Goal: Transaction & Acquisition: Purchase product/service

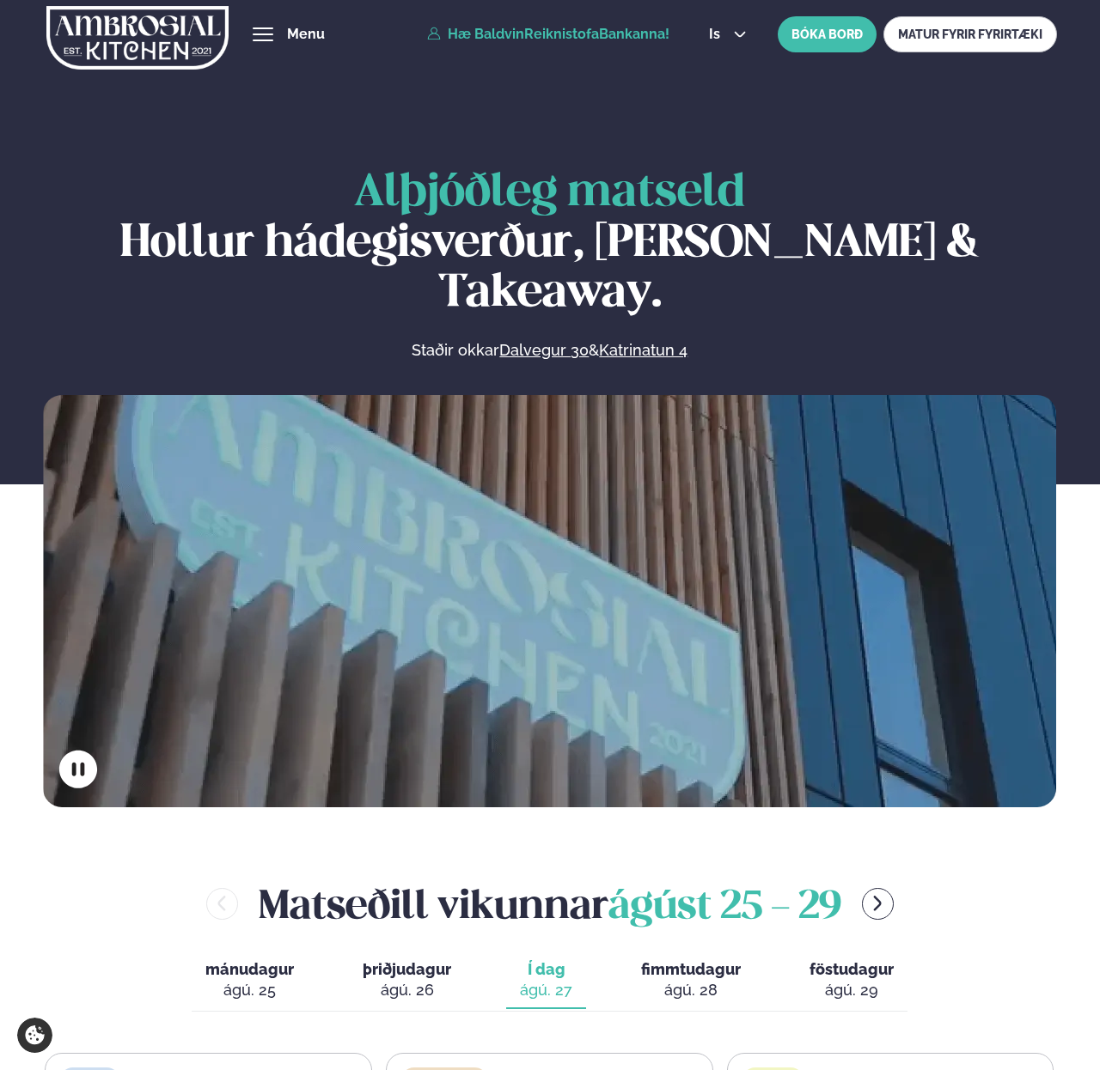
click at [657, 33] on link "Hæ BaldvinReiknistofaBankanna!" at bounding box center [548, 34] width 242 height 15
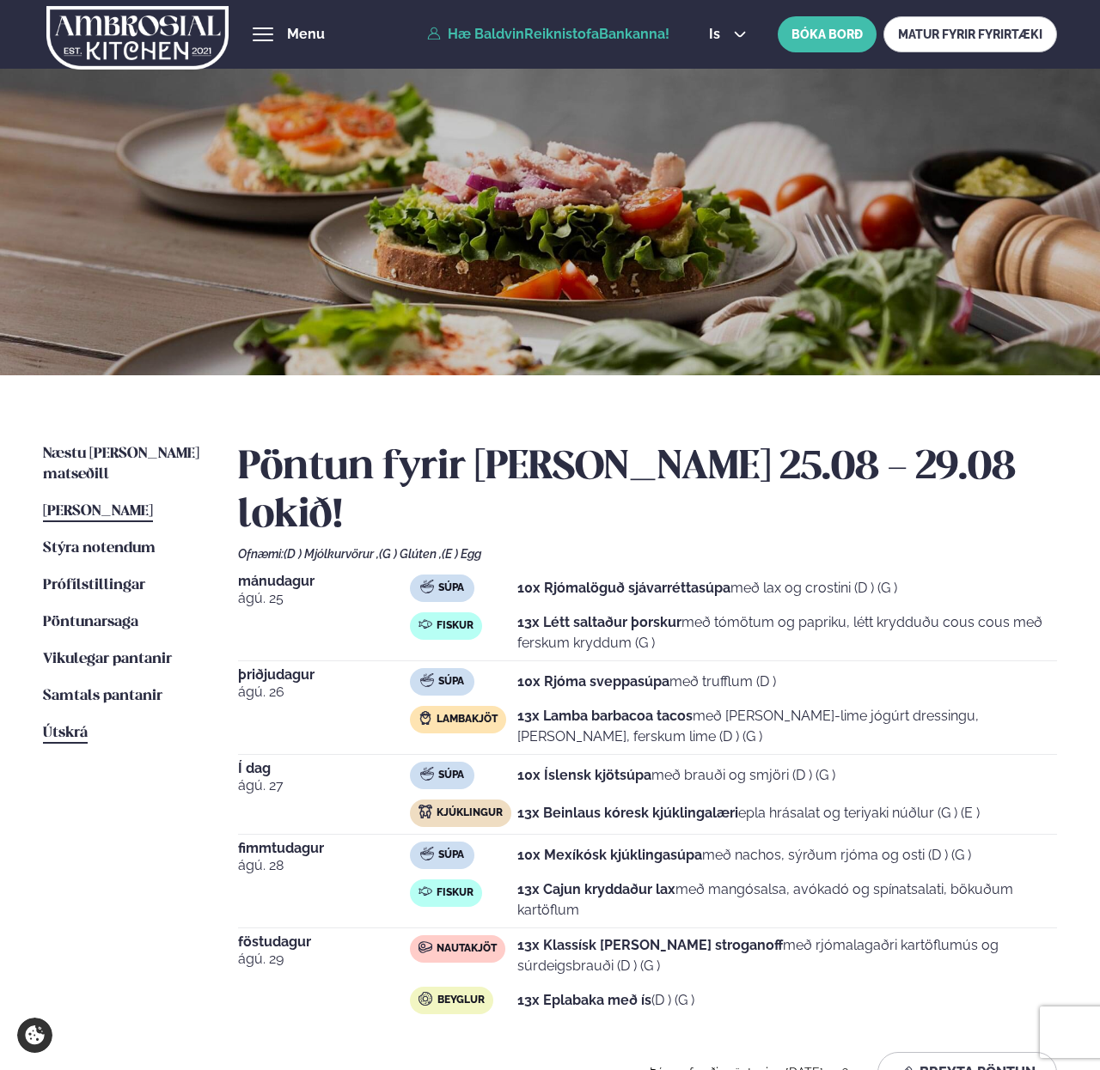
click at [85, 723] on link "Útskrá" at bounding box center [65, 733] width 45 height 21
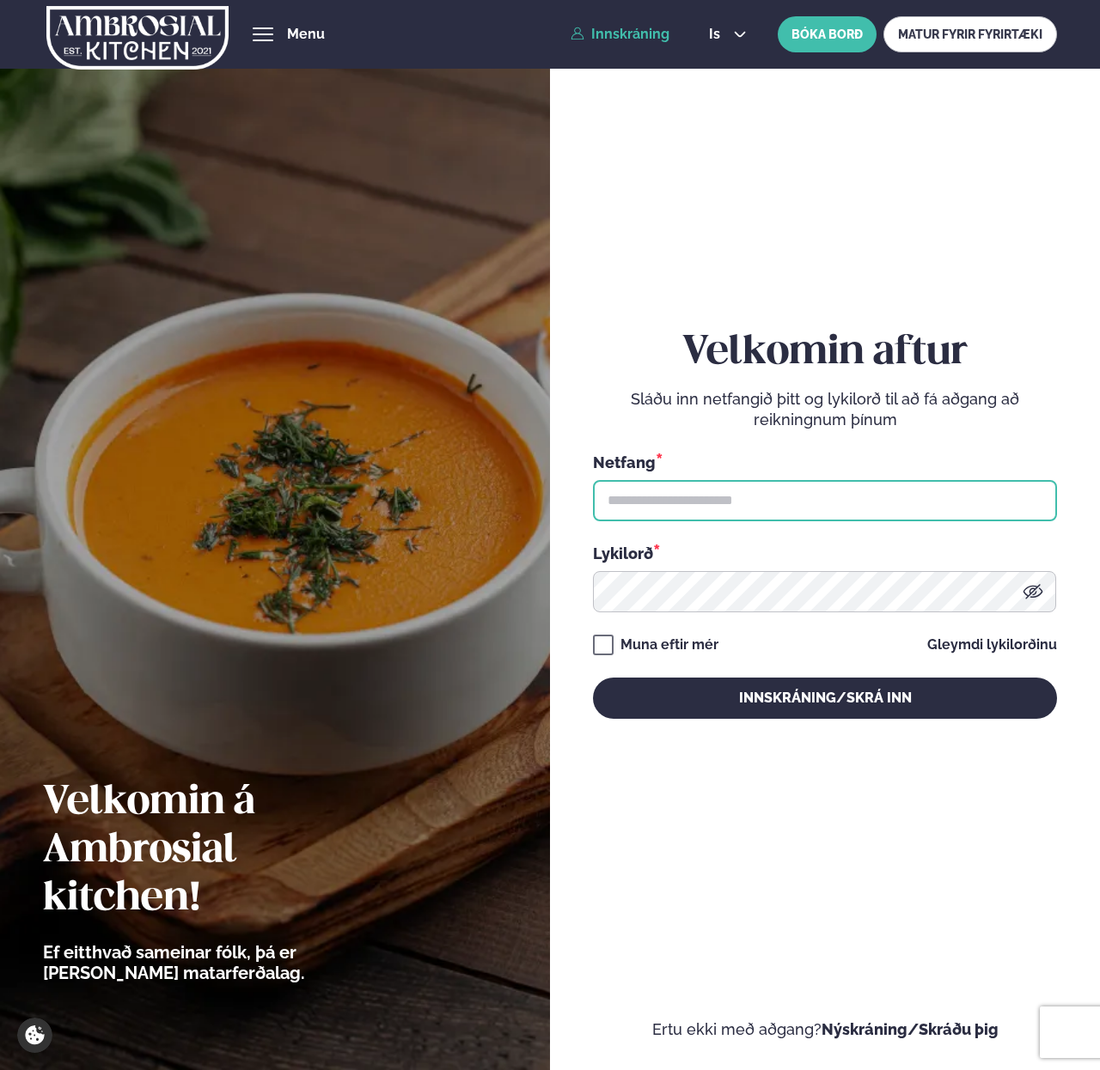
click at [647, 505] on input "text" at bounding box center [824, 500] width 463 height 41
type input "**********"
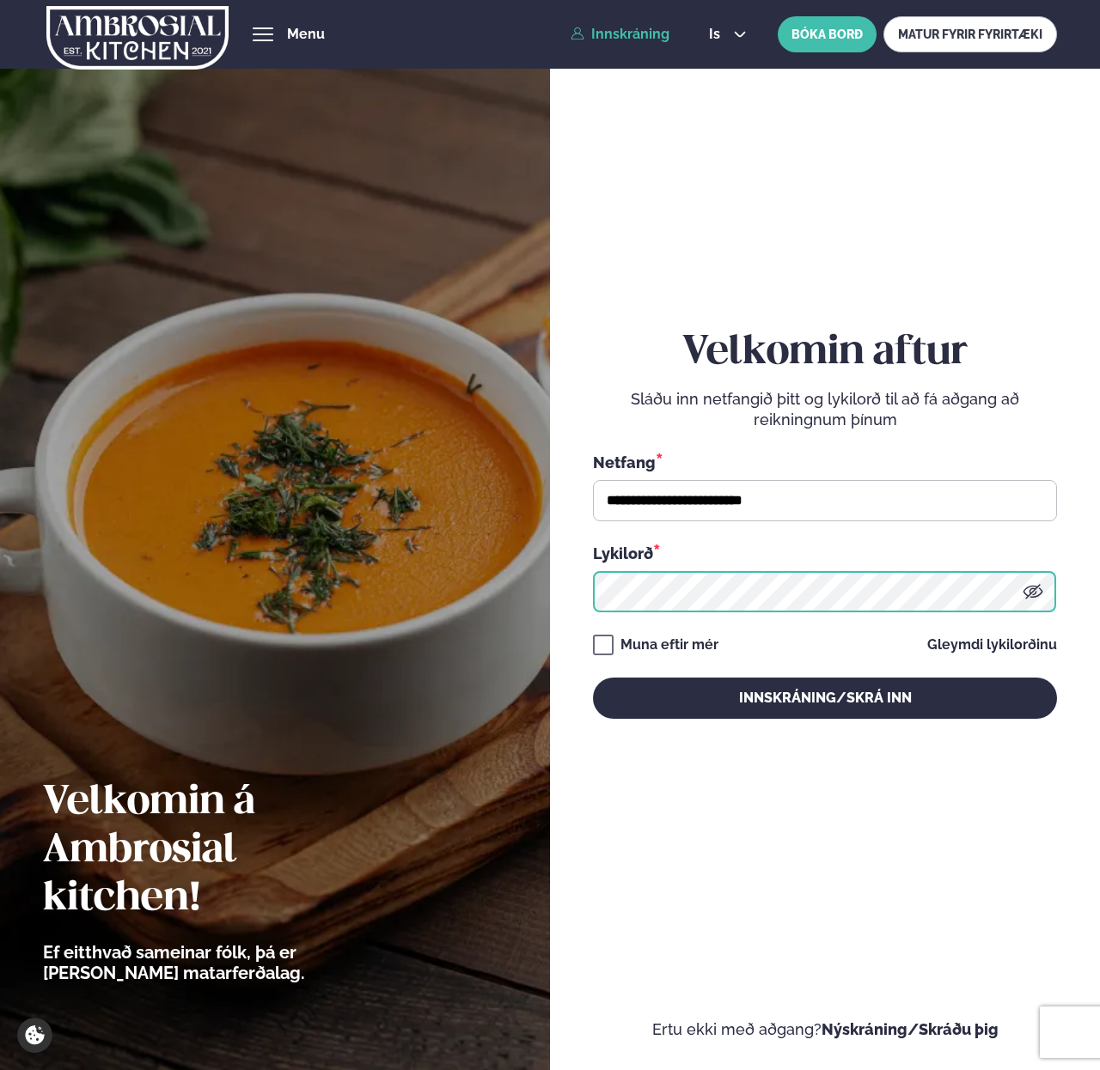
click at [593, 678] on button "Innskráning/Skrá inn" at bounding box center [824, 698] width 463 height 41
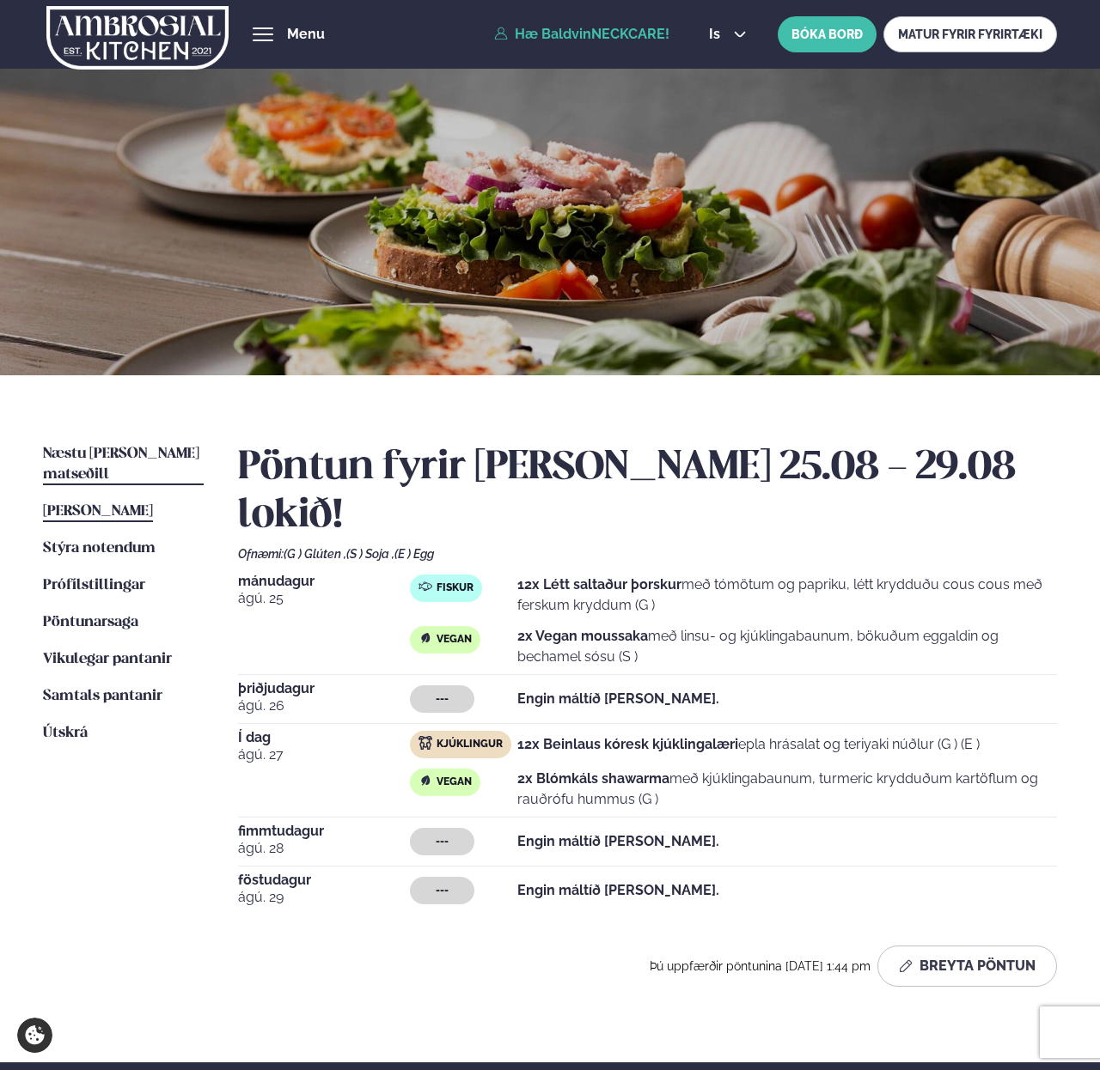
click at [119, 447] on span "Næstu [PERSON_NAME] matseðill" at bounding box center [121, 464] width 156 height 35
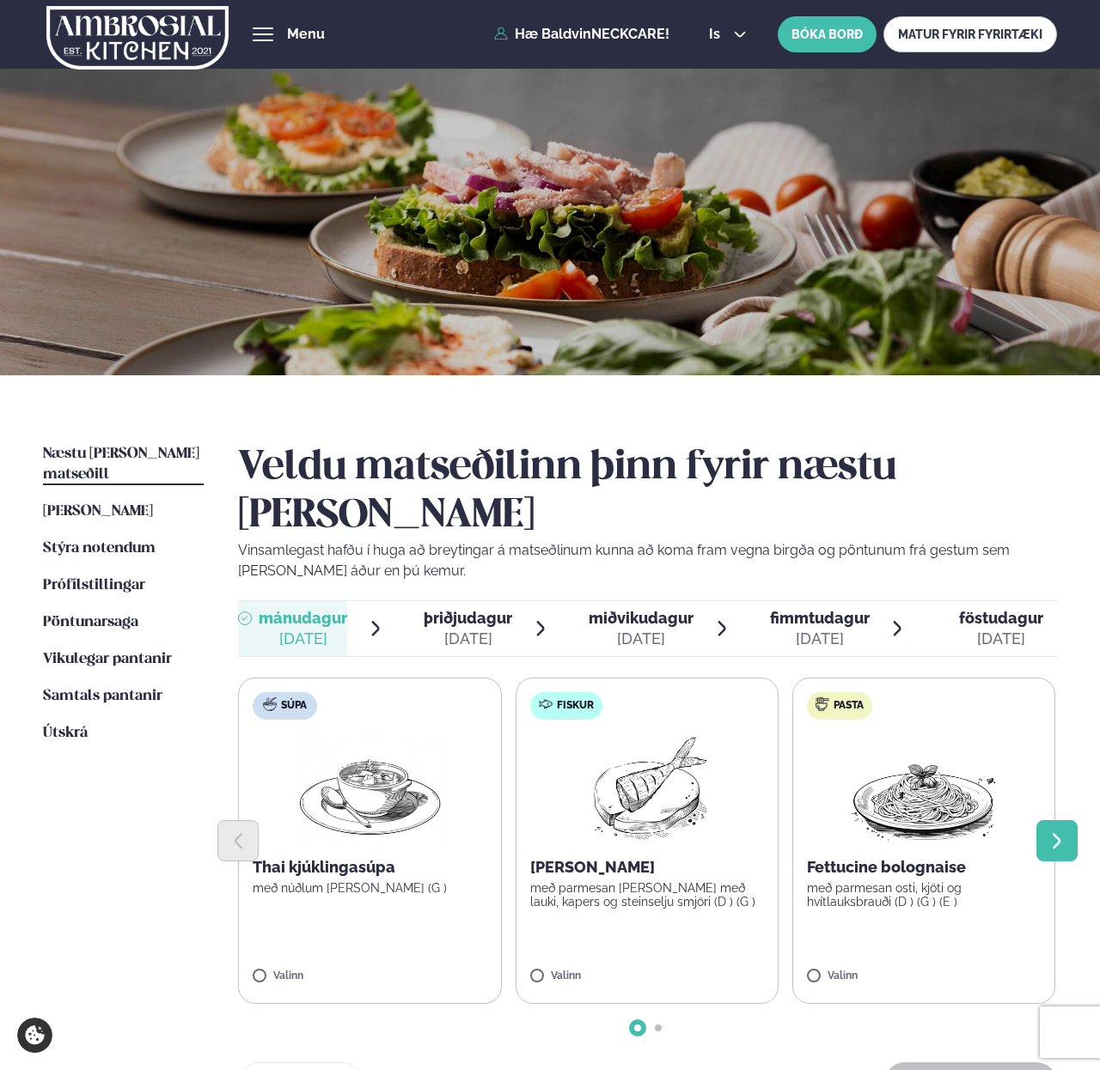
click at [1063, 832] on icon "Next slide" at bounding box center [1055, 841] width 19 height 19
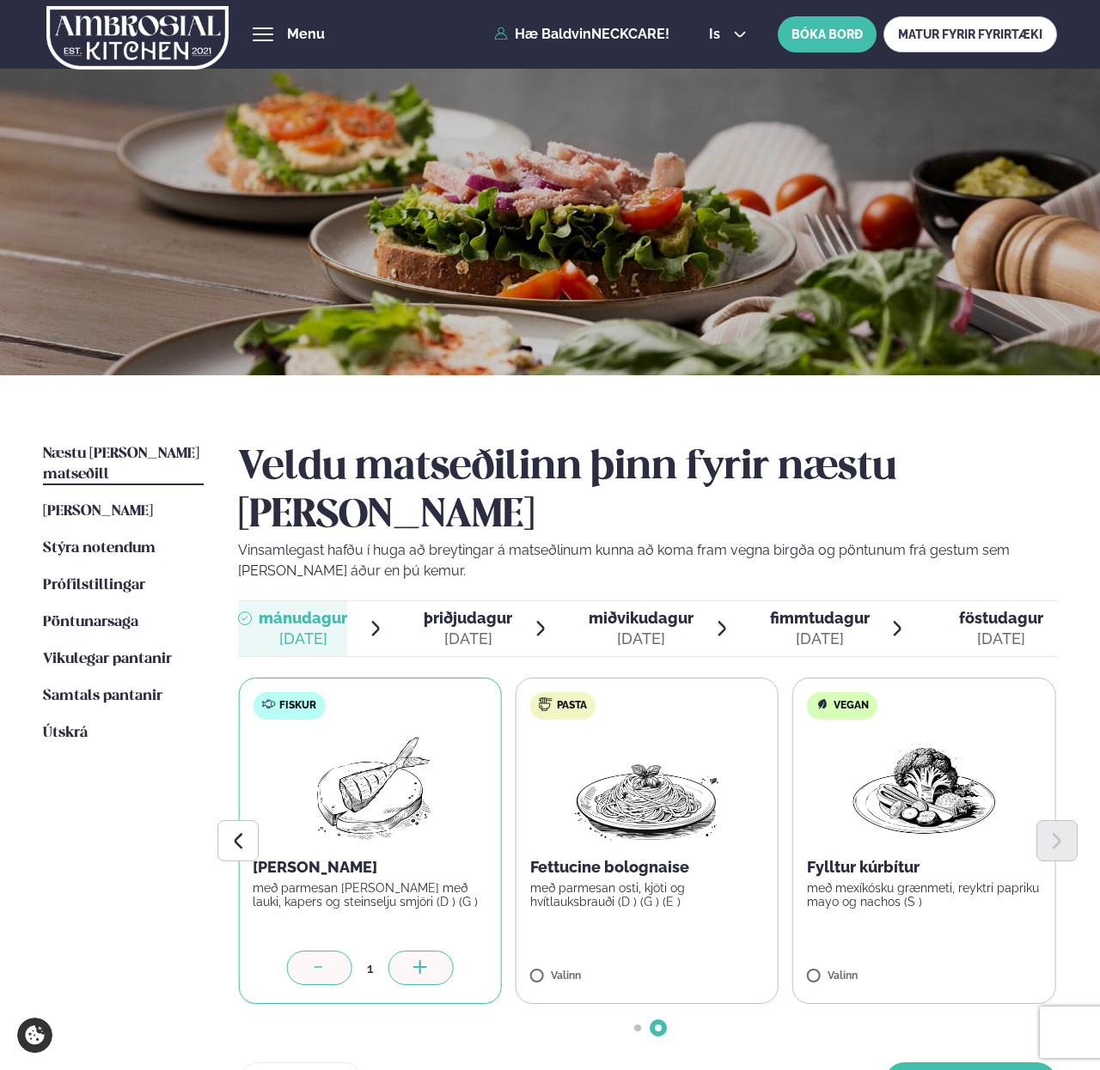
click at [433, 951] on div at bounding box center [420, 968] width 65 height 34
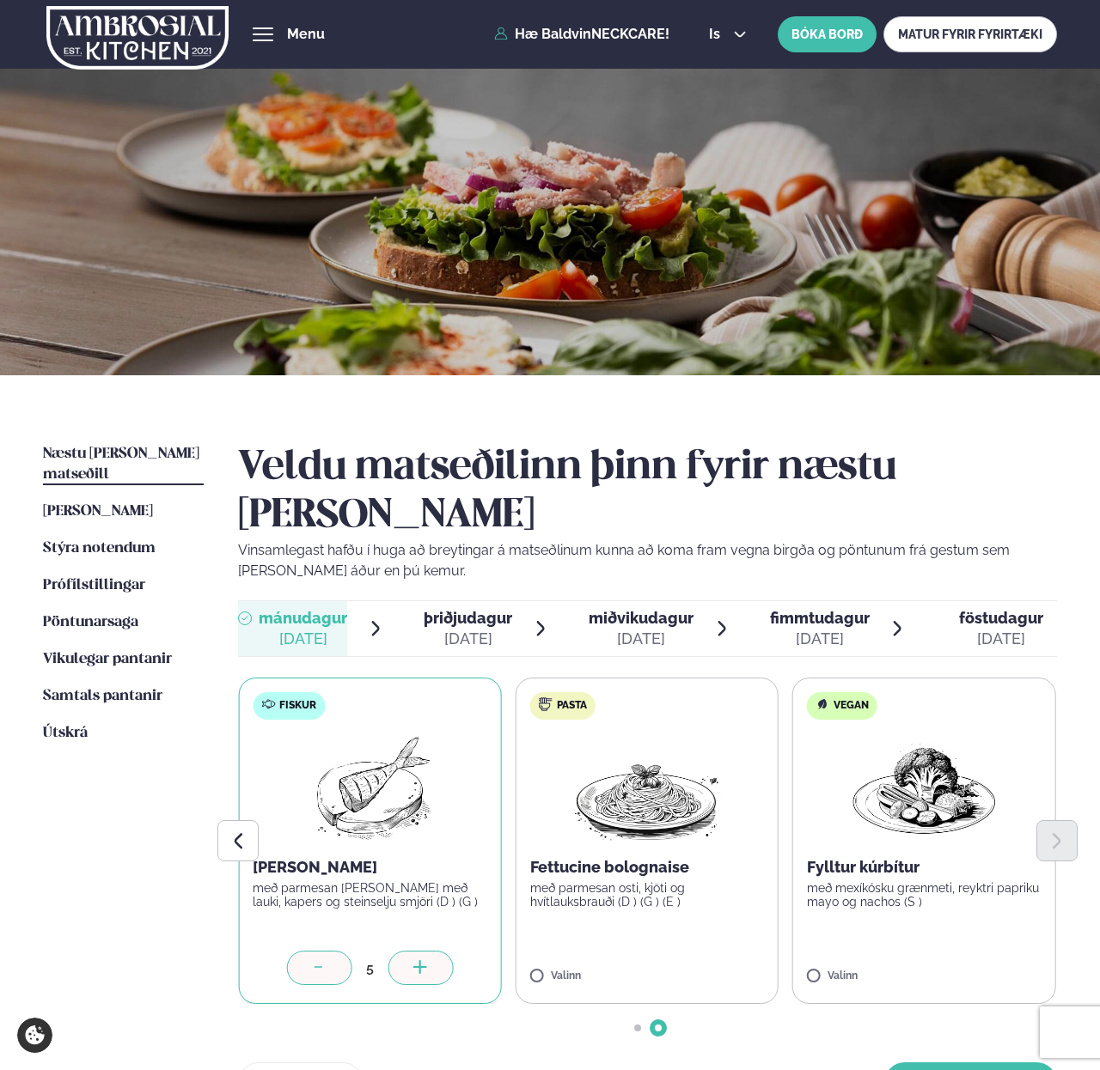
click at [433, 951] on div at bounding box center [420, 968] width 65 height 34
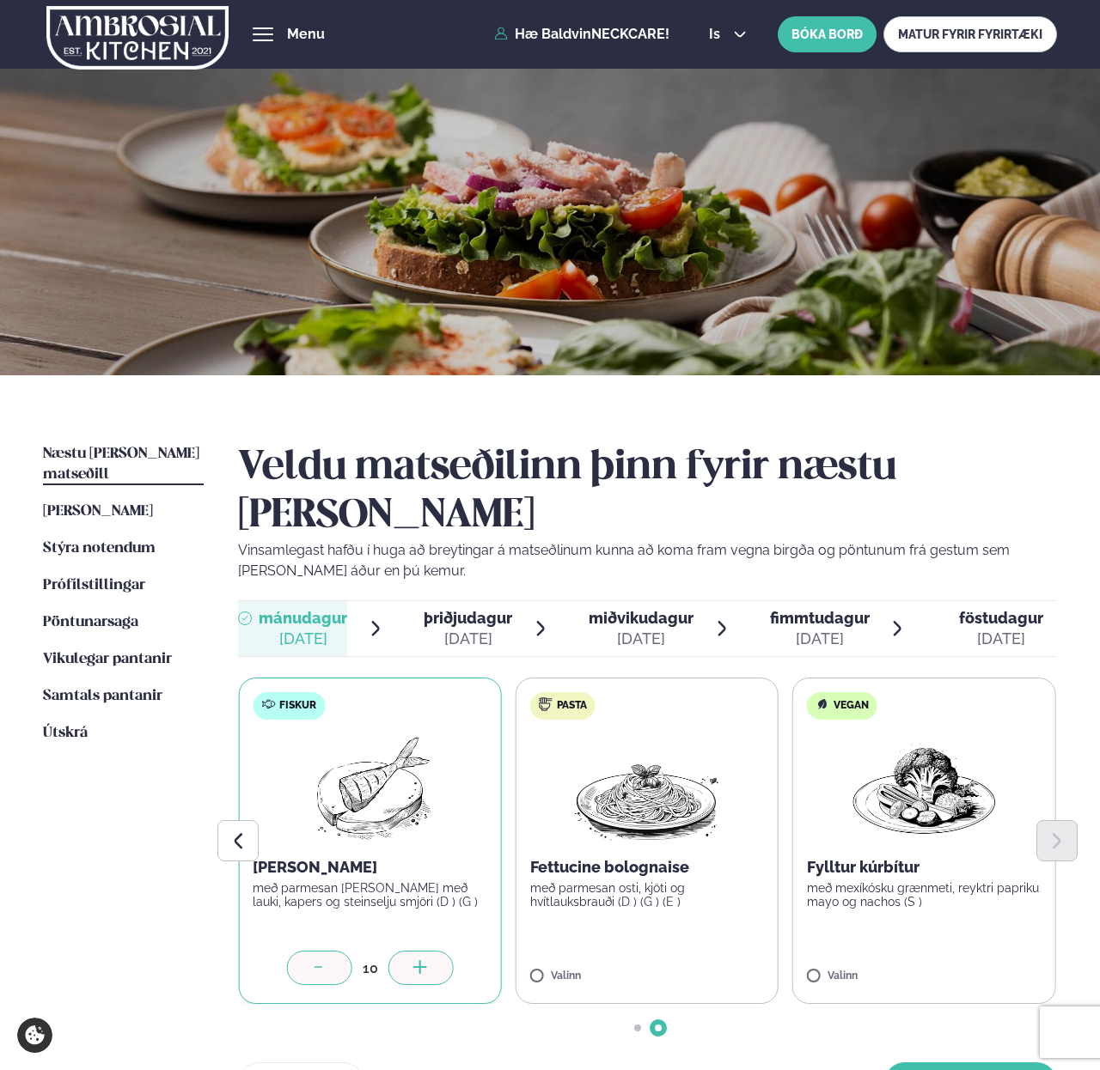
click at [433, 951] on div at bounding box center [420, 968] width 65 height 34
click at [959, 951] on div at bounding box center [973, 968] width 65 height 34
click at [938, 1063] on button "[PERSON_NAME]" at bounding box center [970, 1083] width 173 height 41
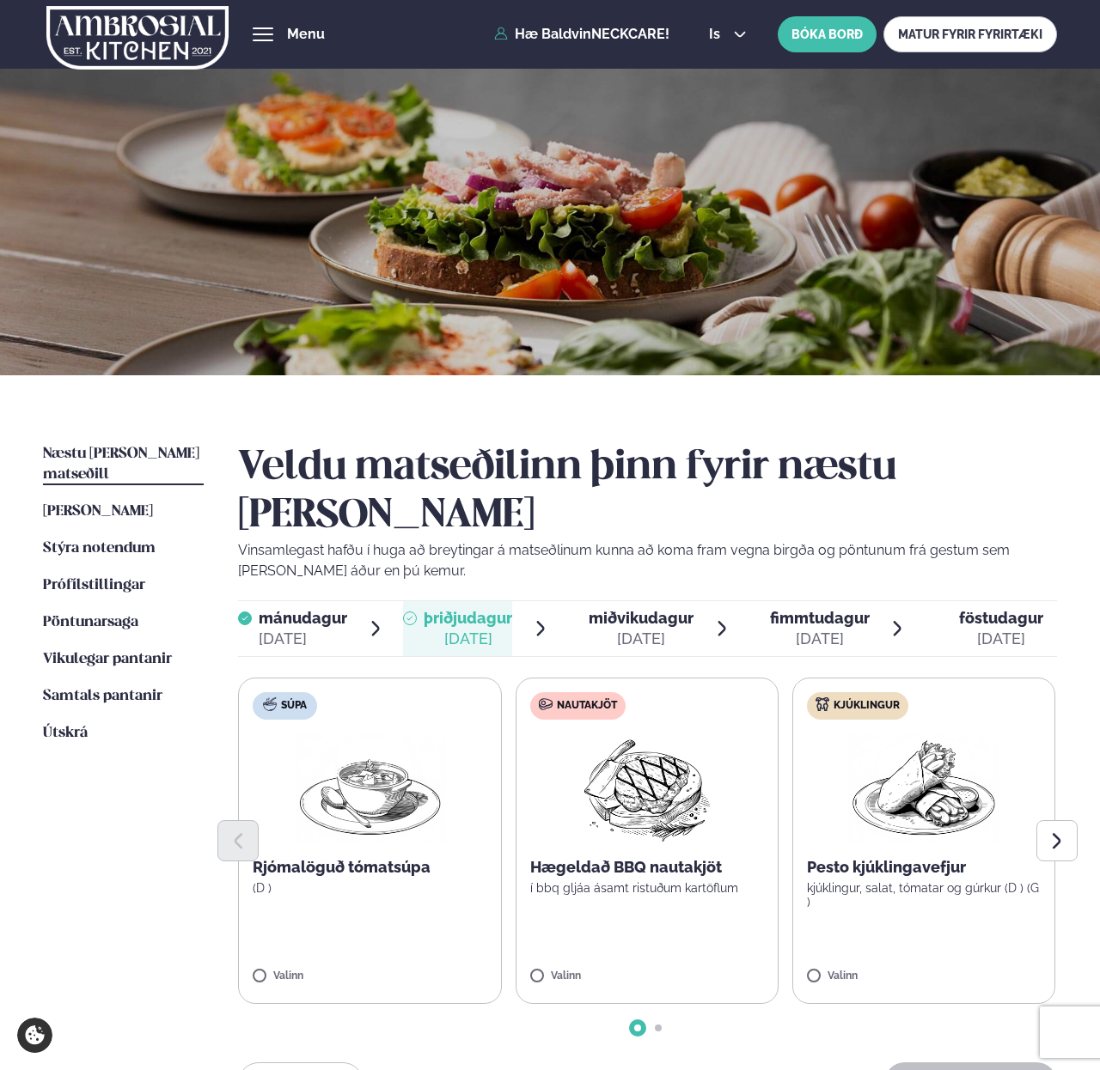
click at [624, 609] on span "miðvikudagur" at bounding box center [640, 618] width 105 height 18
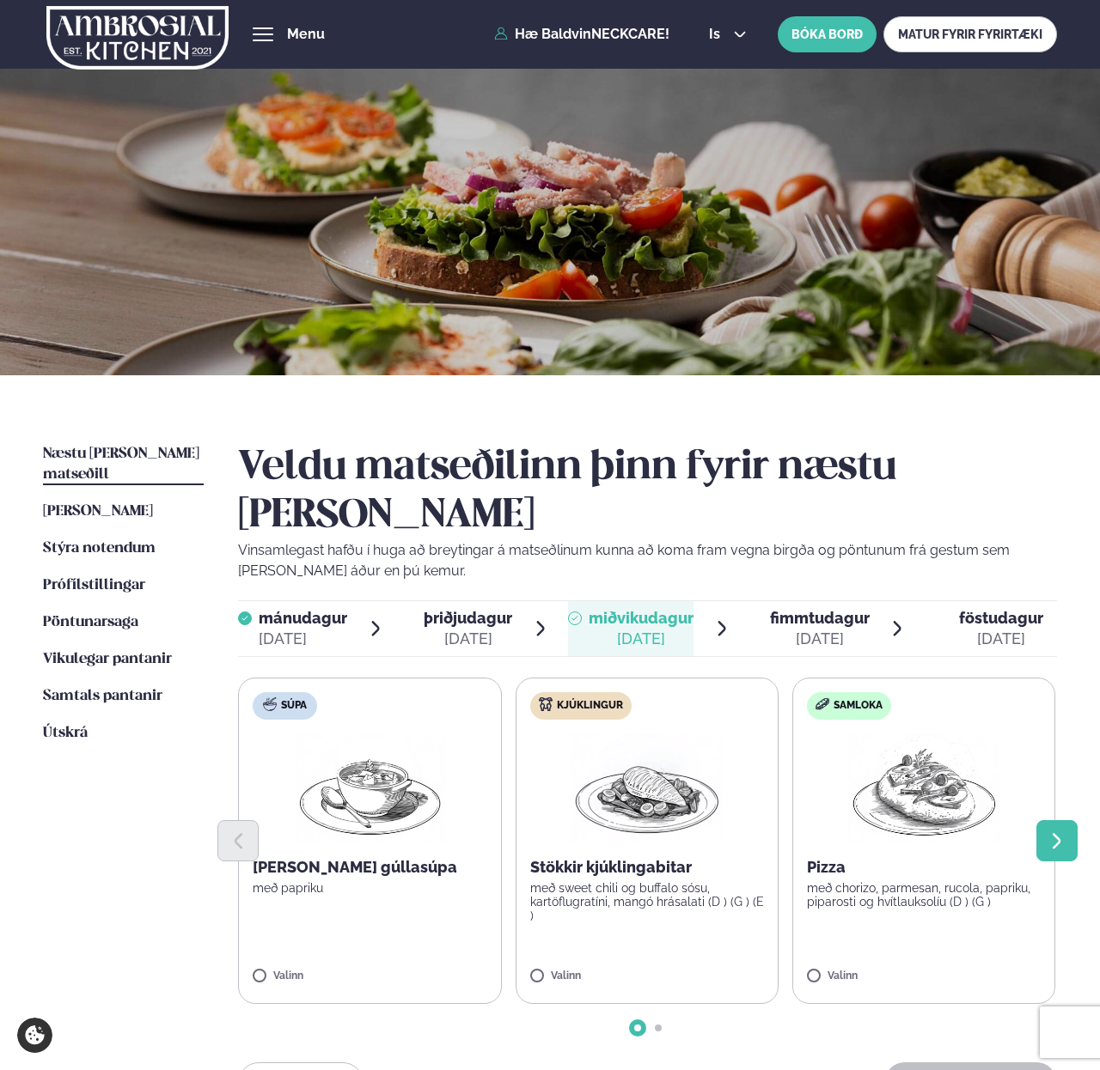
click at [1067, 820] on button "Next slide" at bounding box center [1056, 840] width 41 height 41
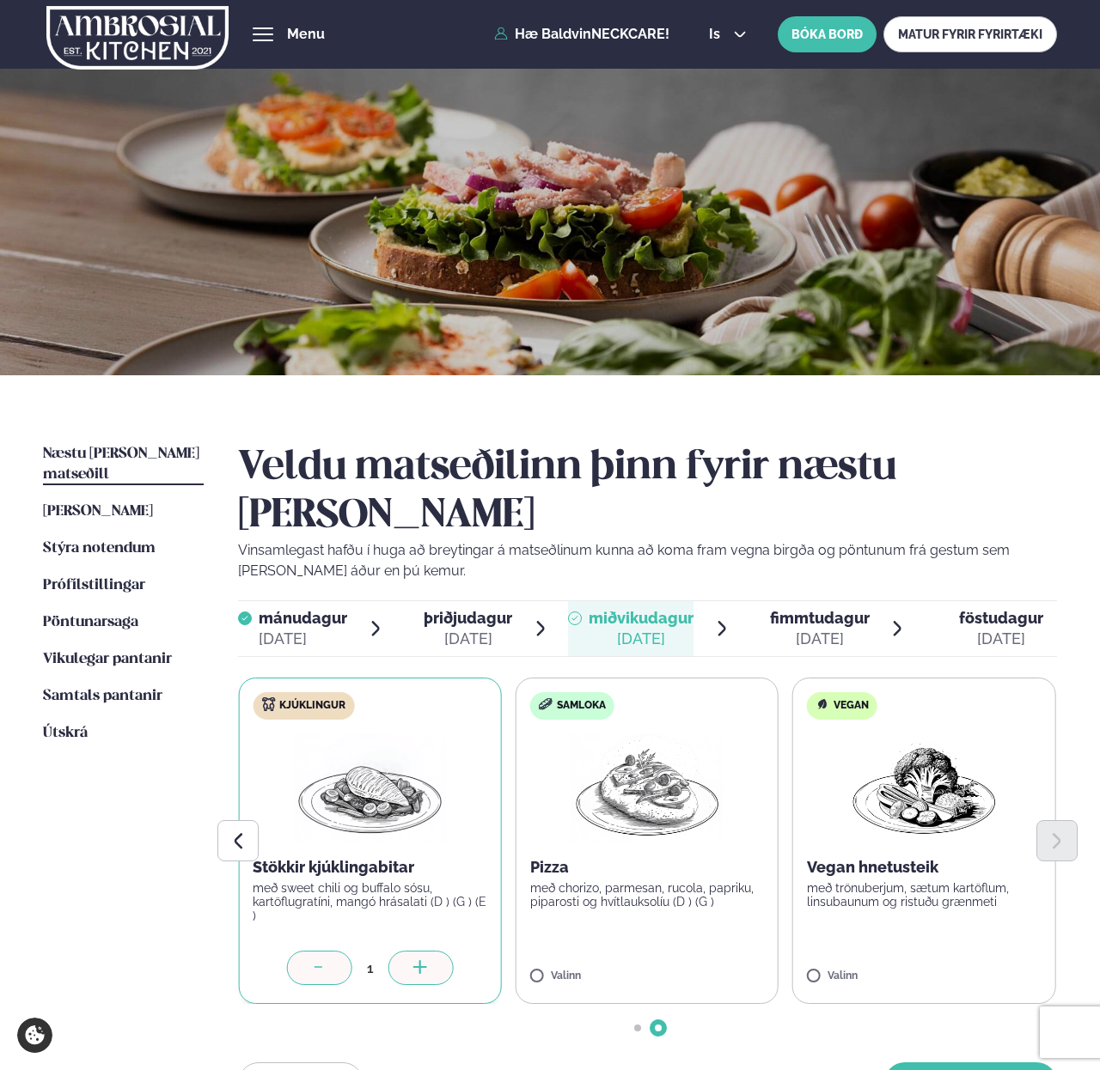
click at [420, 960] on icon at bounding box center [420, 968] width 17 height 17
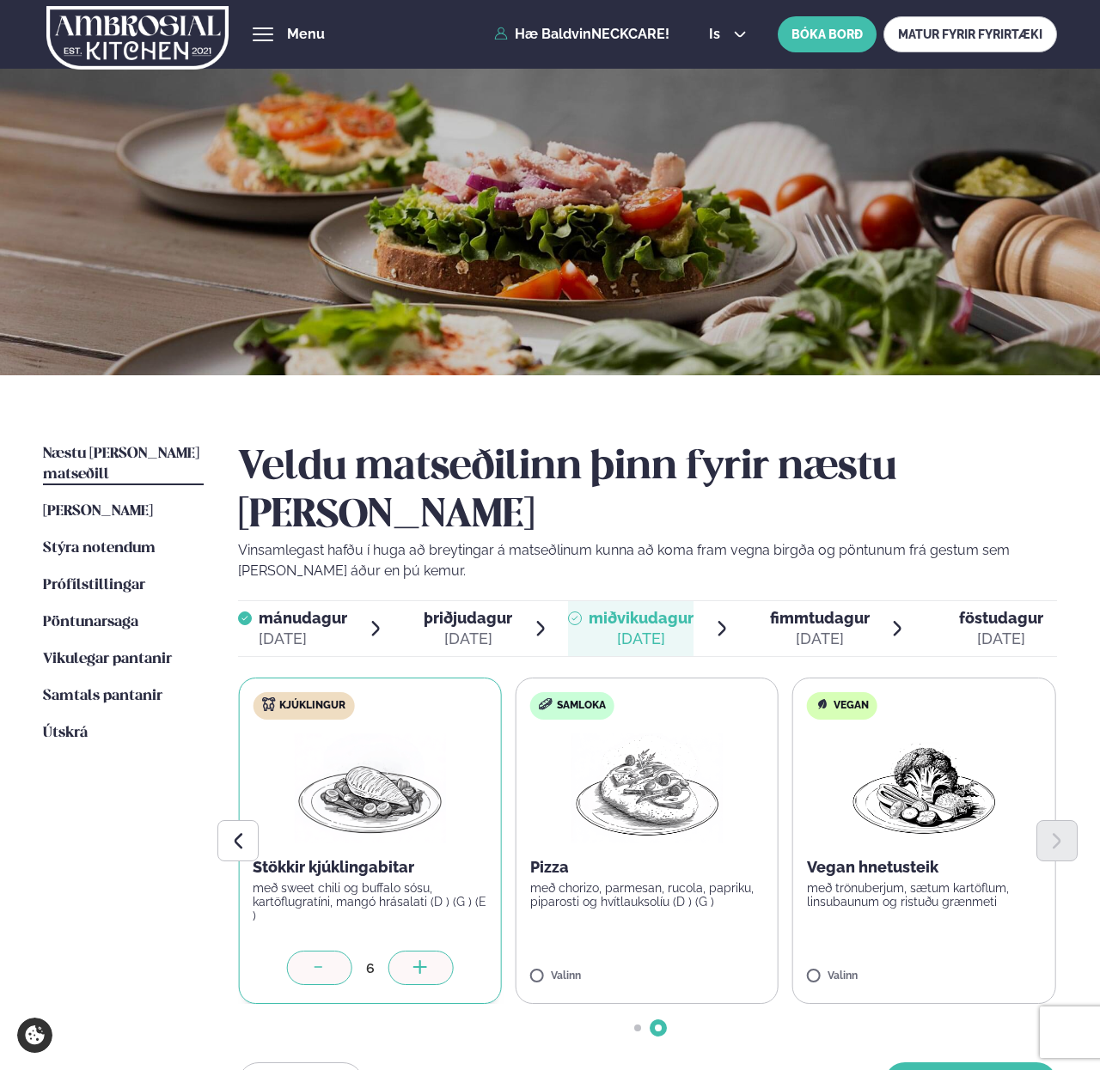
click at [420, 960] on icon at bounding box center [420, 968] width 17 height 17
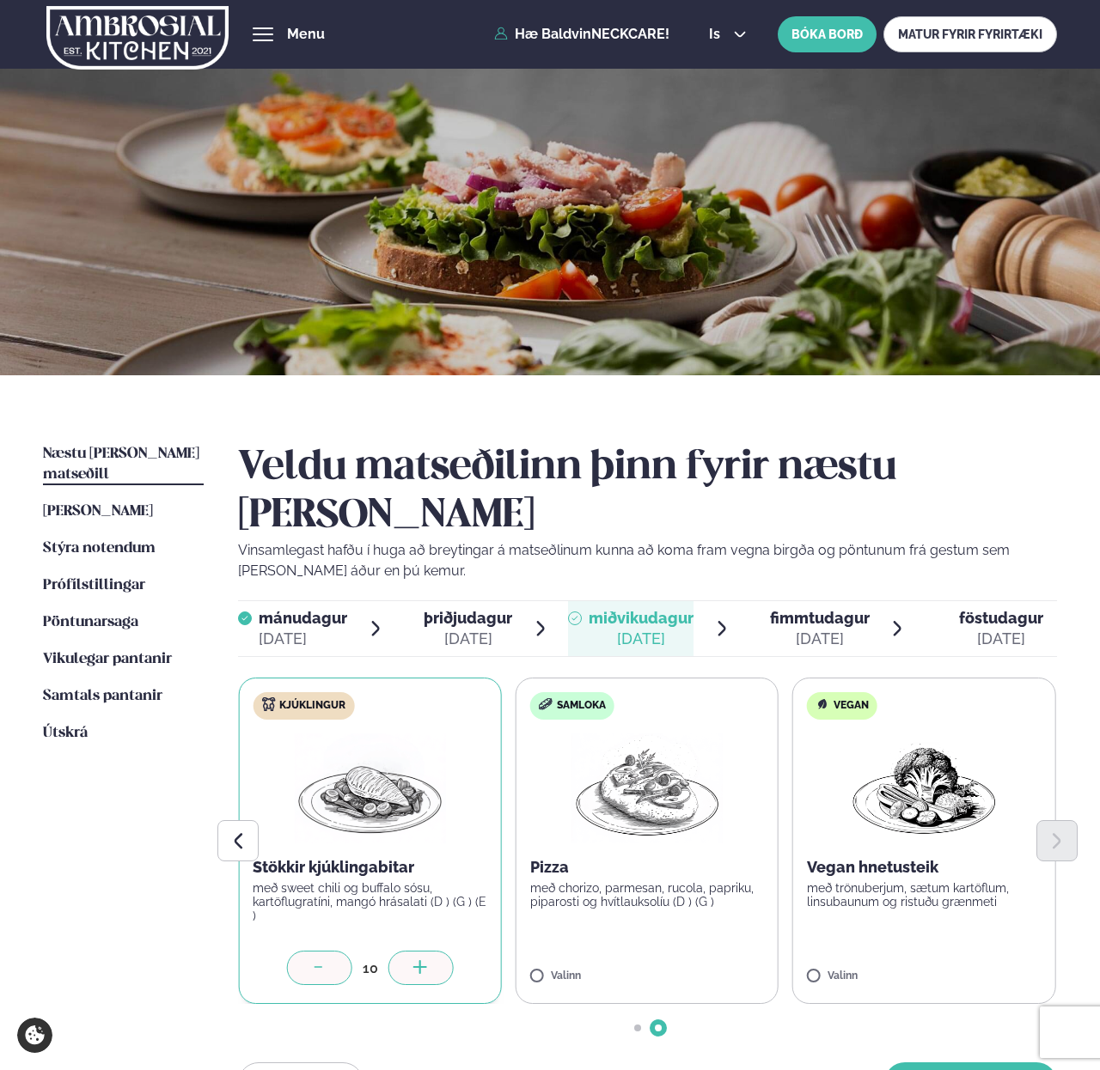
click at [420, 960] on icon at bounding box center [420, 968] width 17 height 17
click at [987, 951] on div at bounding box center [973, 968] width 65 height 34
click at [886, 951] on div at bounding box center [872, 968] width 65 height 34
click at [238, 832] on icon "Previous slide" at bounding box center [237, 841] width 19 height 19
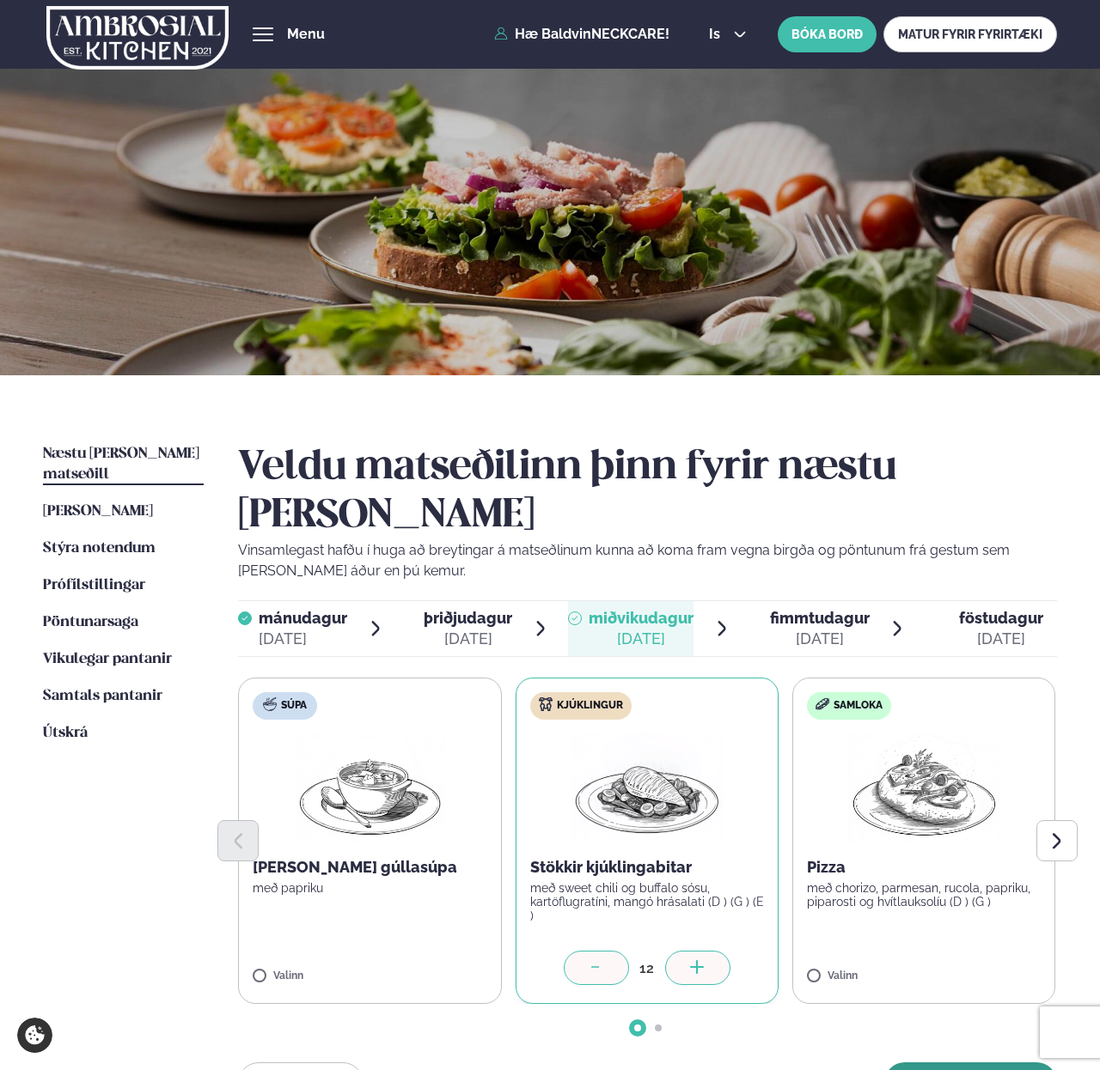
click at [1000, 1063] on button "[PERSON_NAME]" at bounding box center [970, 1083] width 173 height 41
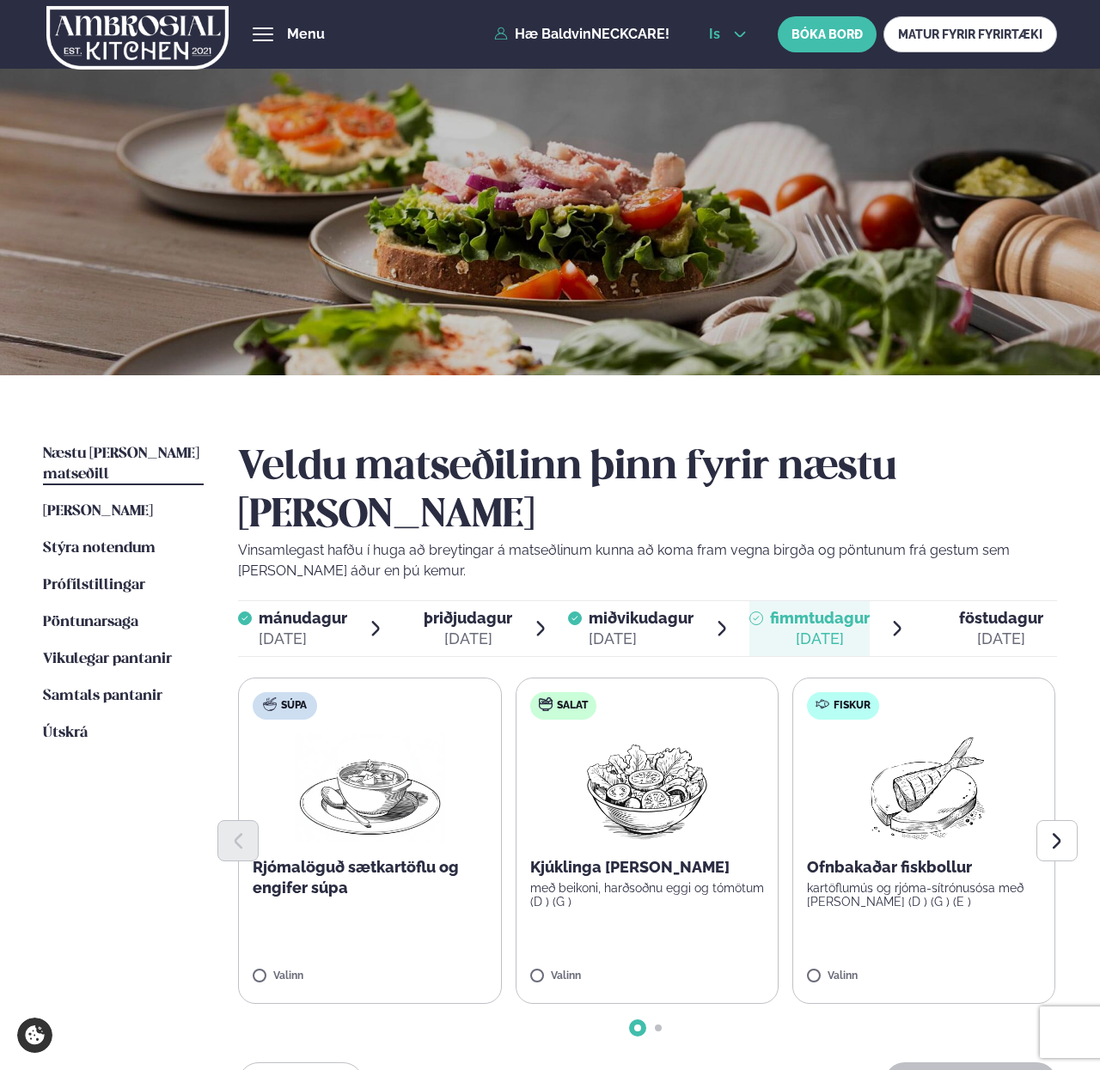
click at [733, 34] on icon at bounding box center [740, 34] width 14 height 14
click at [645, 24] on div "Þjónusta Hádegismatur fyrir fyrirtæki Fyrirtækja veitingar Einkapartý Matseðill…" at bounding box center [550, 34] width 1100 height 69
click at [54, 726] on span "Útskrá" at bounding box center [65, 733] width 45 height 15
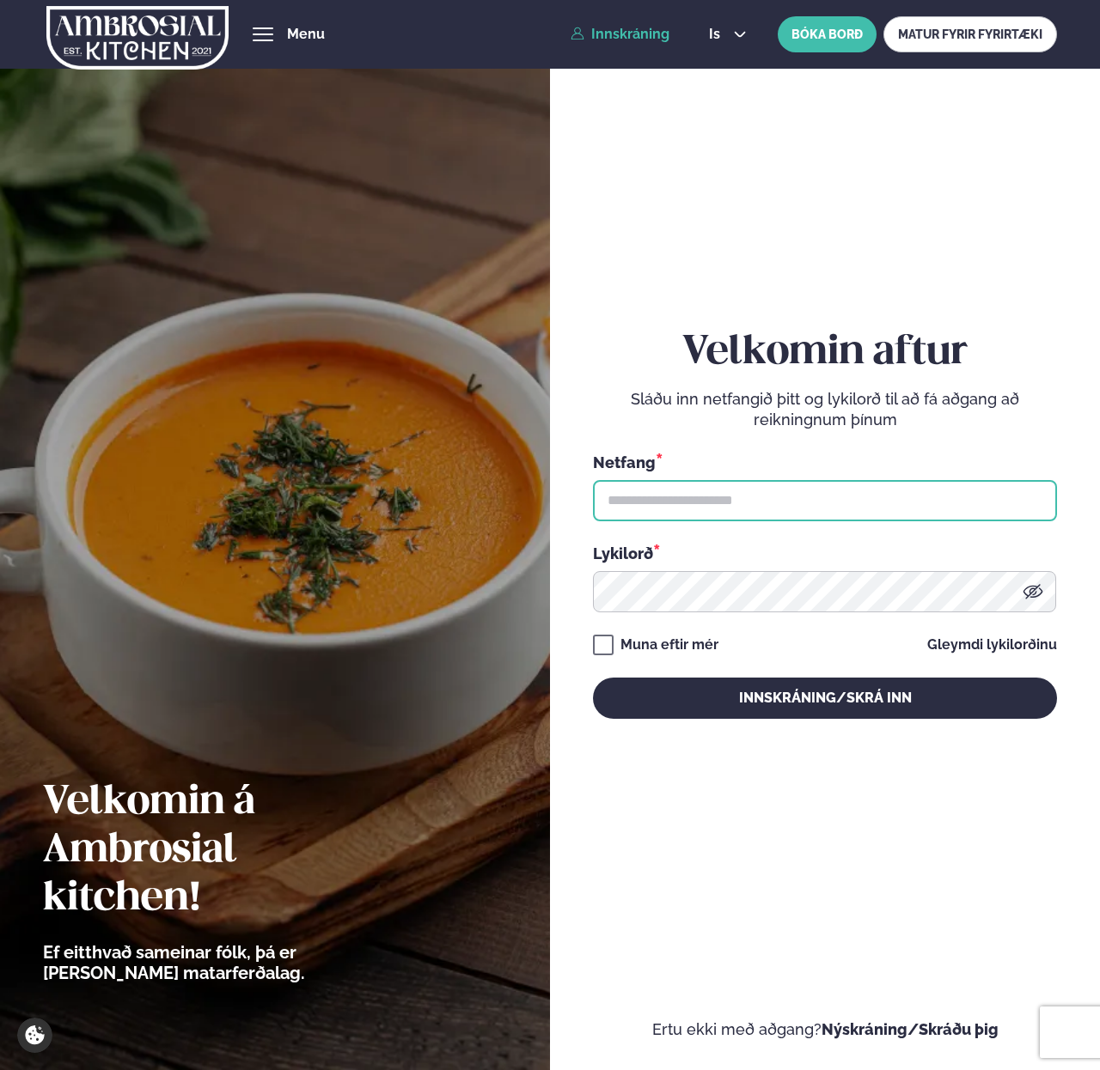
click at [759, 493] on input "text" at bounding box center [824, 500] width 463 height 41
type input "**********"
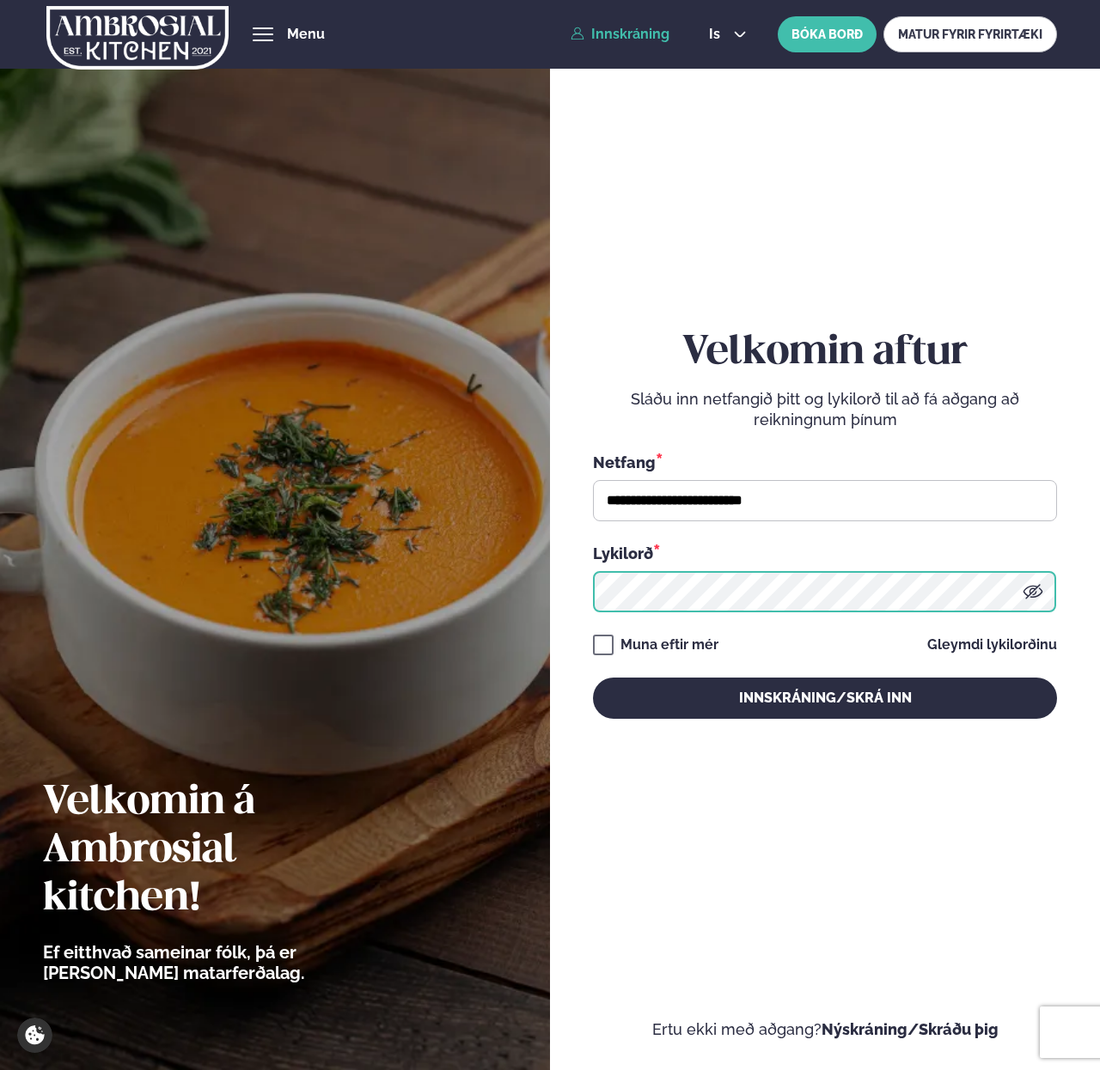
click at [593, 678] on button "Innskráning/Skrá inn" at bounding box center [824, 698] width 463 height 41
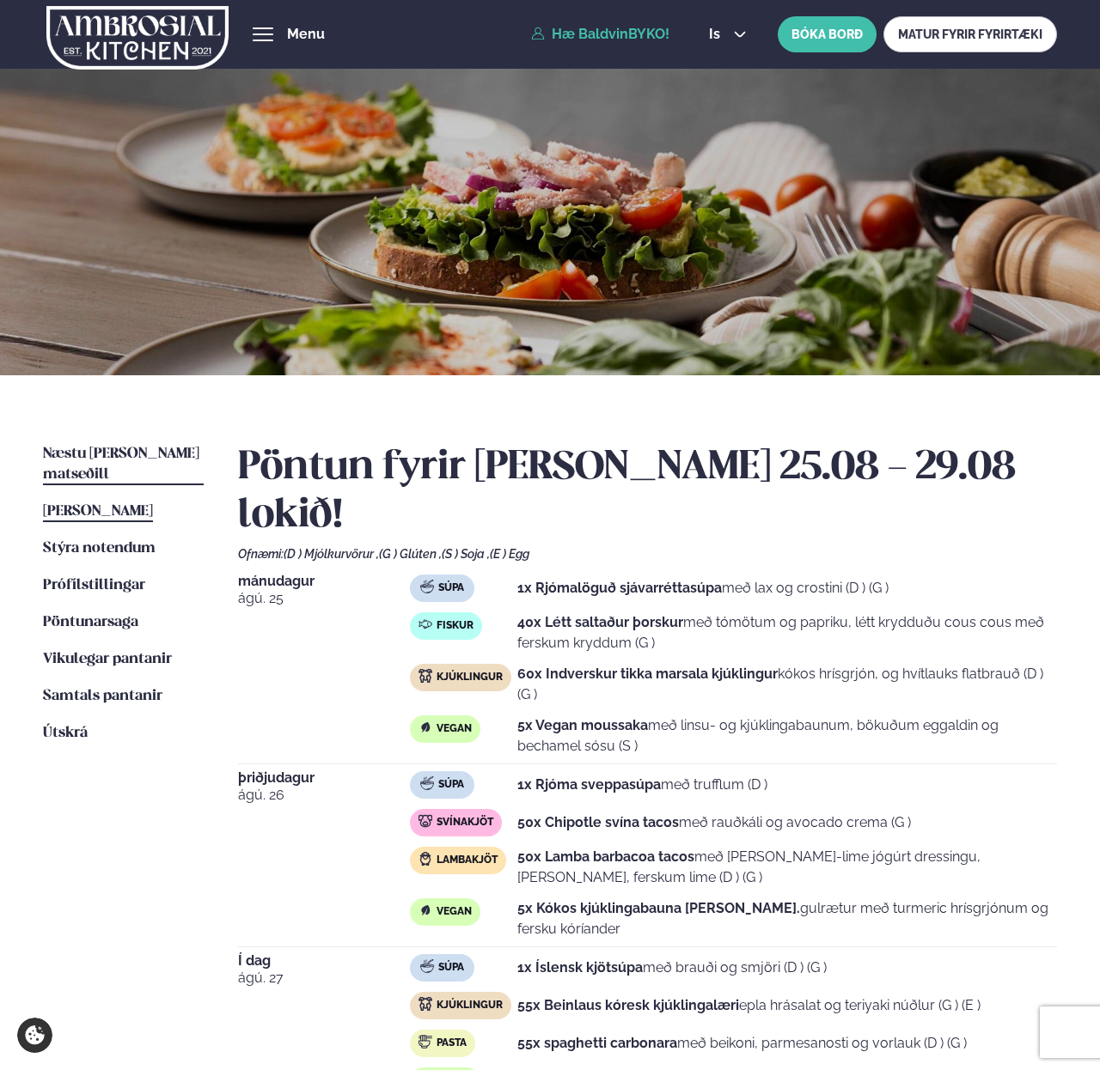
click at [130, 451] on span "Næstu [PERSON_NAME] matseðill" at bounding box center [121, 464] width 156 height 35
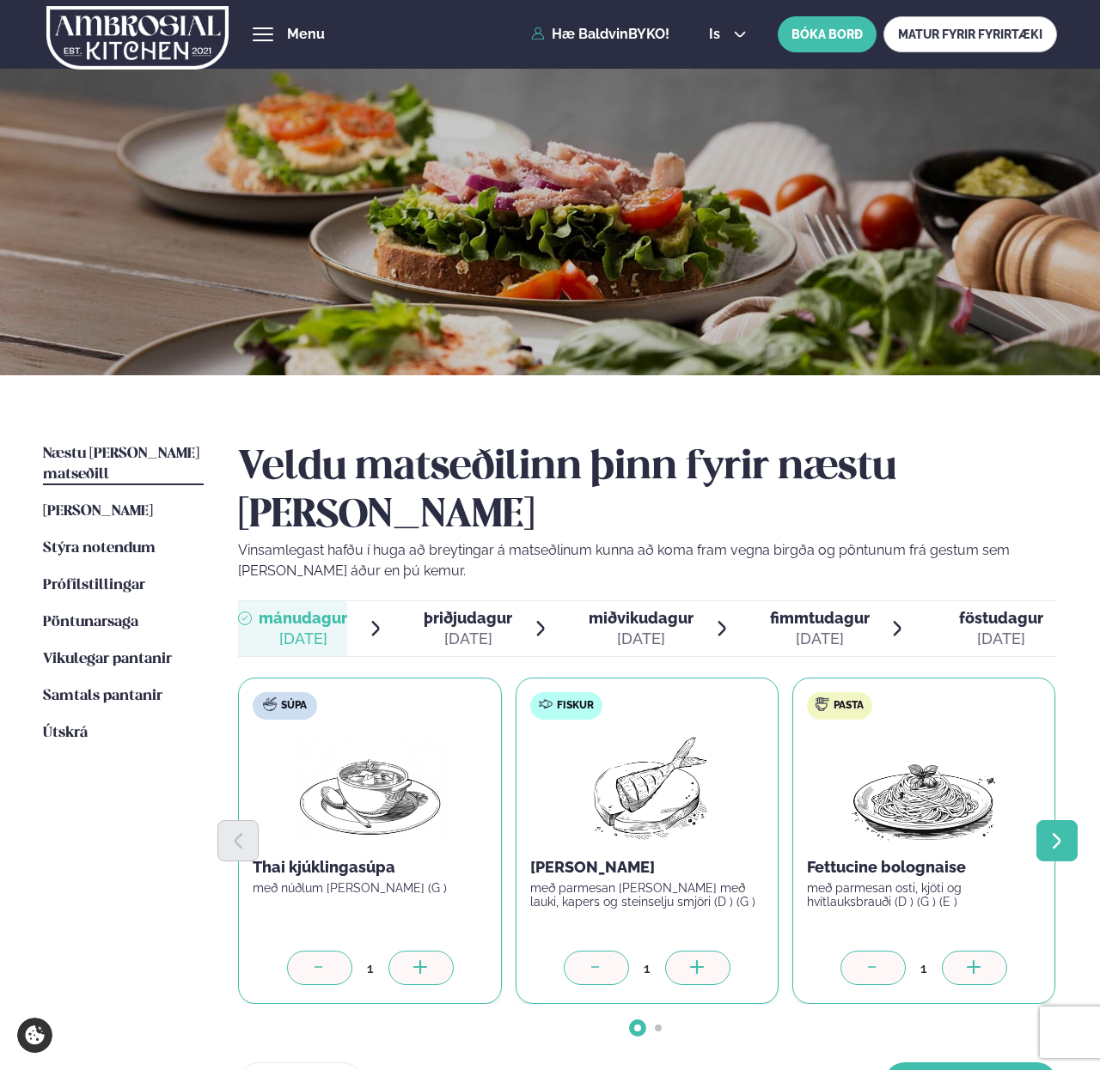
click at [1068, 820] on button "Next slide" at bounding box center [1056, 840] width 41 height 41
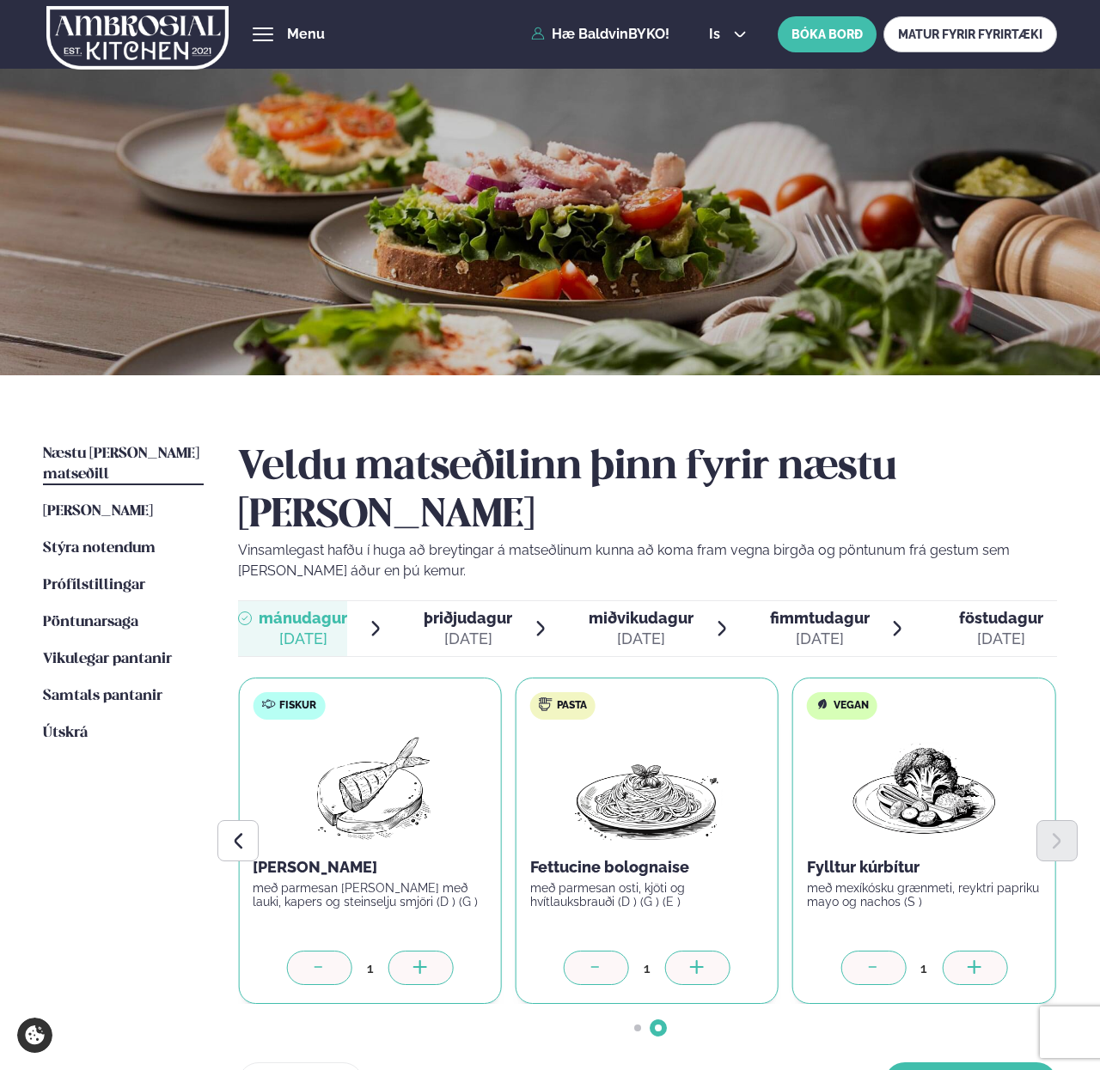
click at [966, 951] on div at bounding box center [973, 968] width 65 height 34
click at [678, 951] on div at bounding box center [697, 968] width 65 height 34
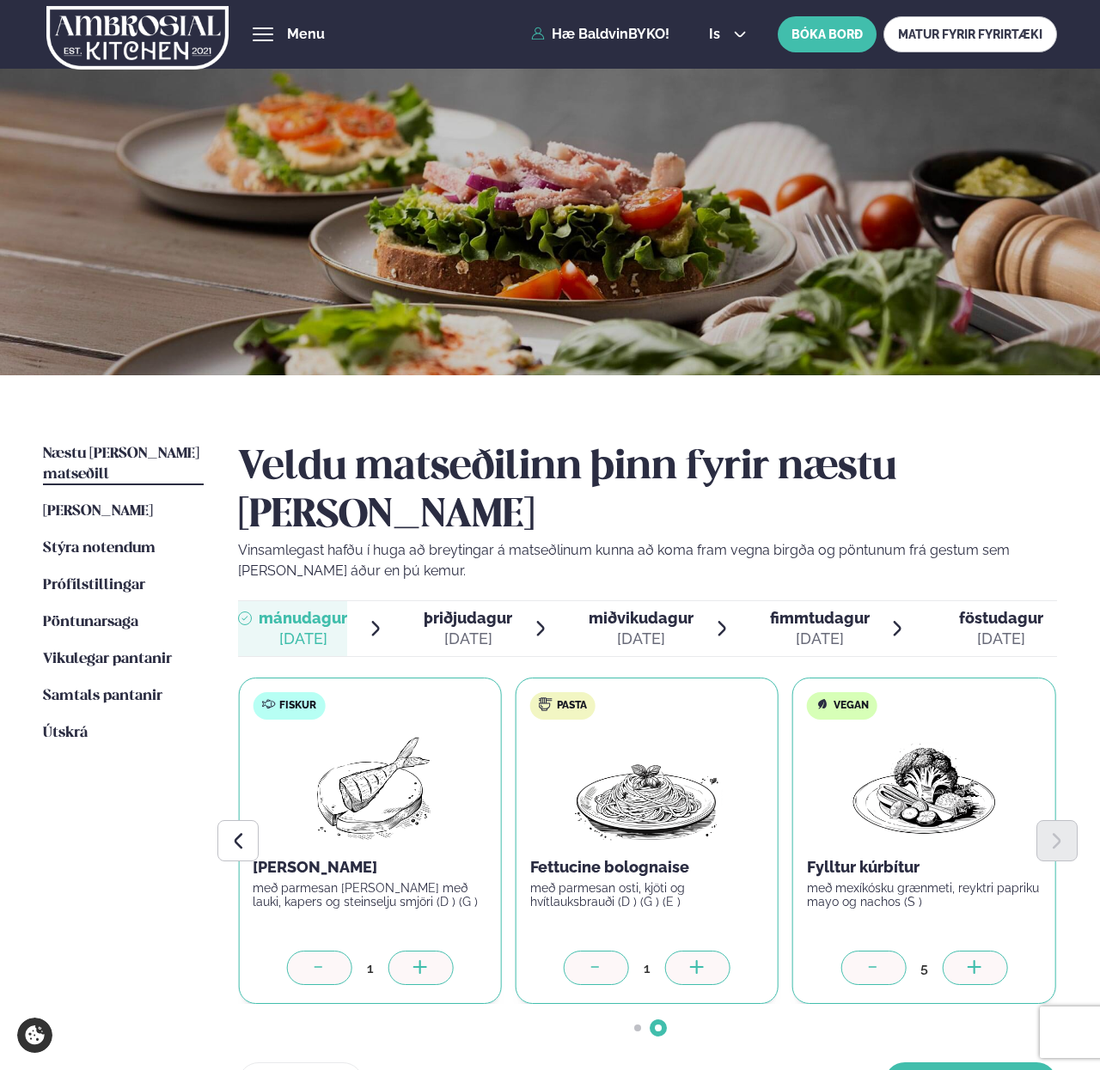
click at [678, 951] on div at bounding box center [697, 968] width 65 height 34
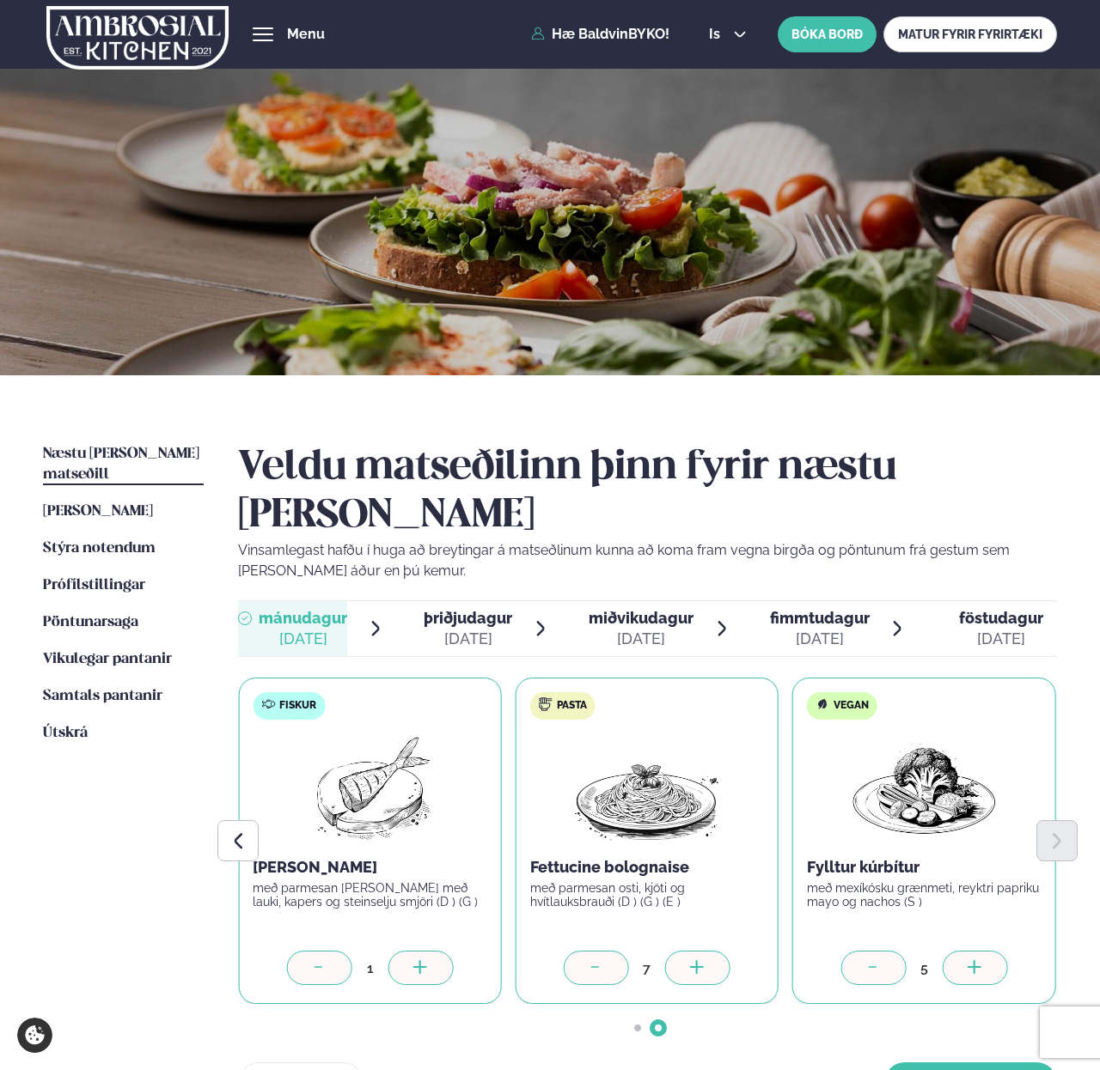
click at [678, 951] on div at bounding box center [697, 968] width 65 height 34
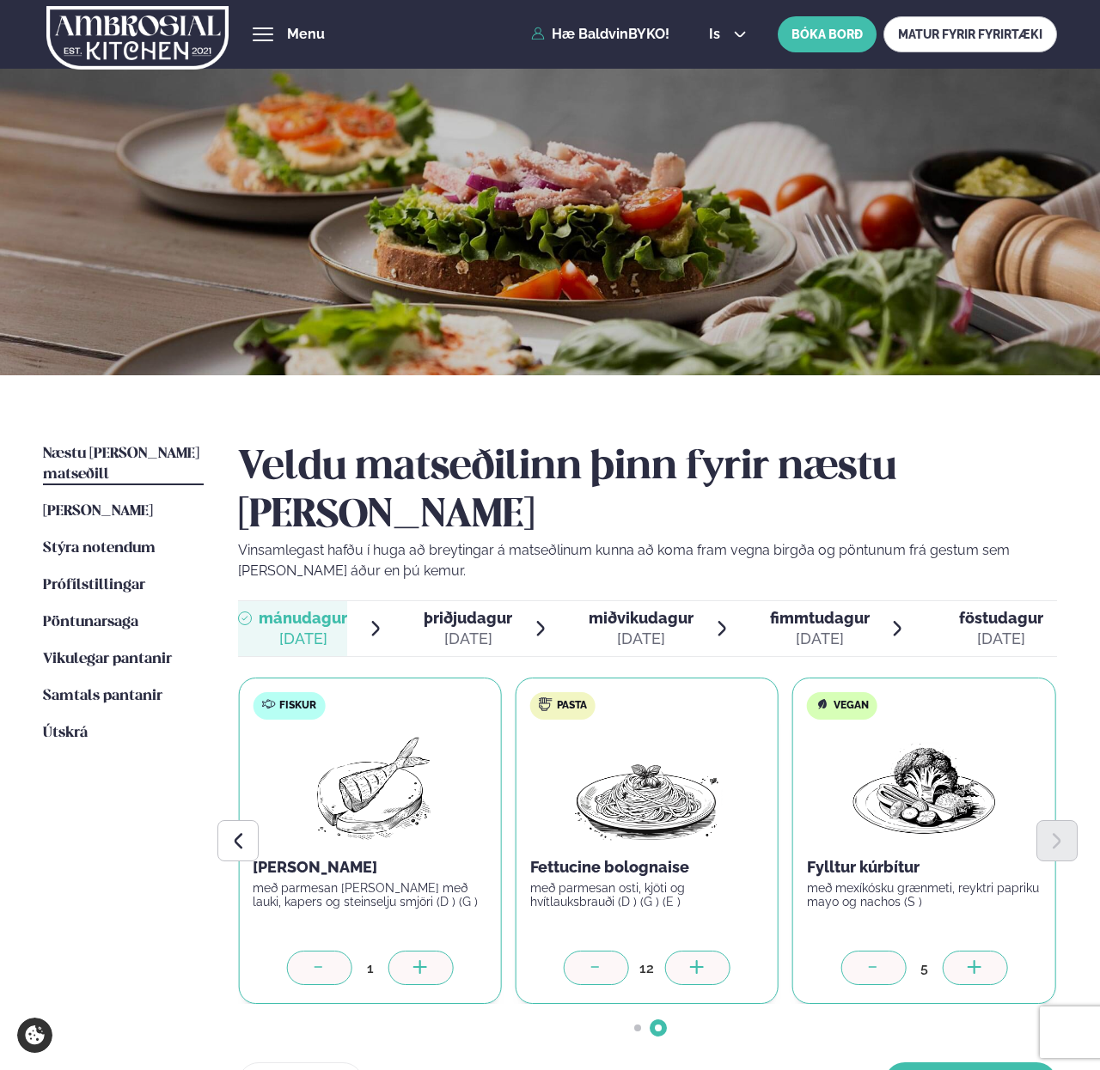
click at [678, 951] on div at bounding box center [697, 968] width 65 height 34
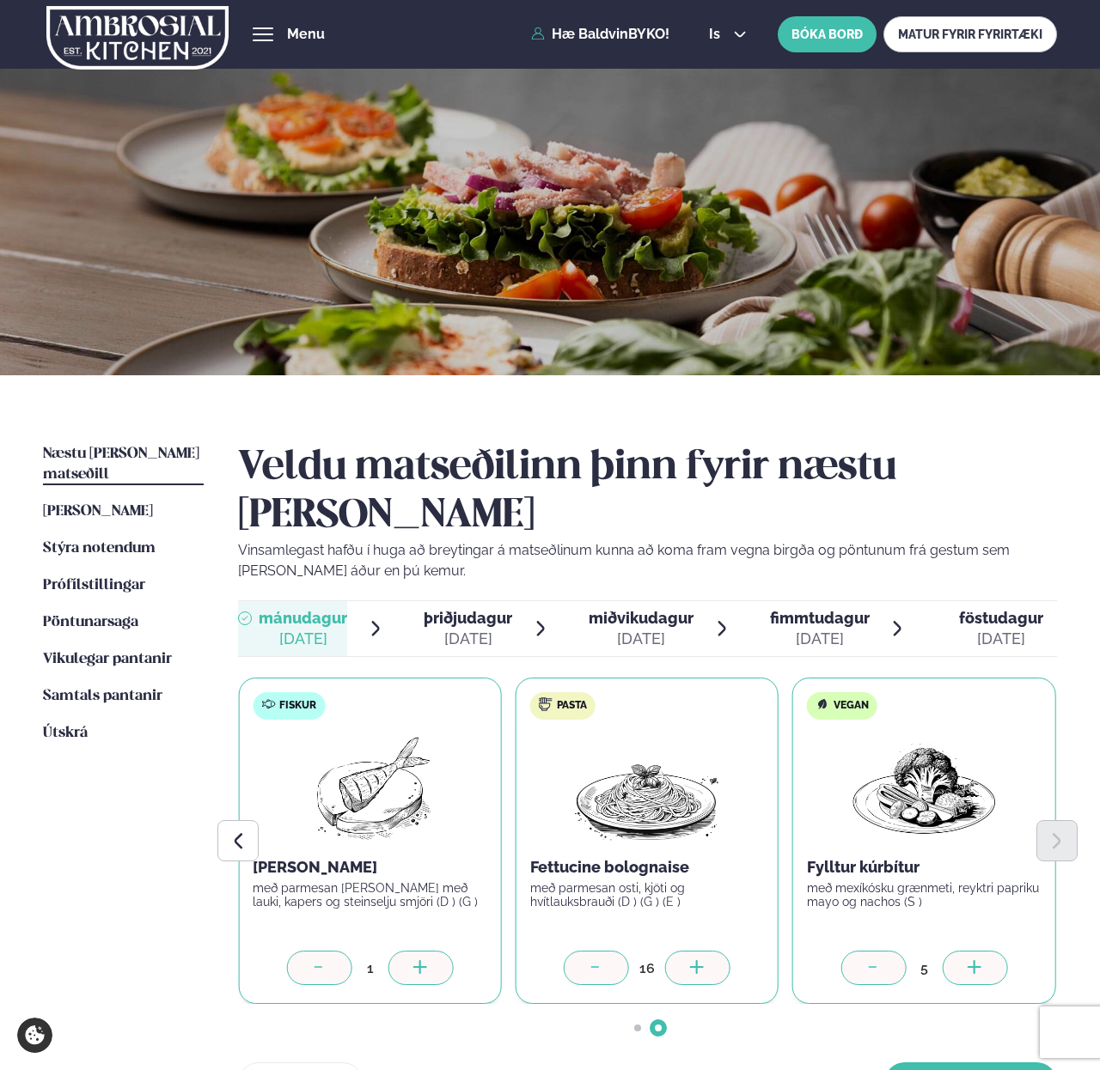
click at [678, 951] on div at bounding box center [697, 968] width 65 height 34
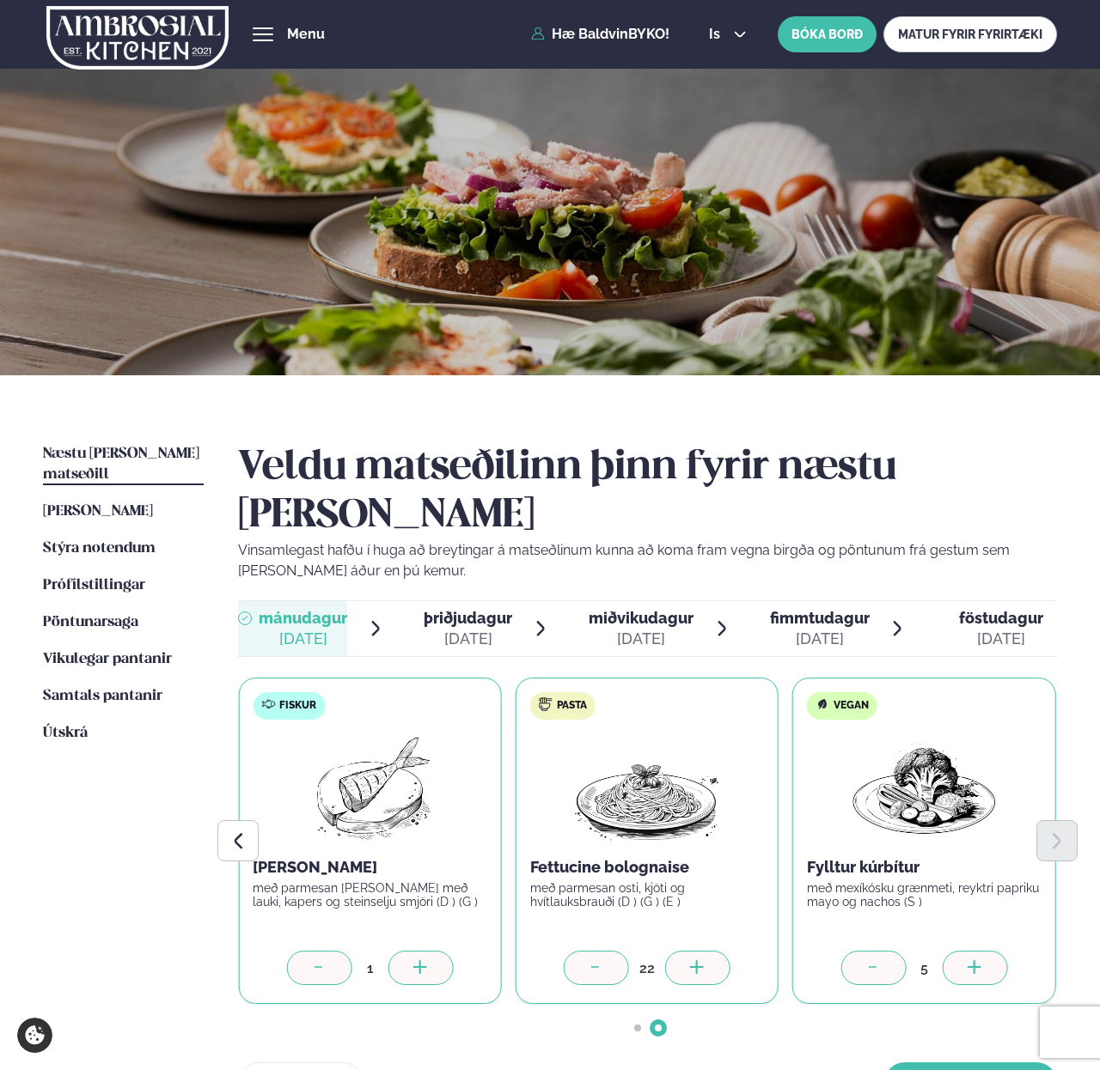
click at [678, 951] on div at bounding box center [697, 968] width 65 height 34
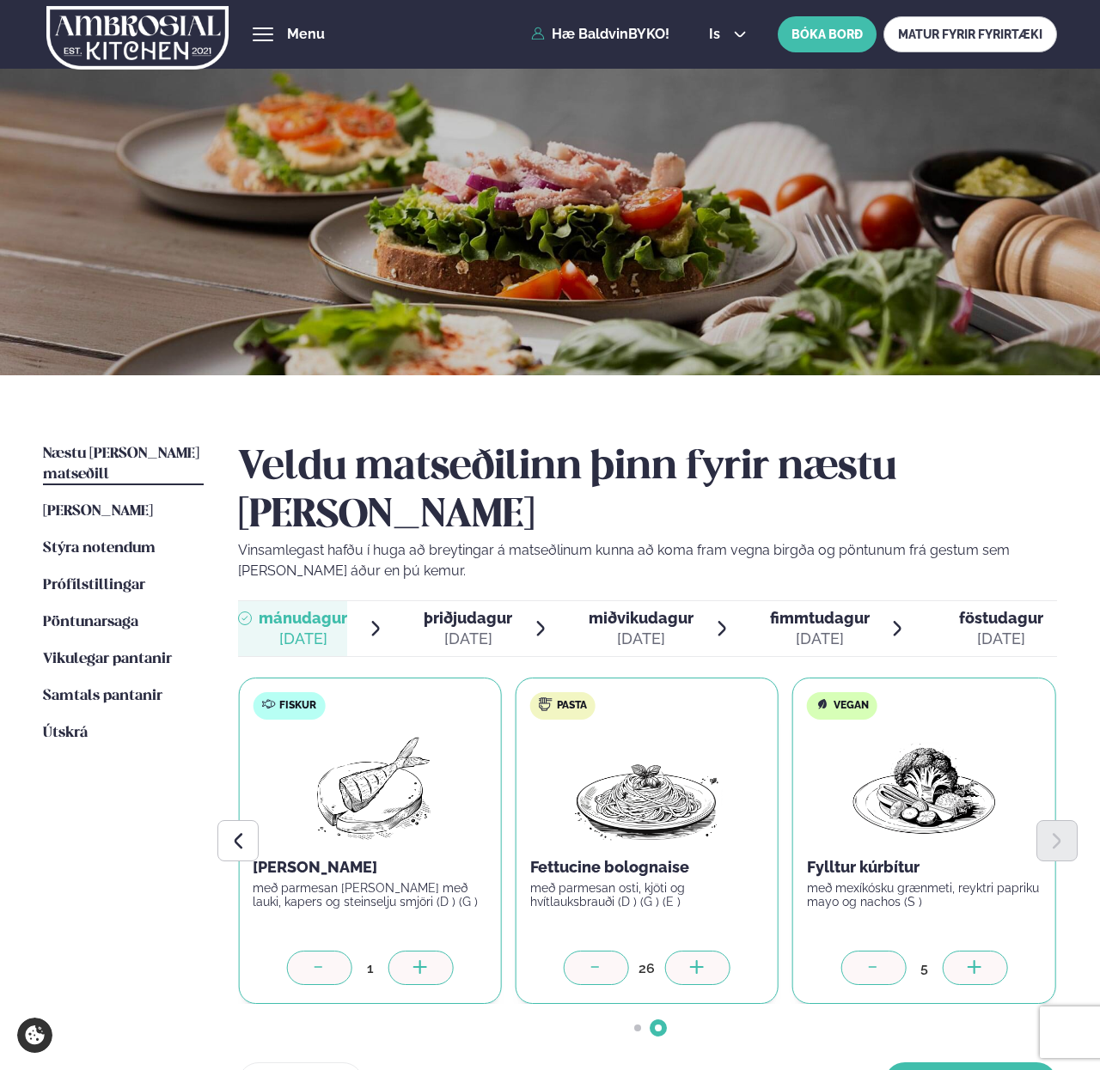
click at [678, 951] on div at bounding box center [697, 968] width 65 height 34
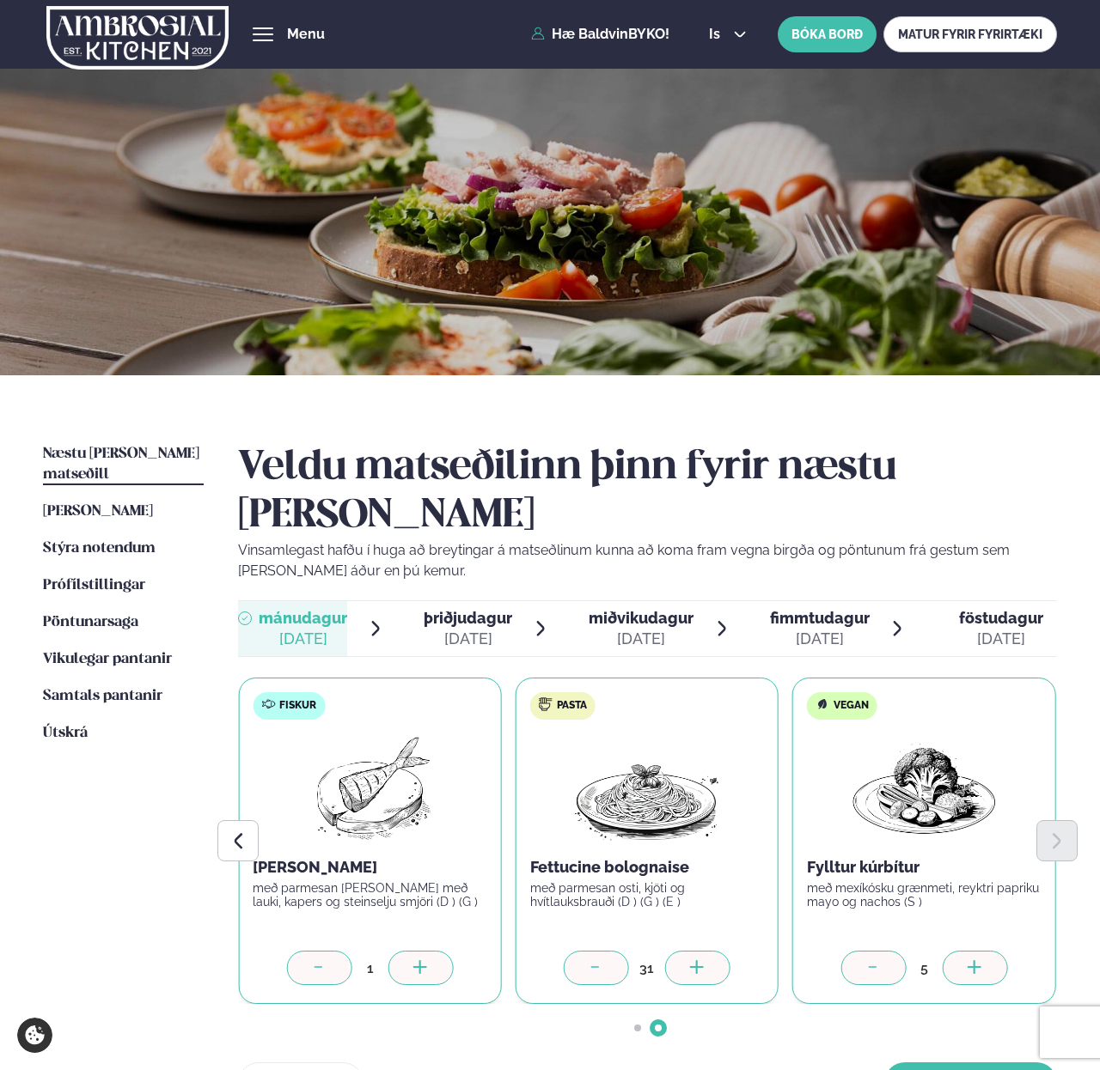
click at [678, 951] on div at bounding box center [697, 968] width 65 height 34
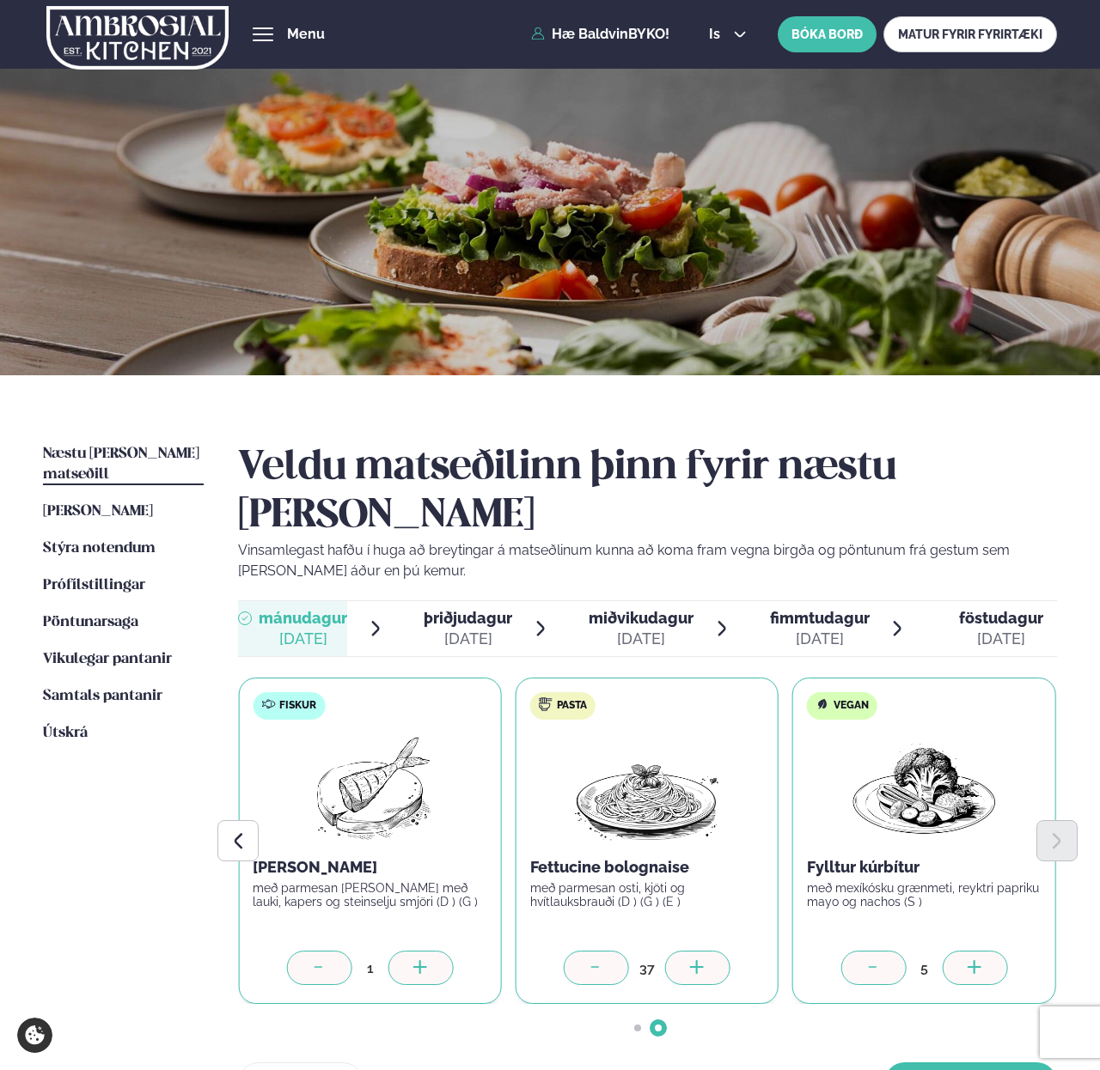
click at [678, 951] on div at bounding box center [697, 968] width 65 height 34
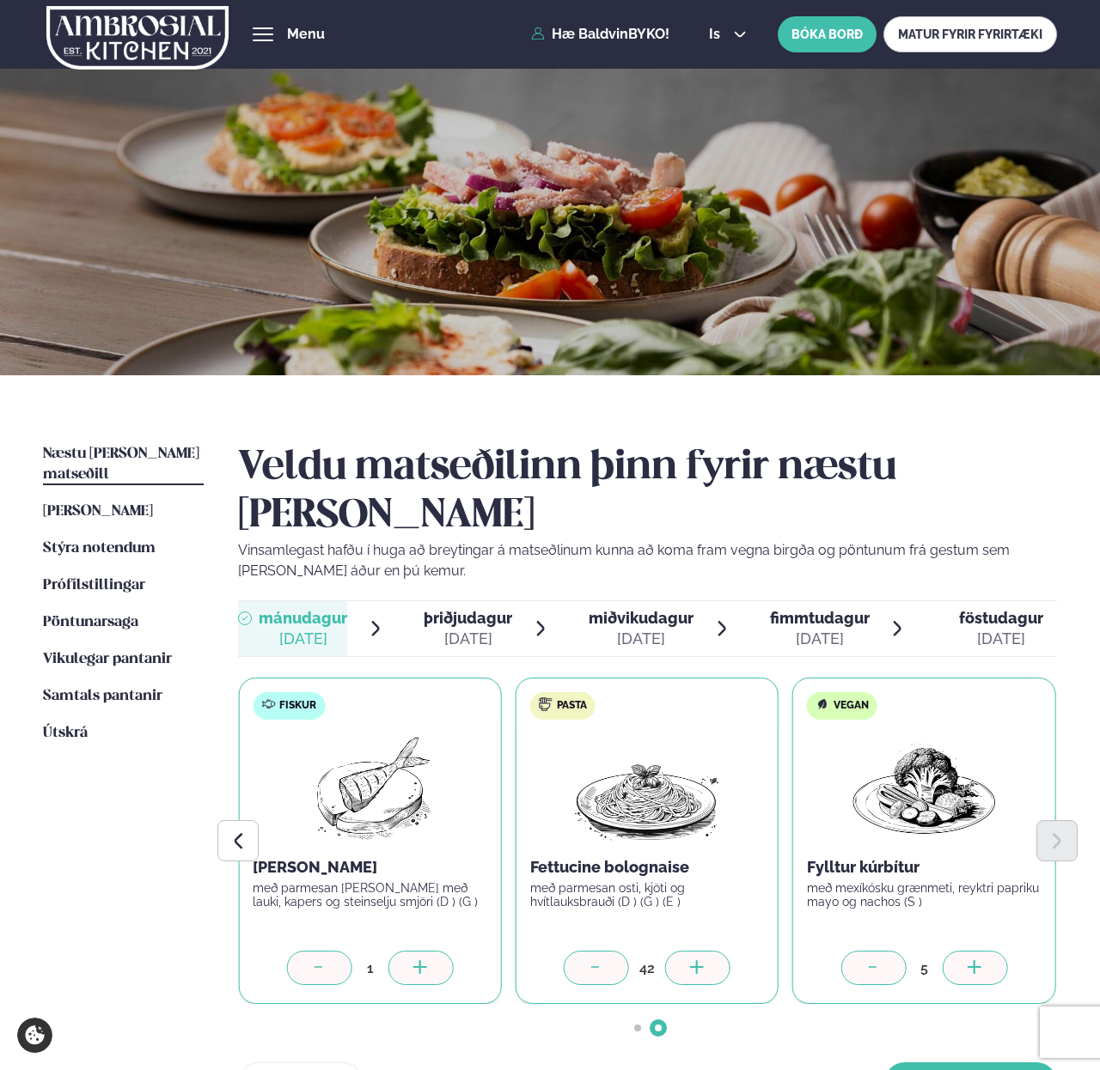
click at [678, 951] on div at bounding box center [697, 968] width 65 height 34
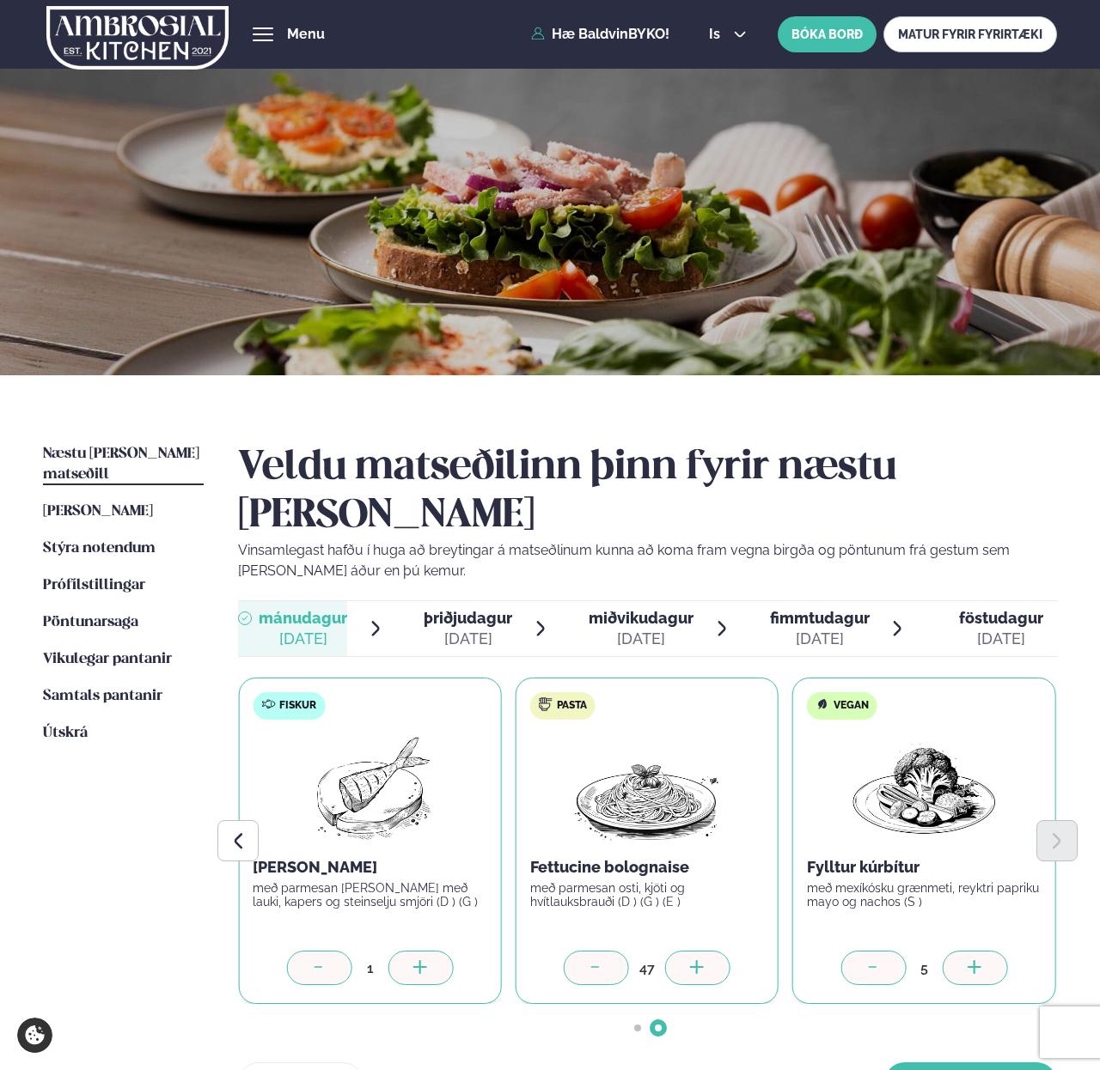
click at [678, 951] on div at bounding box center [697, 968] width 65 height 34
click at [434, 951] on div at bounding box center [420, 968] width 65 height 34
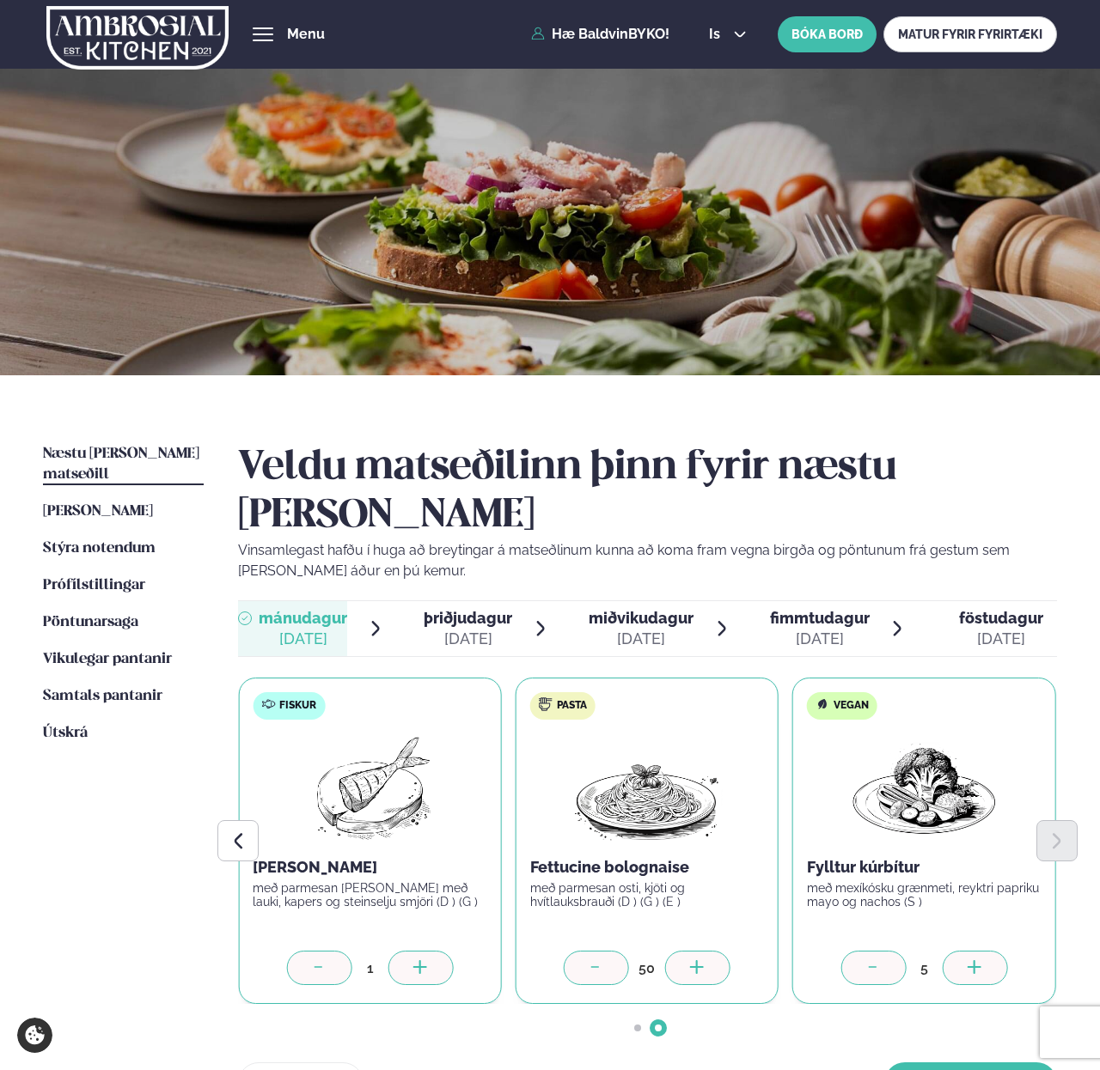
click at [434, 951] on div at bounding box center [420, 968] width 65 height 34
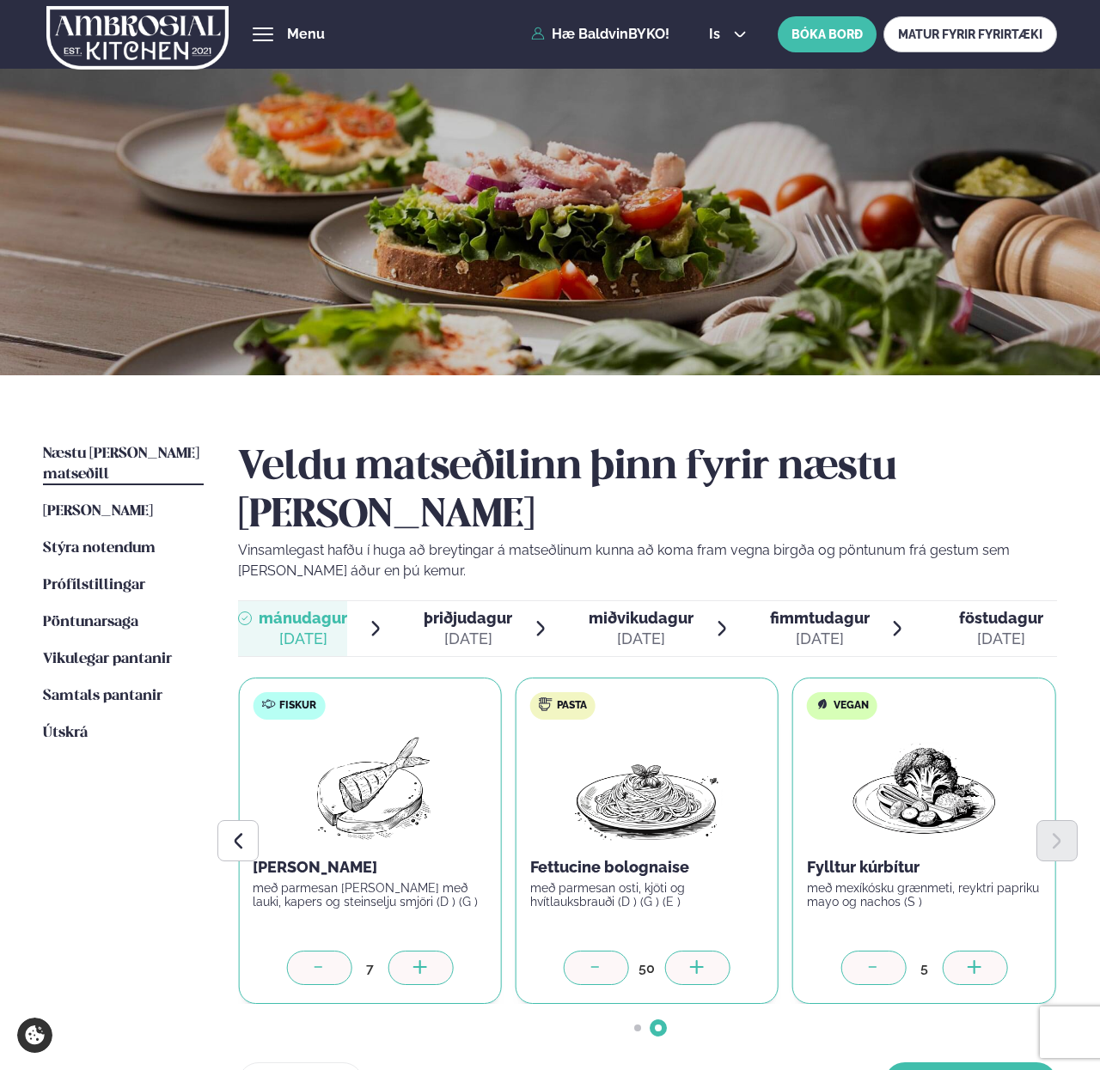
click at [434, 951] on div at bounding box center [420, 968] width 65 height 34
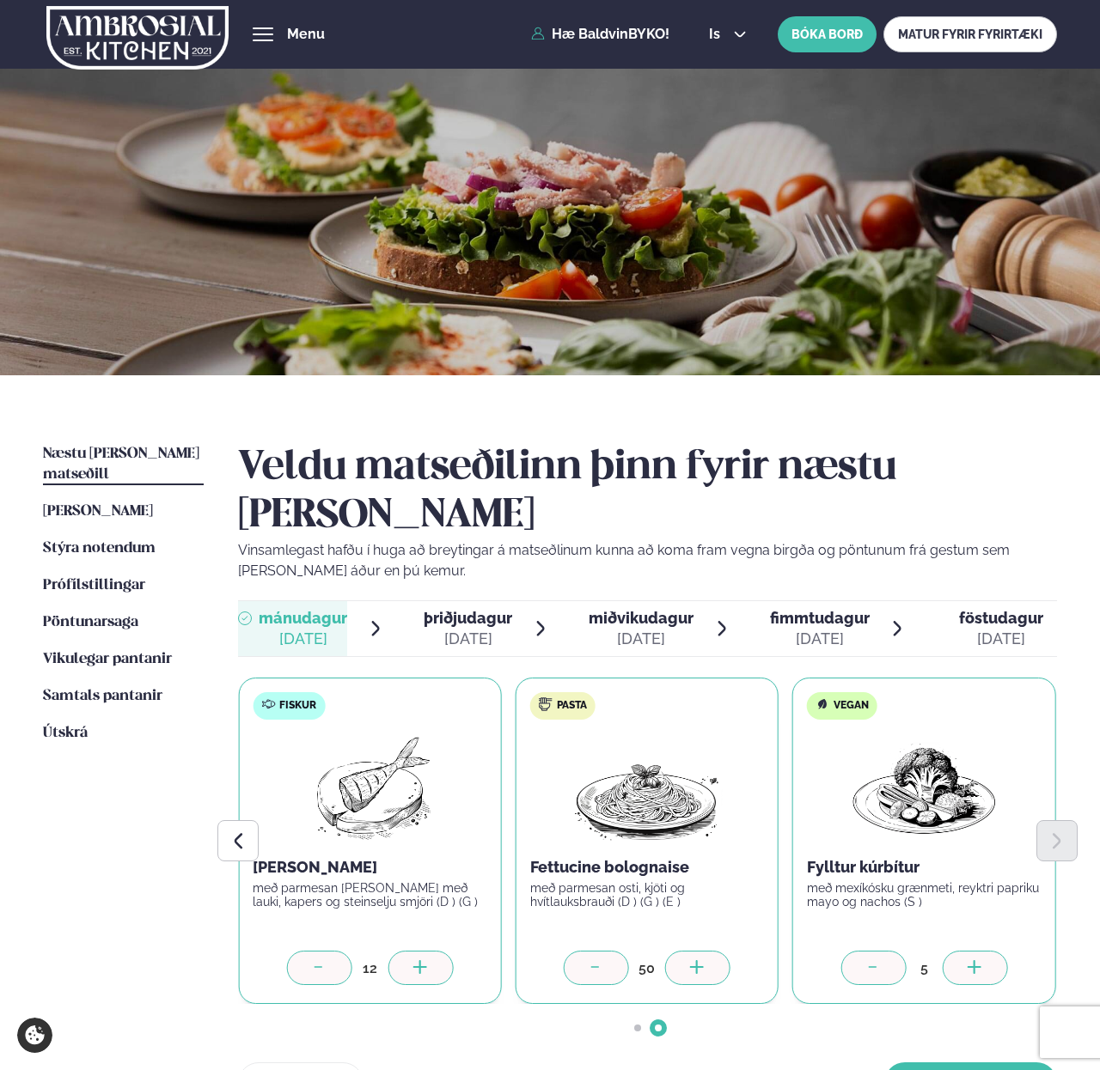
click at [434, 951] on div at bounding box center [420, 968] width 65 height 34
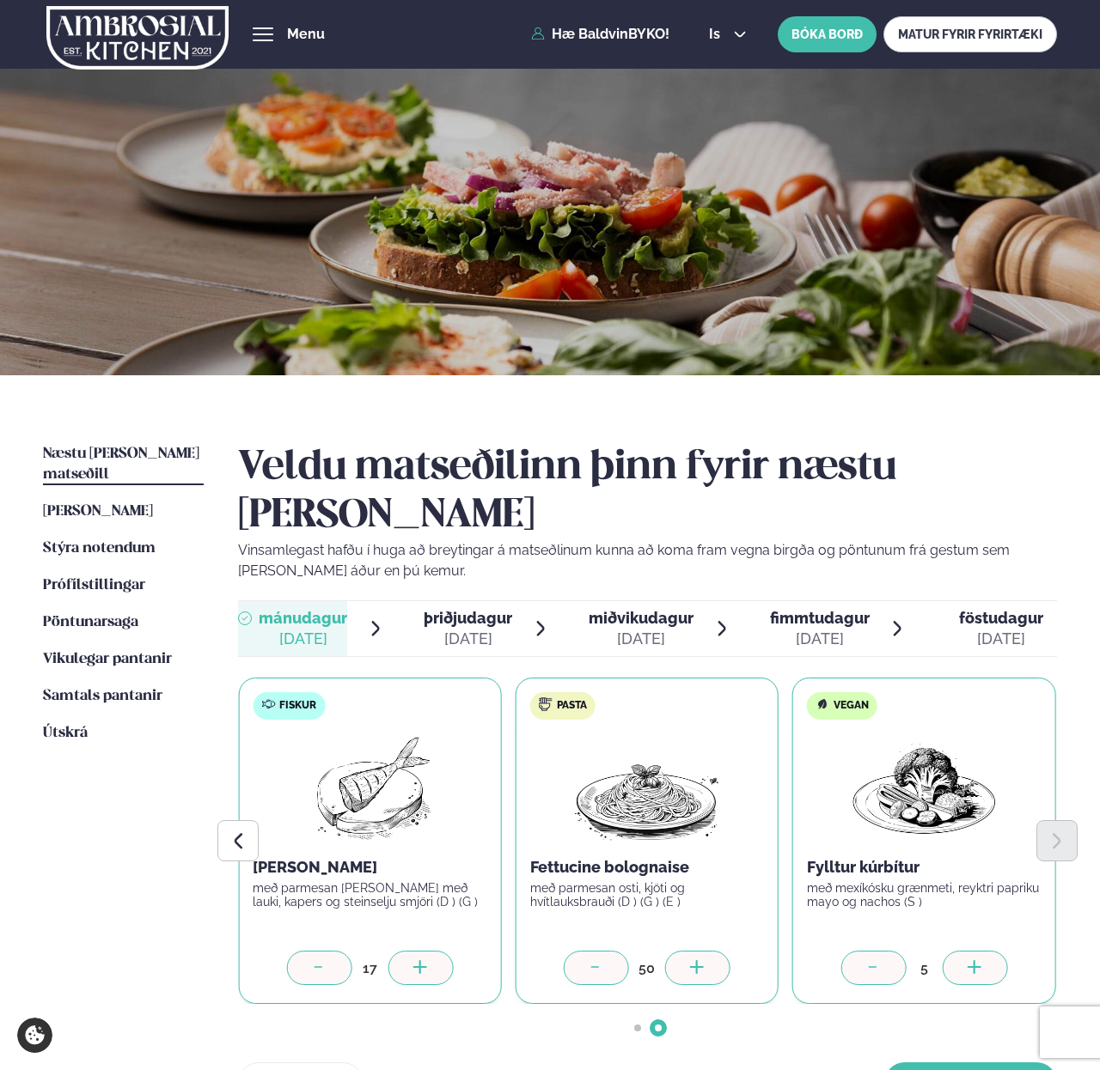
click at [434, 951] on div at bounding box center [420, 968] width 65 height 34
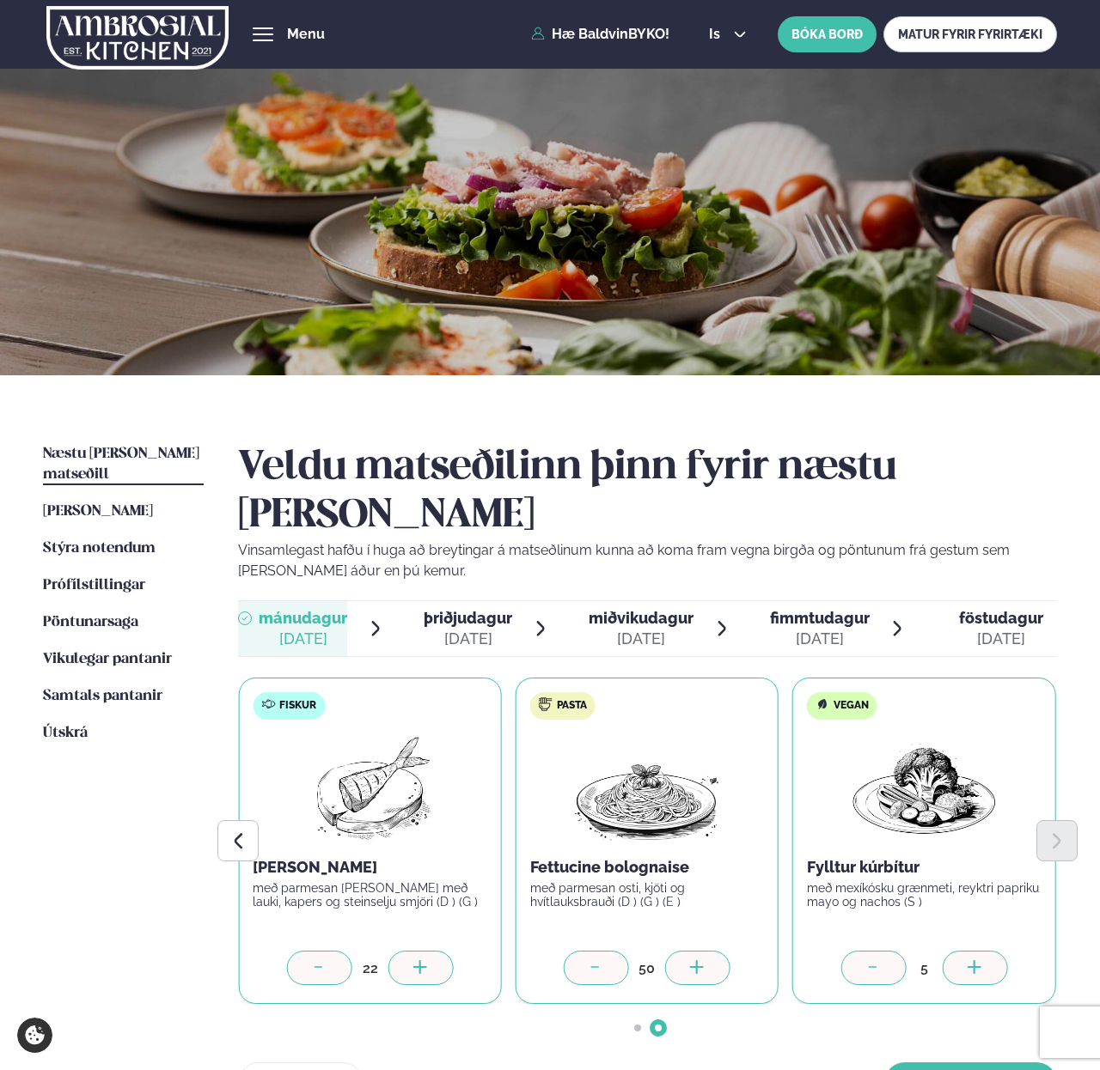
click at [434, 951] on div at bounding box center [420, 968] width 65 height 34
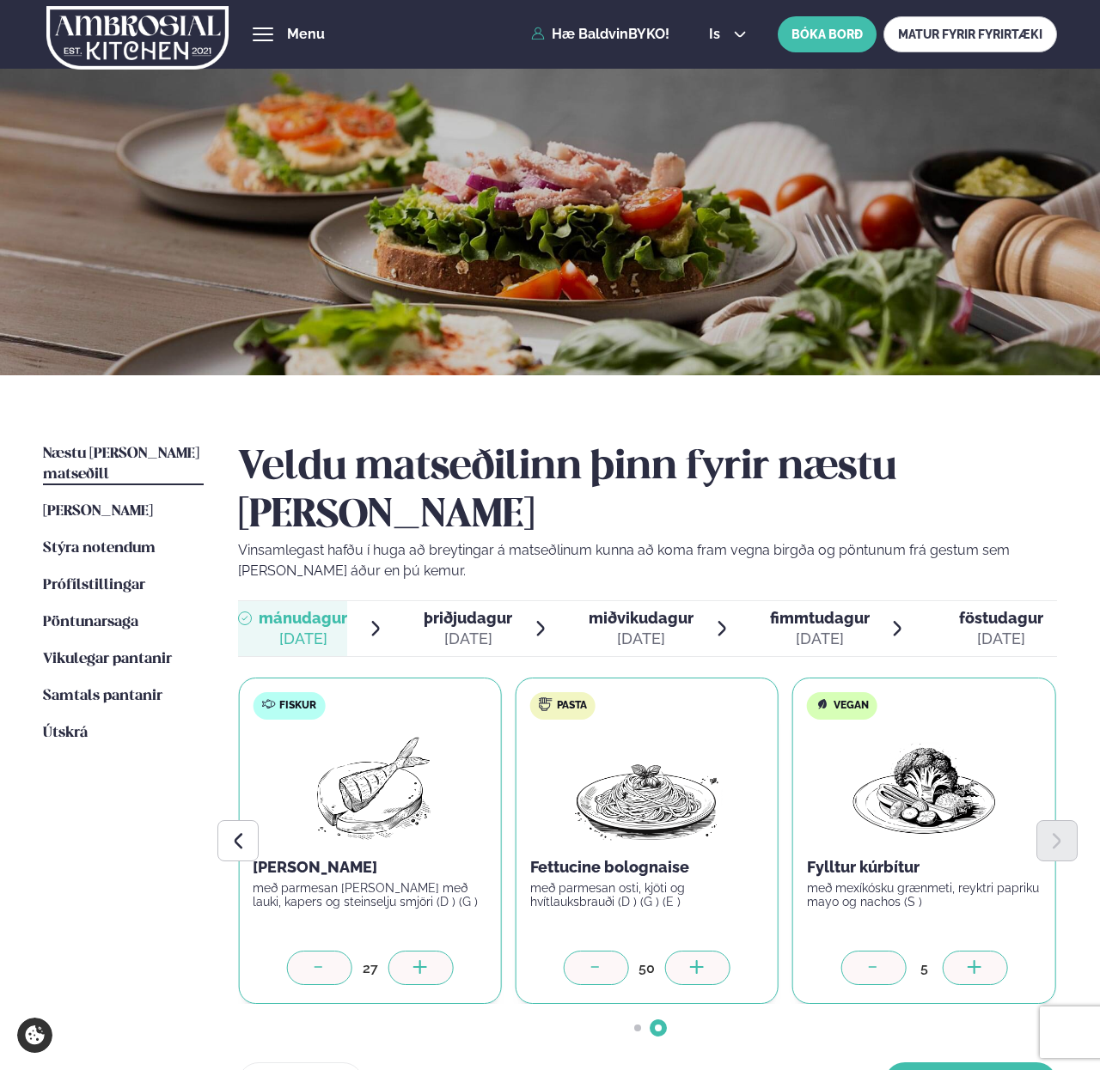
click at [434, 951] on div at bounding box center [420, 968] width 65 height 34
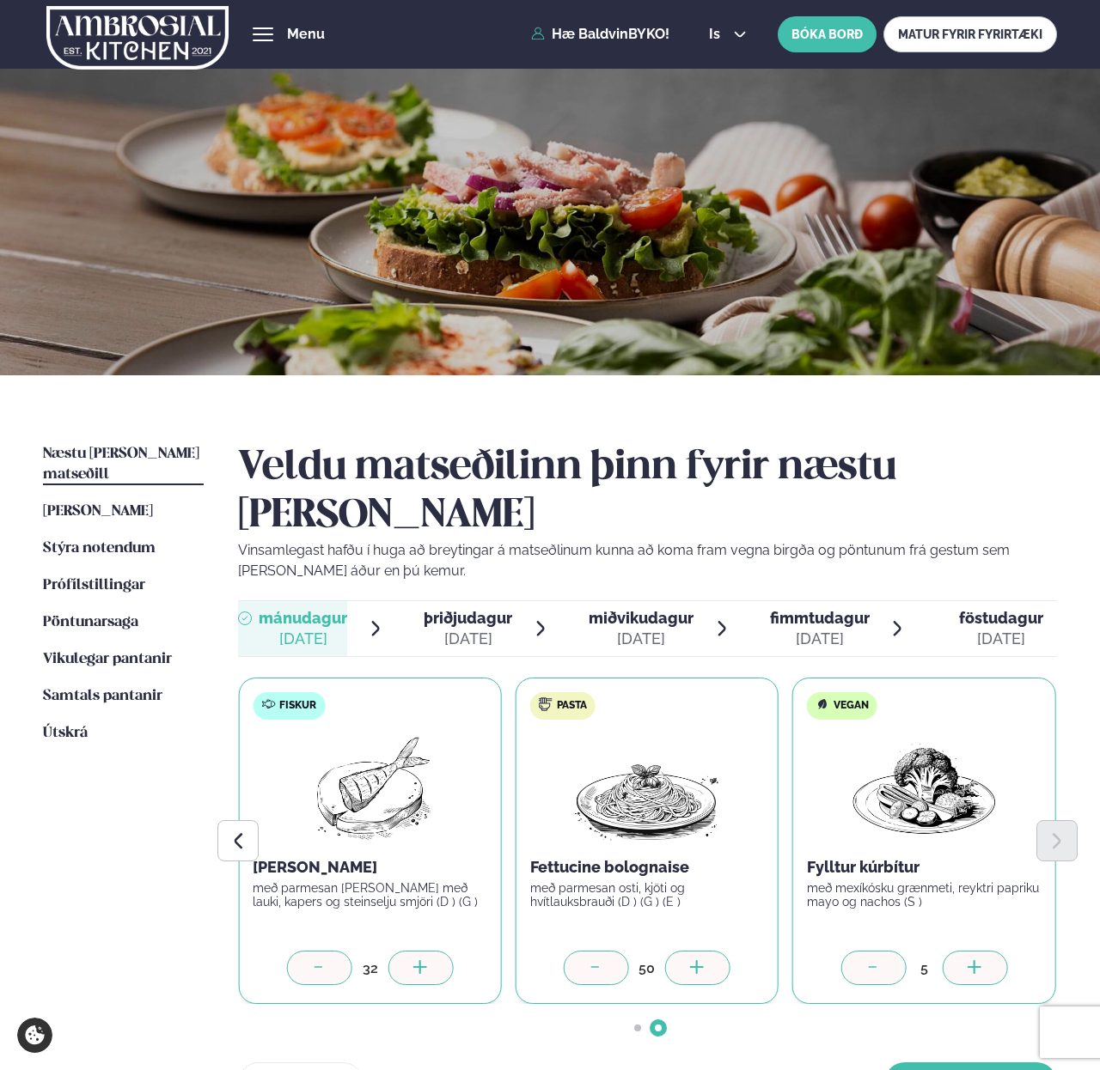
click at [434, 951] on div at bounding box center [420, 968] width 65 height 34
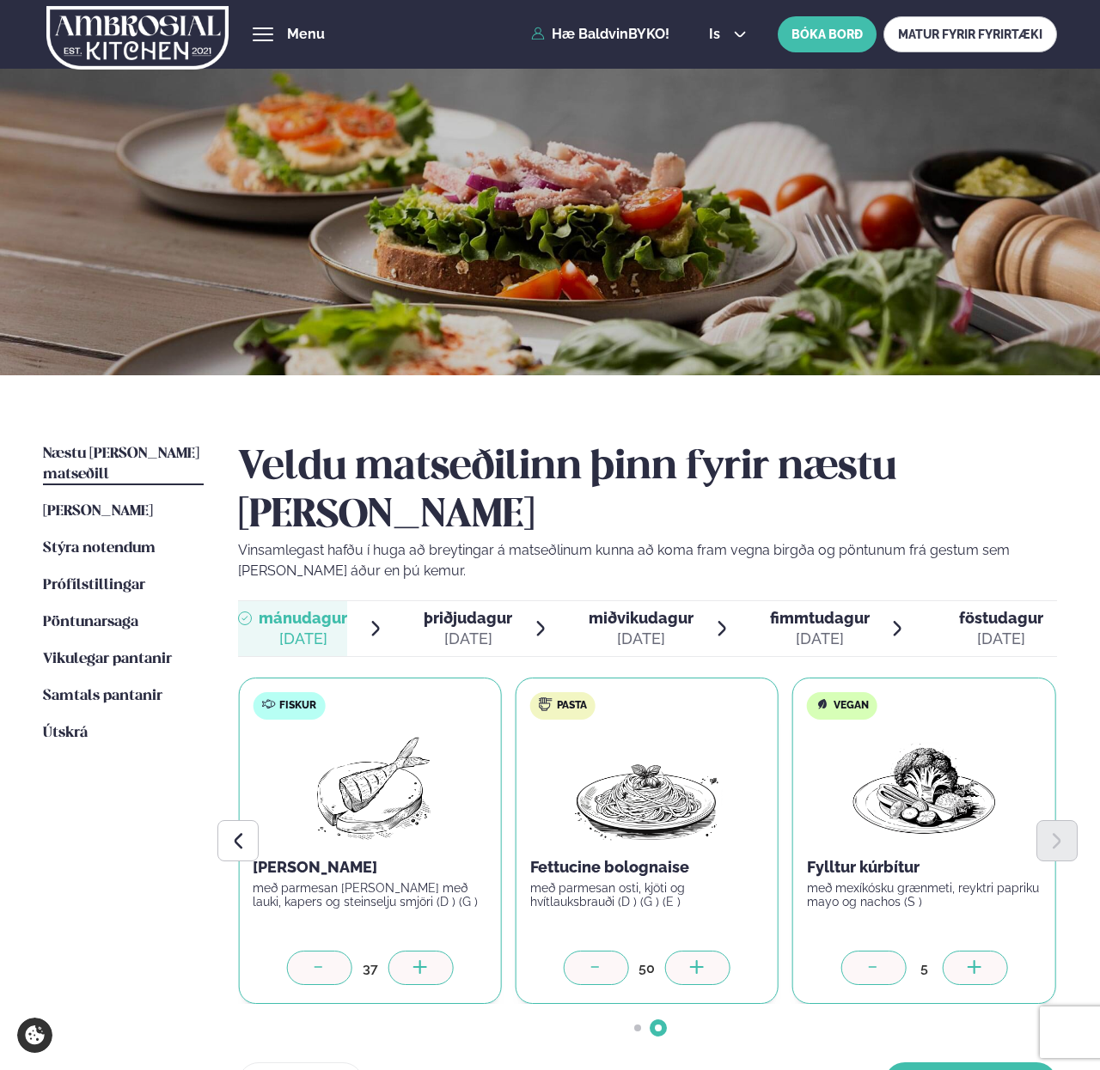
click at [434, 951] on div at bounding box center [420, 968] width 65 height 34
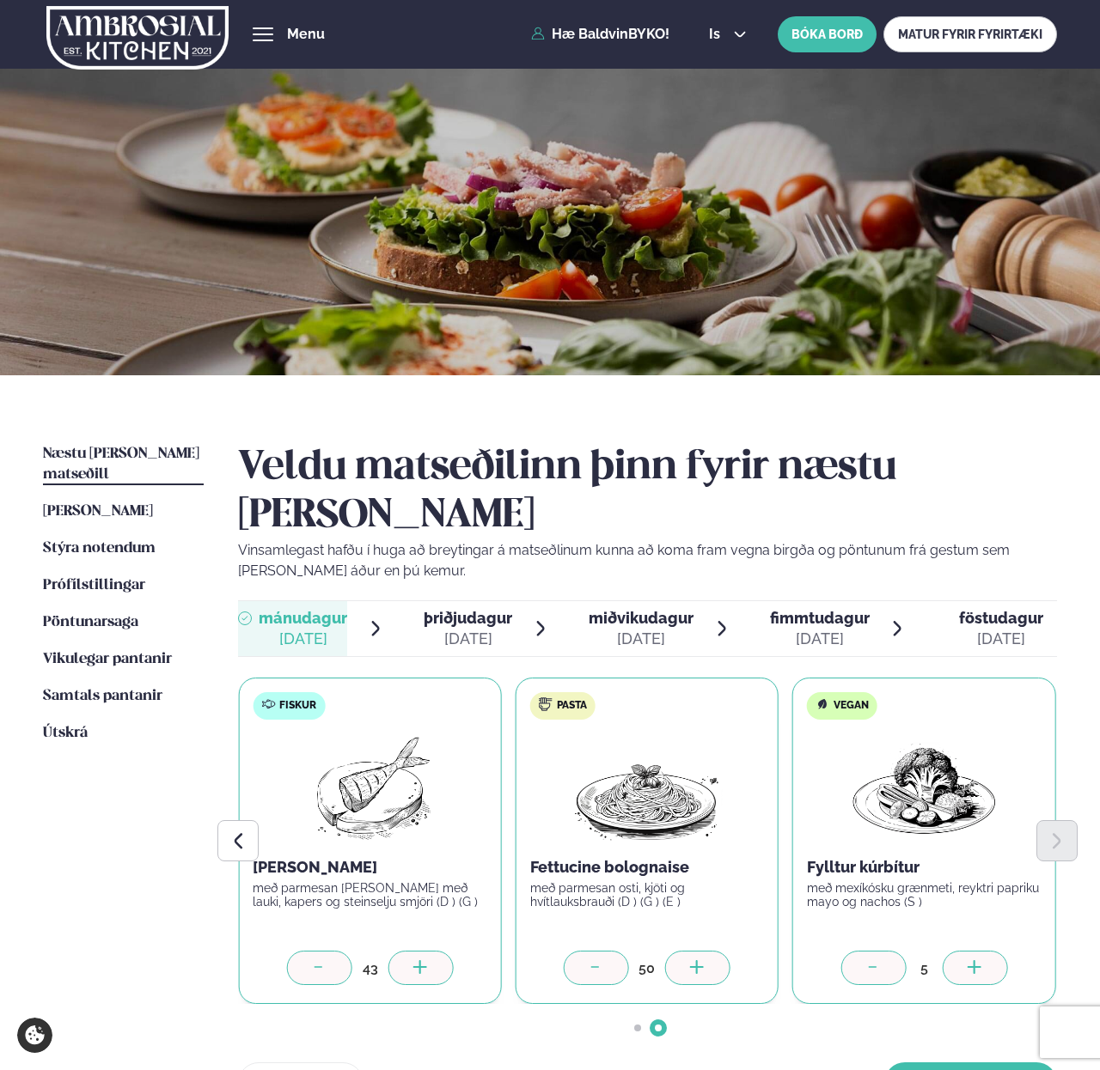
click at [434, 951] on div at bounding box center [420, 968] width 65 height 34
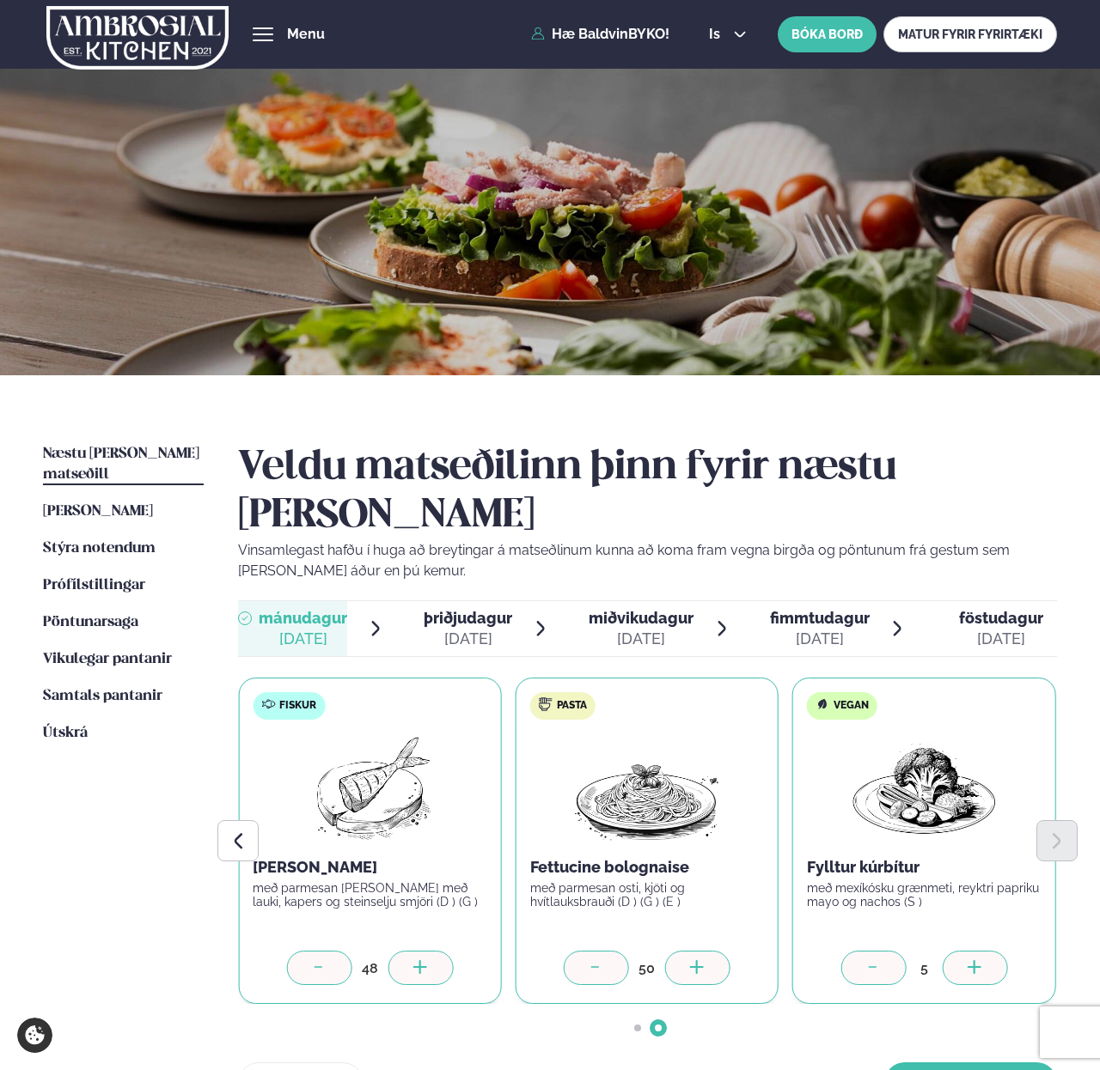
click at [434, 951] on div at bounding box center [420, 968] width 65 height 34
click at [941, 1063] on button "[PERSON_NAME]" at bounding box center [970, 1083] width 173 height 41
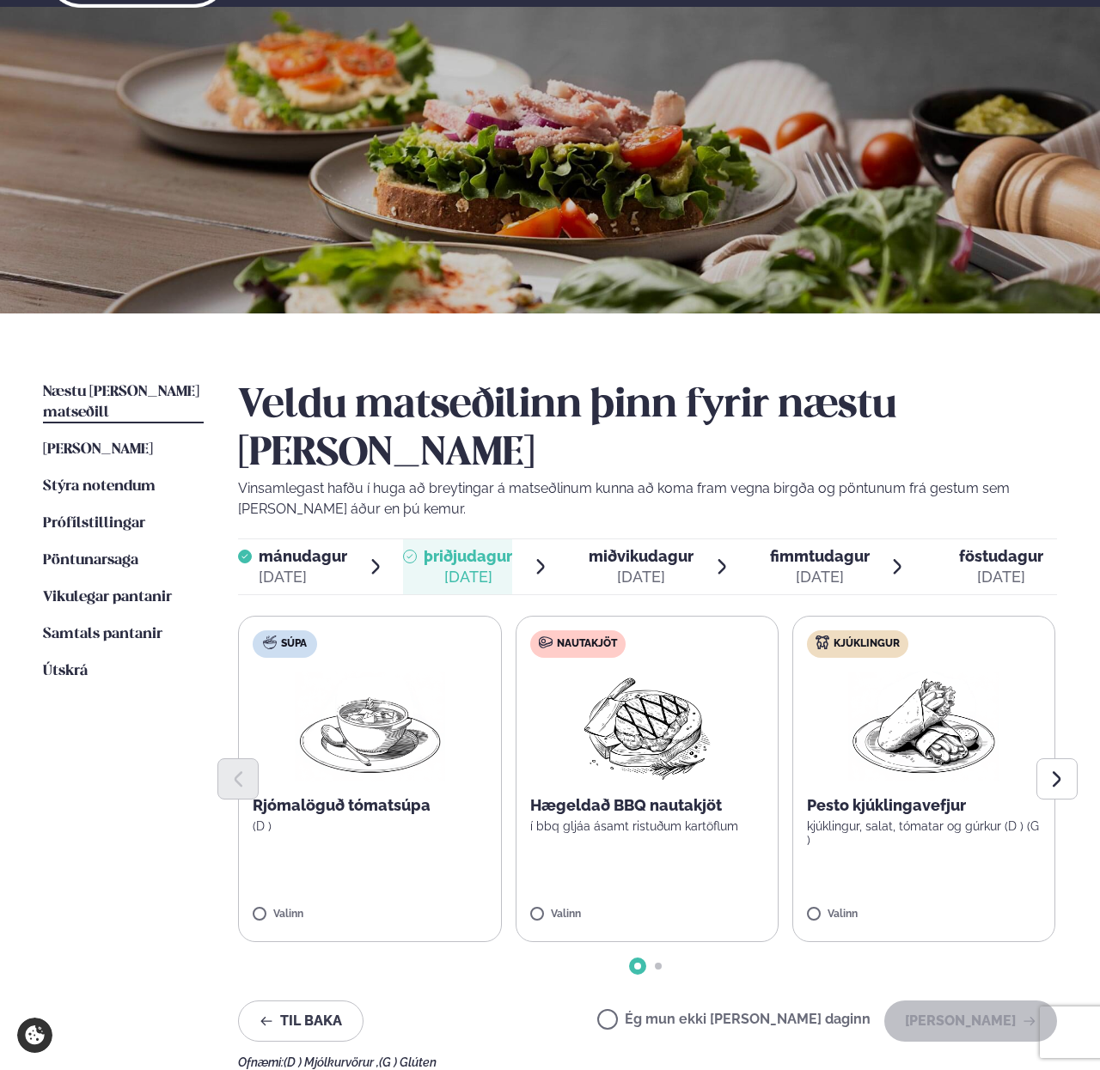
scroll to position [64, 0]
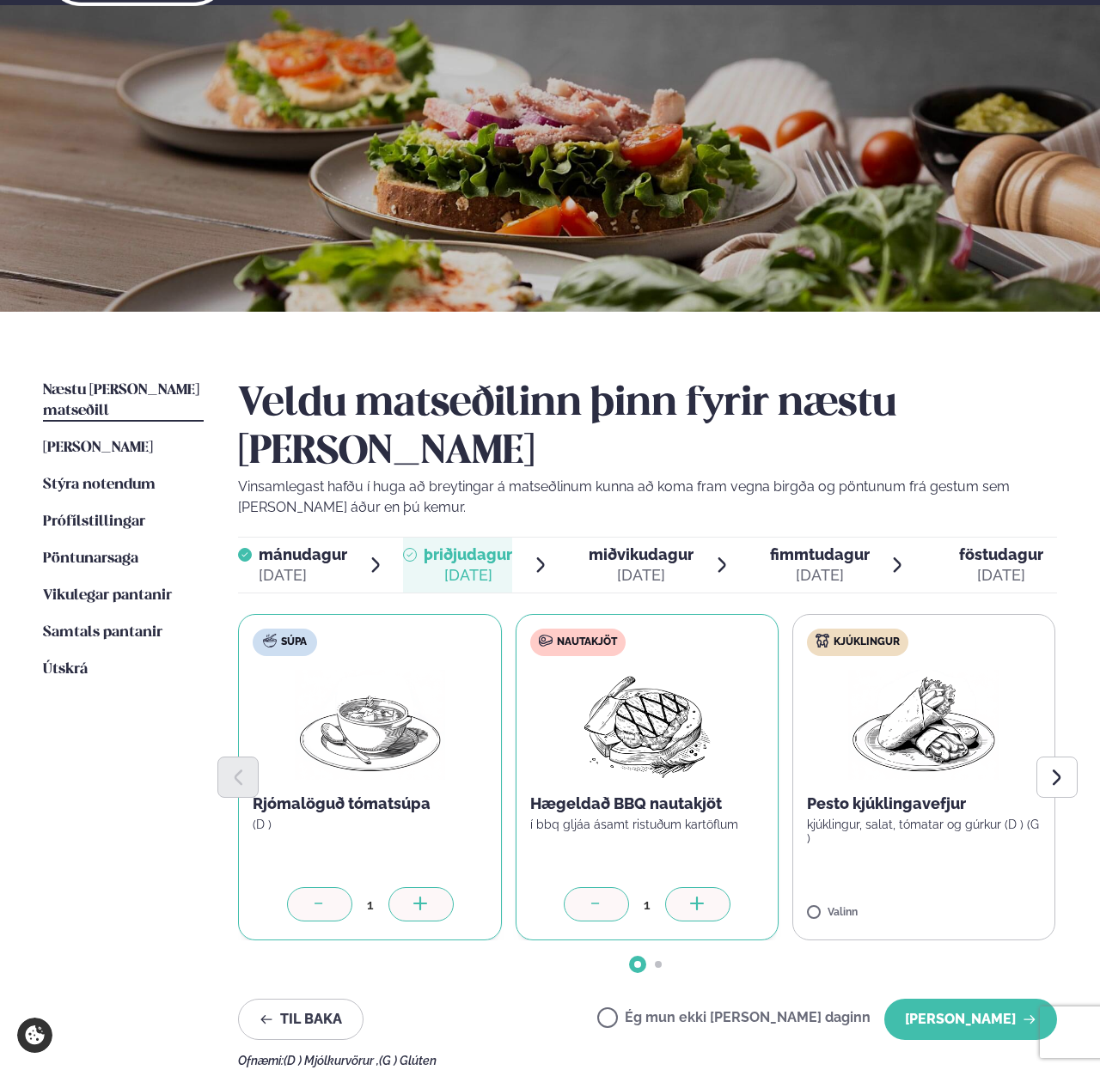
click at [691, 887] on div at bounding box center [697, 904] width 65 height 34
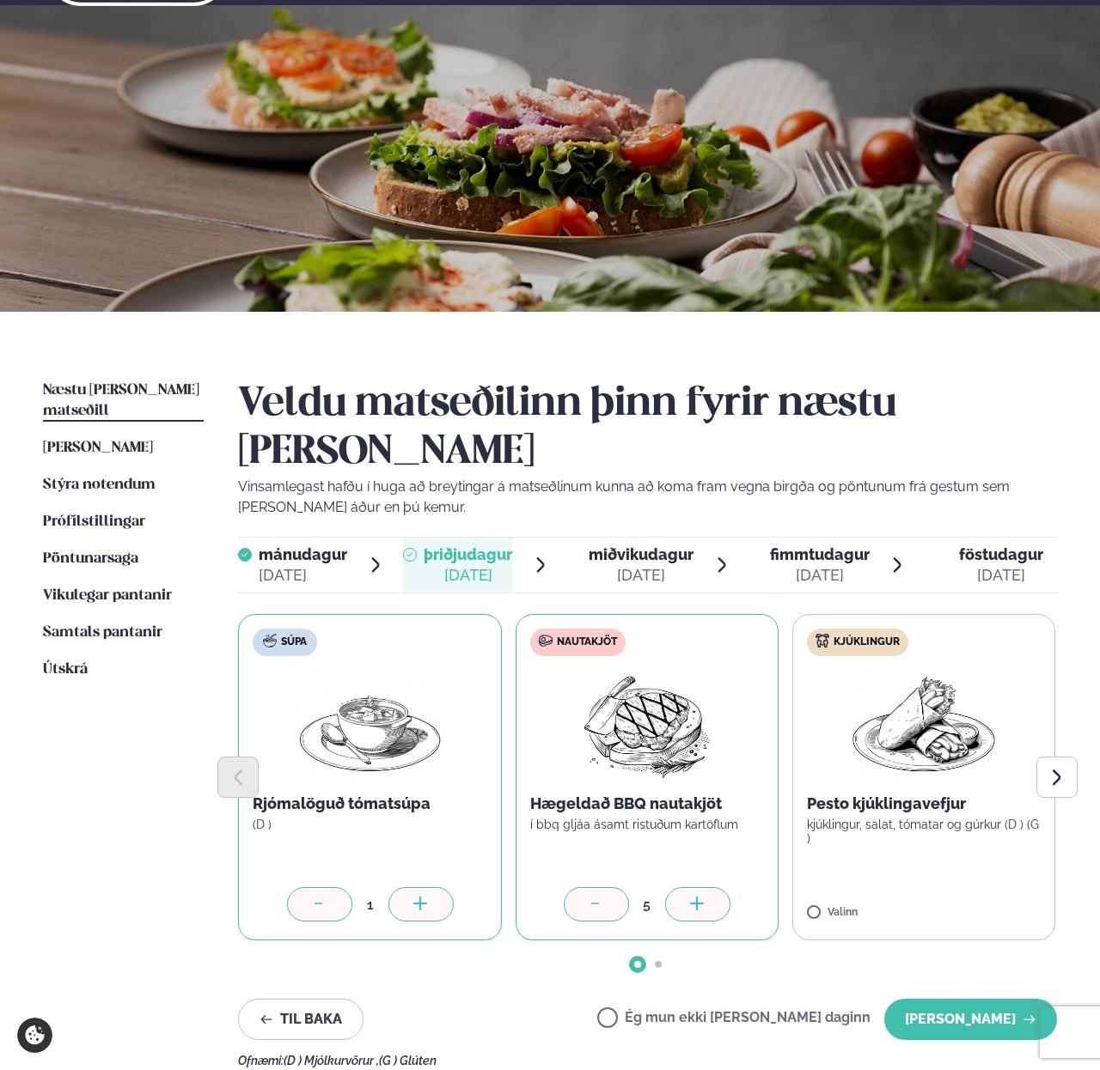
click at [691, 887] on div at bounding box center [697, 904] width 65 height 34
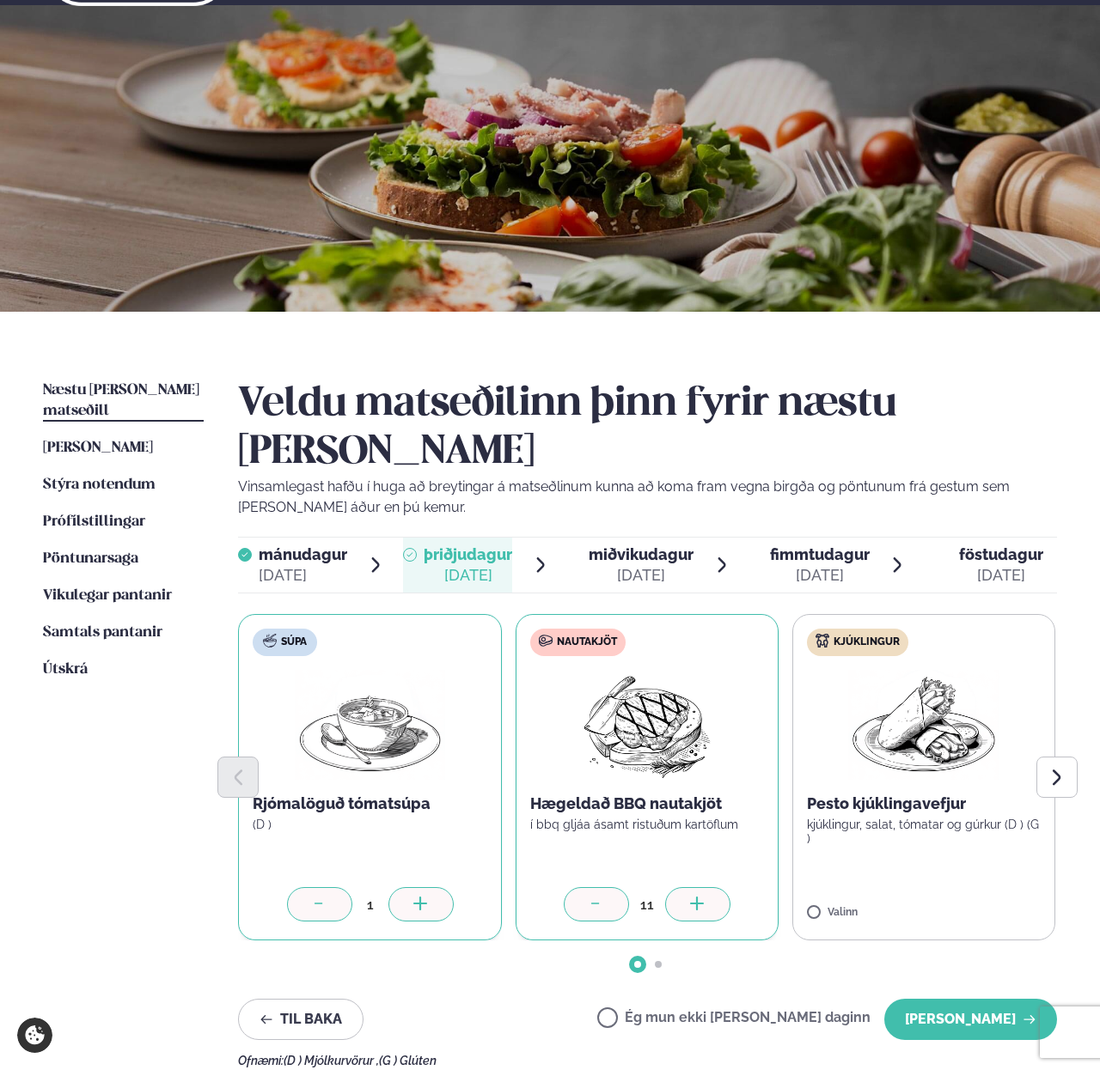
click at [691, 887] on div at bounding box center [697, 904] width 65 height 34
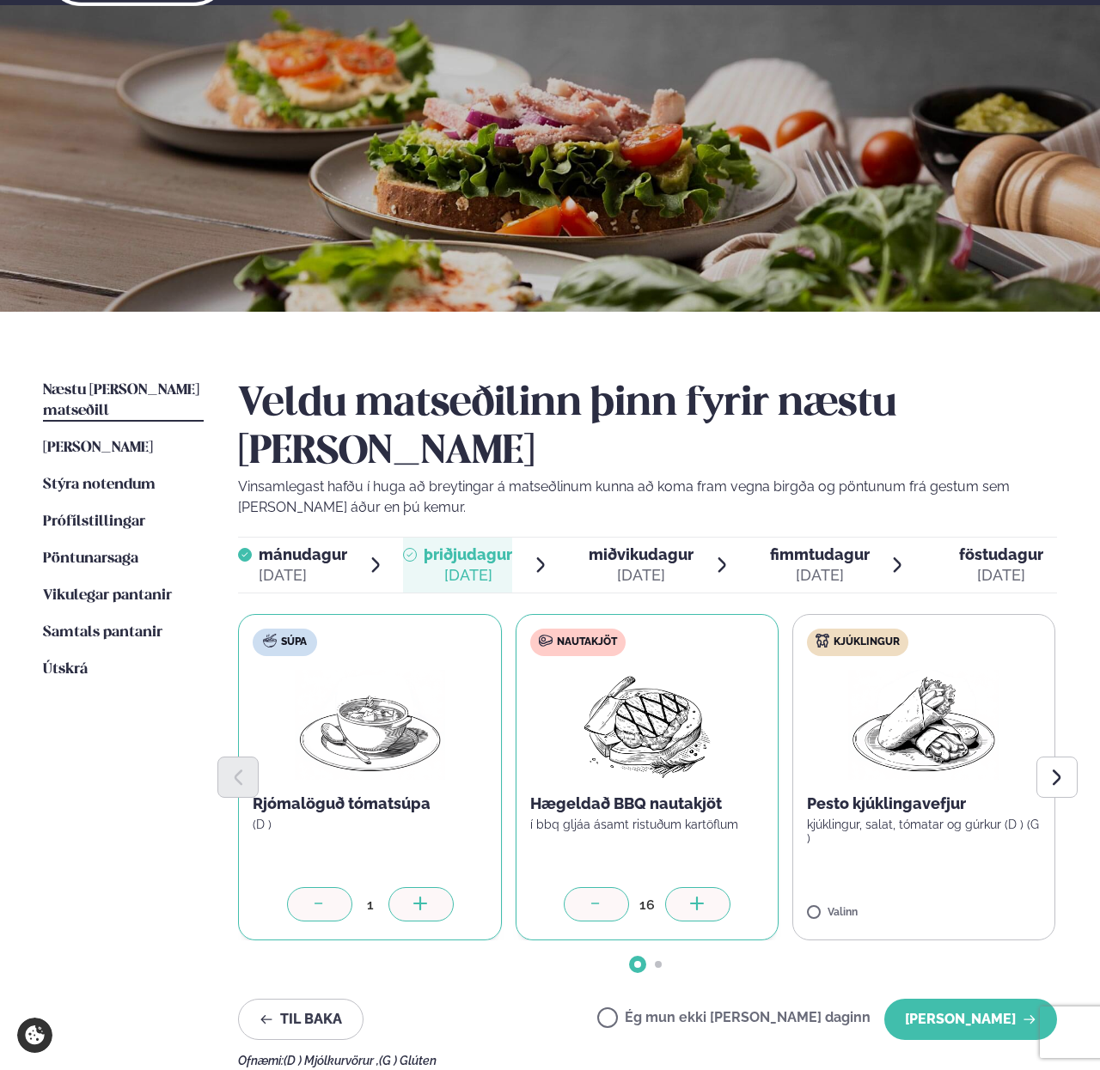
click at [691, 887] on div at bounding box center [697, 904] width 65 height 34
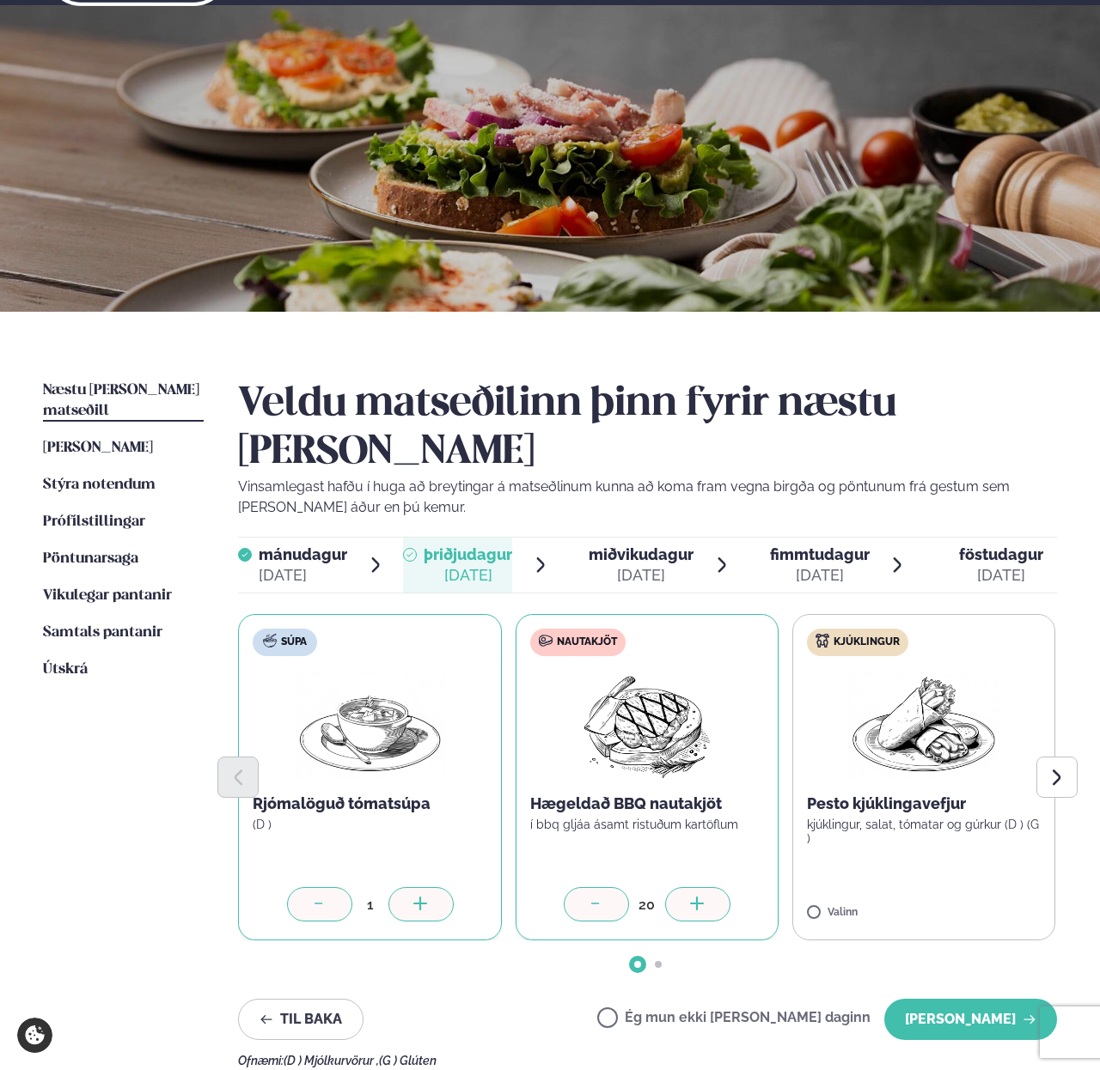
click at [691, 887] on div at bounding box center [697, 904] width 65 height 34
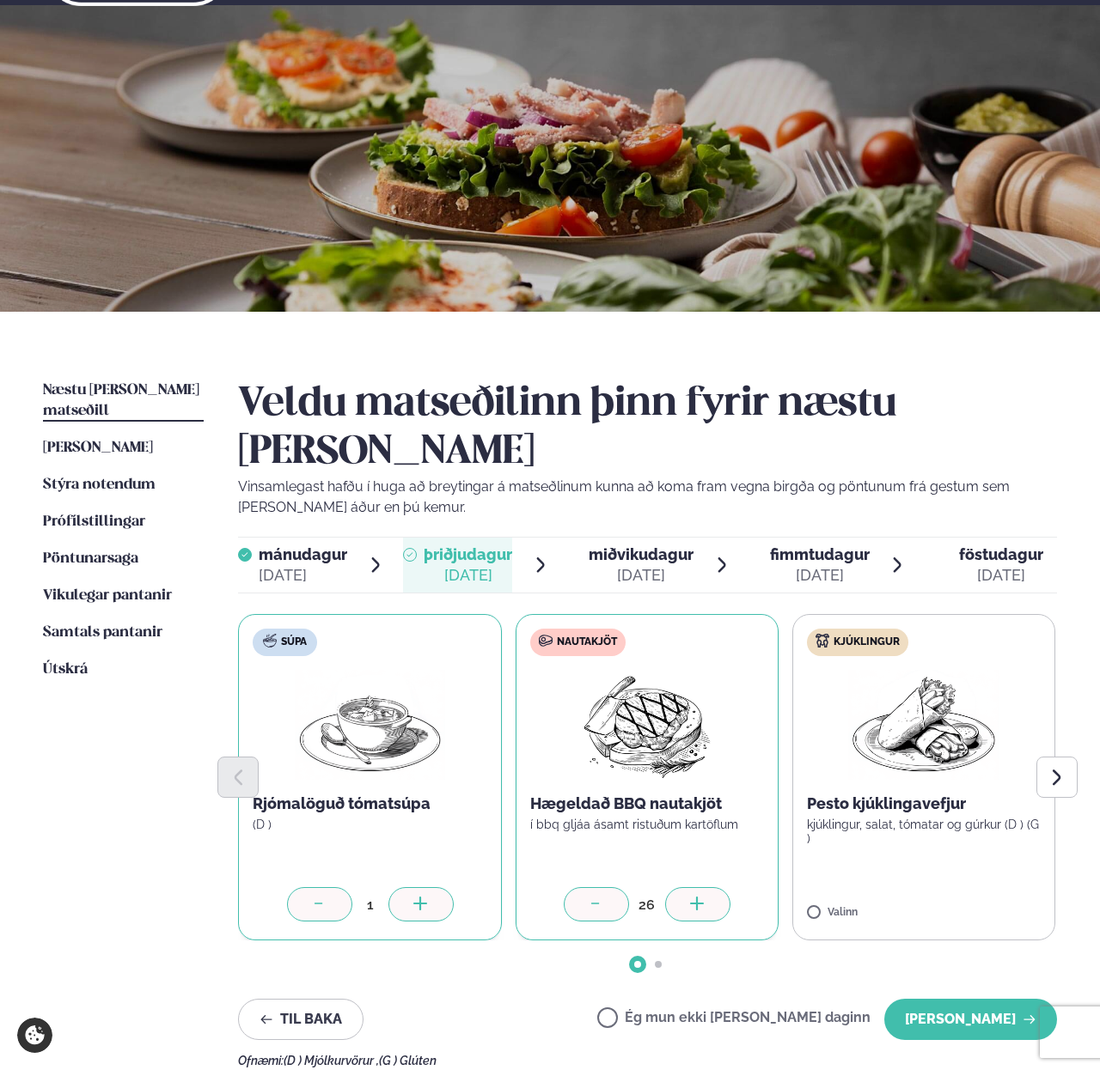
click at [691, 887] on div at bounding box center [697, 904] width 65 height 34
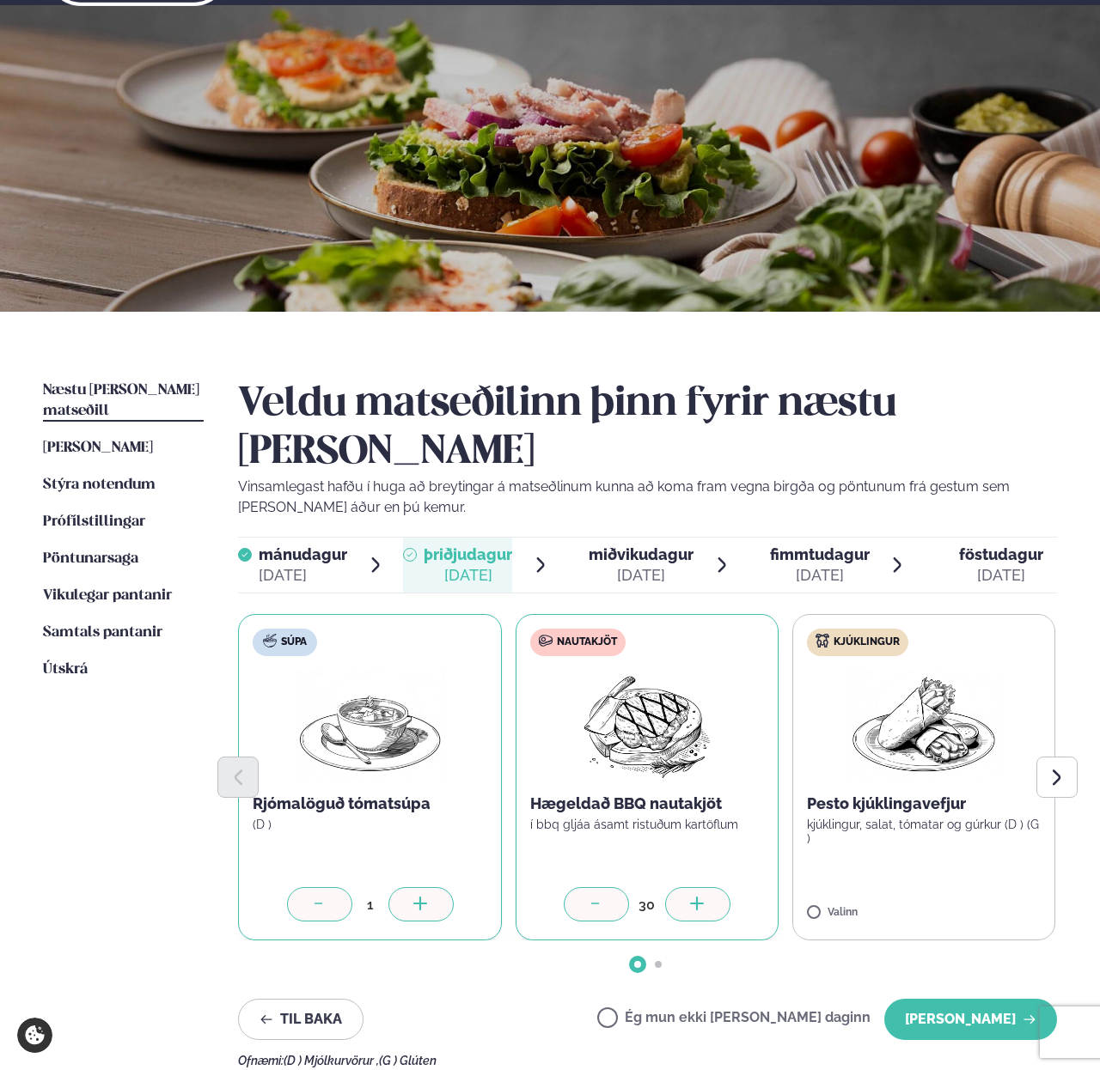
click at [691, 887] on div at bounding box center [697, 904] width 65 height 34
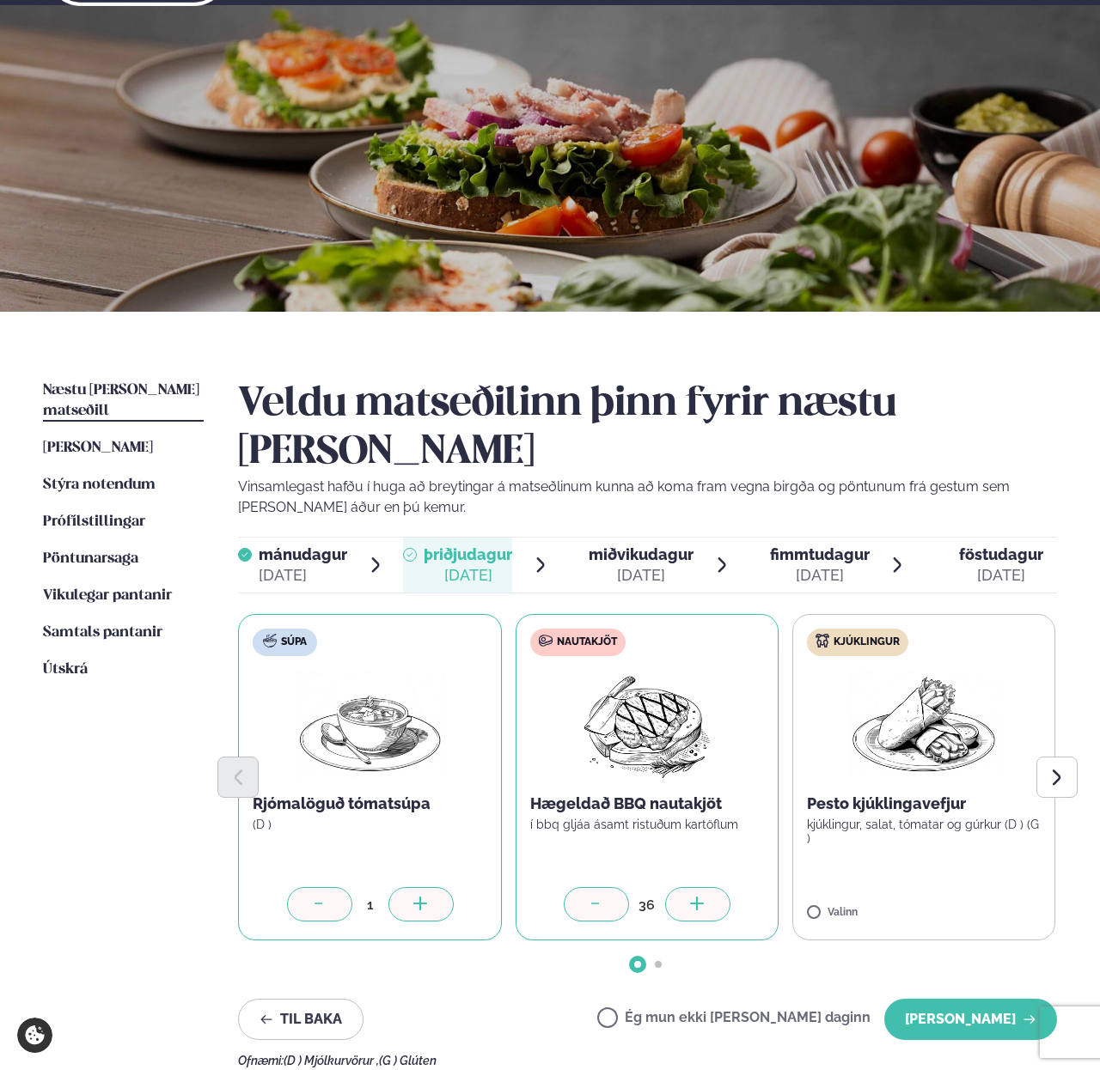
click at [691, 887] on div at bounding box center [697, 904] width 65 height 34
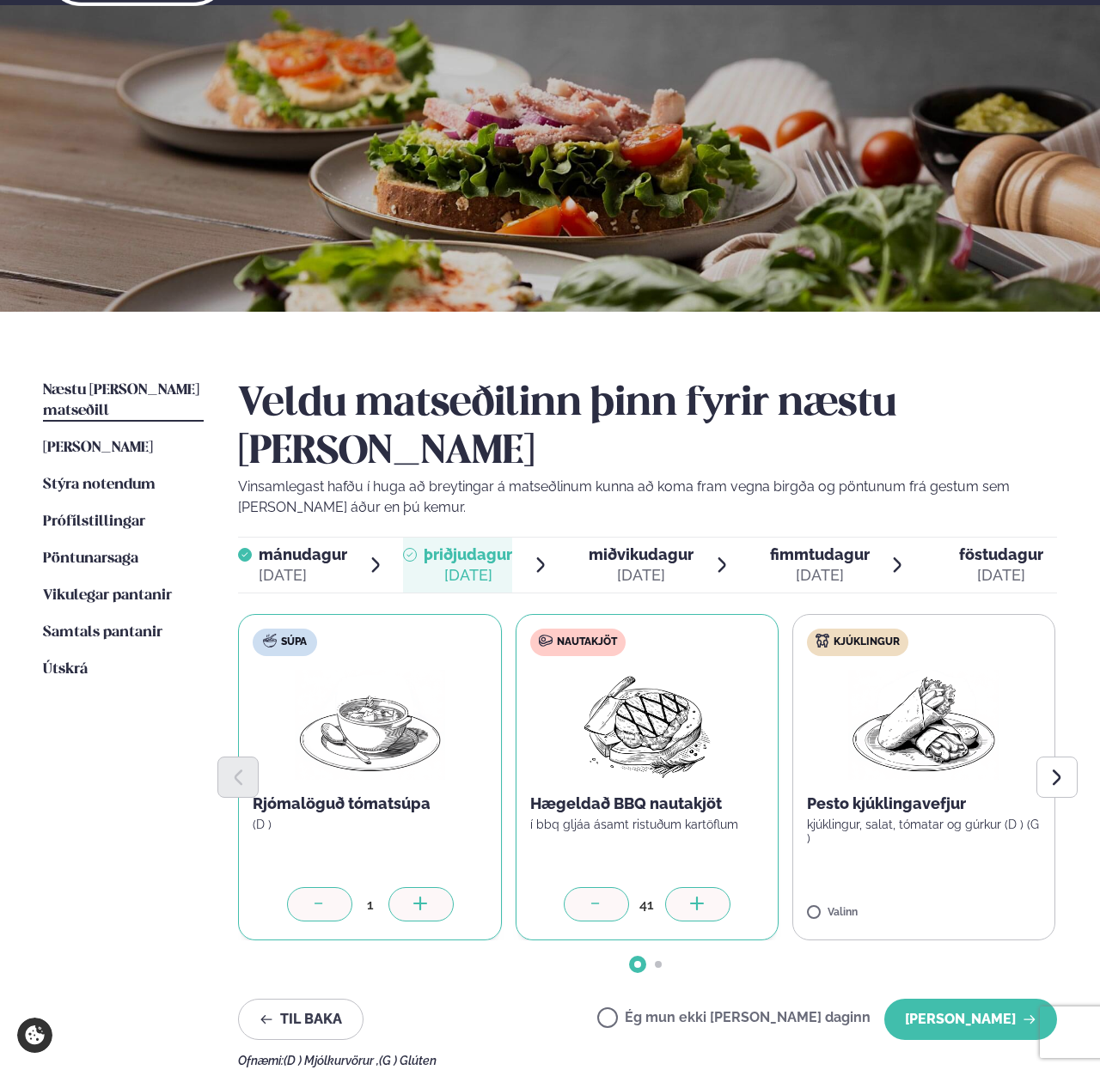
click at [685, 887] on div at bounding box center [697, 904] width 65 height 34
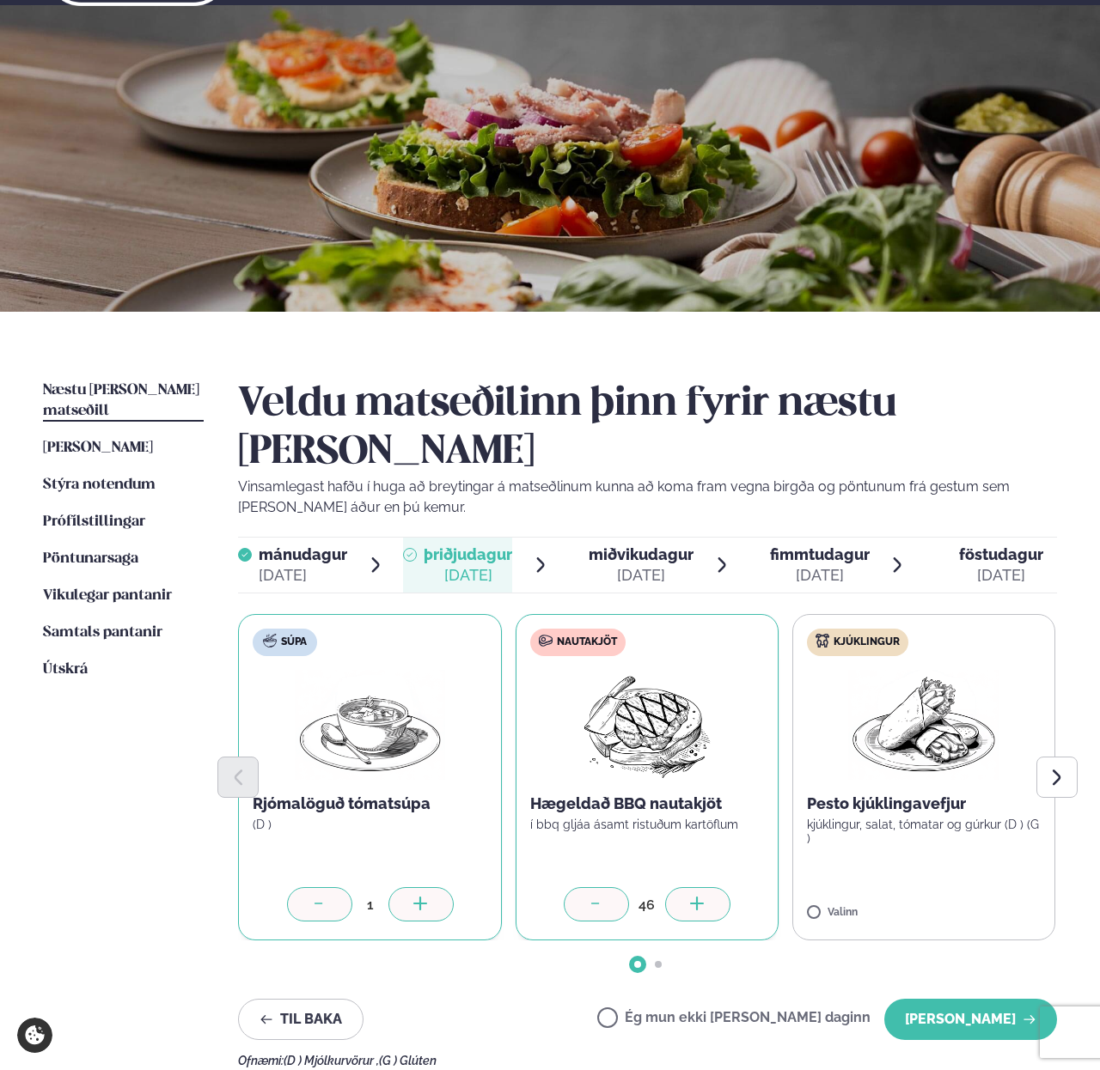
click at [685, 887] on div at bounding box center [697, 904] width 65 height 34
click at [966, 897] on icon at bounding box center [974, 905] width 17 height 17
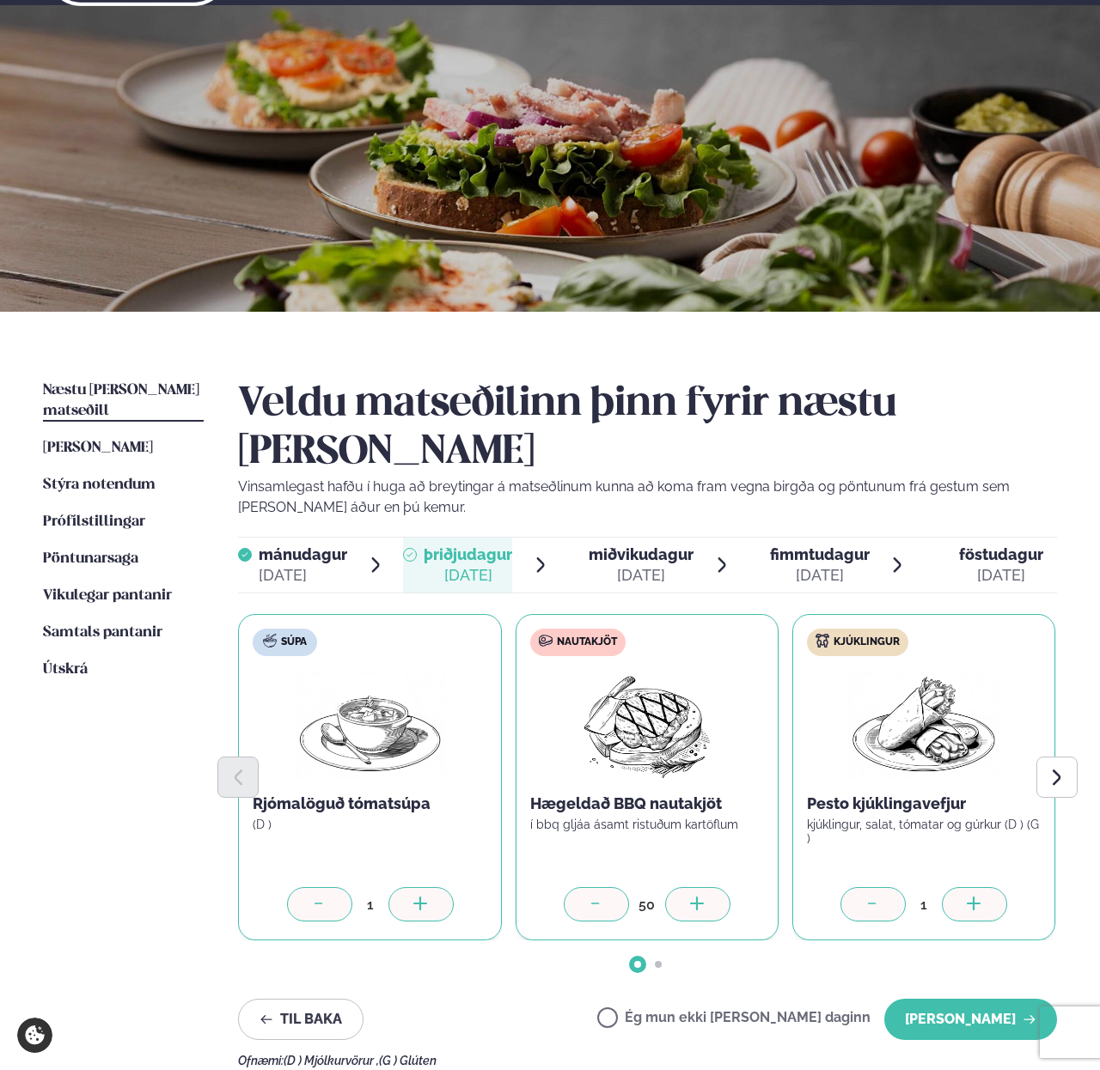
click at [966, 897] on icon at bounding box center [974, 905] width 17 height 17
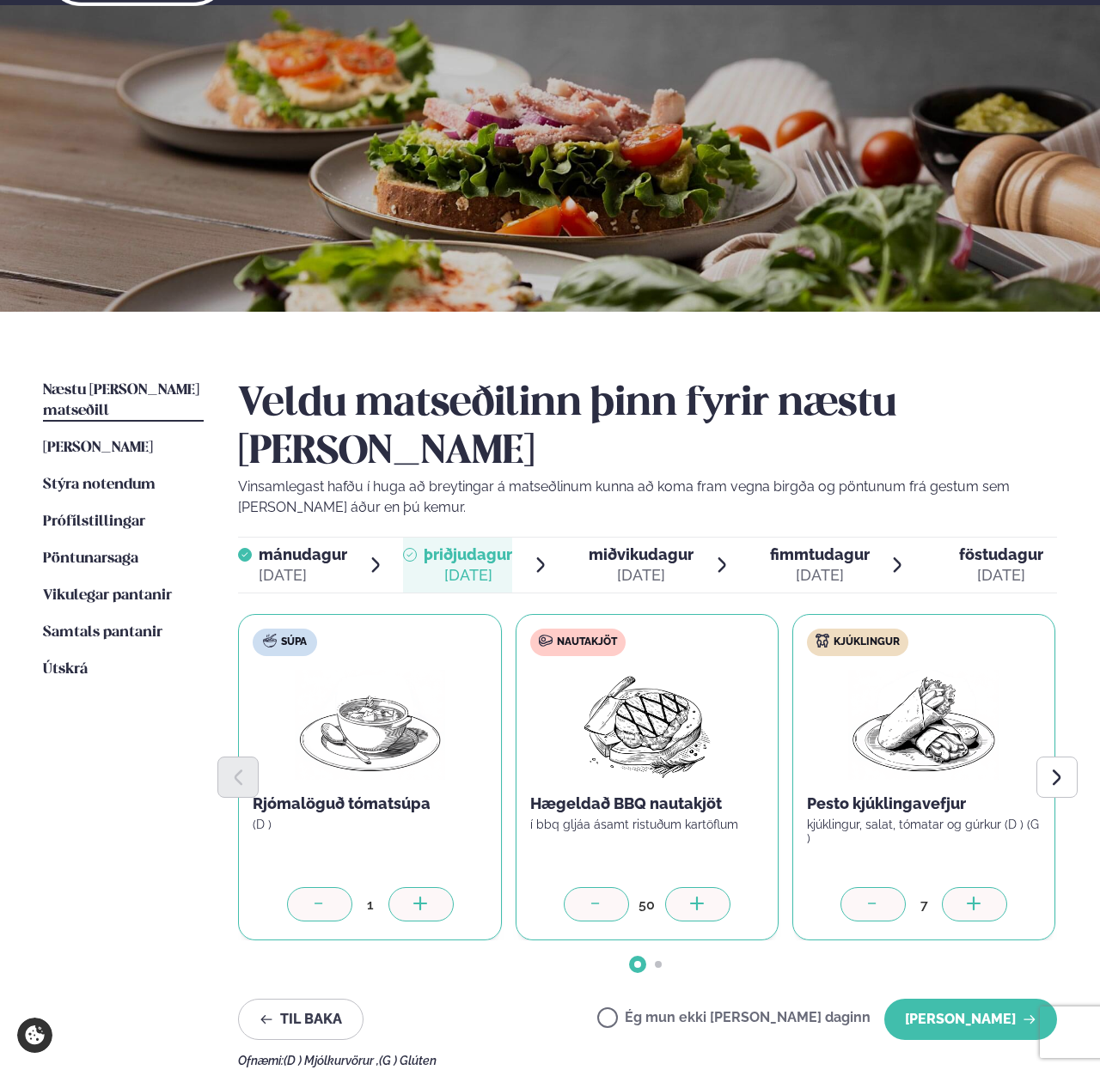
click at [966, 897] on icon at bounding box center [974, 905] width 17 height 17
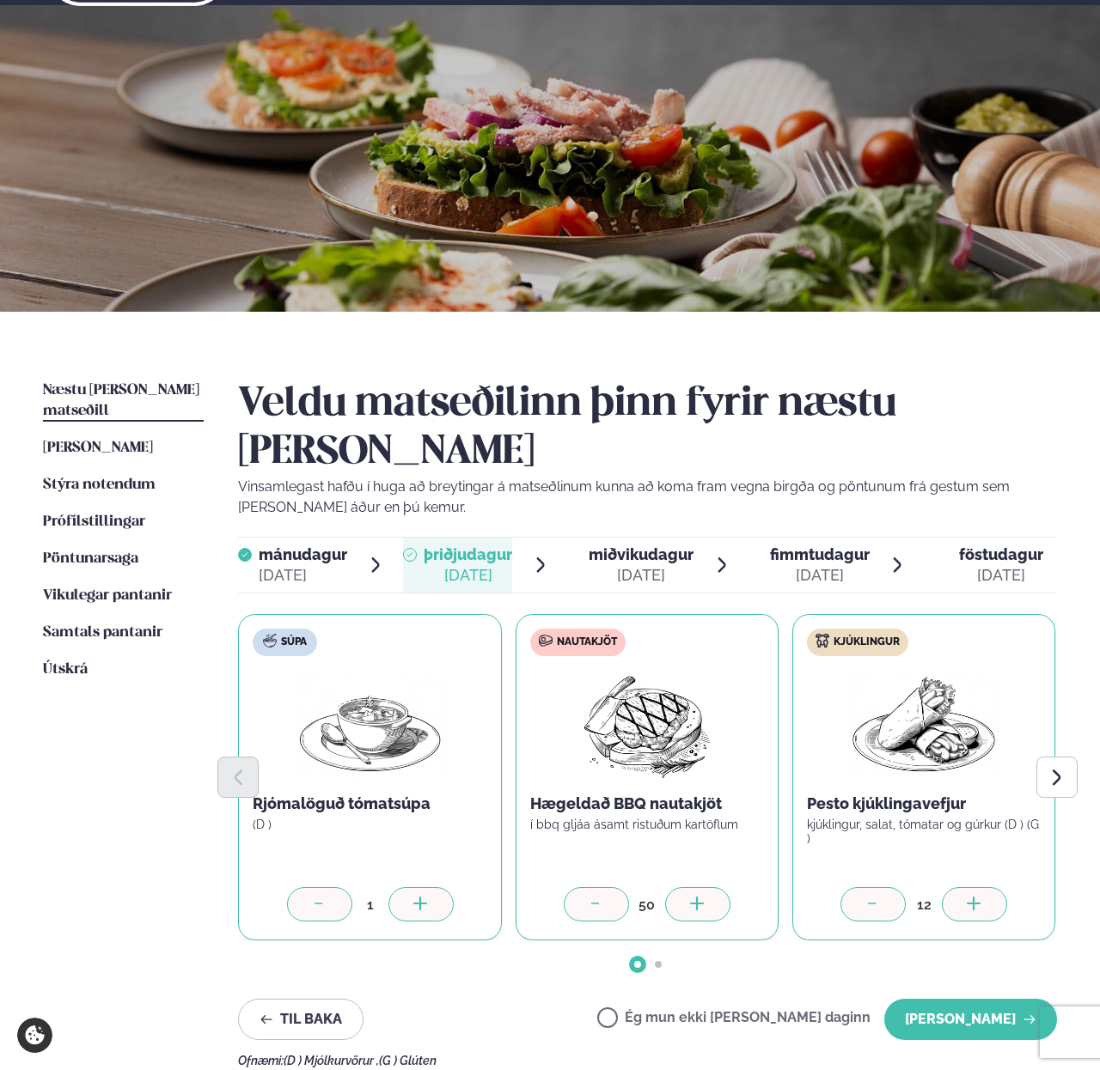
click at [966, 897] on icon at bounding box center [974, 905] width 17 height 17
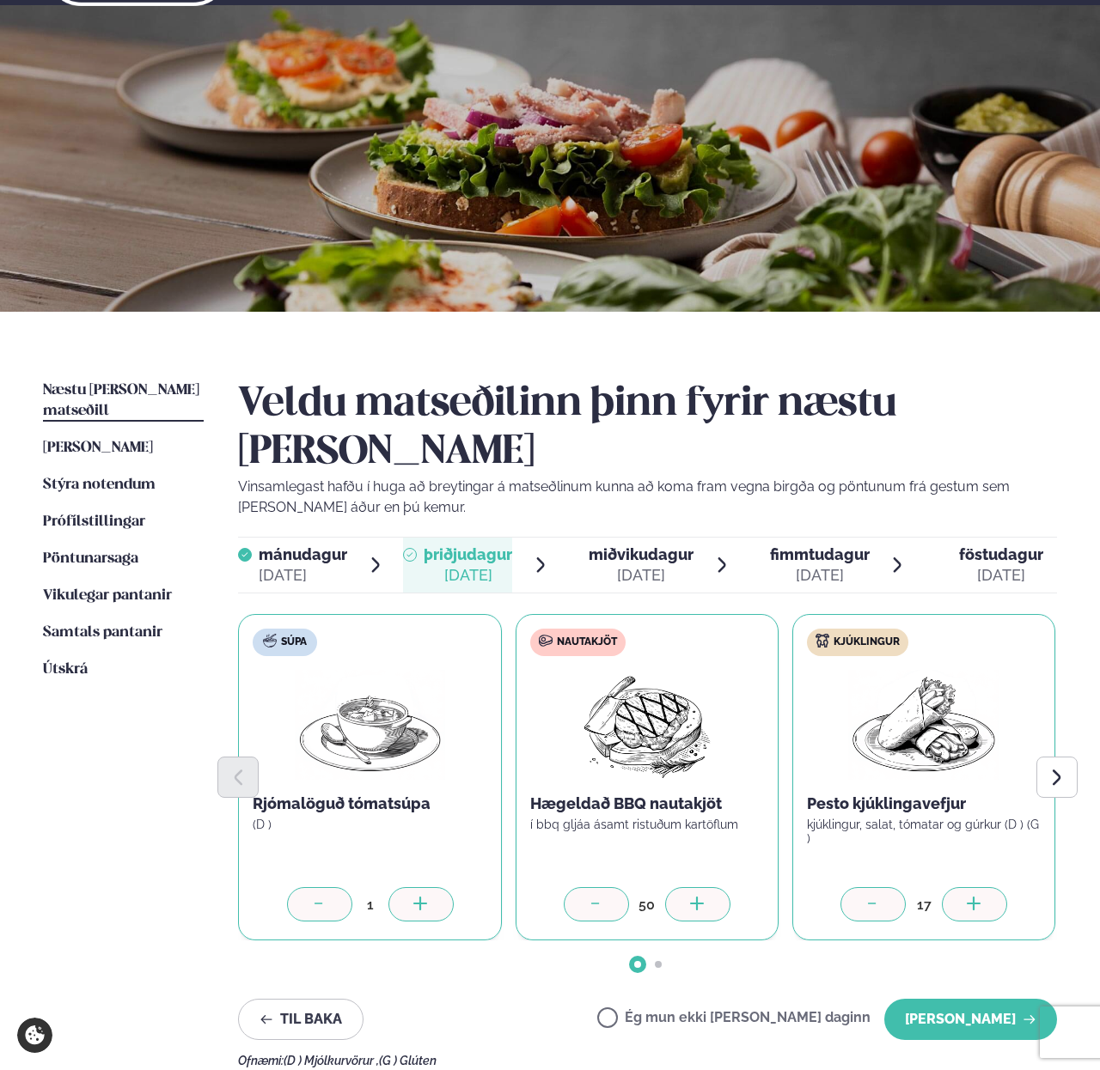
click at [966, 897] on icon at bounding box center [974, 905] width 17 height 17
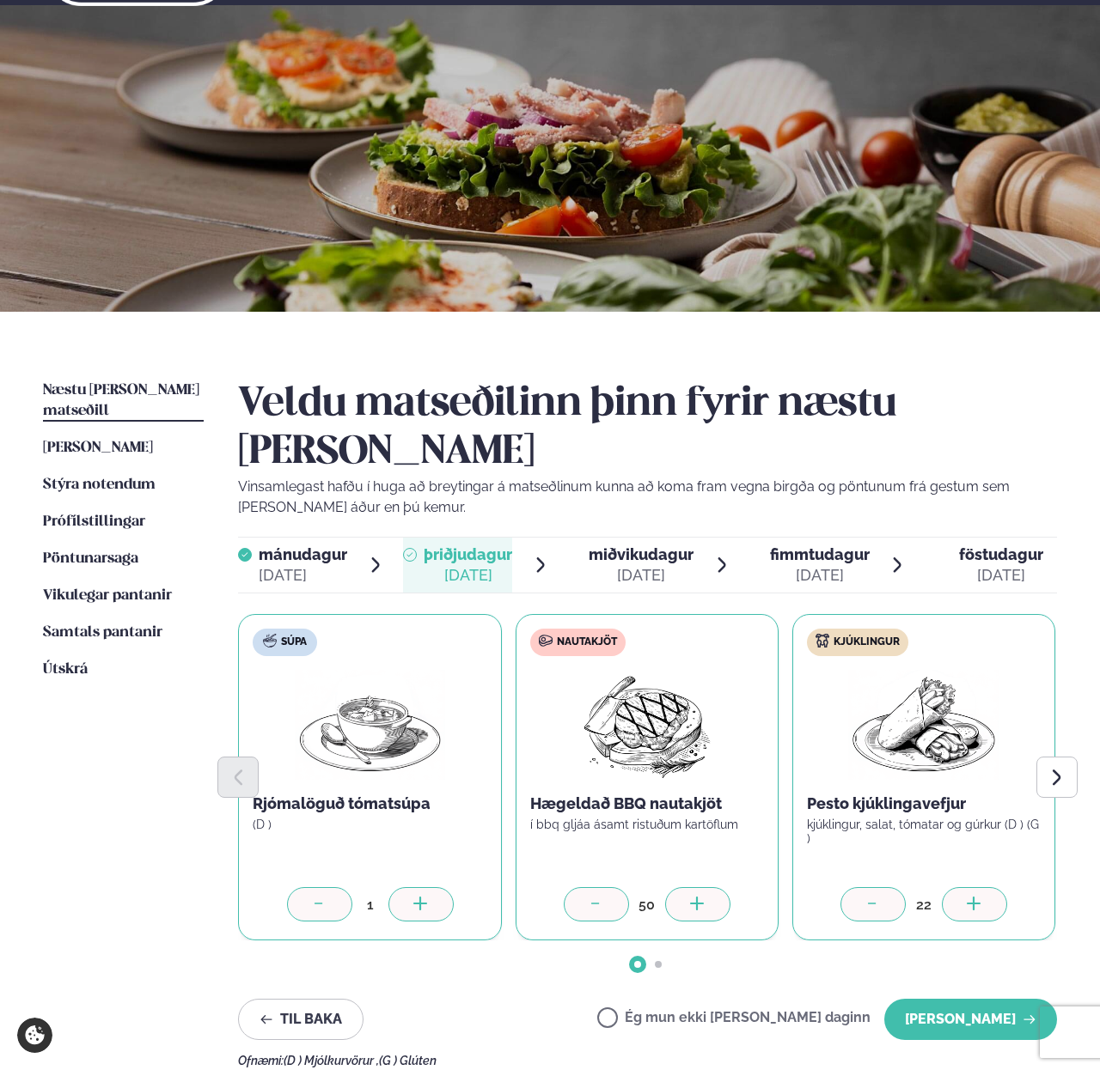
click at [966, 897] on icon at bounding box center [974, 905] width 17 height 17
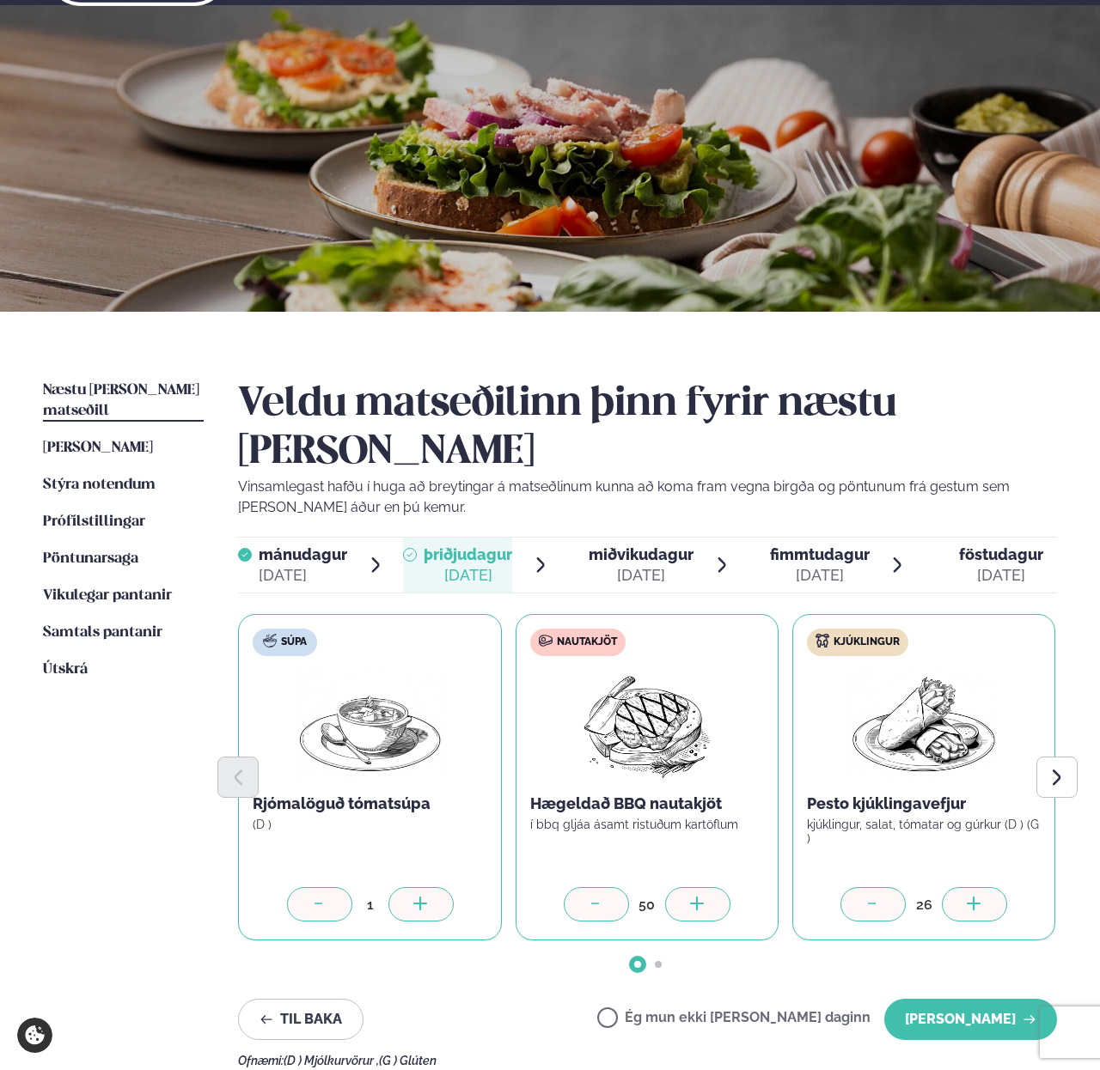
click at [966, 897] on icon at bounding box center [974, 905] width 17 height 17
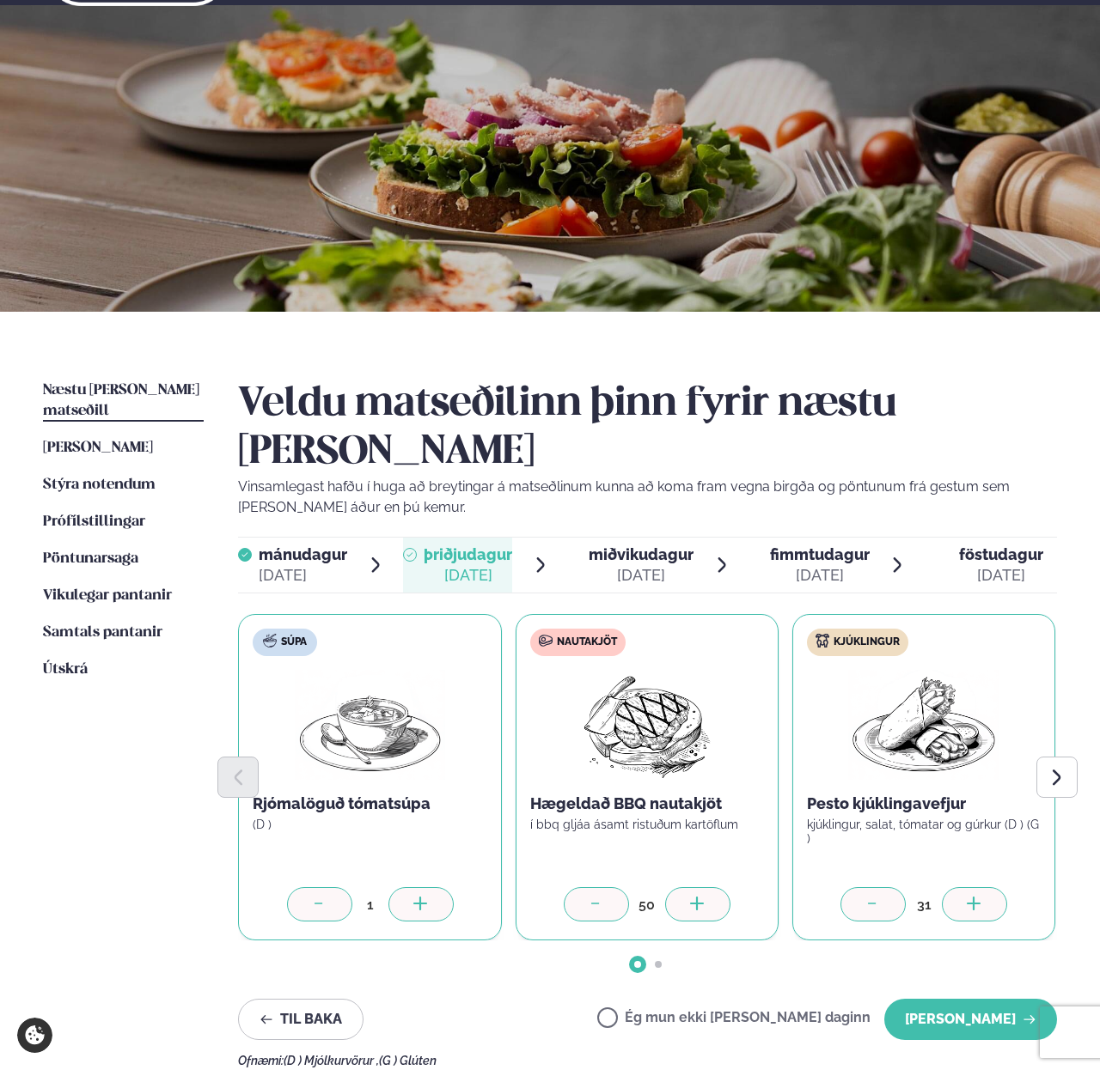
click at [966, 897] on icon at bounding box center [974, 905] width 17 height 17
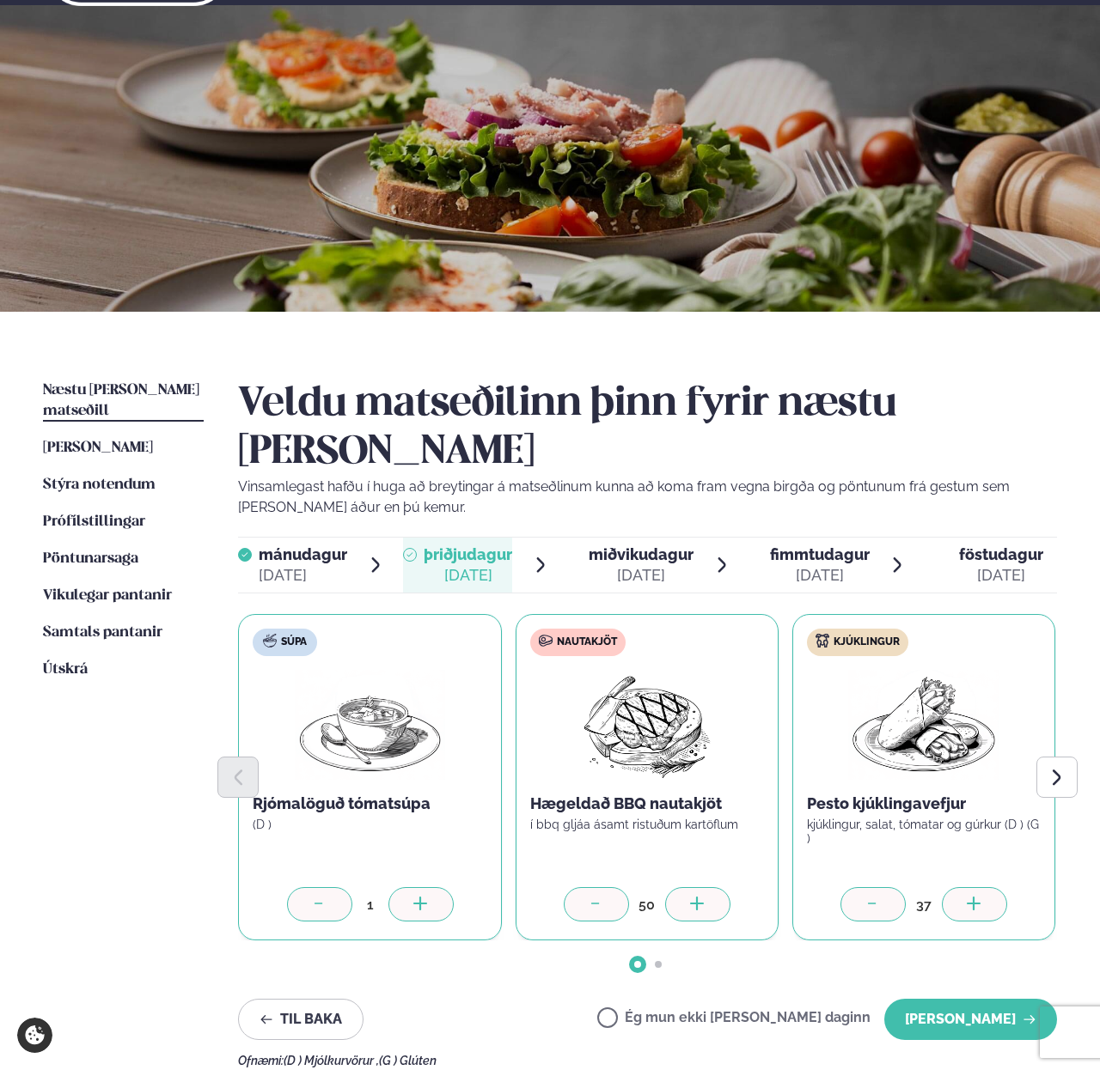
click at [966, 897] on icon at bounding box center [974, 905] width 17 height 17
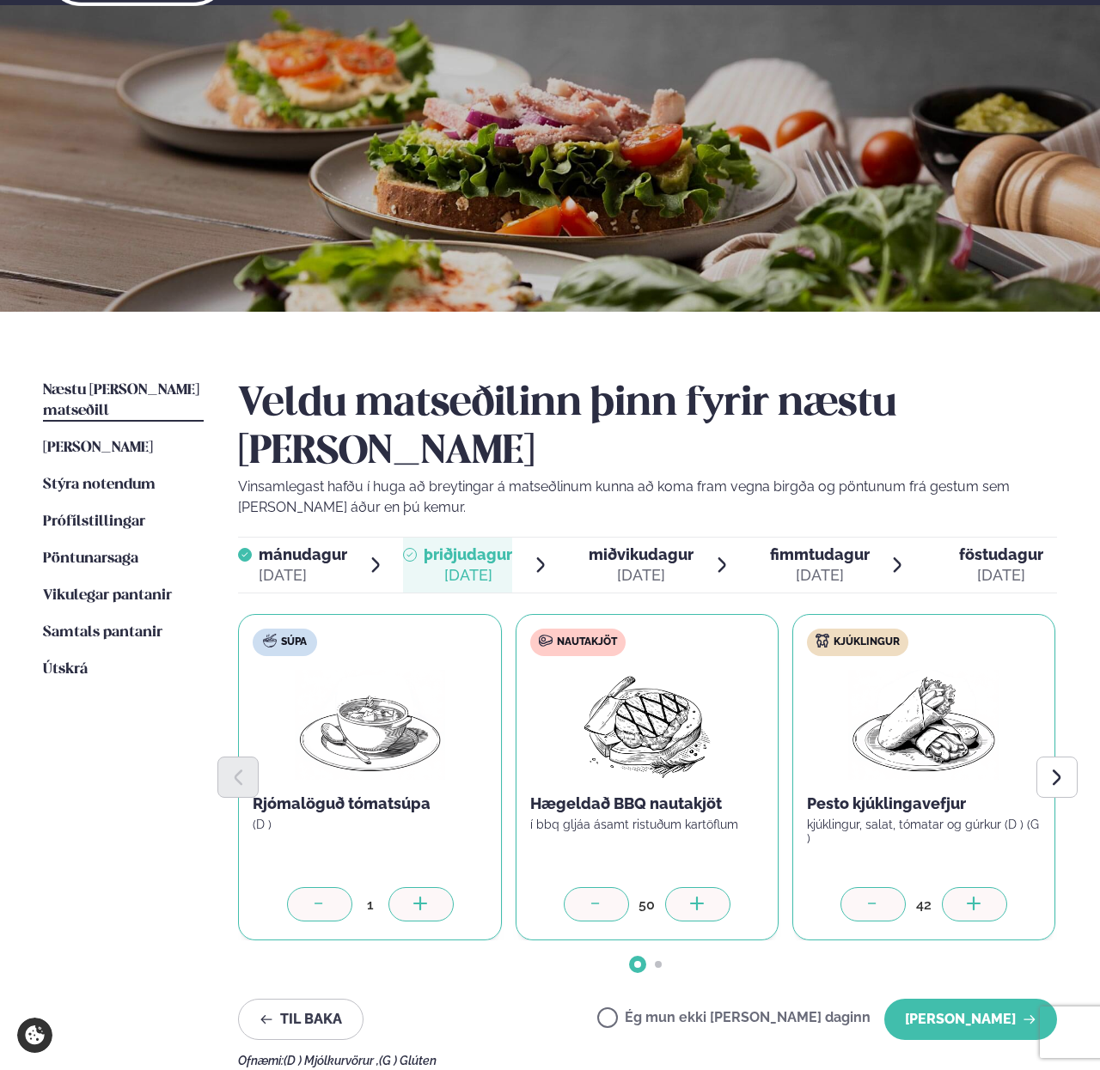
click at [966, 897] on icon at bounding box center [974, 905] width 17 height 17
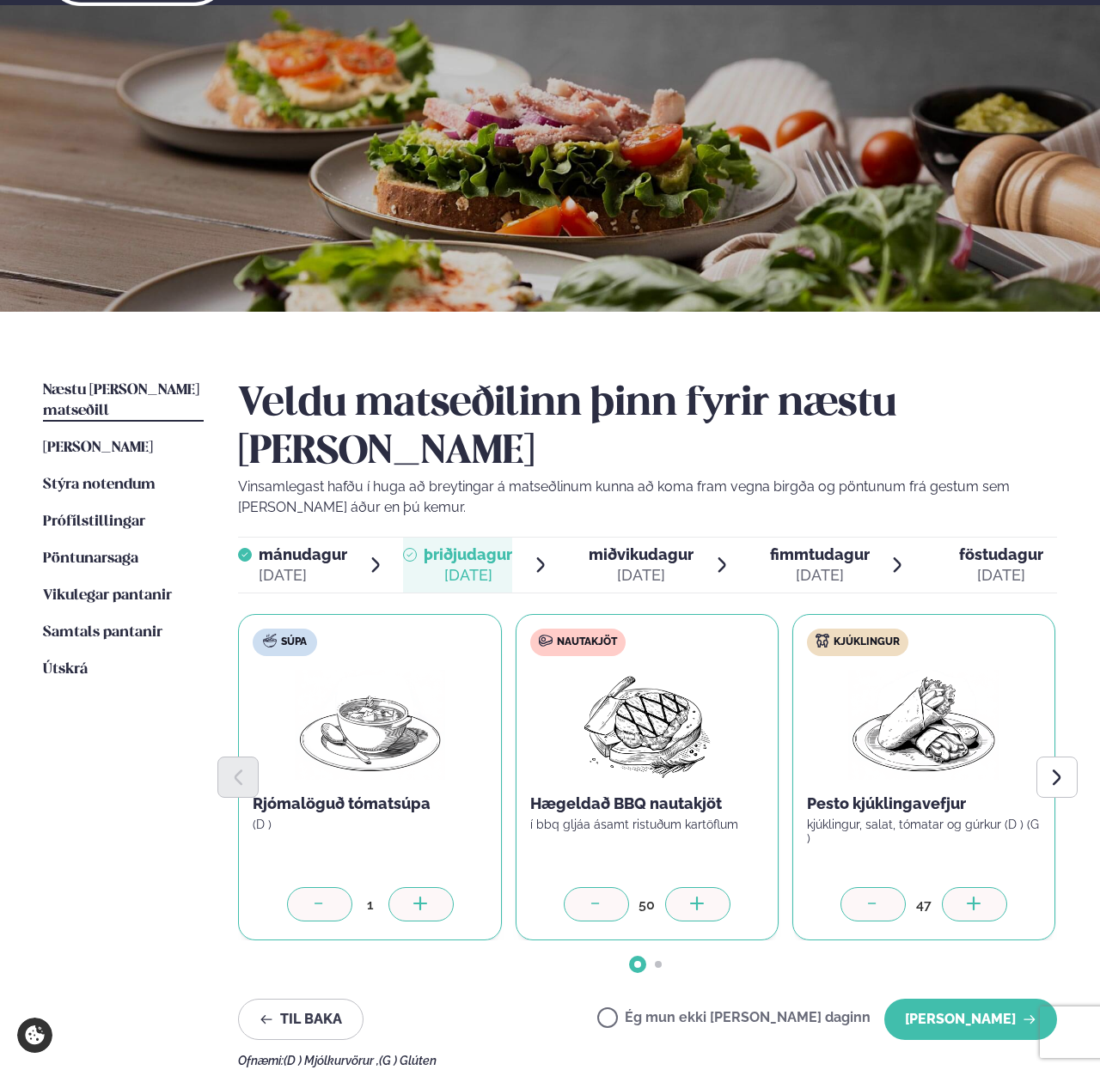
click at [966, 897] on icon at bounding box center [974, 905] width 17 height 17
click at [885, 887] on div at bounding box center [872, 904] width 65 height 34
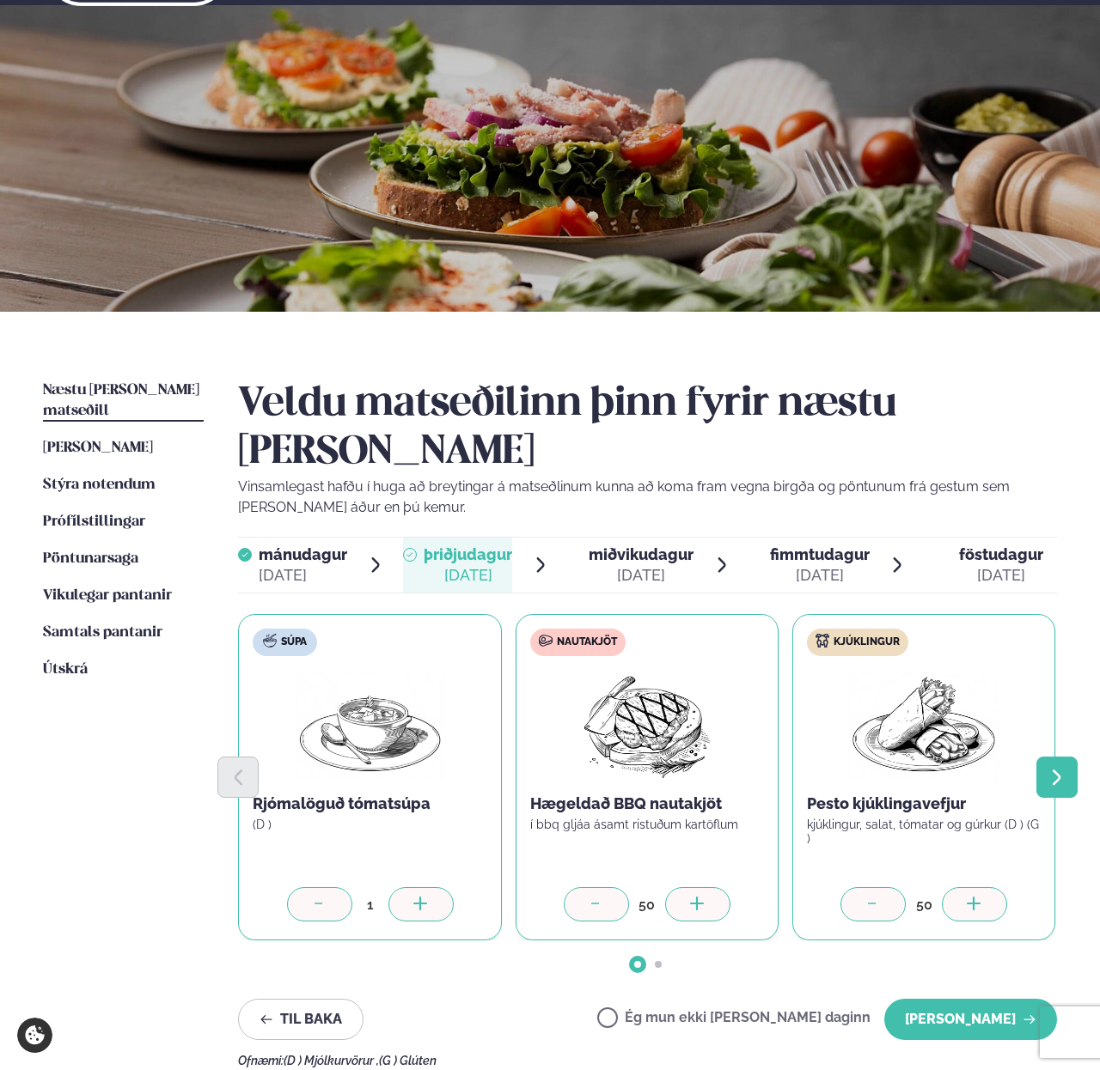
click at [1068, 757] on button "Next slide" at bounding box center [1056, 777] width 41 height 41
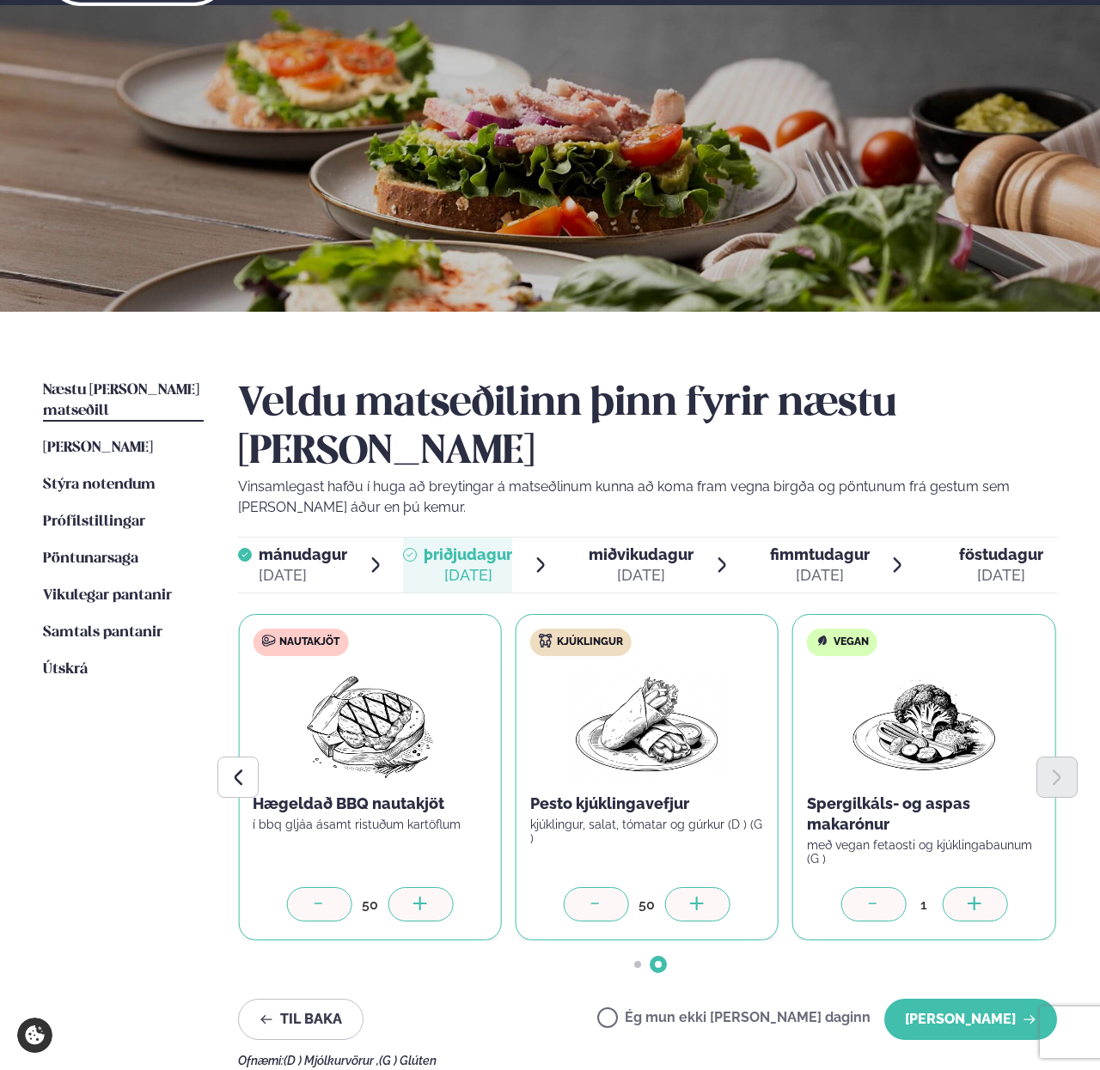
click at [964, 887] on div at bounding box center [973, 904] width 65 height 34
click at [939, 999] on button "[PERSON_NAME]" at bounding box center [970, 1019] width 173 height 41
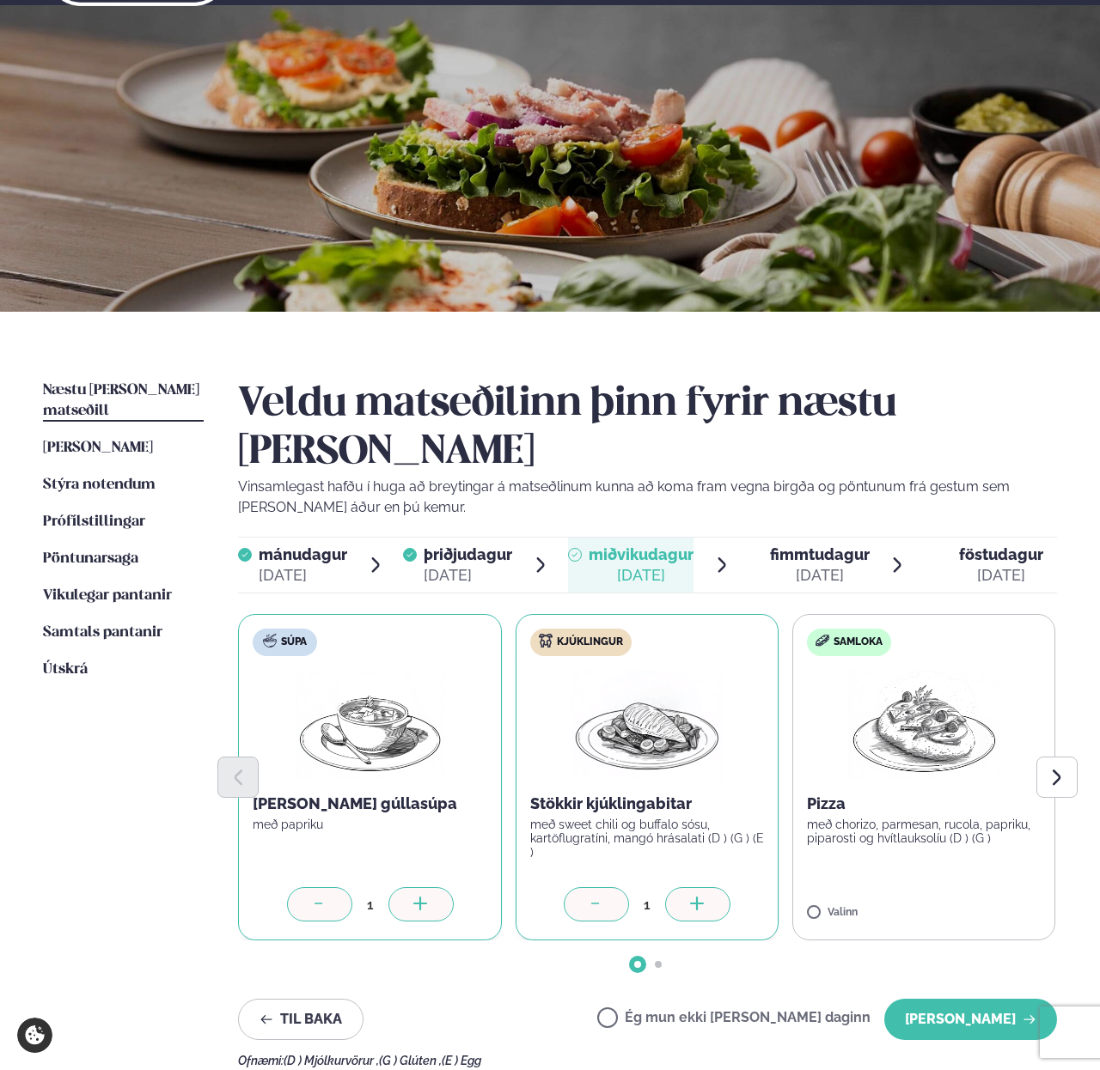
click at [857, 856] on label "Samloka Pizza með chorizo, parmesan, rucola, papriku, piparosti og hvítlauksolí…" at bounding box center [923, 777] width 263 height 326
click at [1062, 768] on icon "Next slide" at bounding box center [1055, 777] width 19 height 19
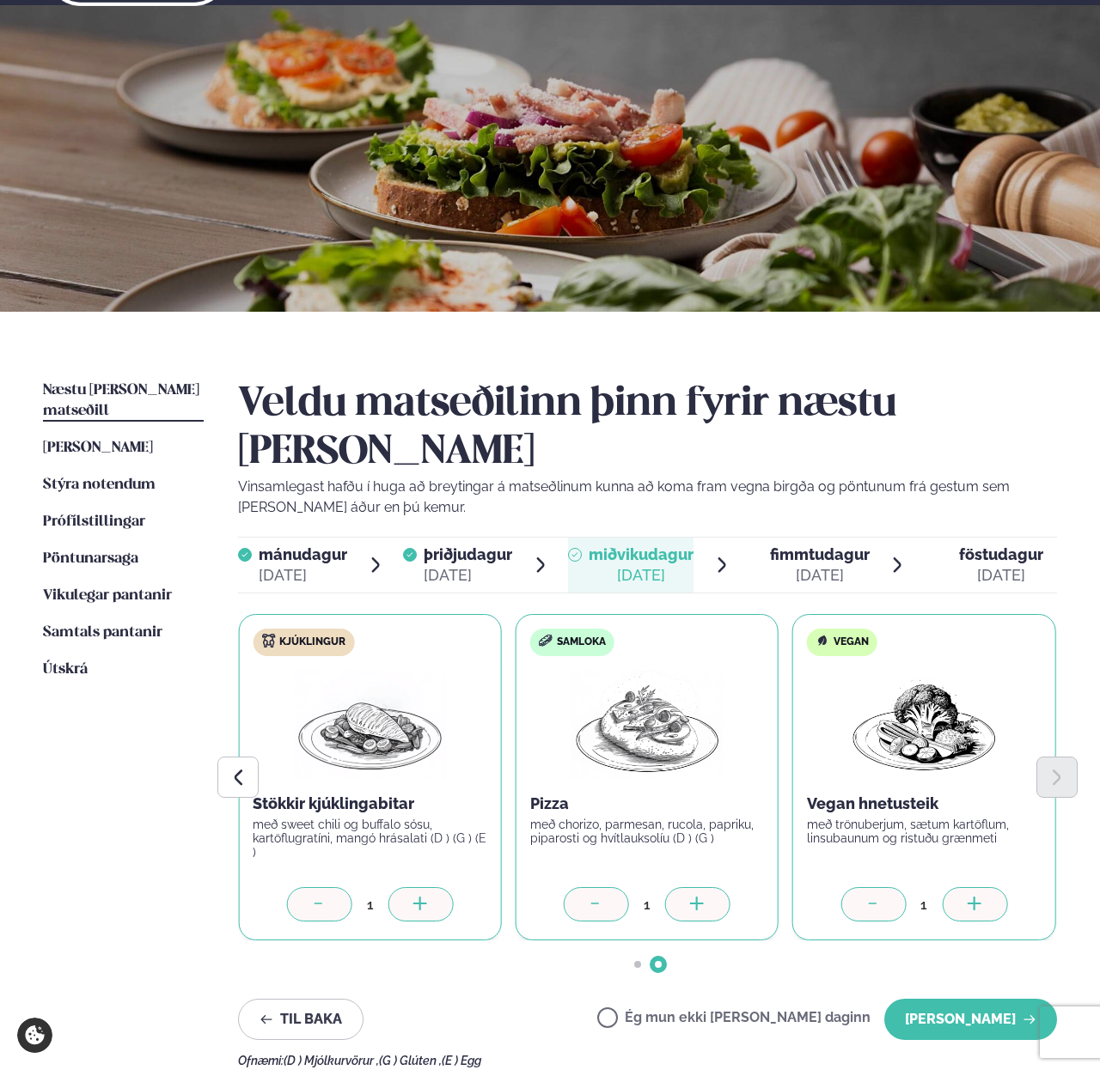
click at [716, 887] on div at bounding box center [697, 904] width 65 height 34
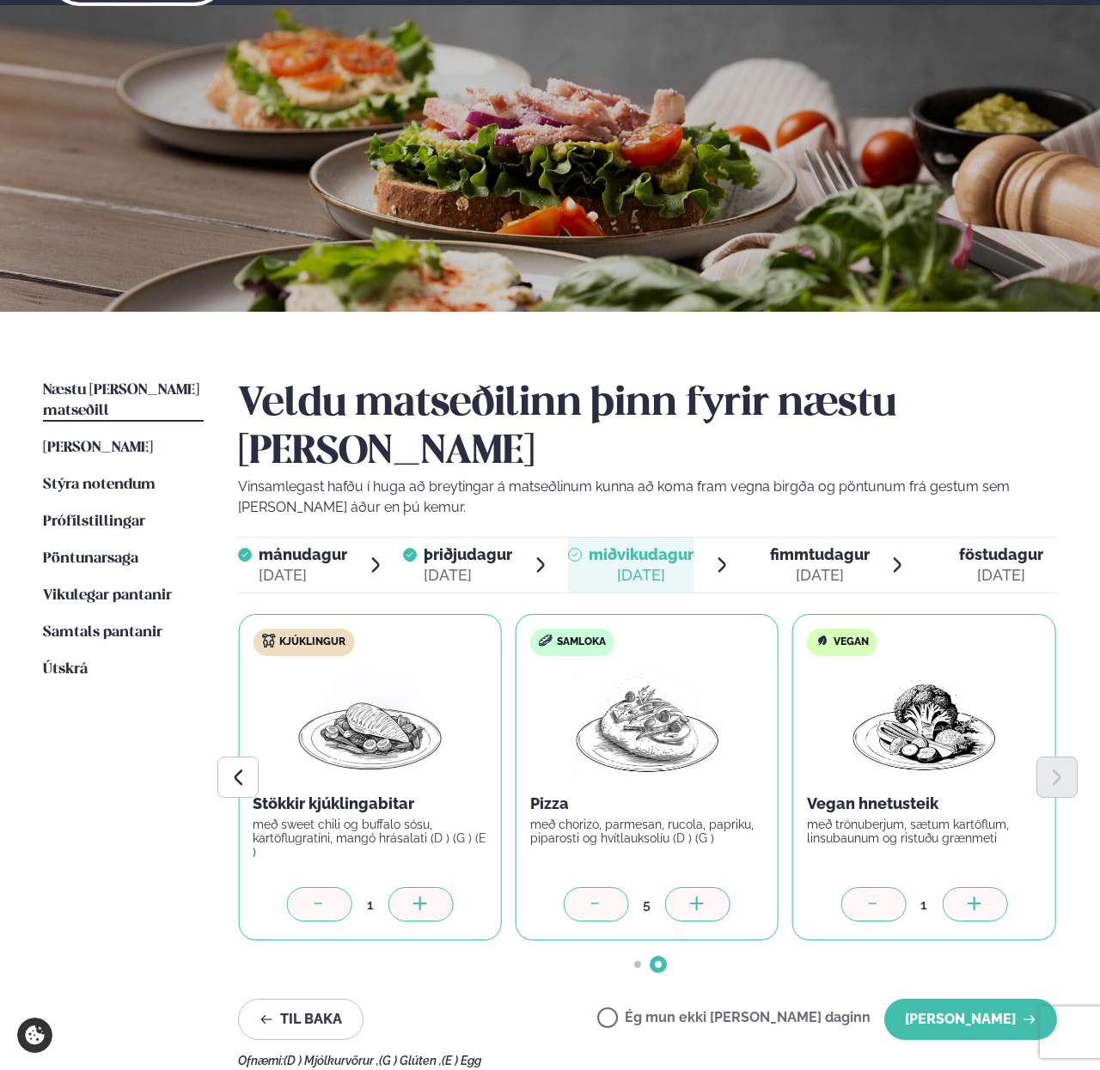
click at [716, 887] on div at bounding box center [697, 904] width 65 height 34
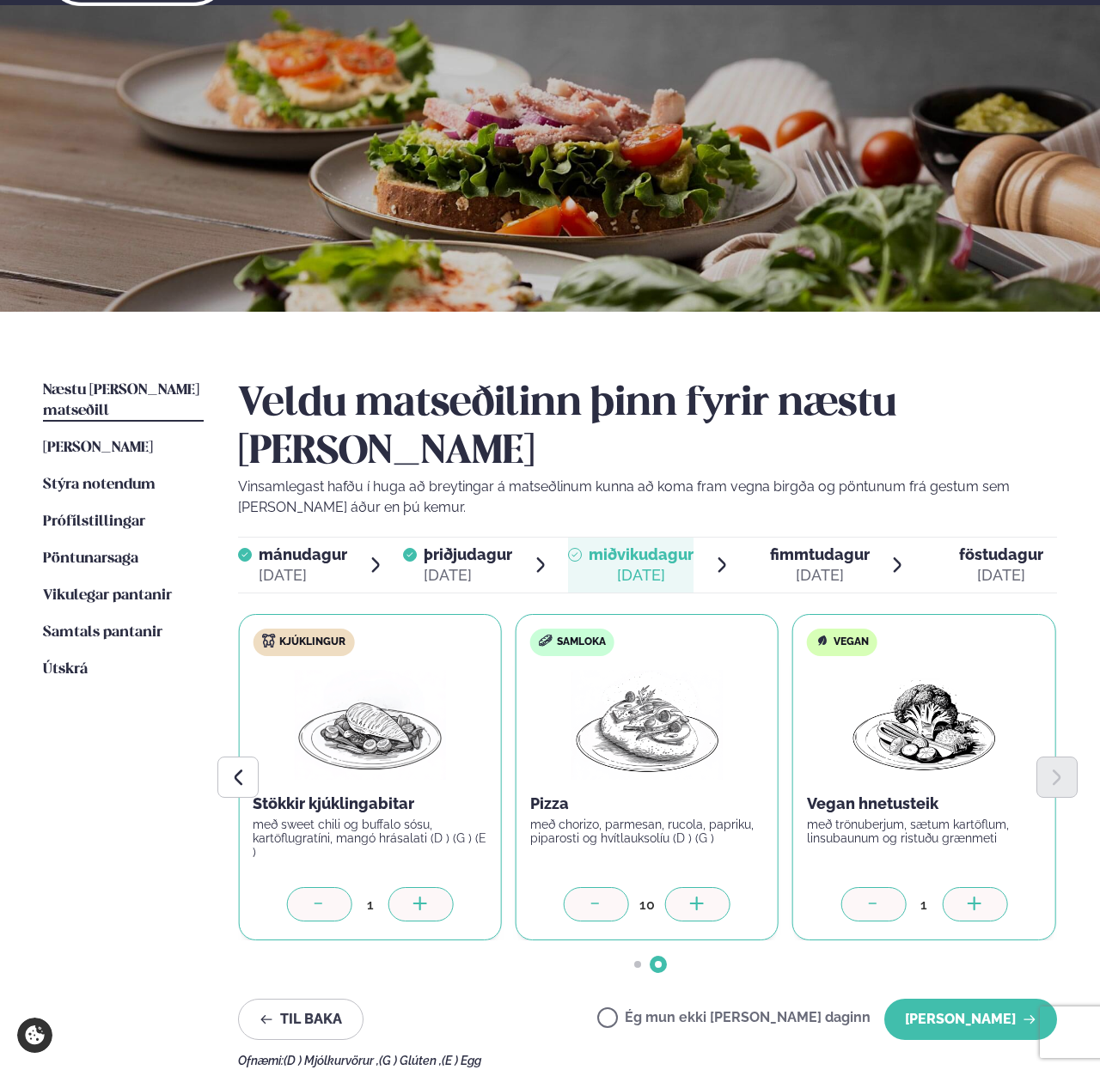
click at [716, 887] on div at bounding box center [697, 904] width 65 height 34
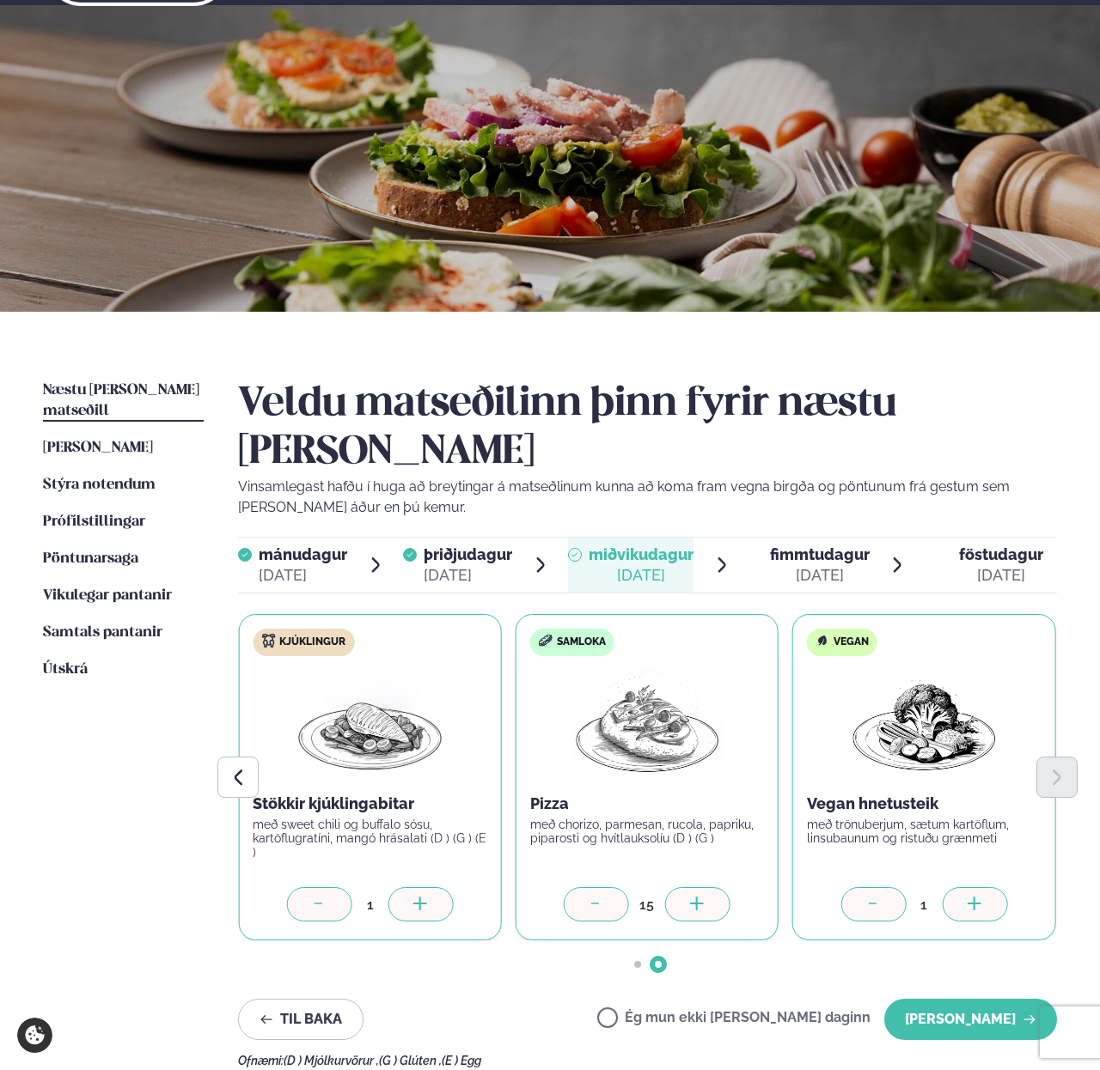
click at [716, 887] on div at bounding box center [697, 904] width 65 height 34
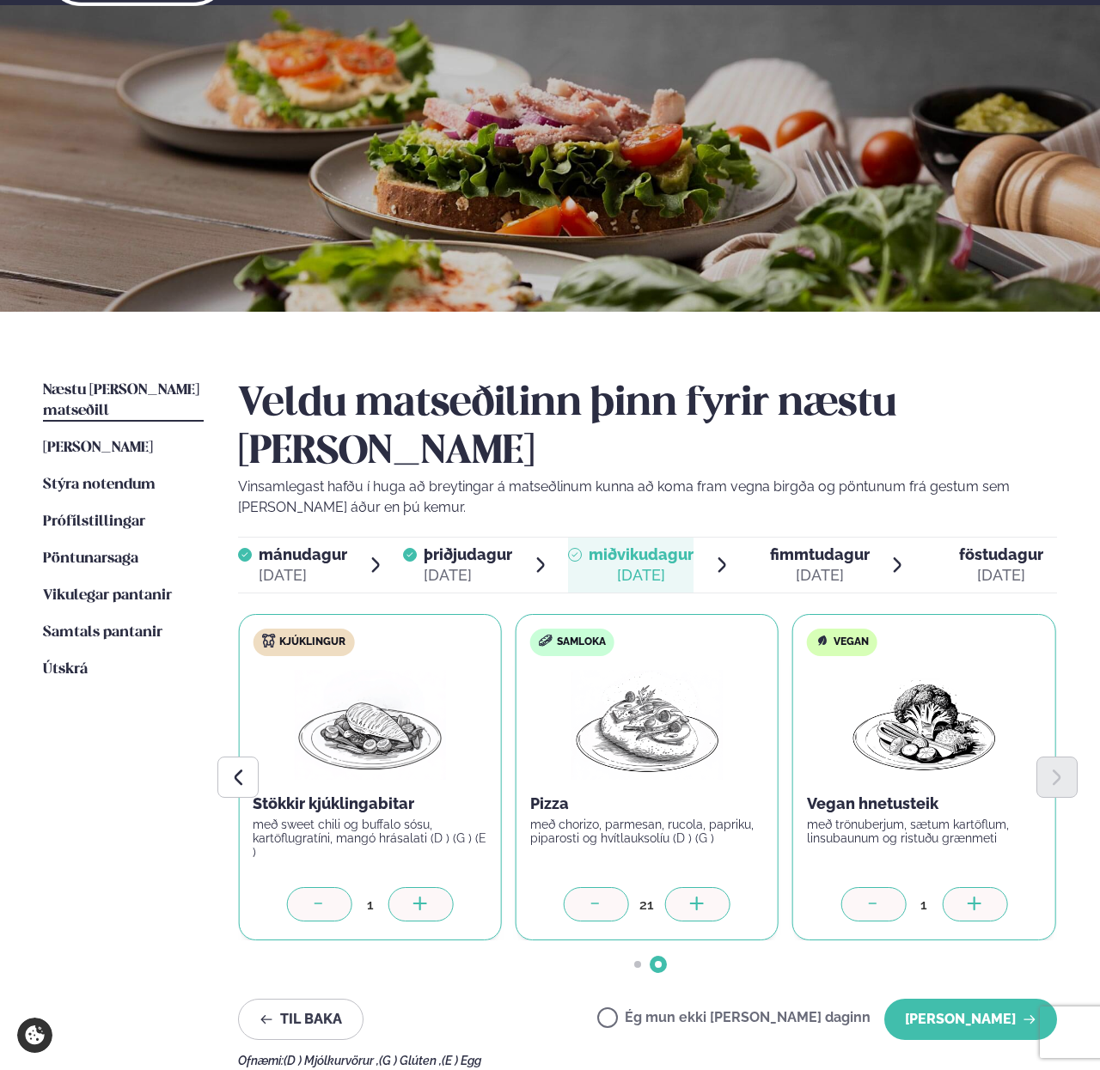
click at [716, 887] on div at bounding box center [697, 904] width 65 height 34
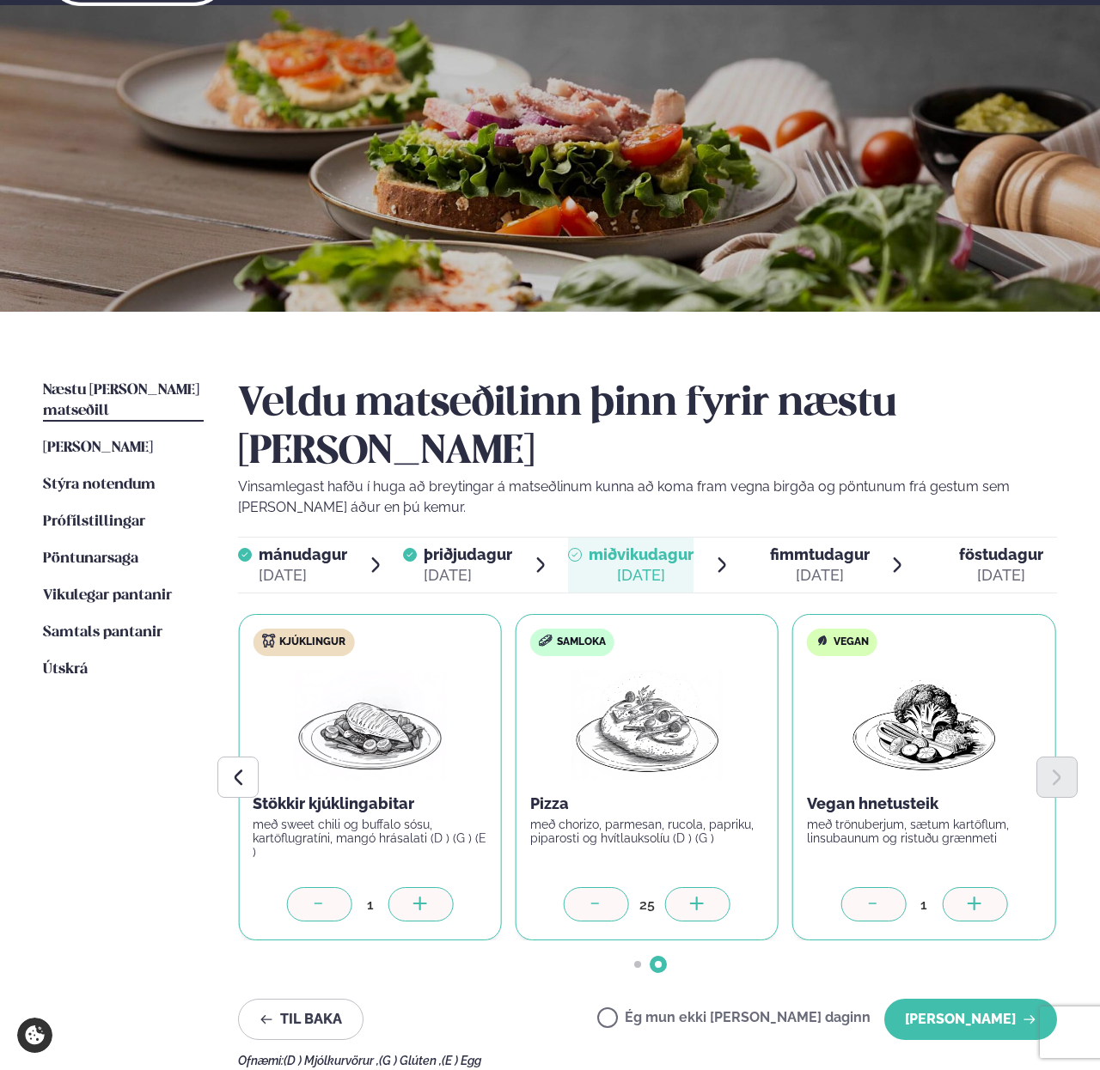
click at [716, 887] on div at bounding box center [697, 904] width 65 height 34
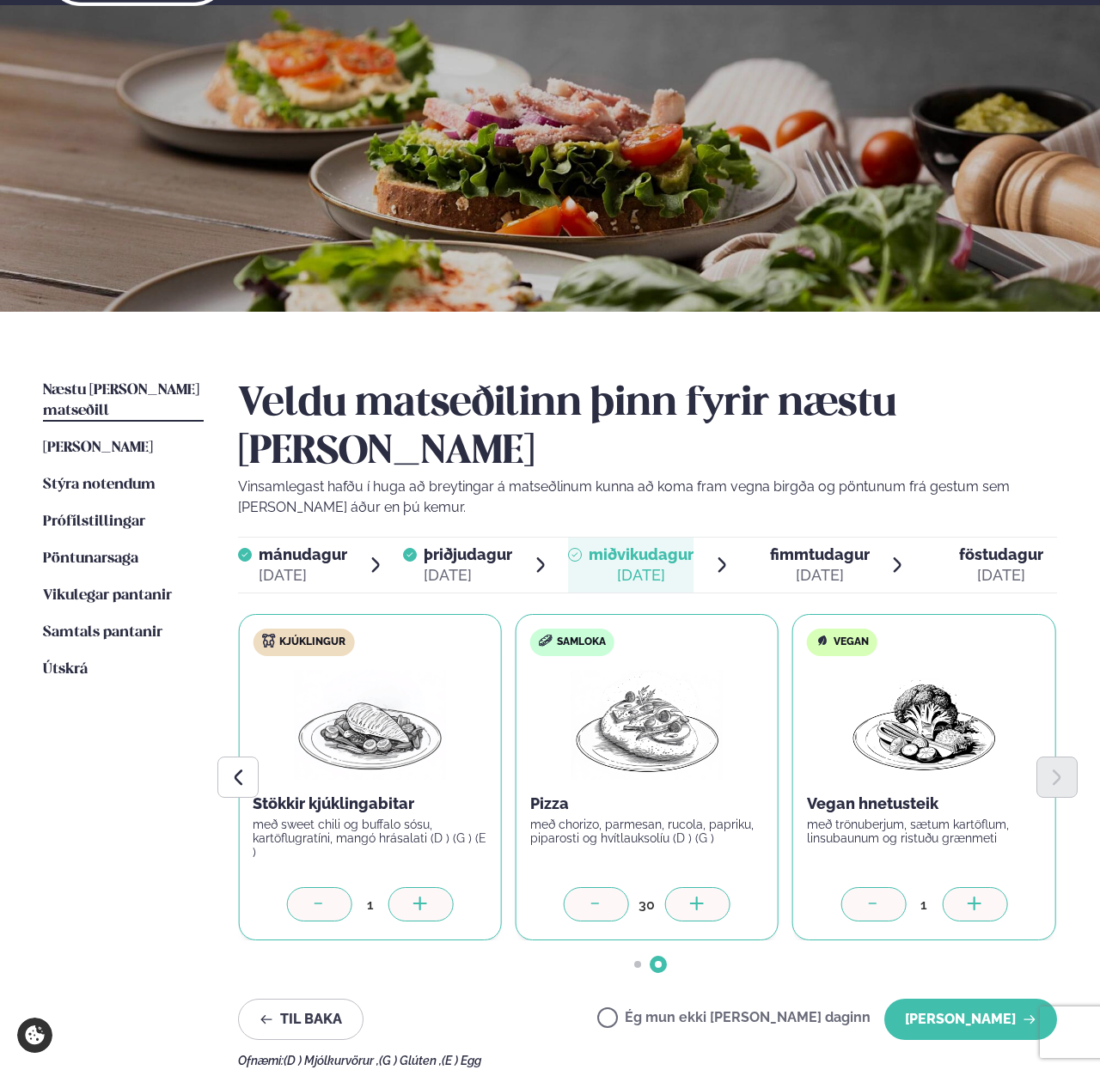
click at [716, 887] on div at bounding box center [697, 904] width 65 height 34
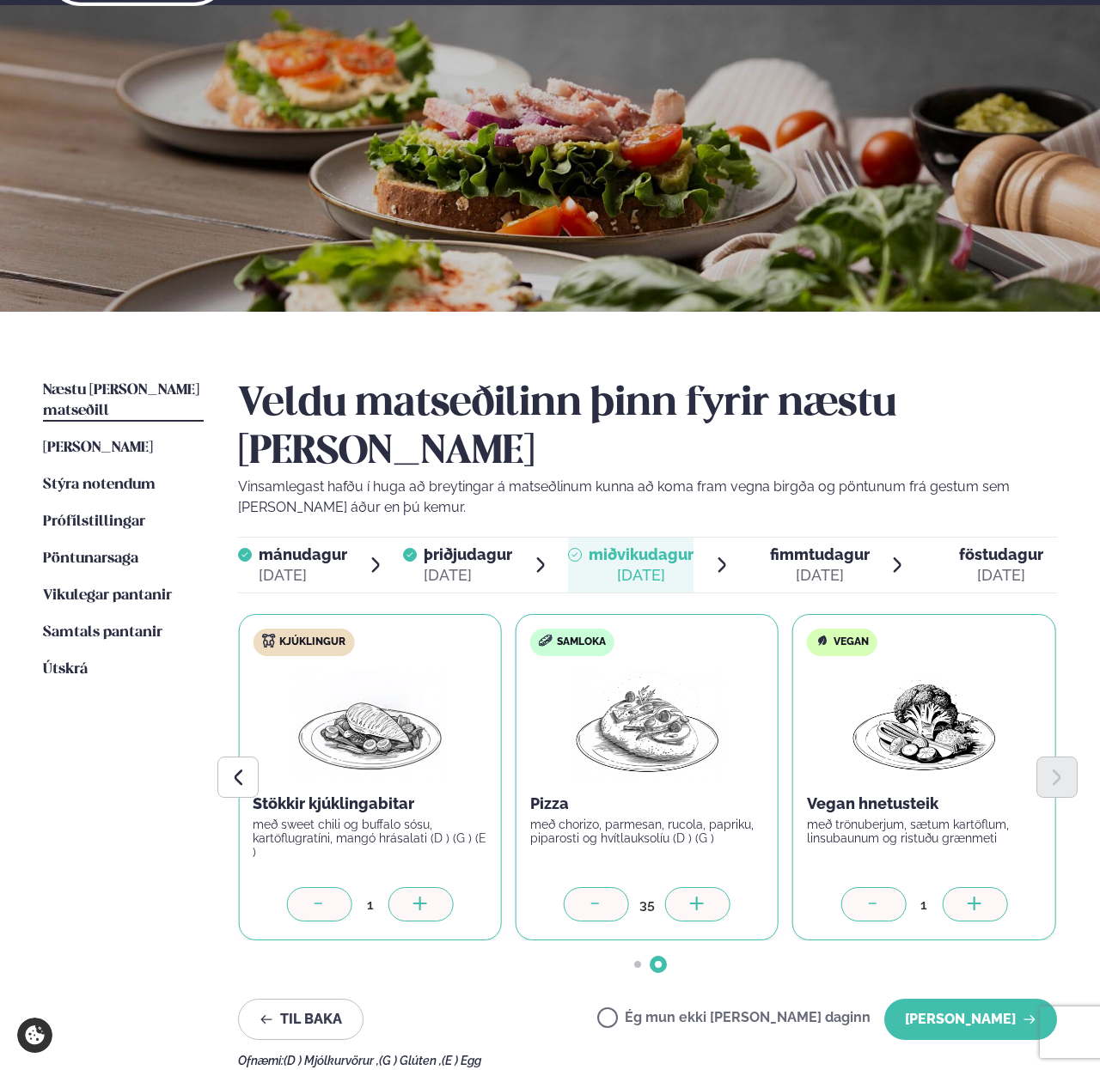
click at [716, 887] on div at bounding box center [697, 904] width 65 height 34
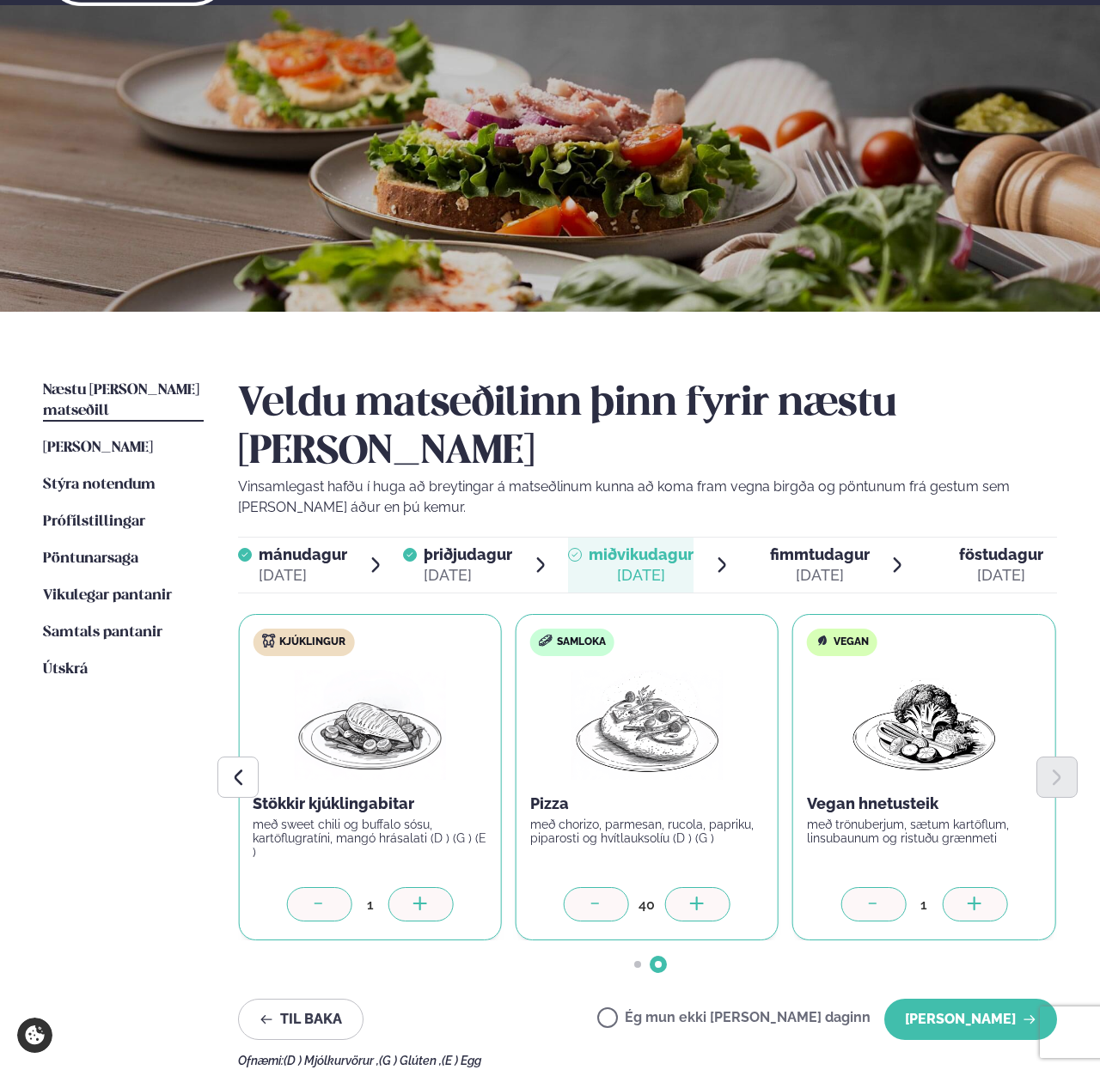
click at [716, 887] on div at bounding box center [697, 904] width 65 height 34
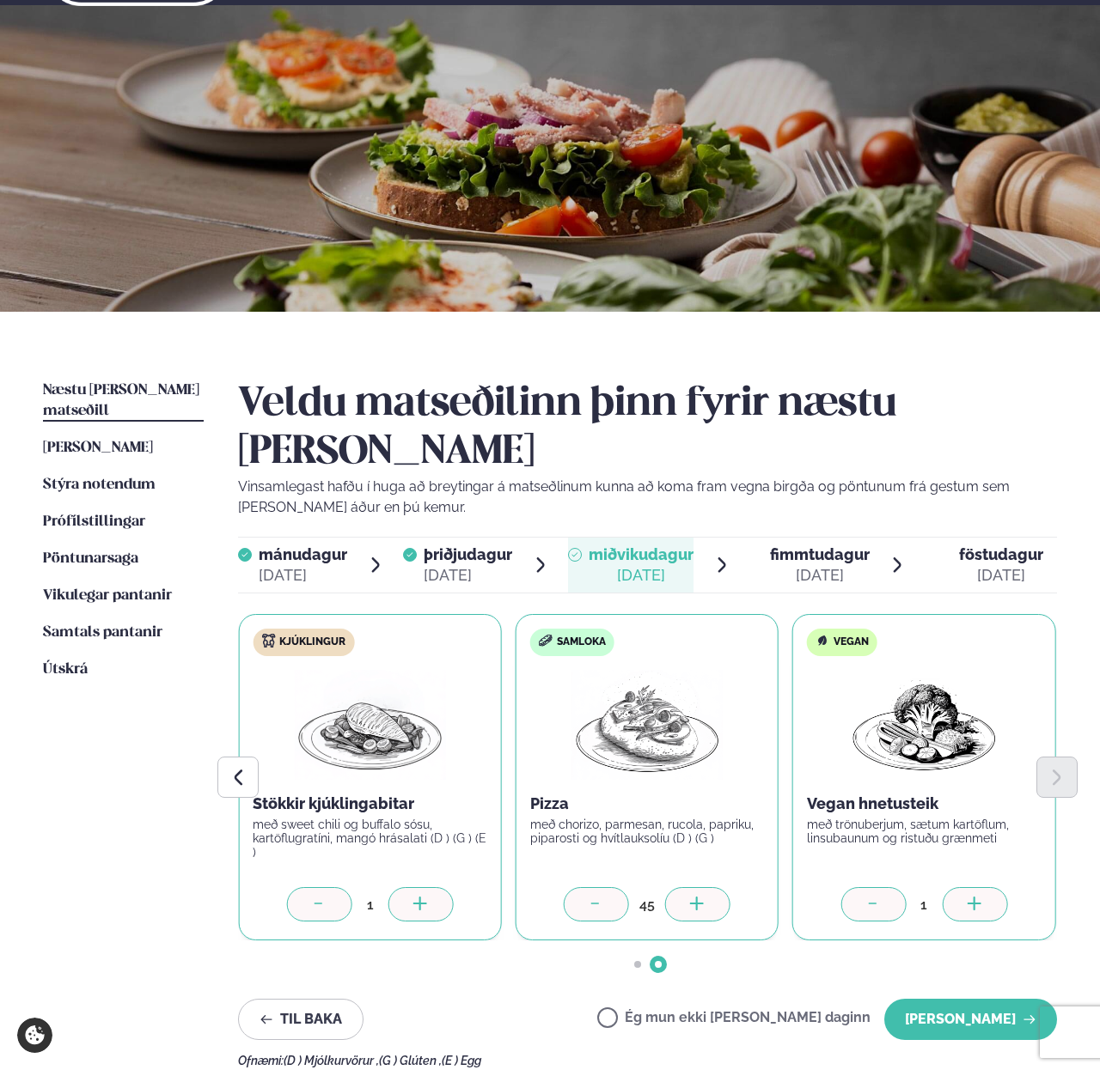
click at [716, 887] on div at bounding box center [697, 904] width 65 height 34
click at [434, 887] on div at bounding box center [420, 904] width 65 height 34
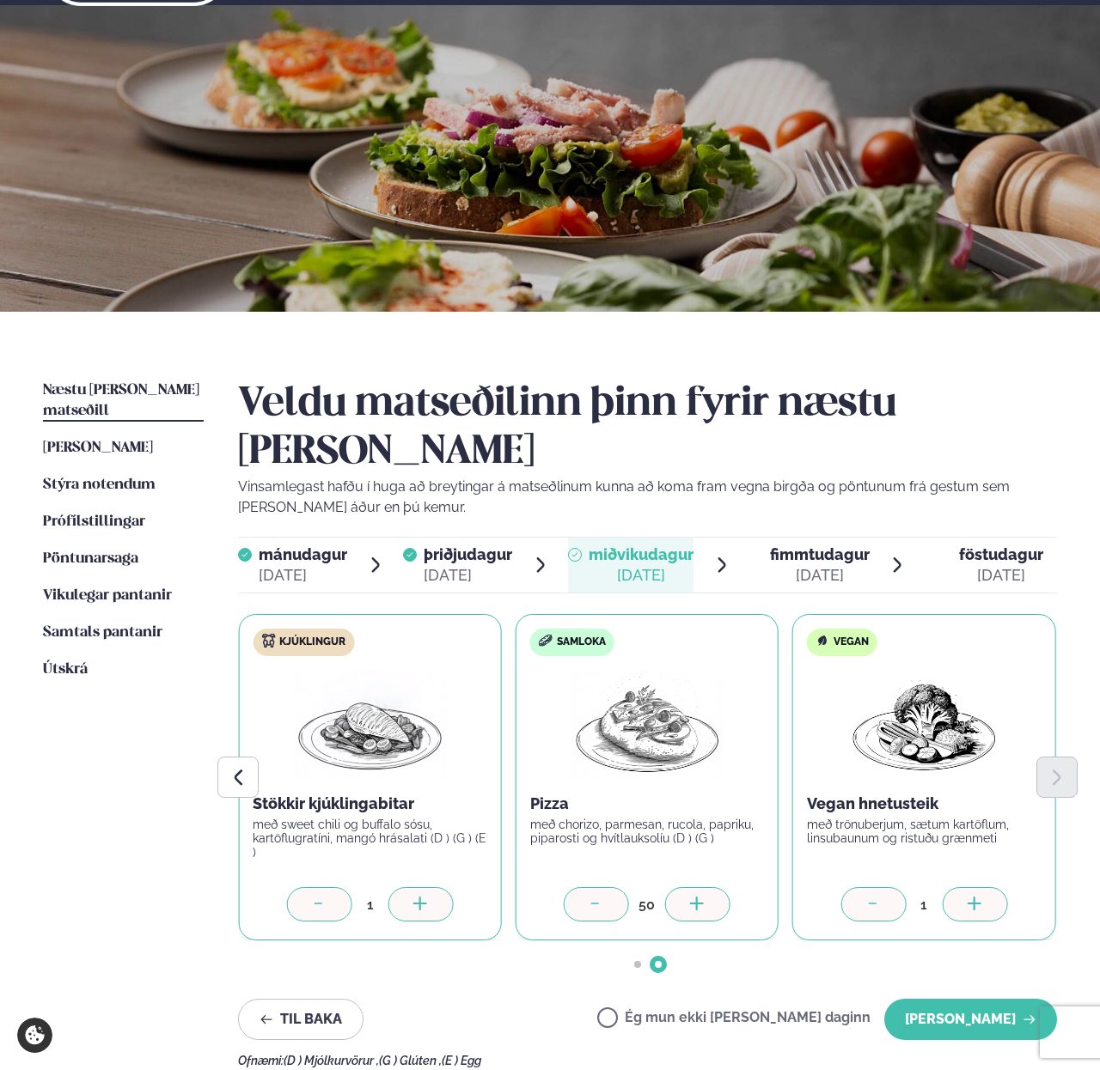
click at [434, 887] on div at bounding box center [420, 904] width 65 height 34
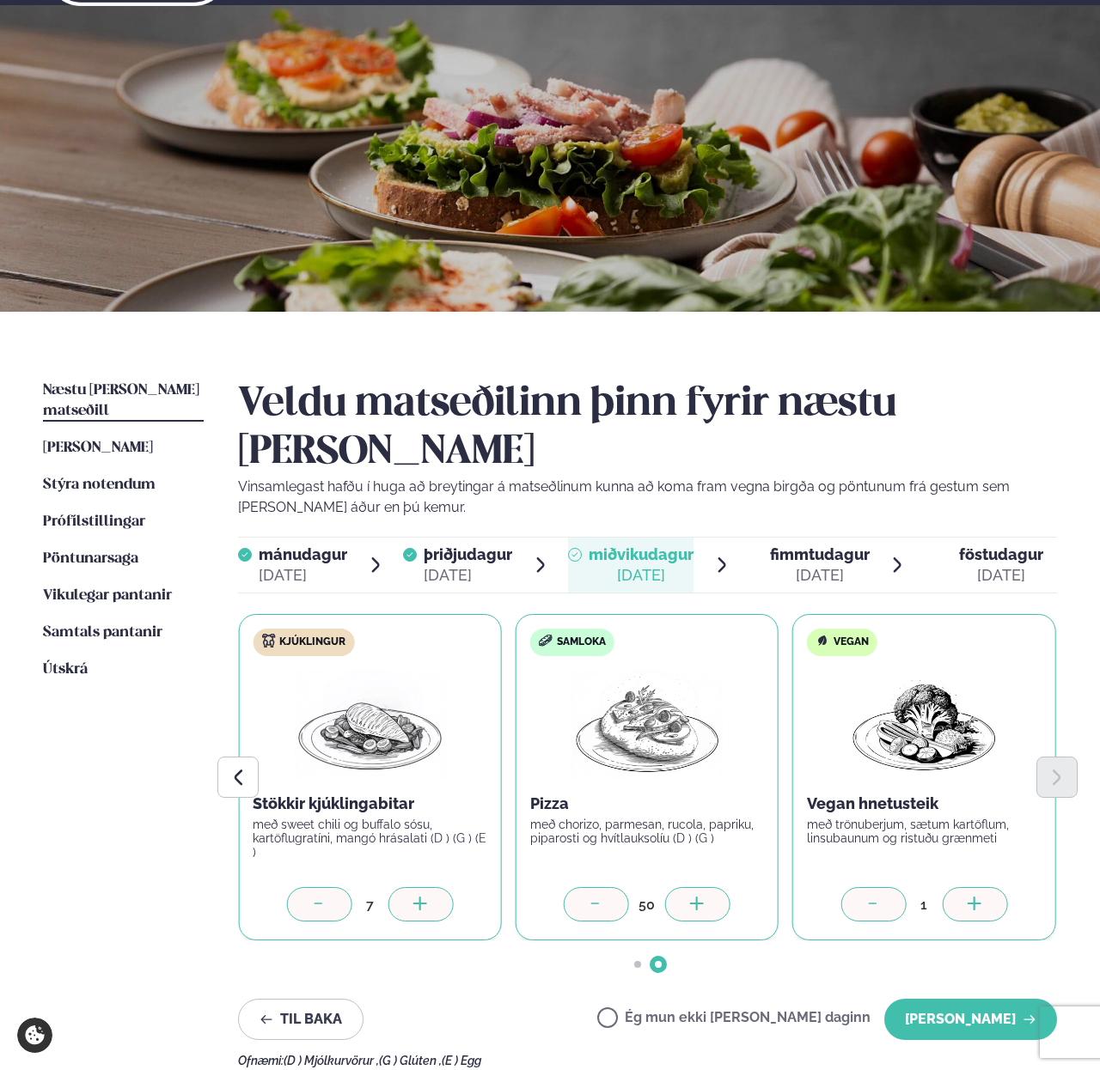
click at [434, 887] on div at bounding box center [420, 904] width 65 height 34
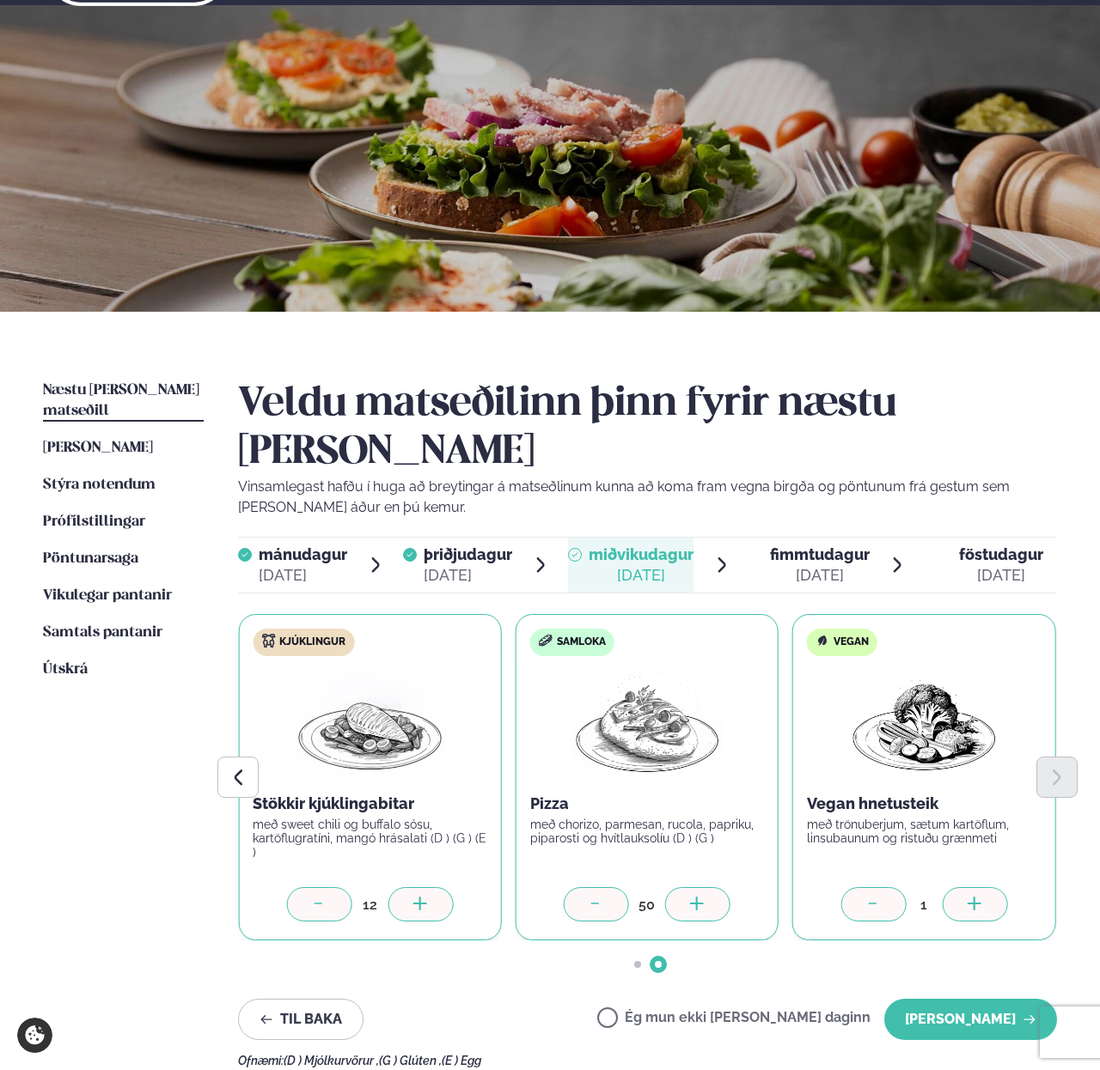
click at [434, 887] on div at bounding box center [420, 904] width 65 height 34
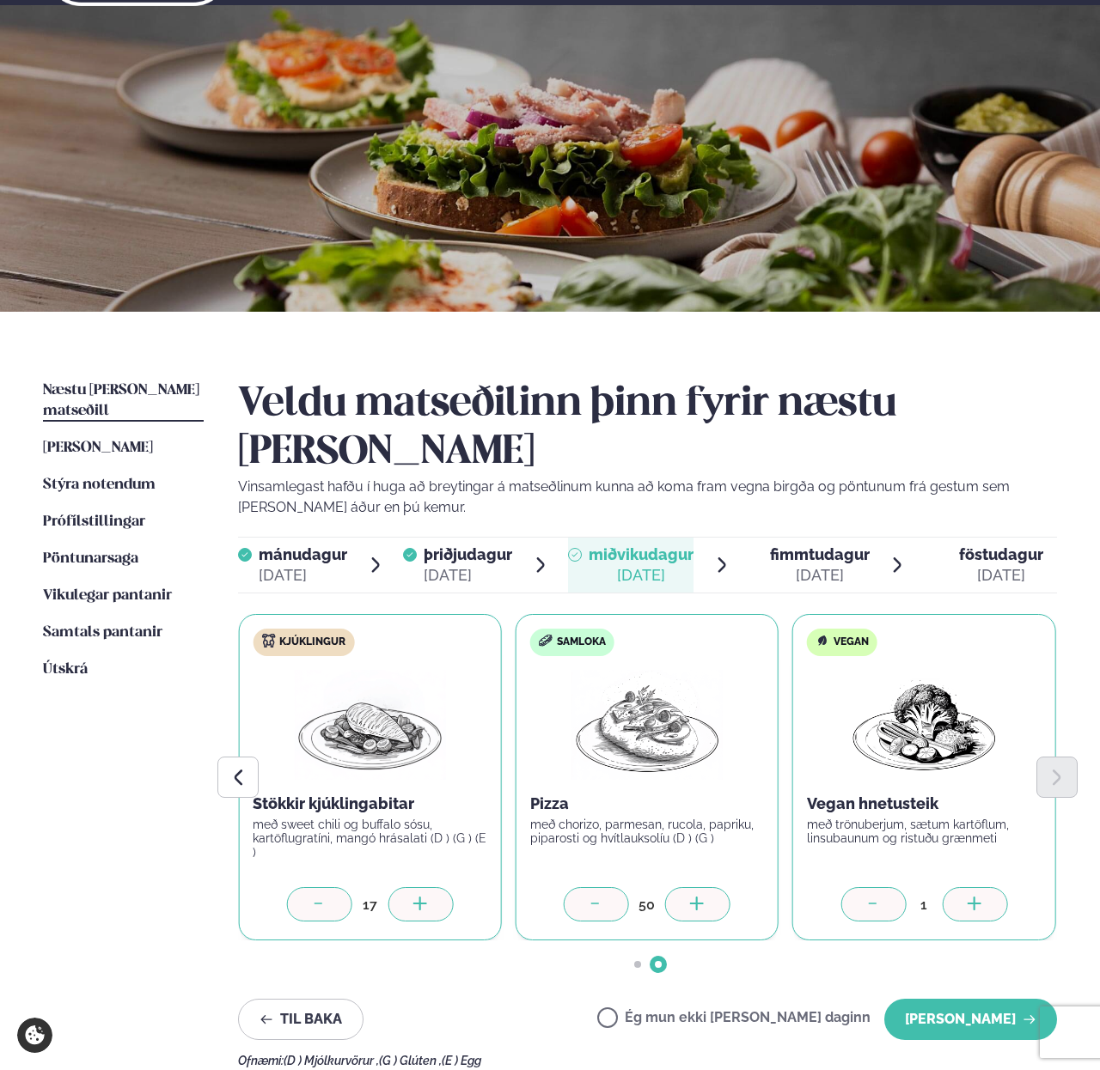
click at [434, 887] on div at bounding box center [420, 904] width 65 height 34
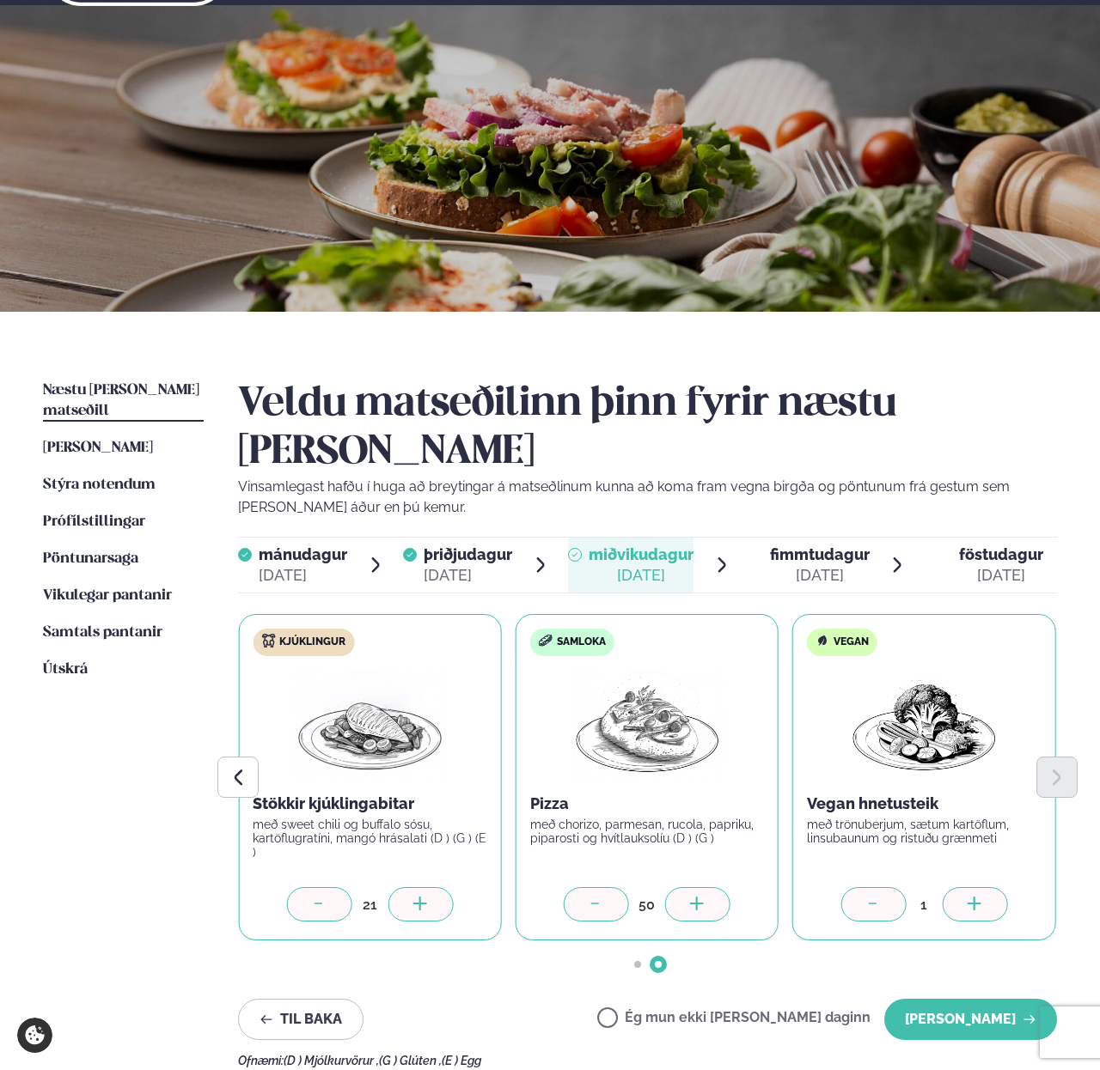
click at [434, 887] on div at bounding box center [420, 904] width 65 height 34
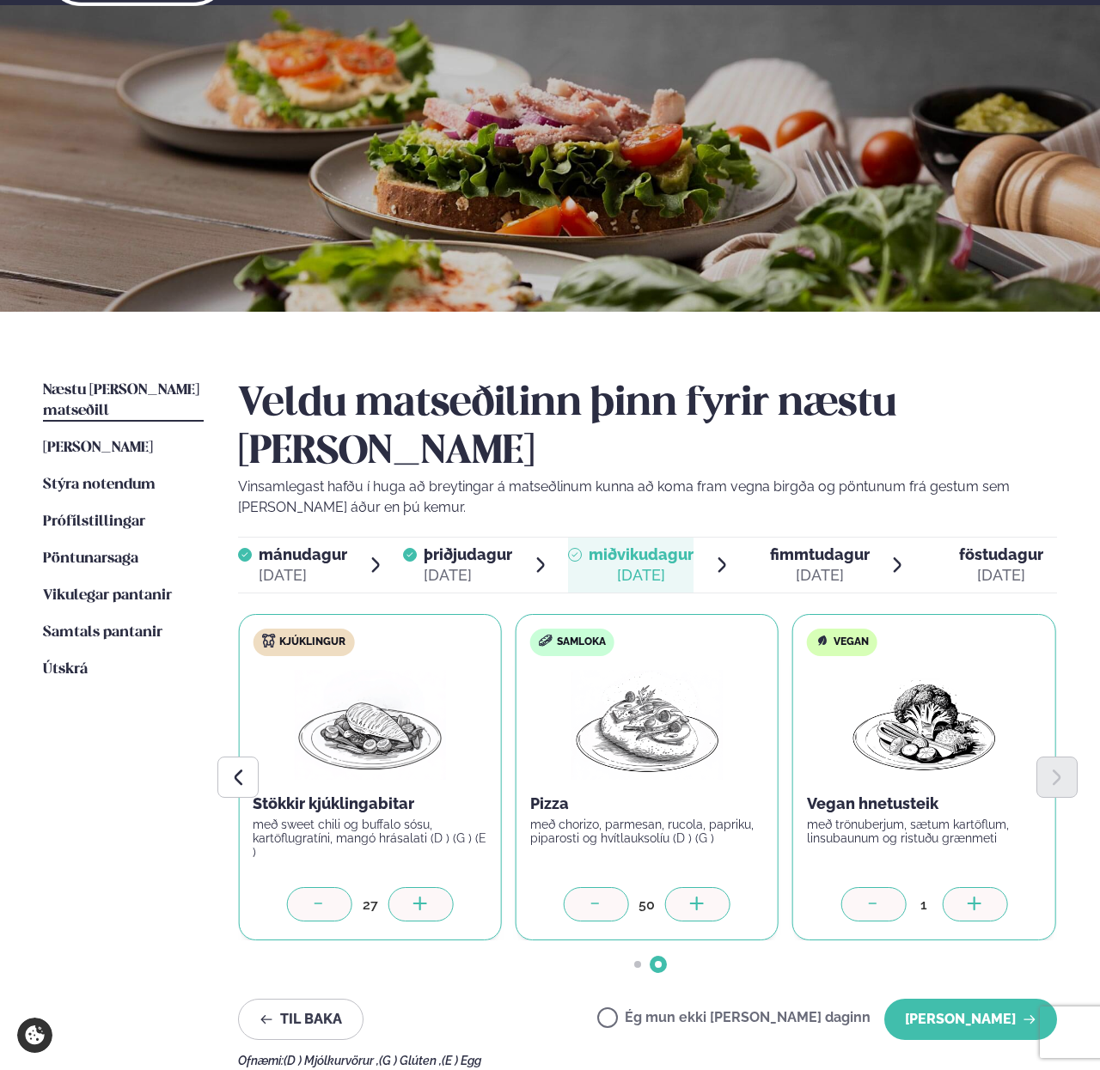
click at [434, 887] on div at bounding box center [420, 904] width 65 height 34
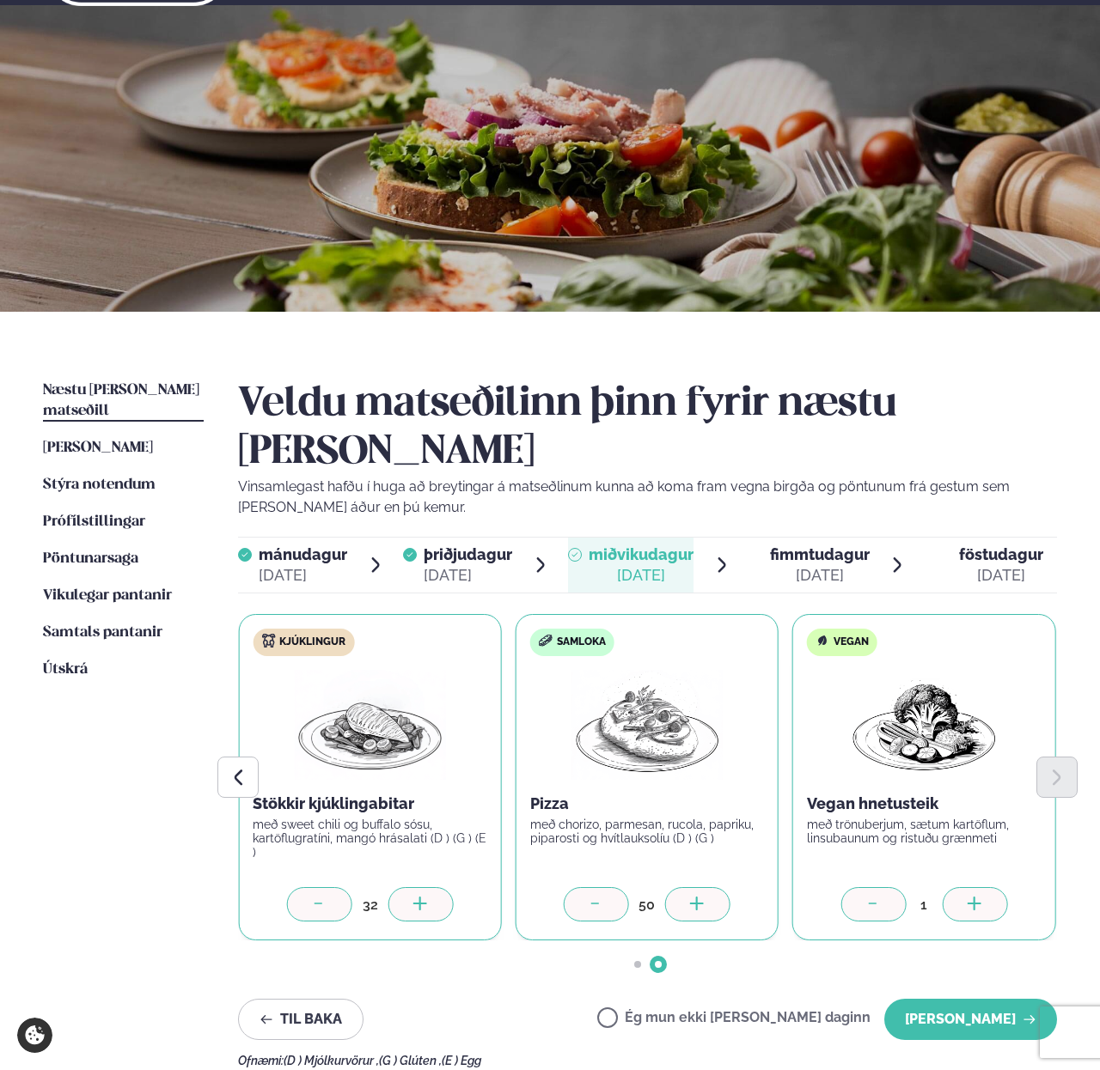
click at [434, 887] on div at bounding box center [420, 904] width 65 height 34
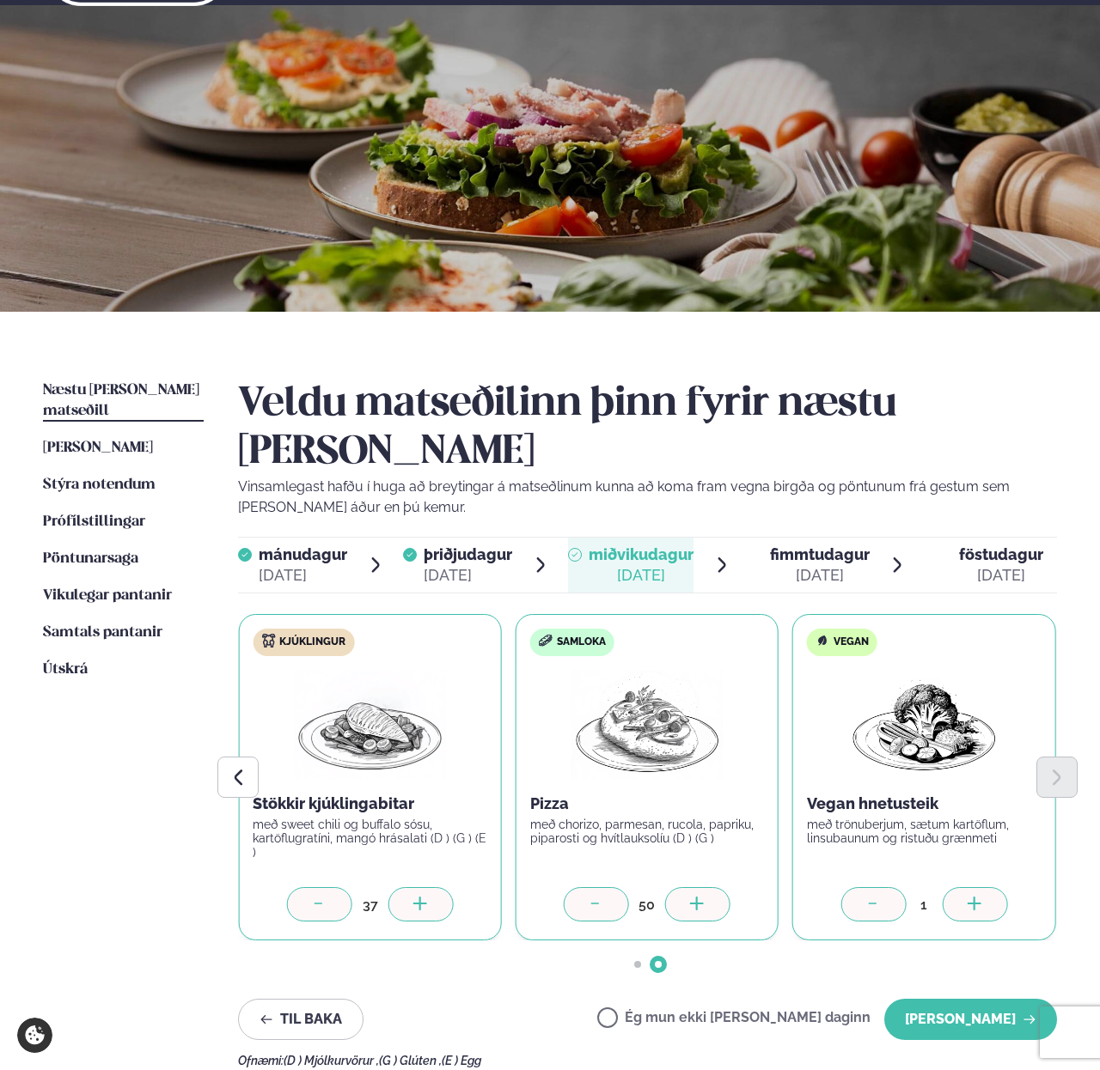
click at [434, 887] on div at bounding box center [420, 904] width 65 height 34
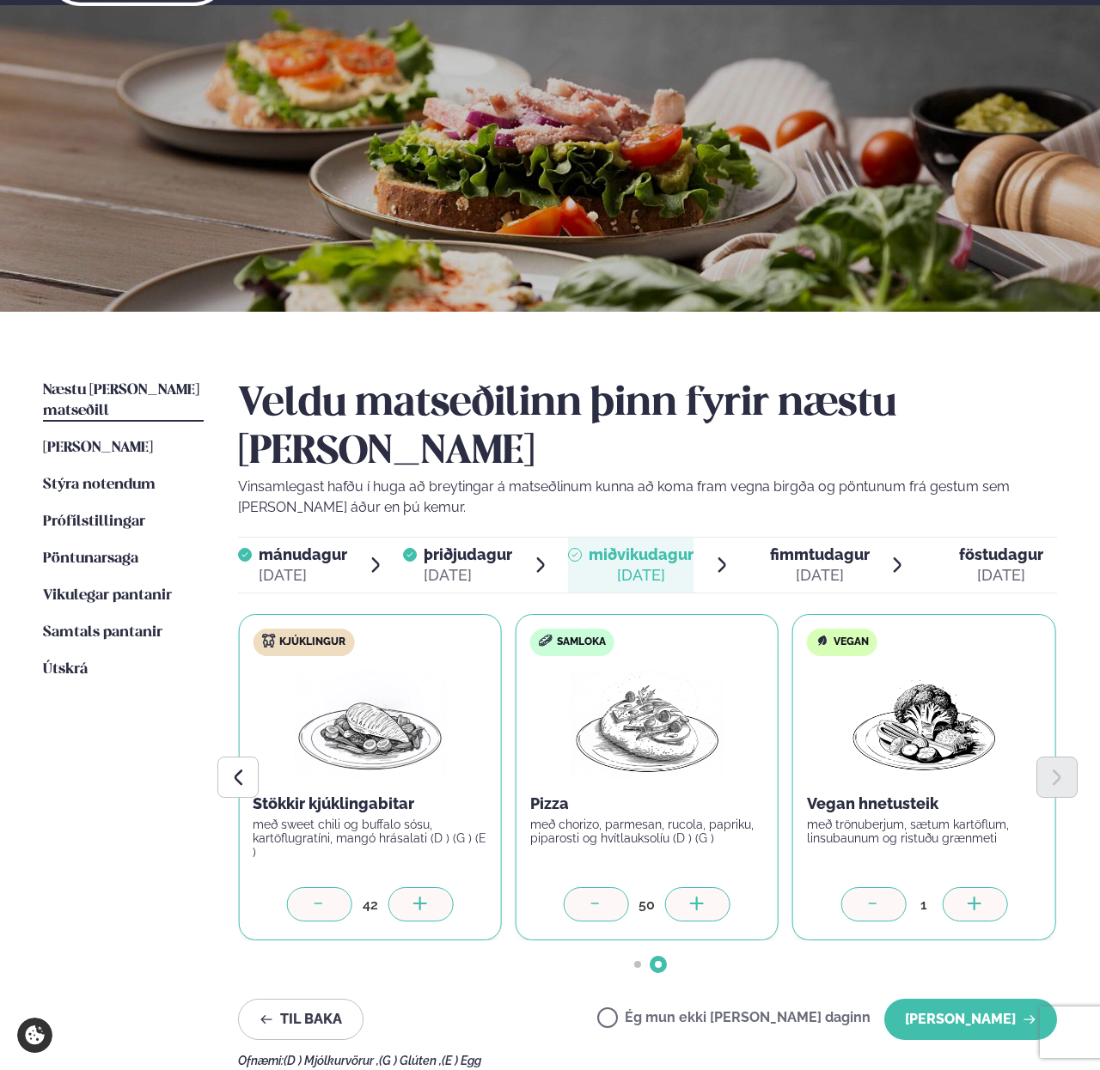
click at [434, 887] on div at bounding box center [420, 904] width 65 height 34
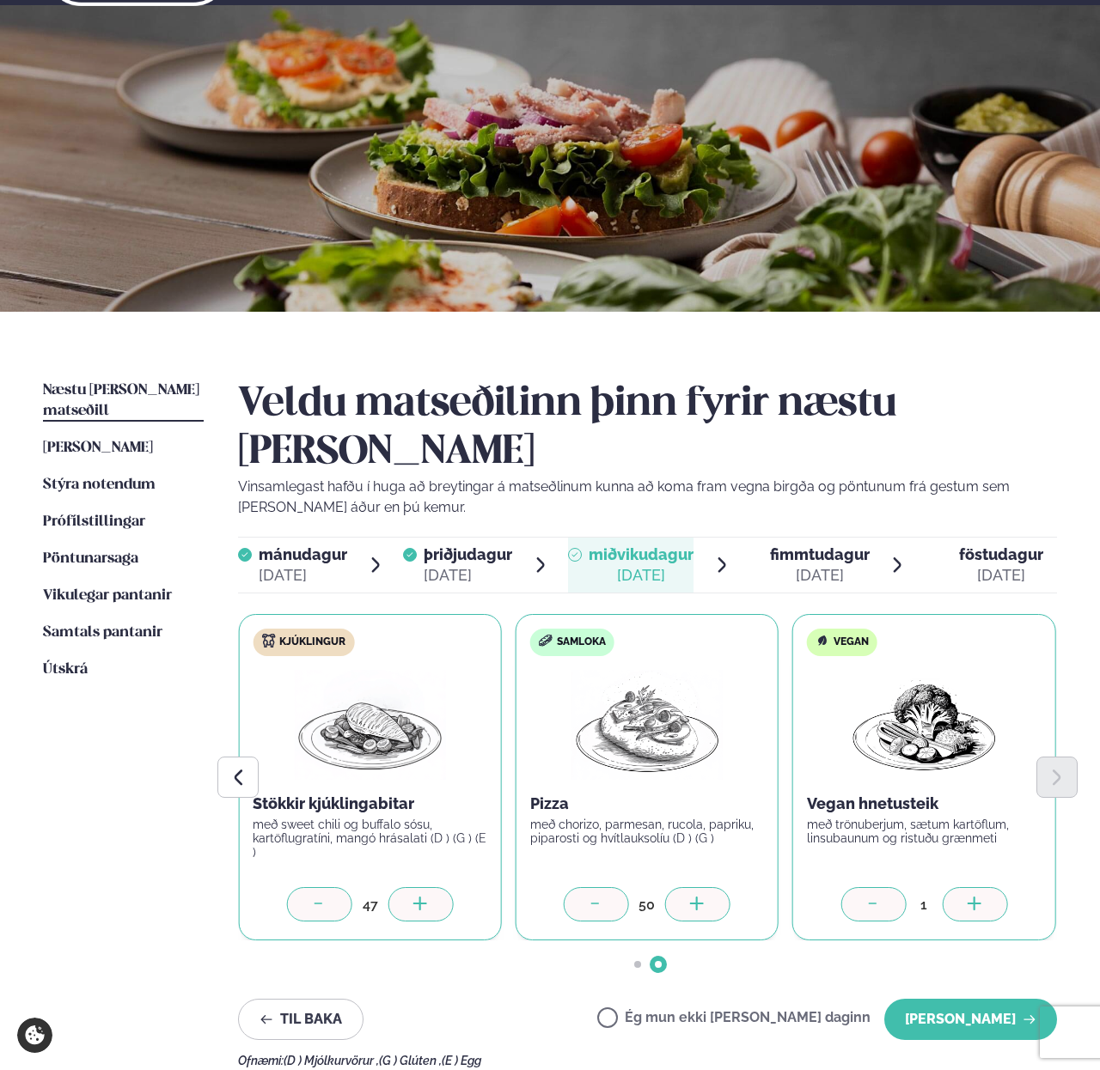
click at [434, 887] on div at bounding box center [420, 904] width 65 height 34
click at [950, 999] on button "[PERSON_NAME]" at bounding box center [970, 1019] width 173 height 41
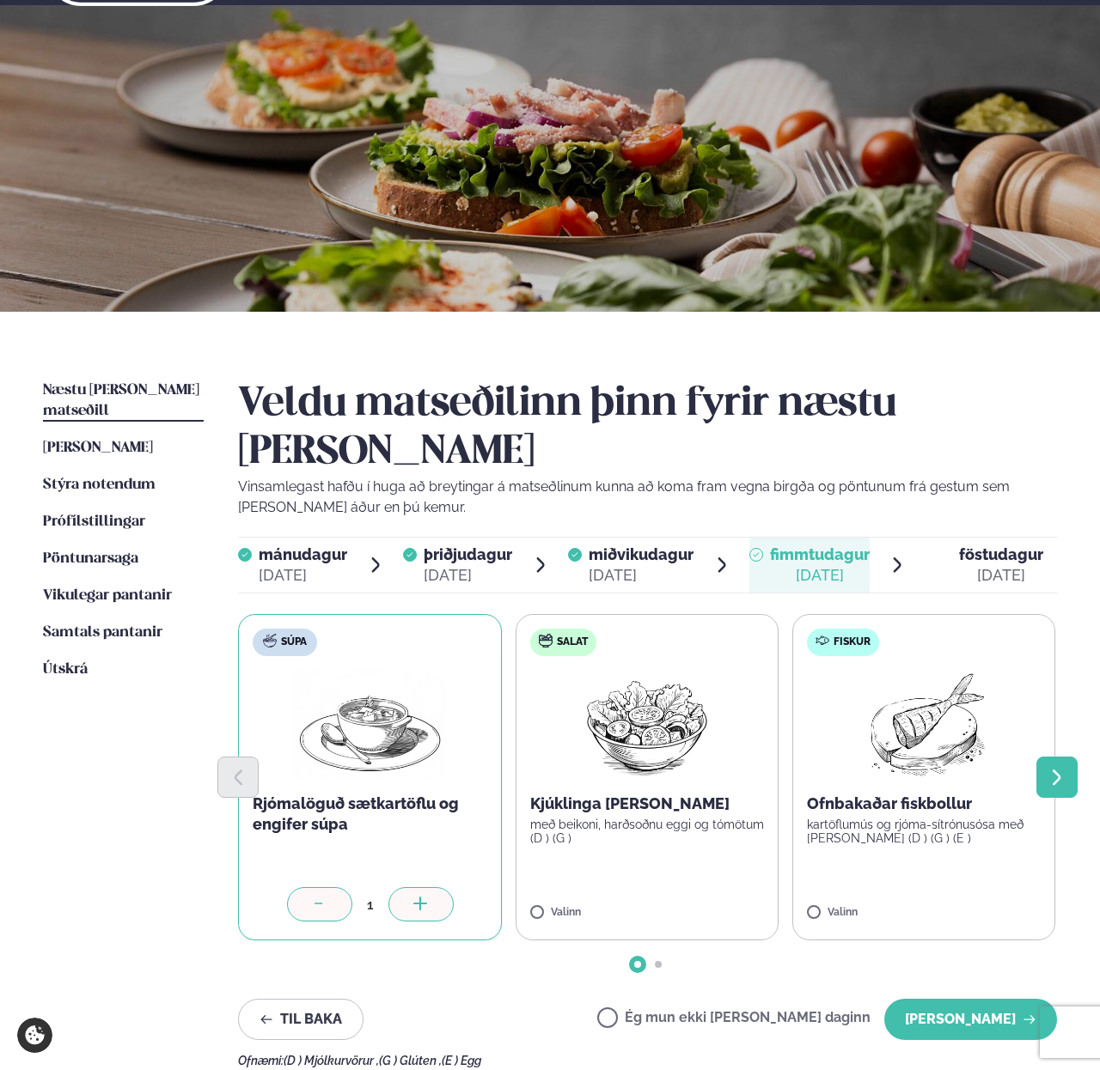
click at [1056, 768] on icon "Next slide" at bounding box center [1055, 777] width 19 height 19
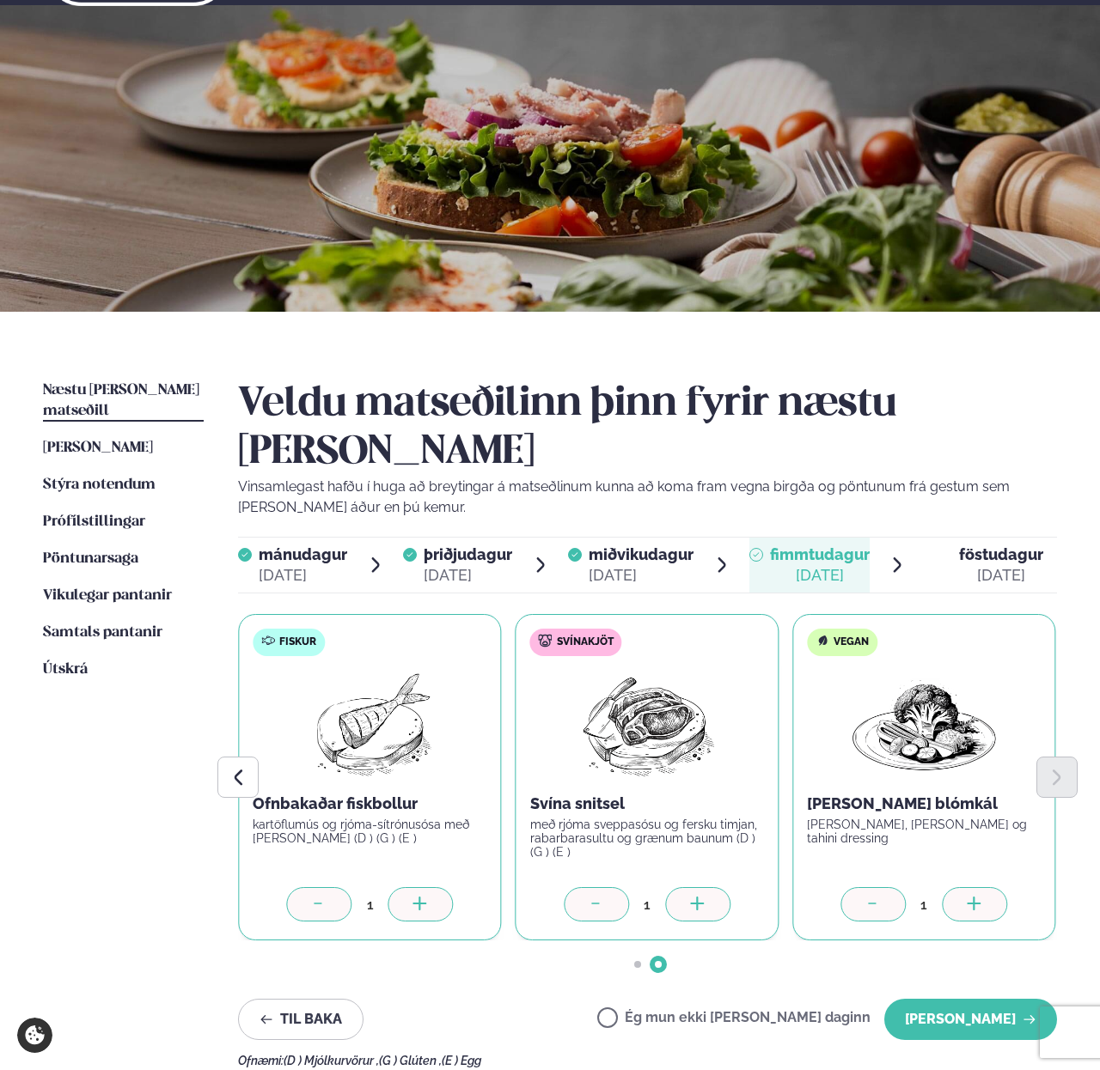
click at [959, 887] on div at bounding box center [973, 904] width 65 height 34
click at [683, 887] on div at bounding box center [697, 904] width 65 height 34
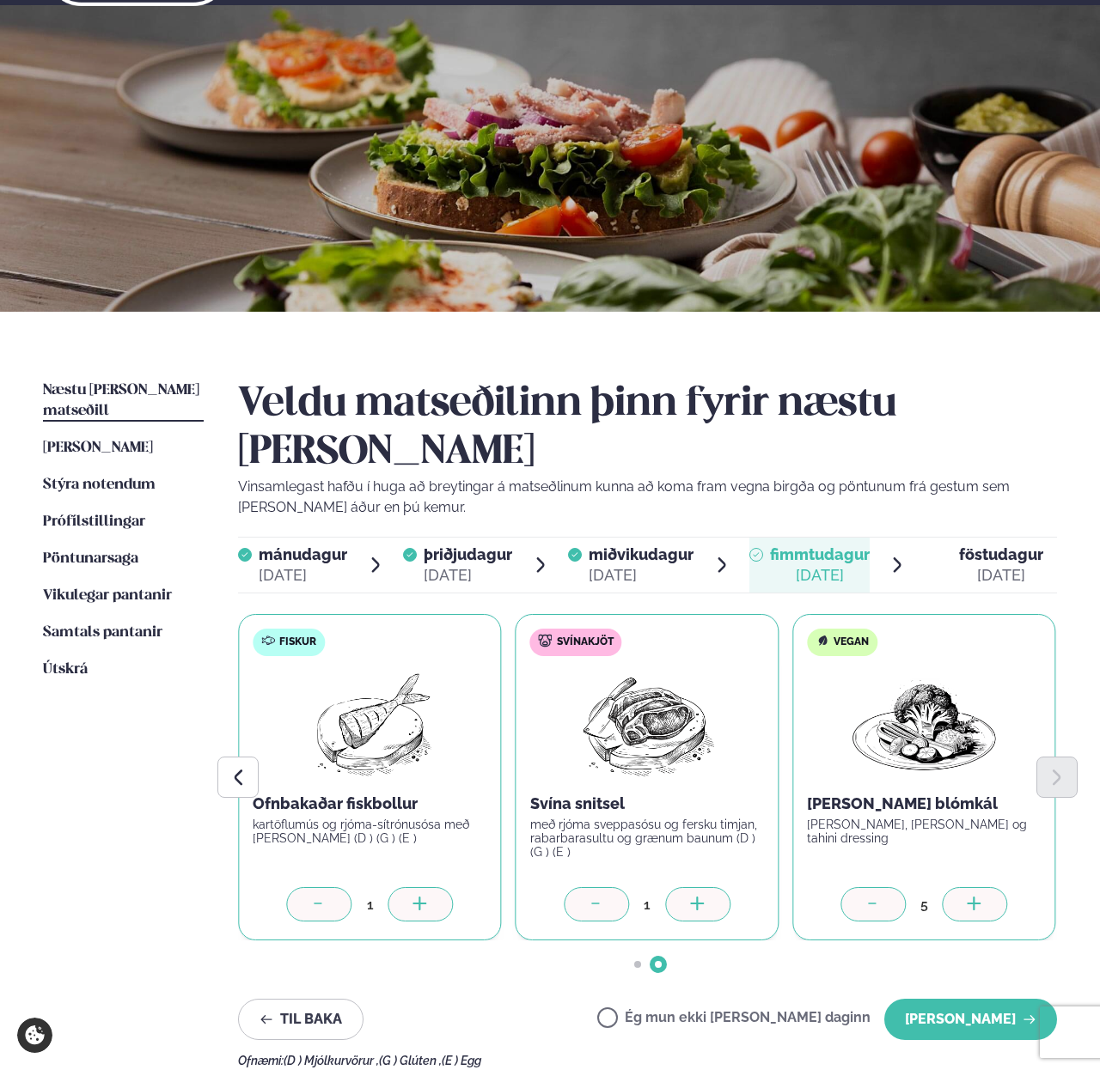
click at [683, 887] on div at bounding box center [697, 904] width 65 height 34
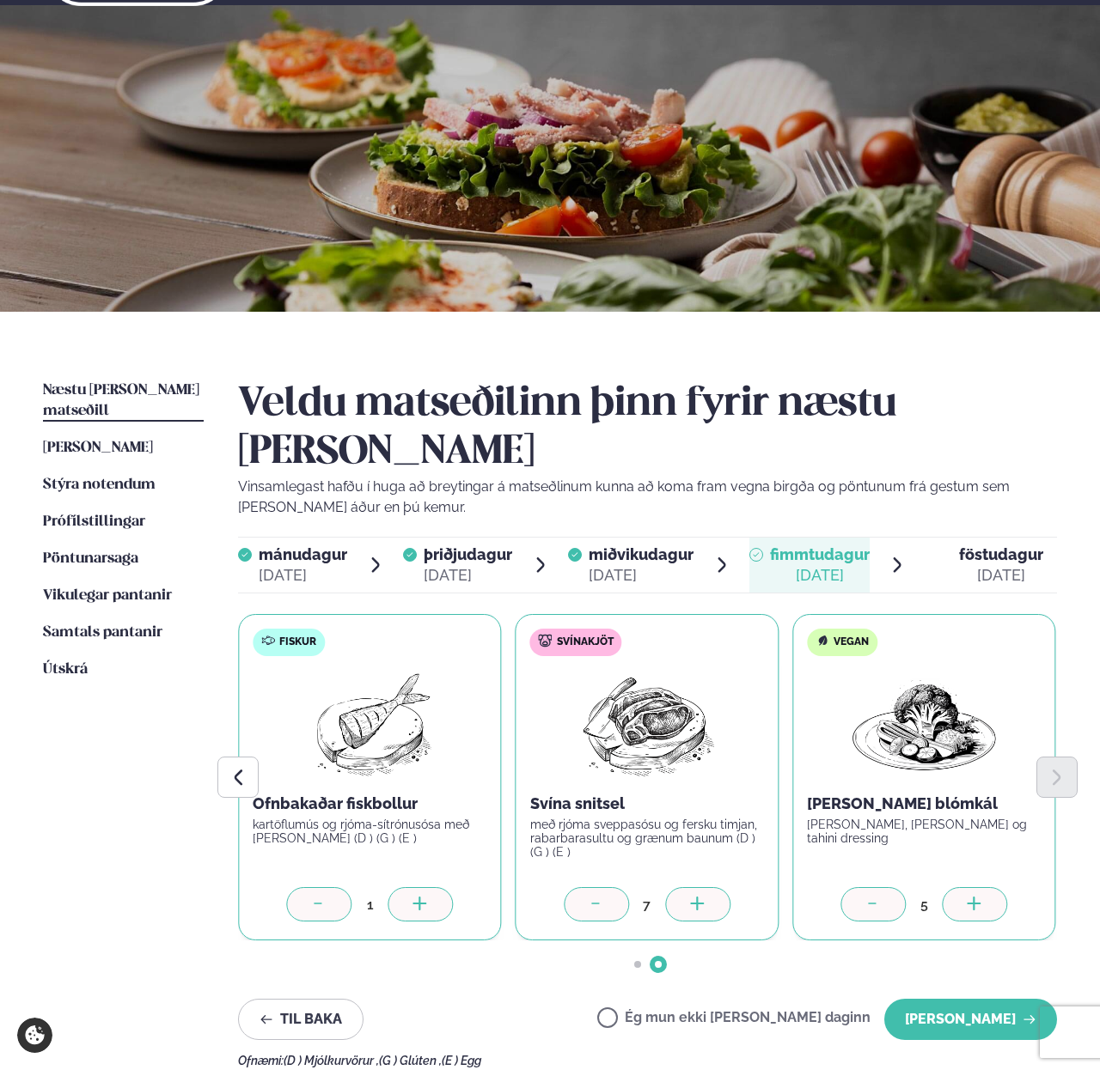
click at [683, 887] on div at bounding box center [697, 904] width 65 height 34
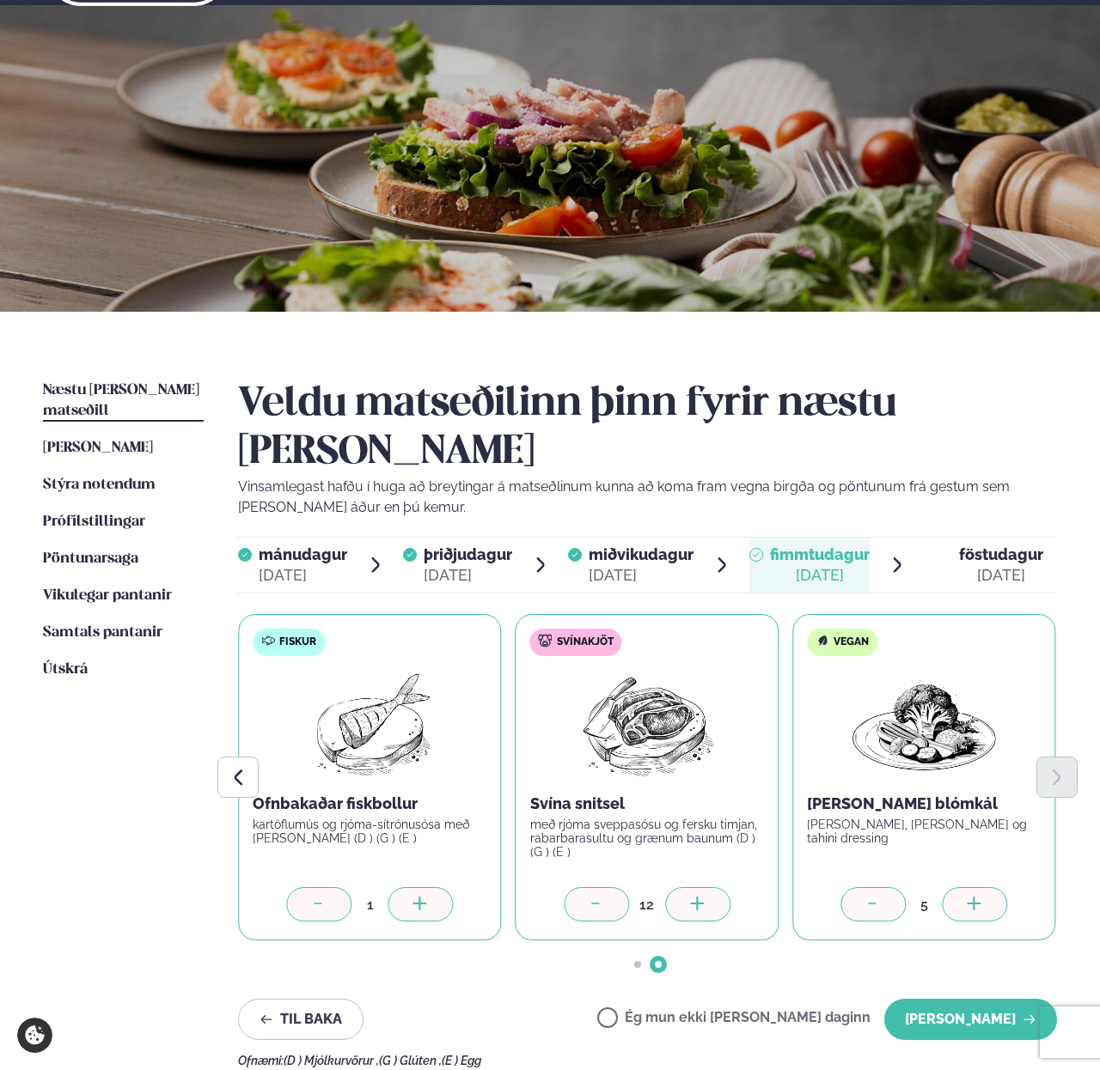
click at [683, 887] on div at bounding box center [697, 904] width 65 height 34
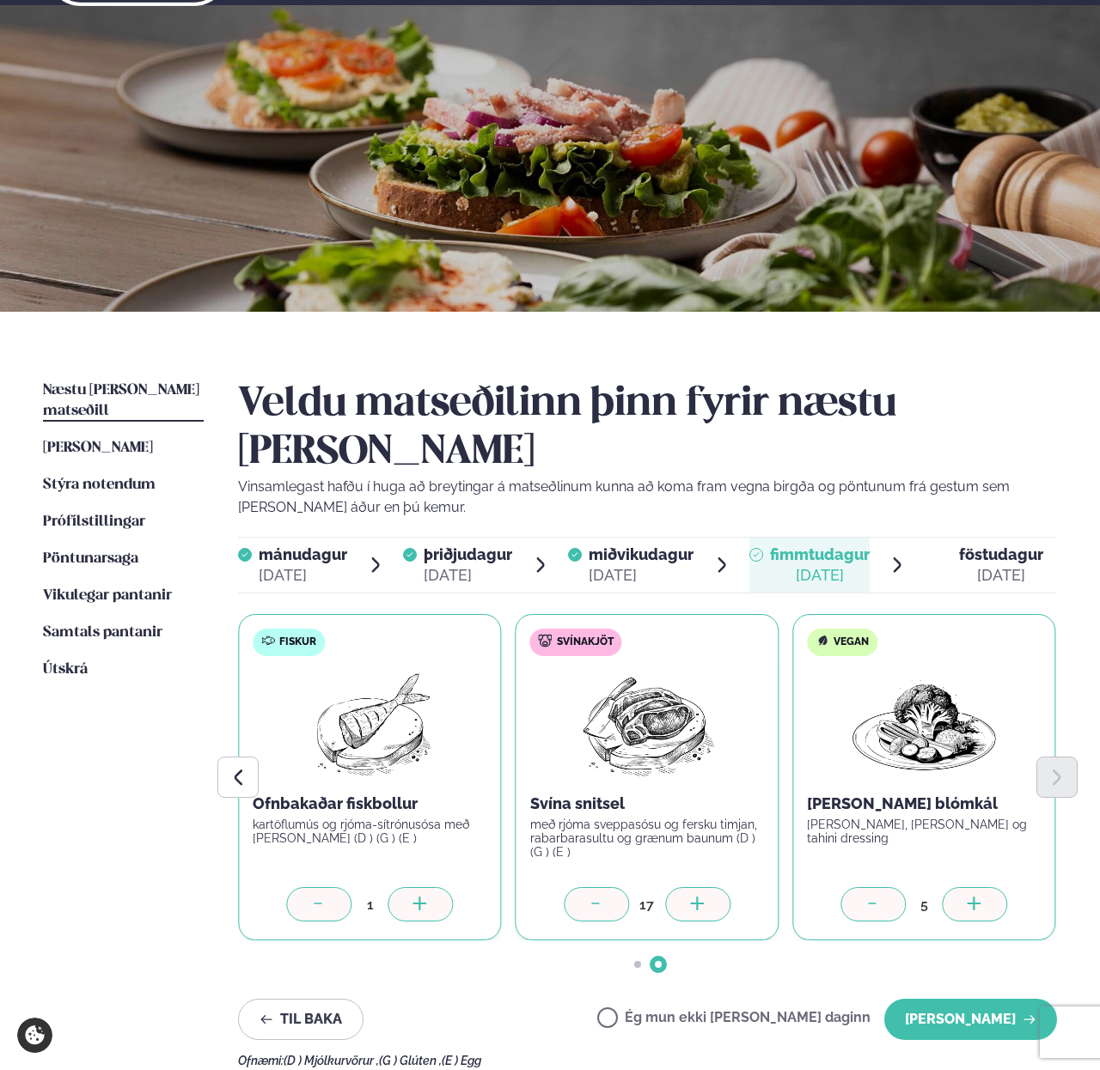
click at [683, 887] on div at bounding box center [697, 904] width 65 height 34
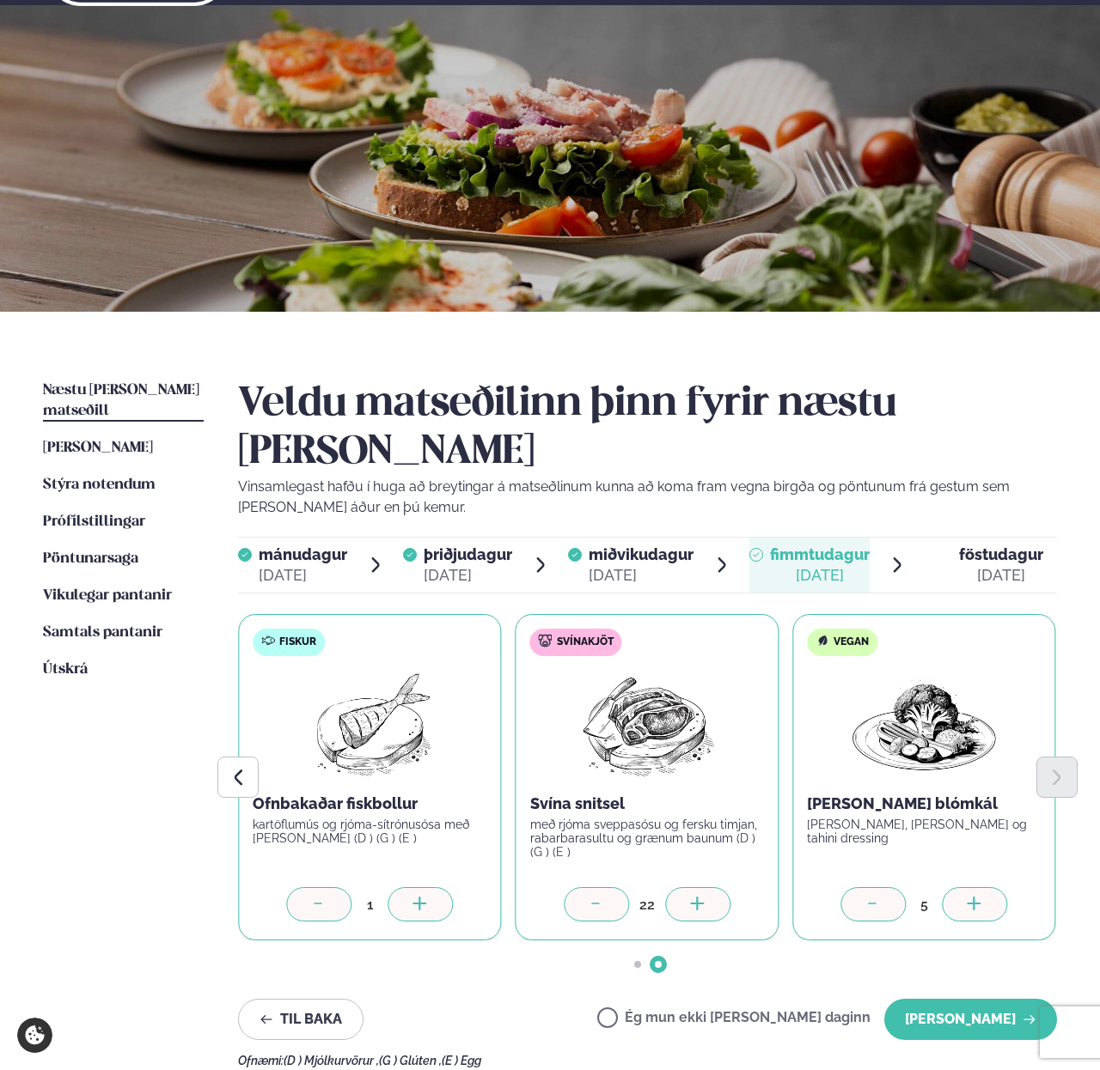
click at [683, 887] on div at bounding box center [697, 904] width 65 height 34
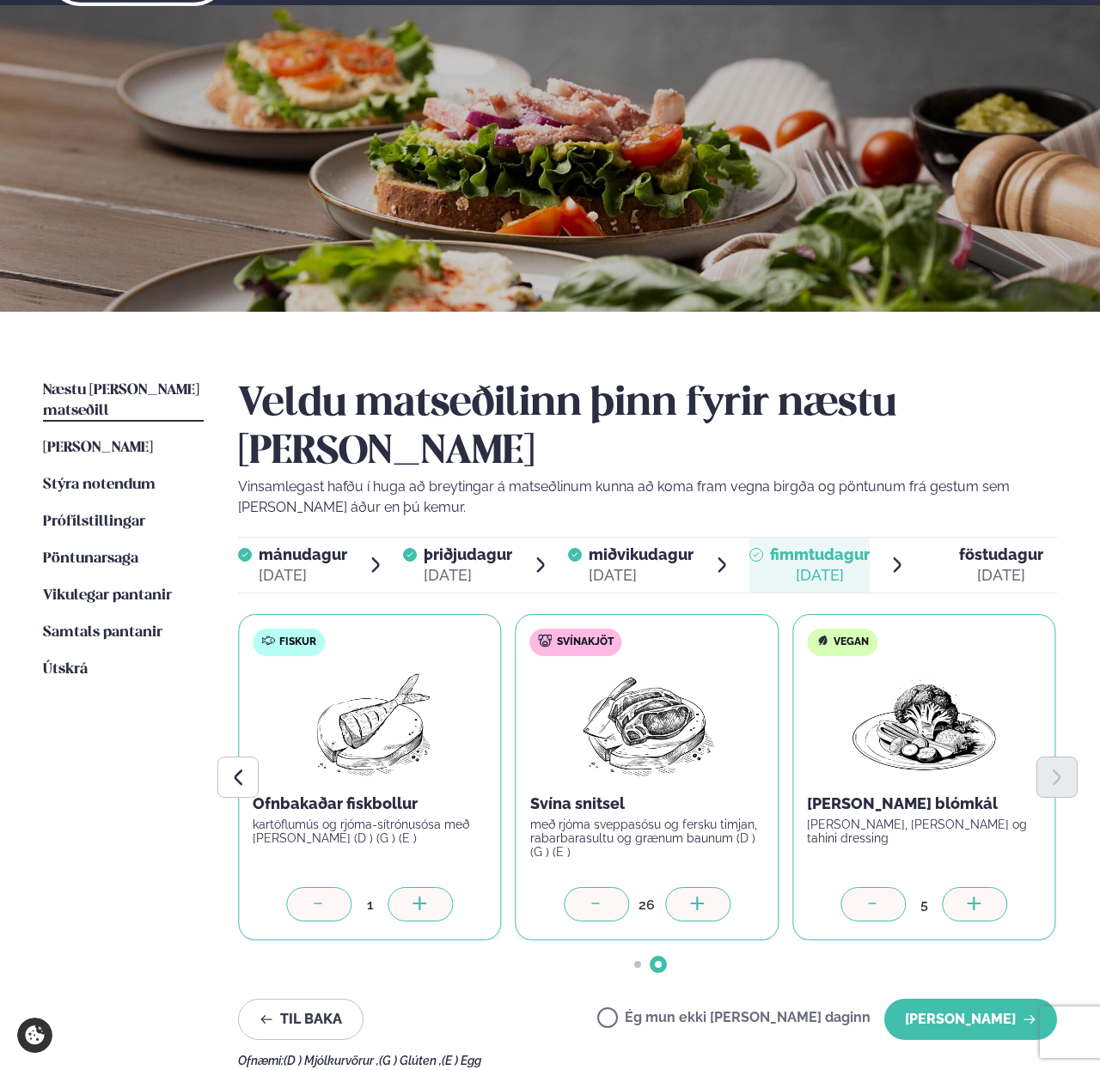
click at [683, 887] on div at bounding box center [697, 904] width 65 height 34
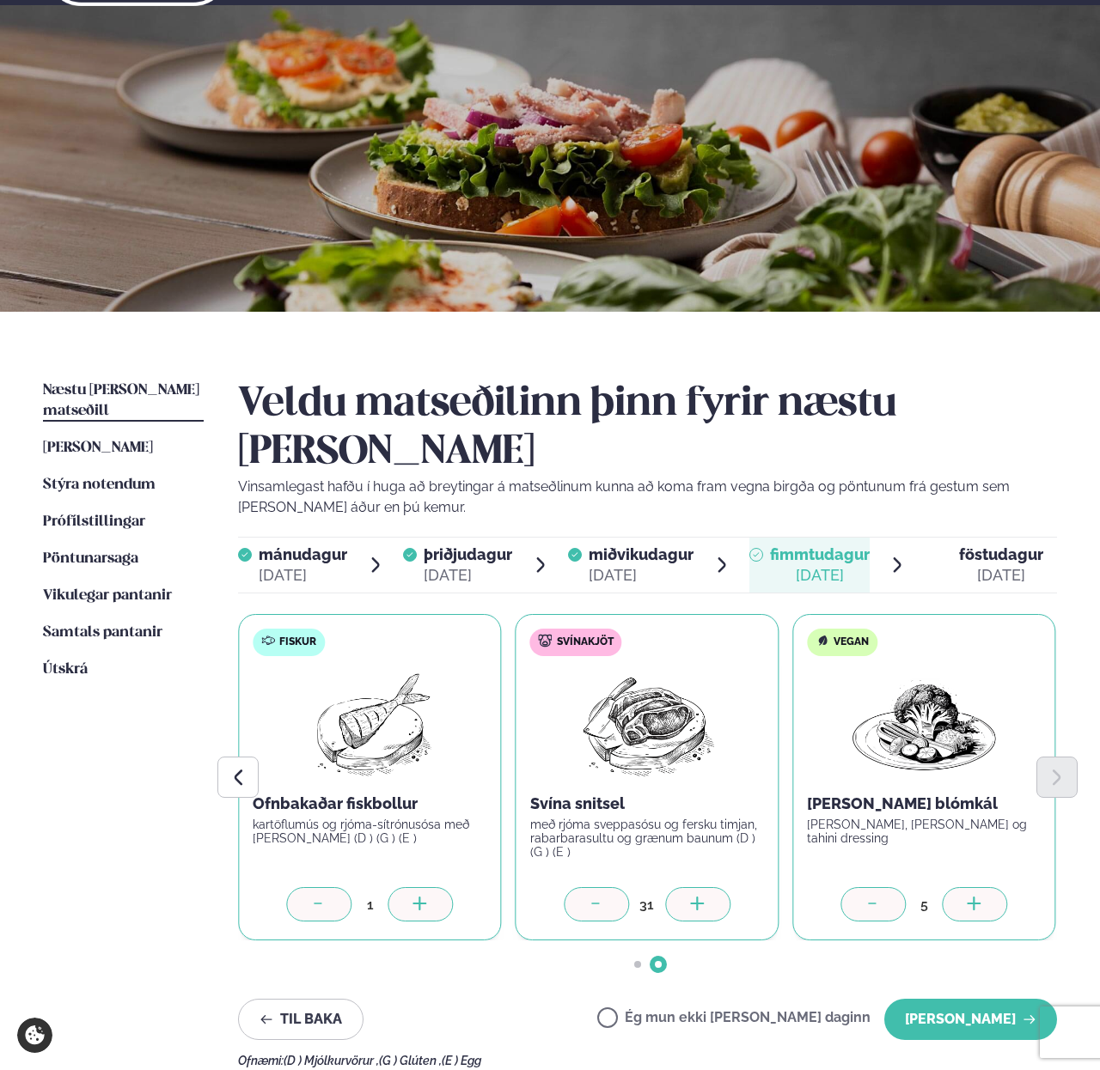
click at [683, 887] on div at bounding box center [697, 904] width 65 height 34
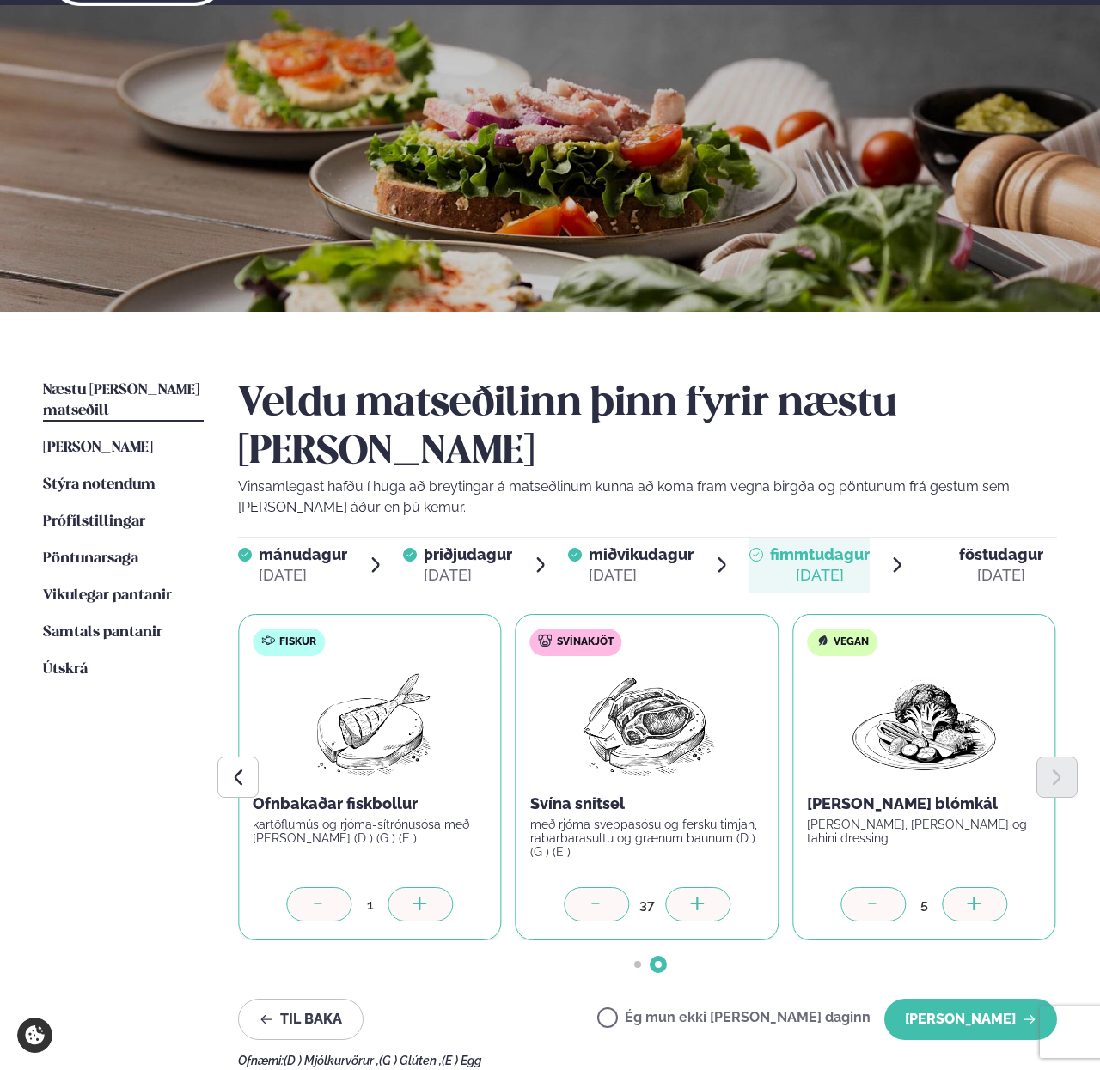
click at [683, 887] on div at bounding box center [697, 904] width 65 height 34
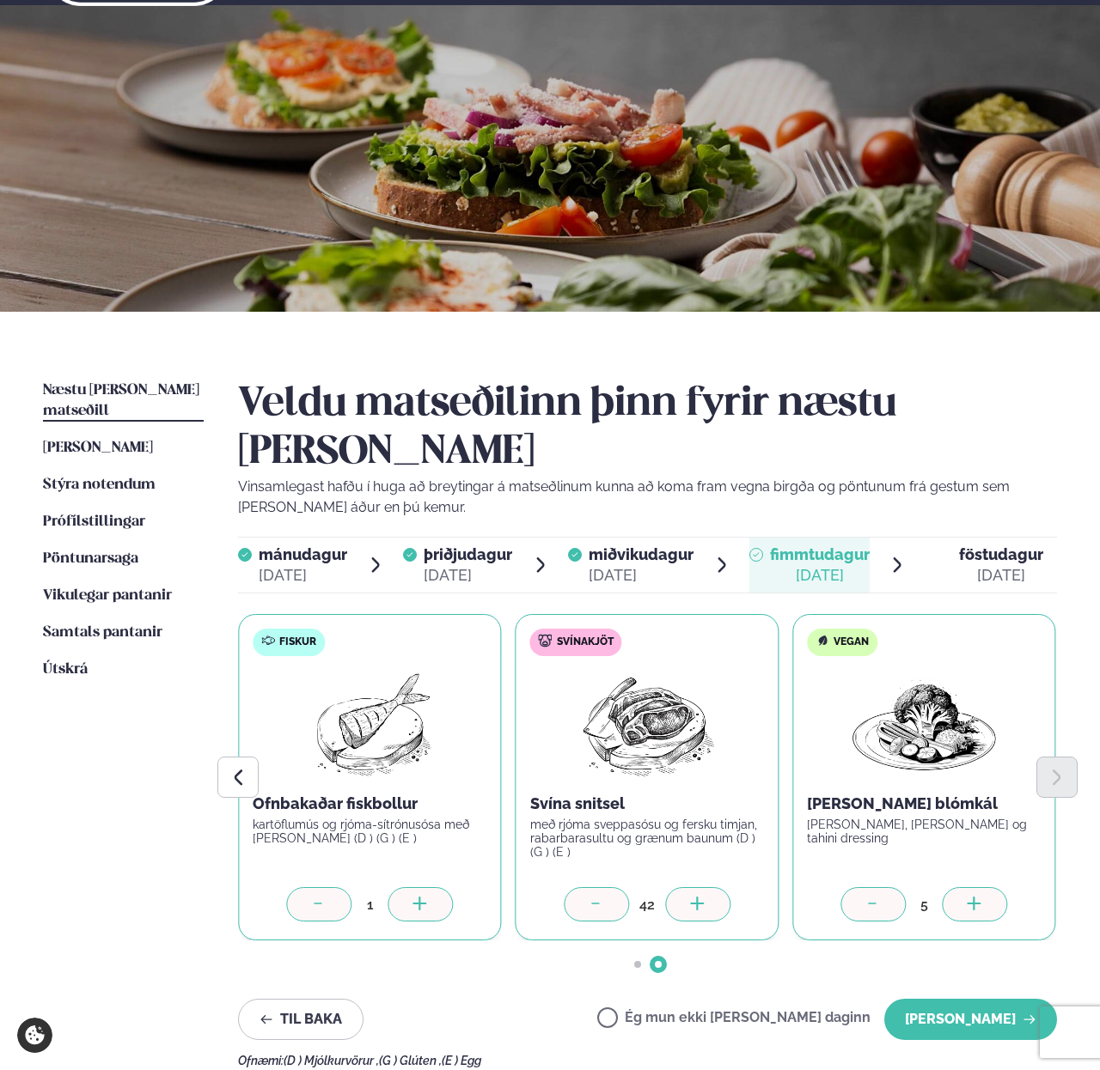
click at [683, 887] on div at bounding box center [697, 904] width 65 height 34
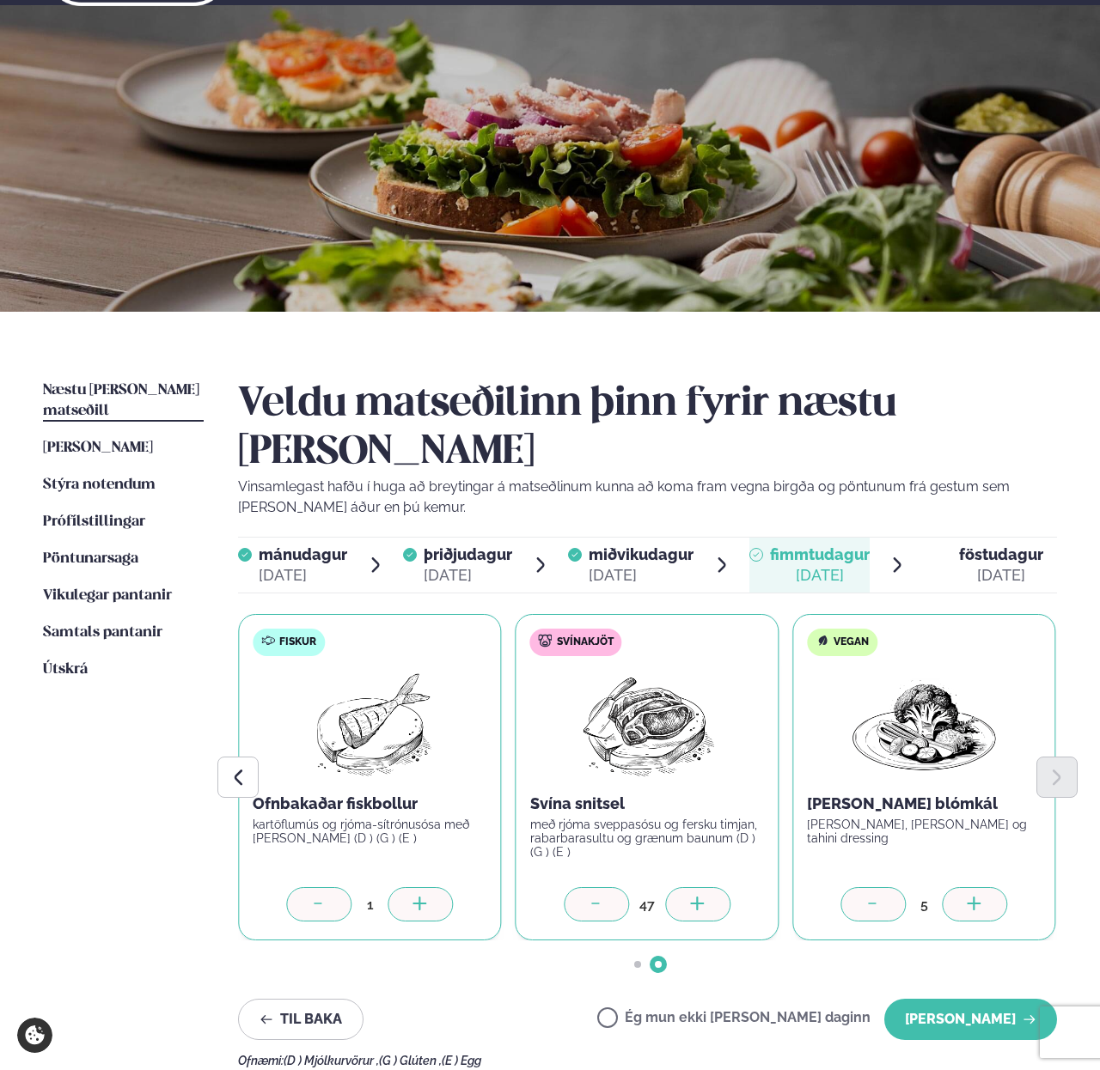
click at [683, 887] on div at bounding box center [697, 904] width 65 height 34
click at [415, 897] on icon at bounding box center [420, 905] width 17 height 17
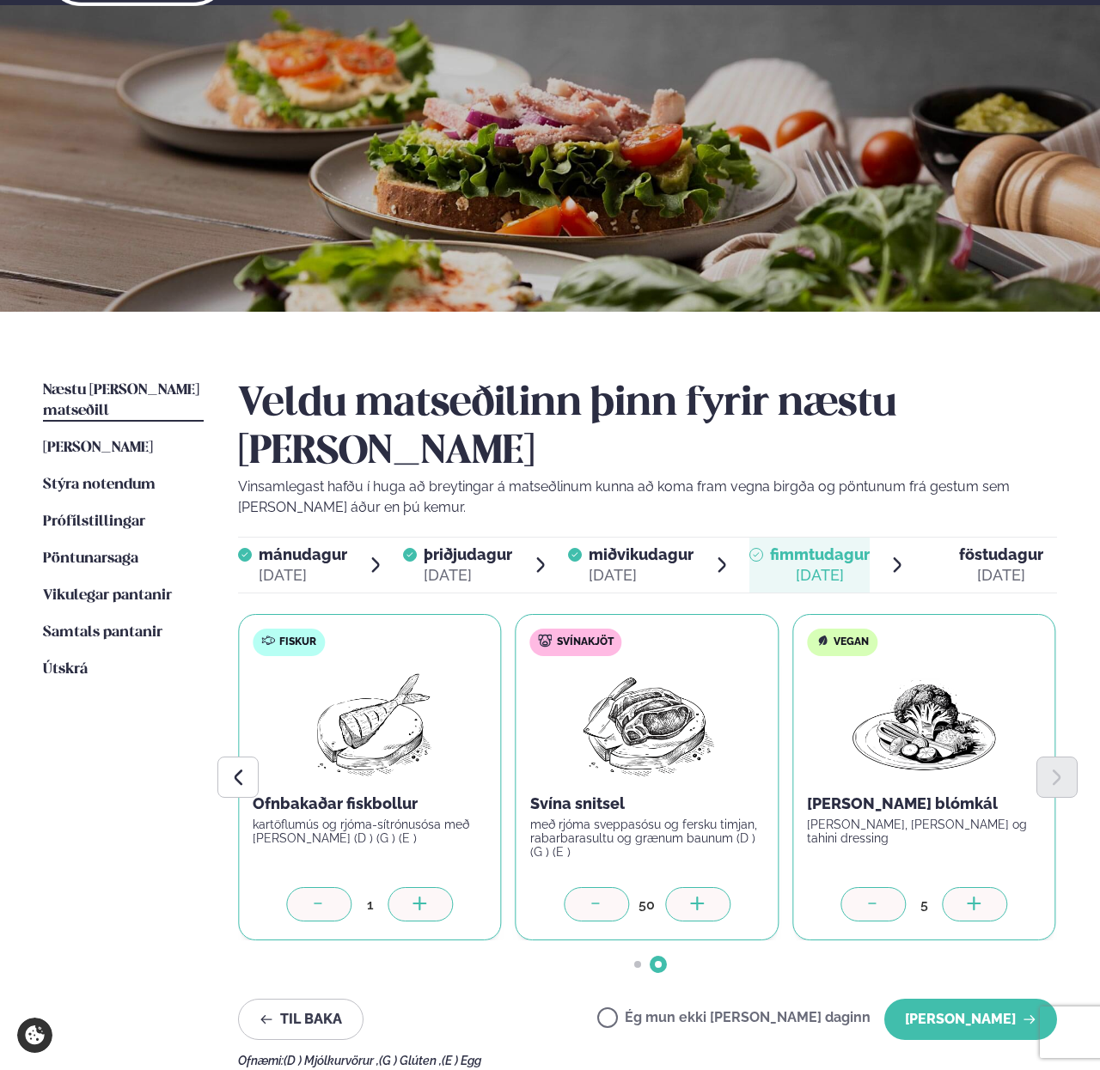
click at [415, 897] on icon at bounding box center [420, 905] width 17 height 17
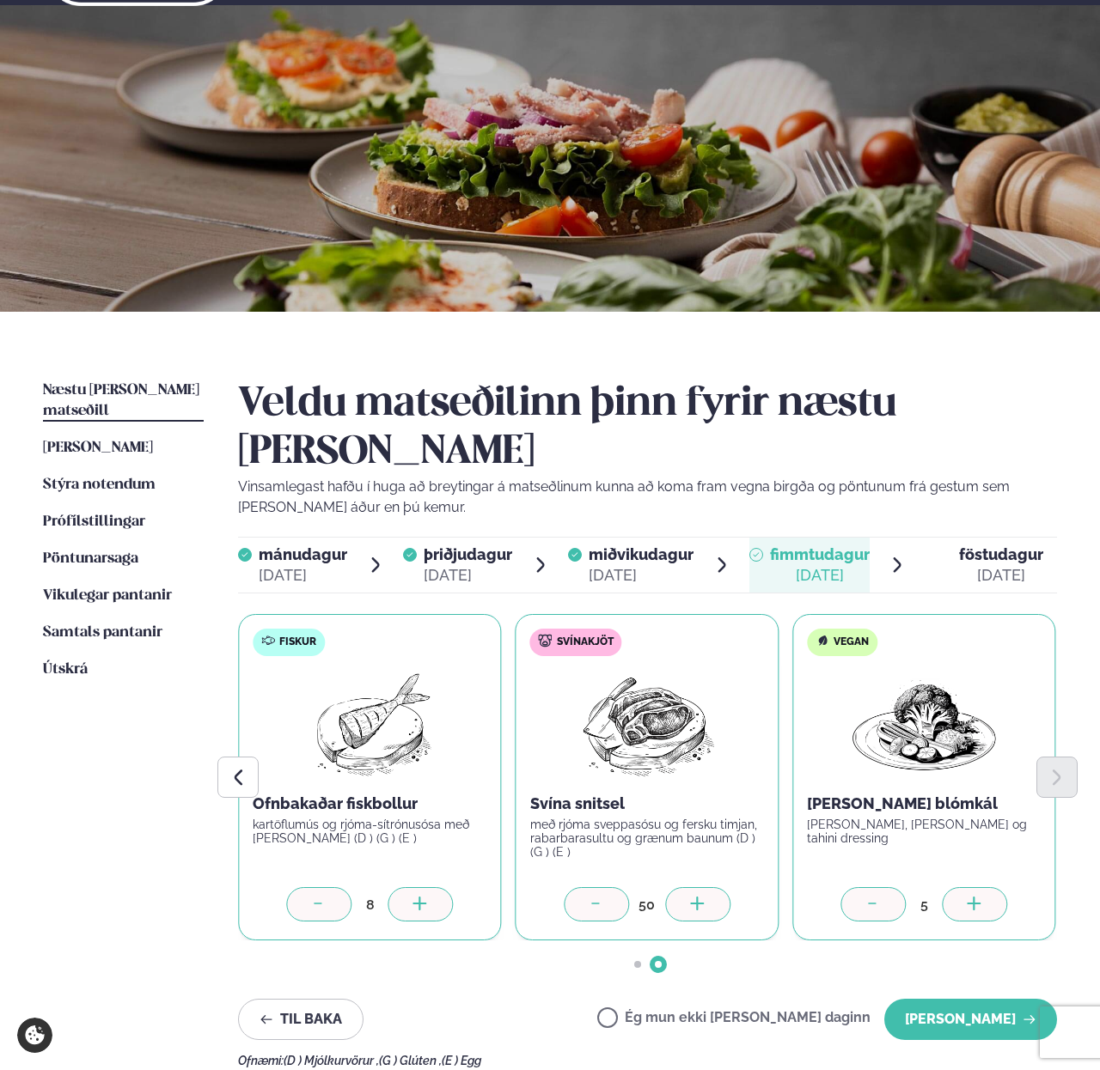
click at [415, 897] on icon at bounding box center [420, 905] width 17 height 17
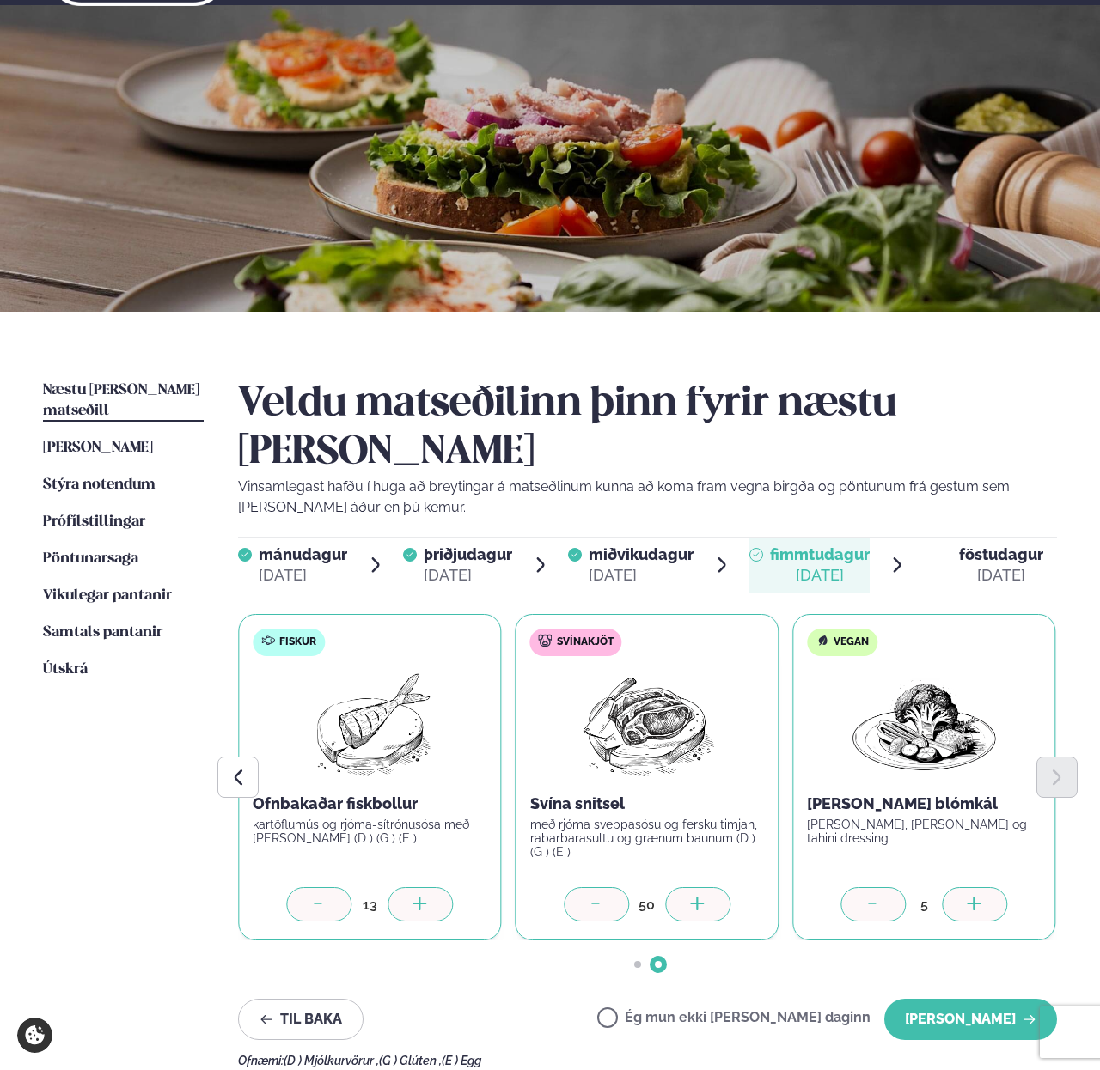
click at [415, 897] on icon at bounding box center [420, 905] width 17 height 17
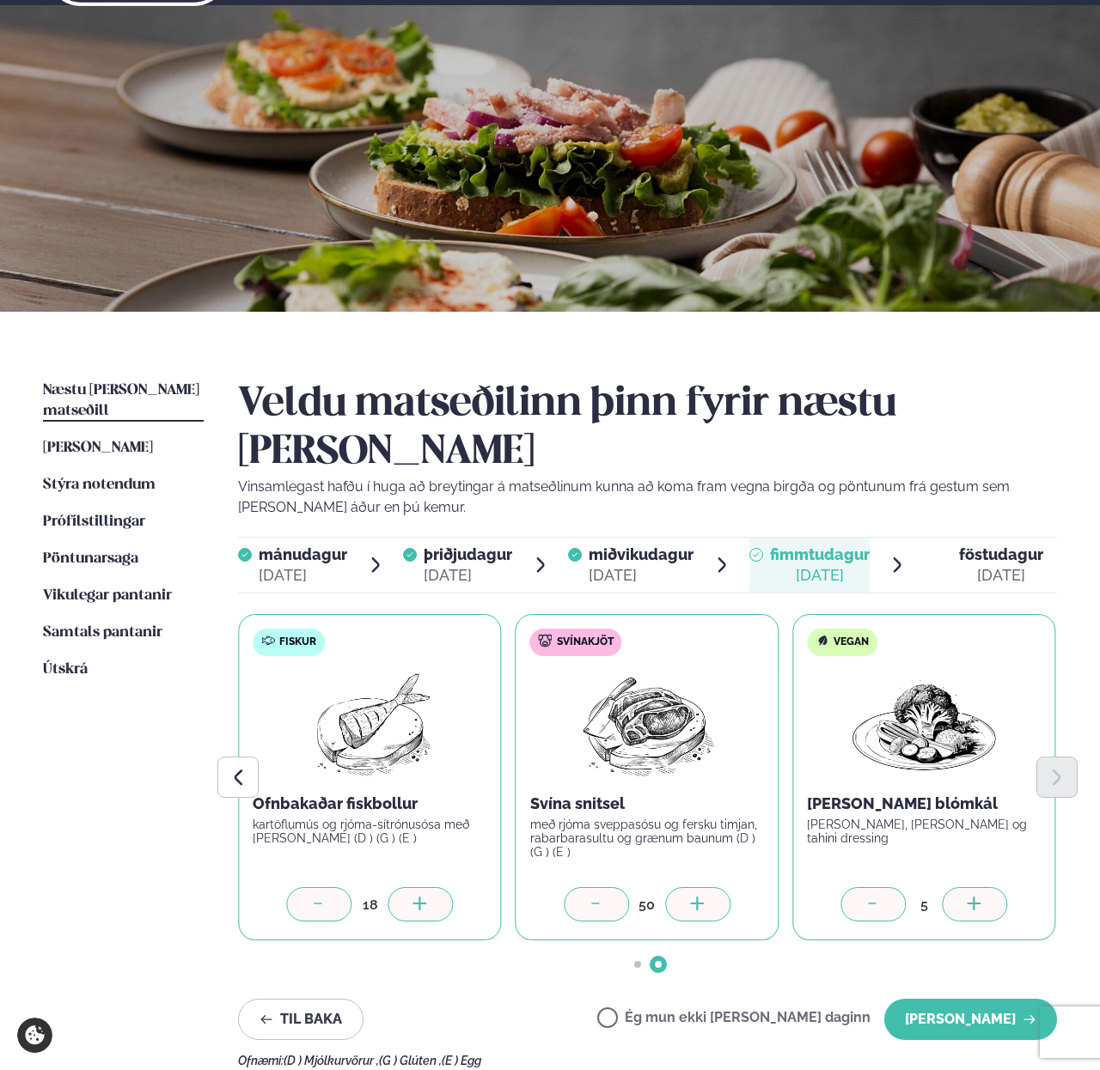
click at [415, 897] on icon at bounding box center [420, 905] width 17 height 17
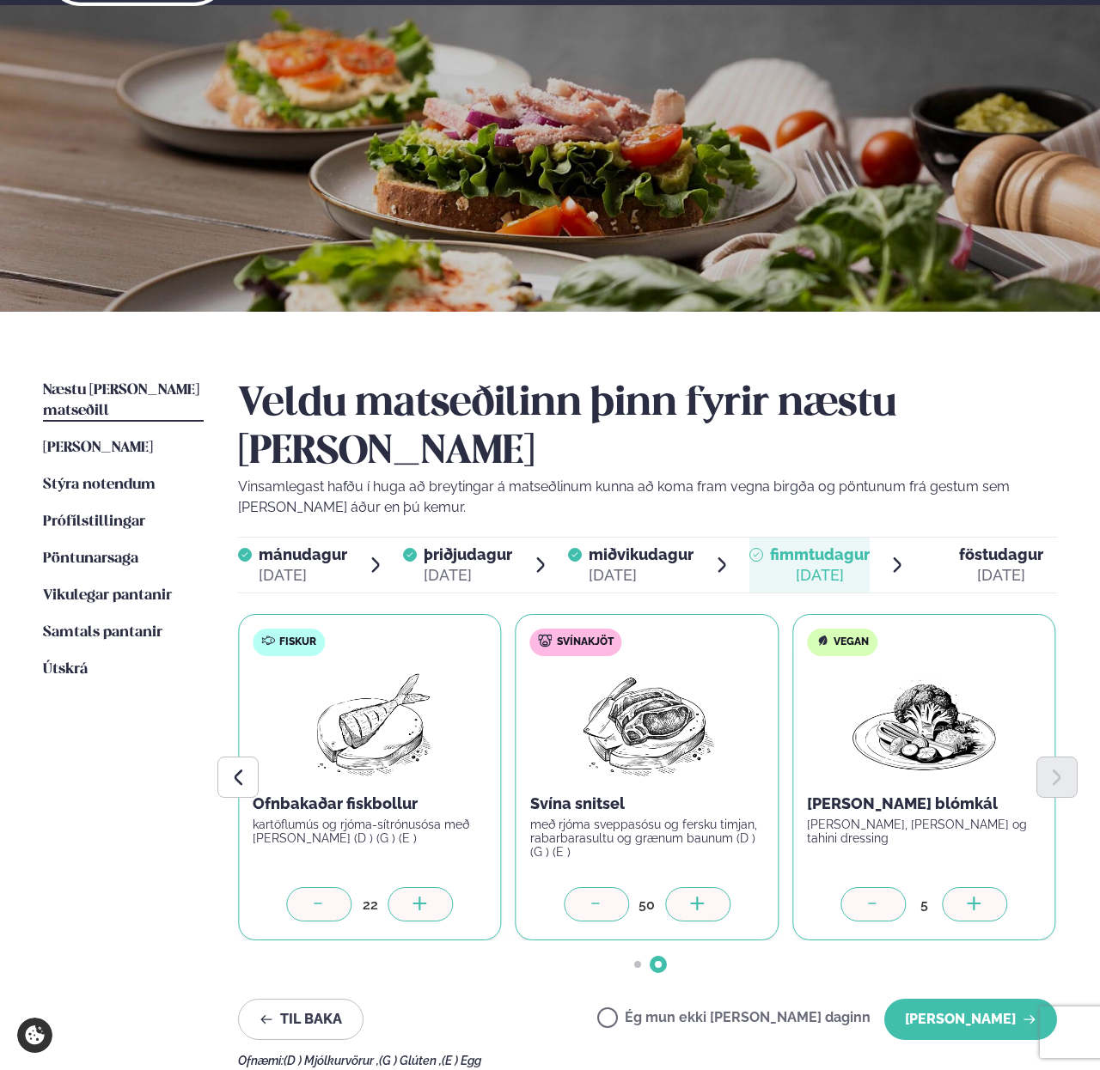
click at [415, 897] on icon at bounding box center [420, 905] width 17 height 17
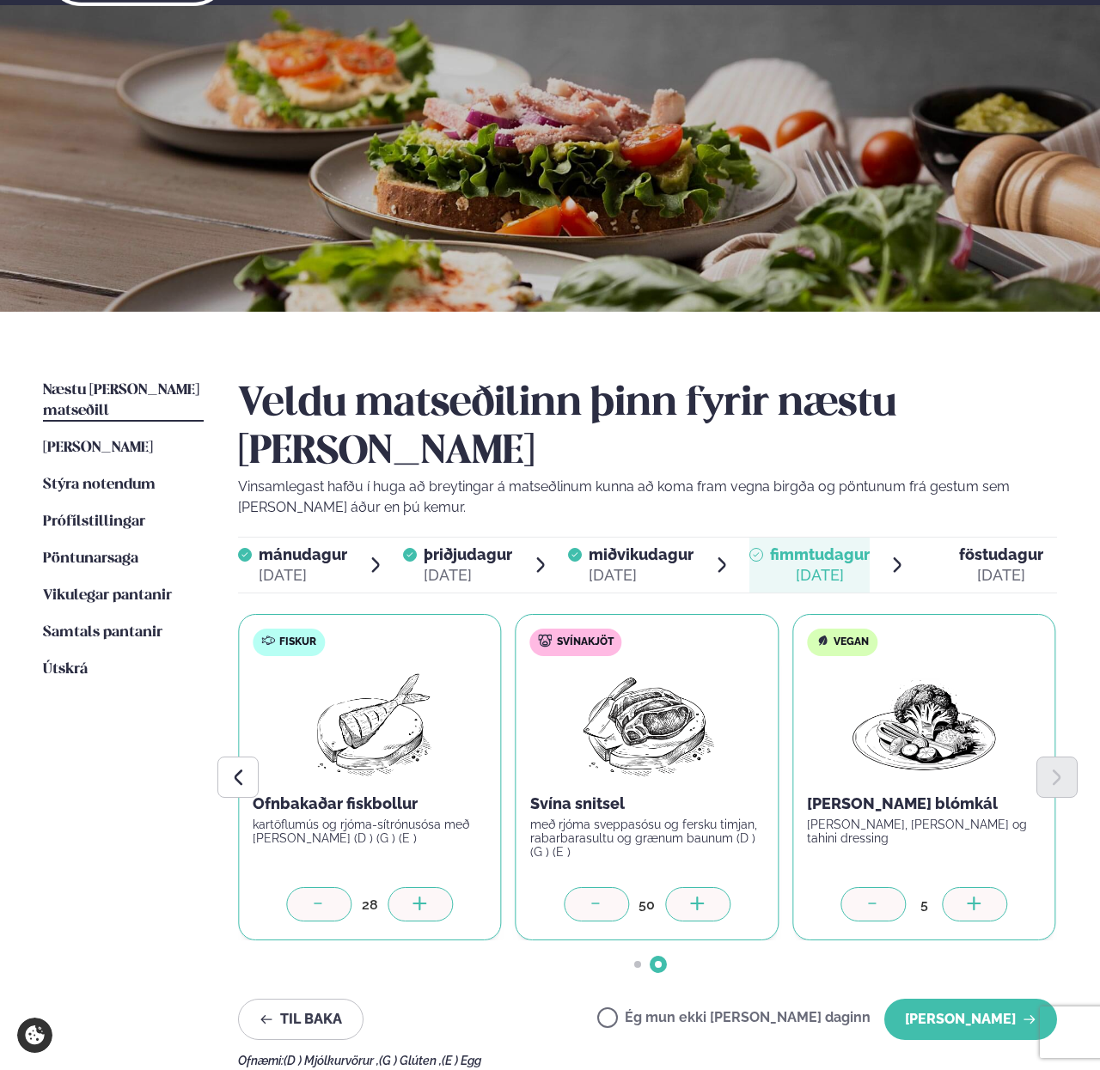
click at [415, 897] on icon at bounding box center [420, 905] width 17 height 17
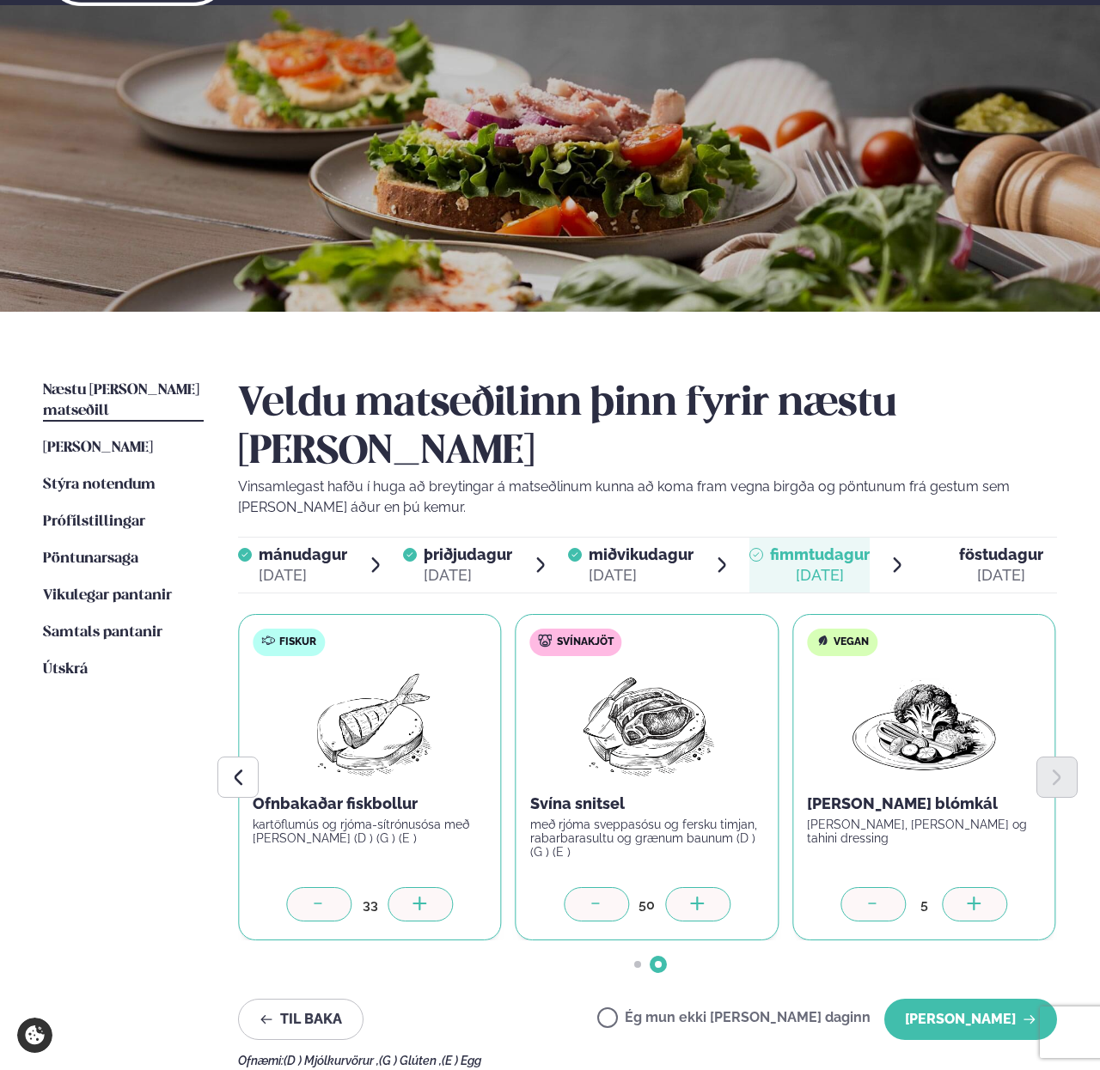
click at [415, 897] on icon at bounding box center [420, 905] width 17 height 17
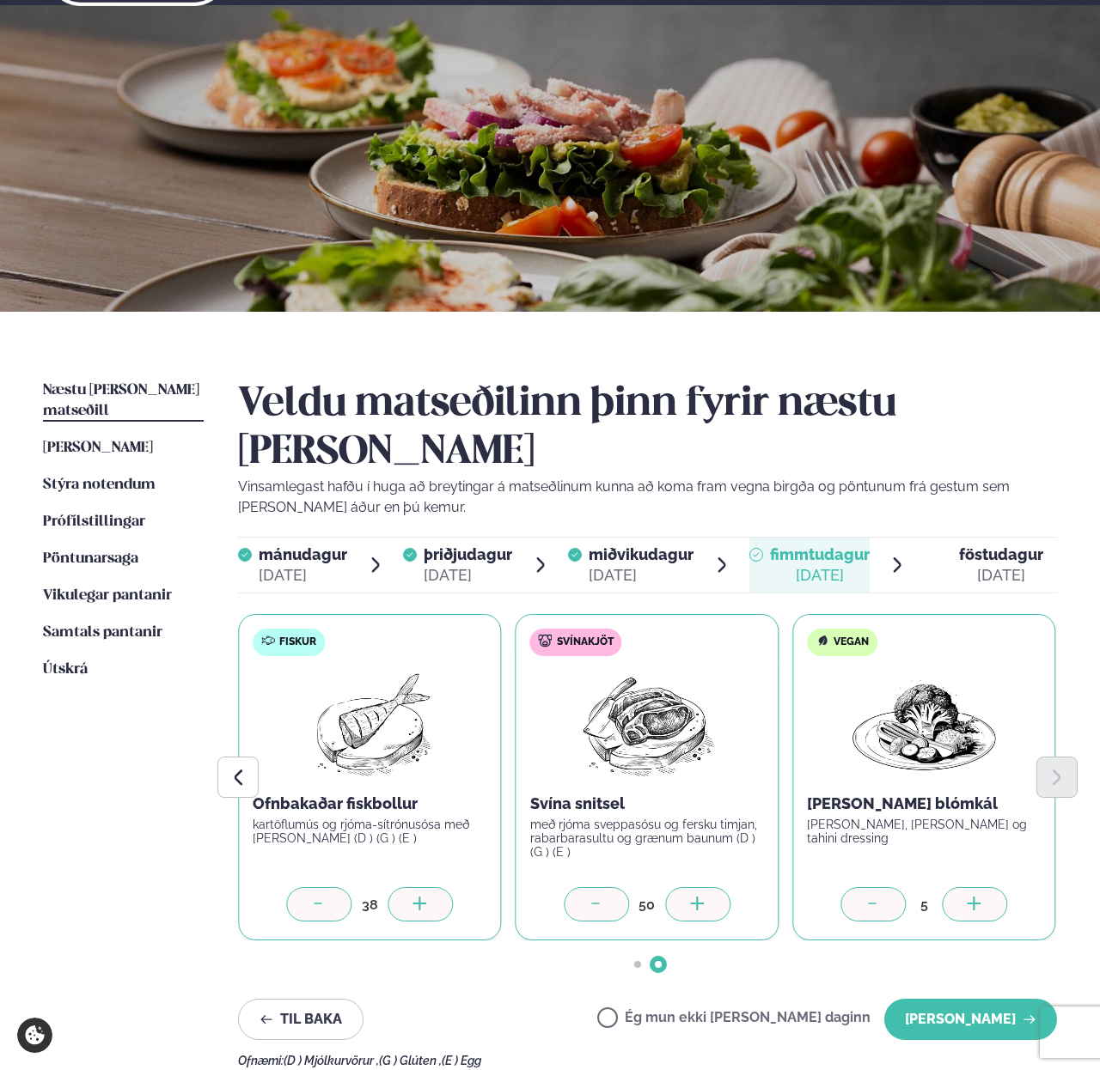
click at [415, 897] on icon at bounding box center [420, 905] width 17 height 17
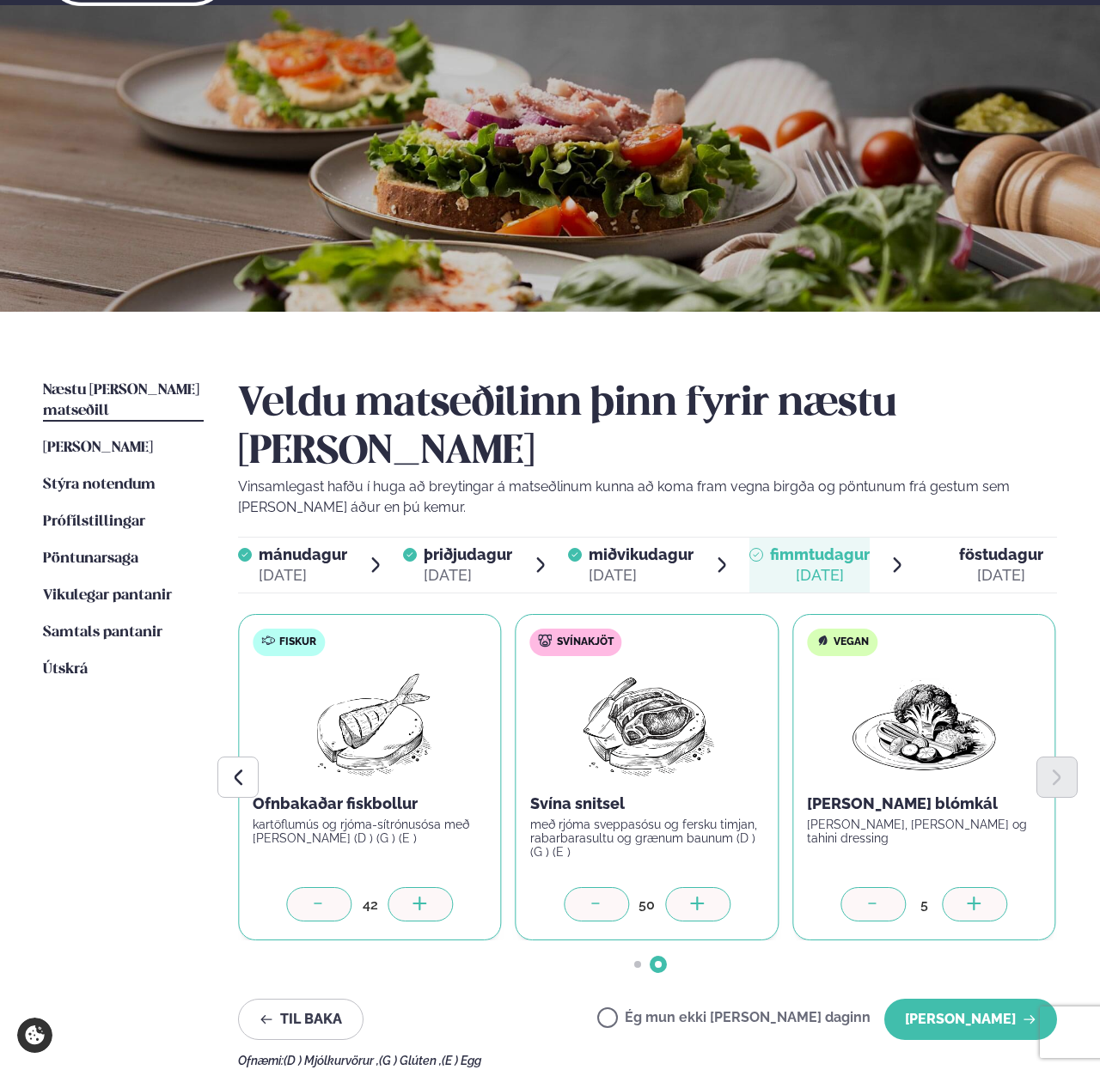
click at [415, 897] on icon at bounding box center [420, 905] width 17 height 17
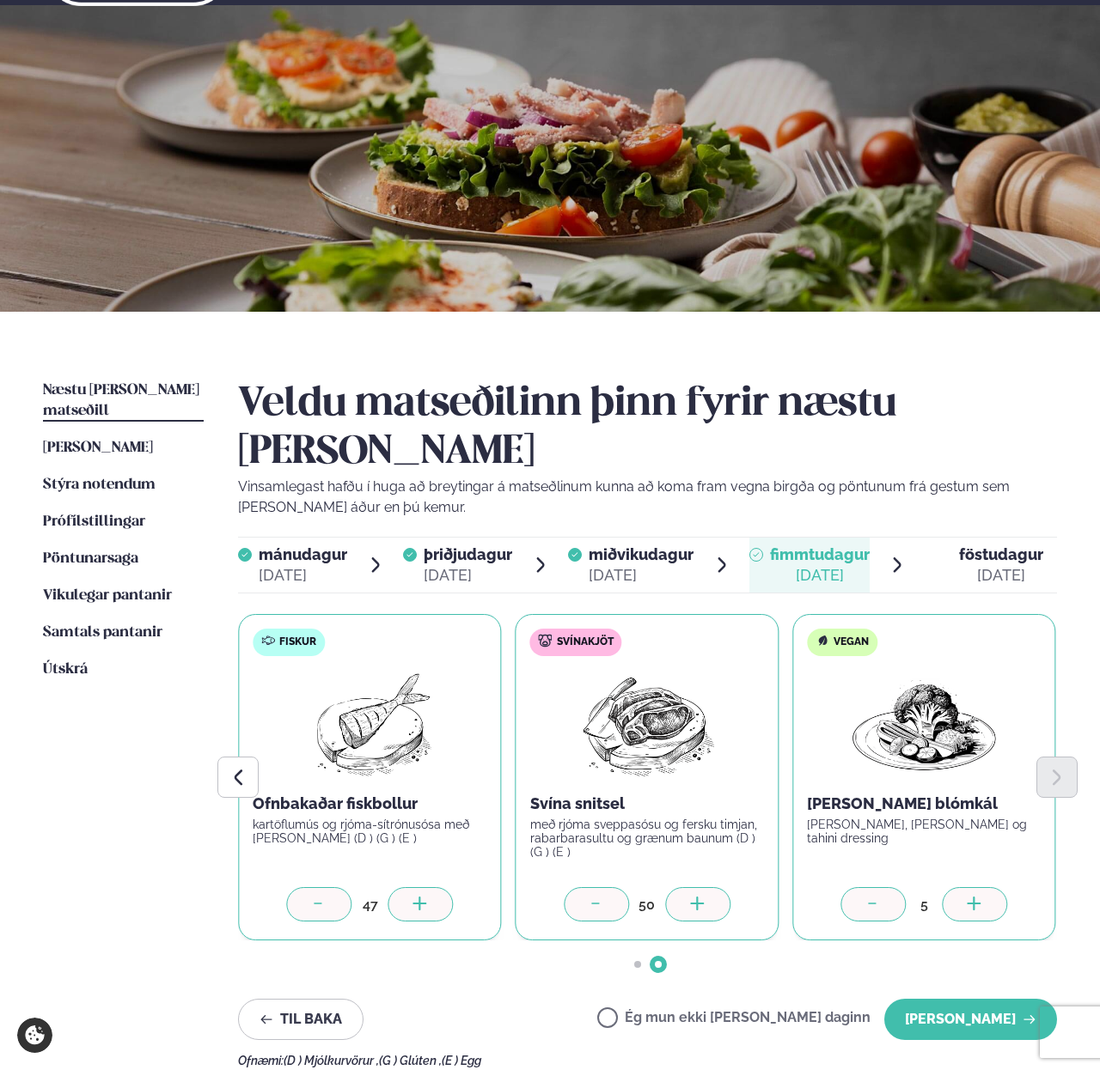
click at [415, 897] on icon at bounding box center [420, 905] width 17 height 17
click at [947, 999] on button "[PERSON_NAME]" at bounding box center [970, 1019] width 173 height 41
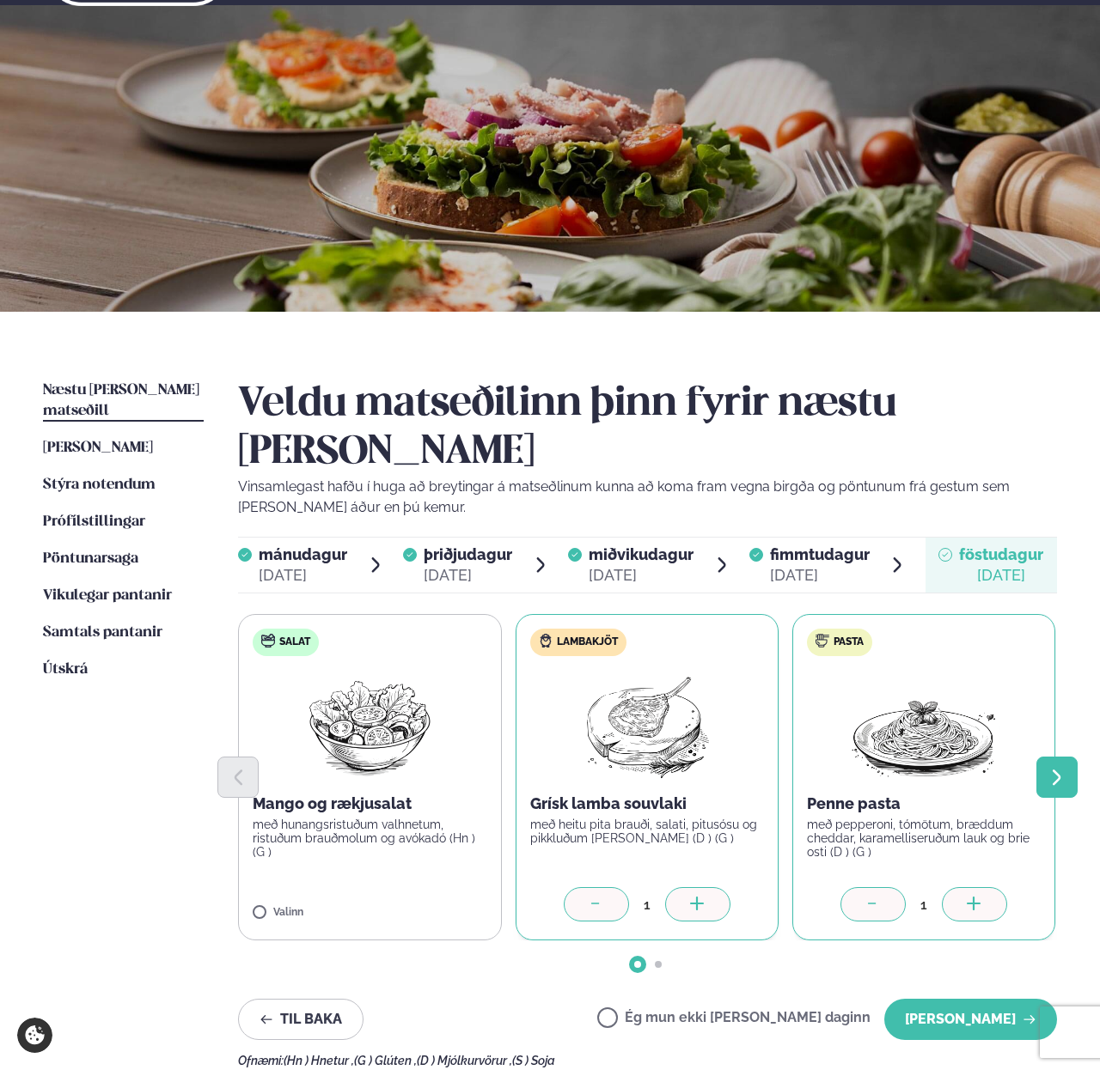
click at [1066, 757] on button "Next slide" at bounding box center [1056, 777] width 41 height 41
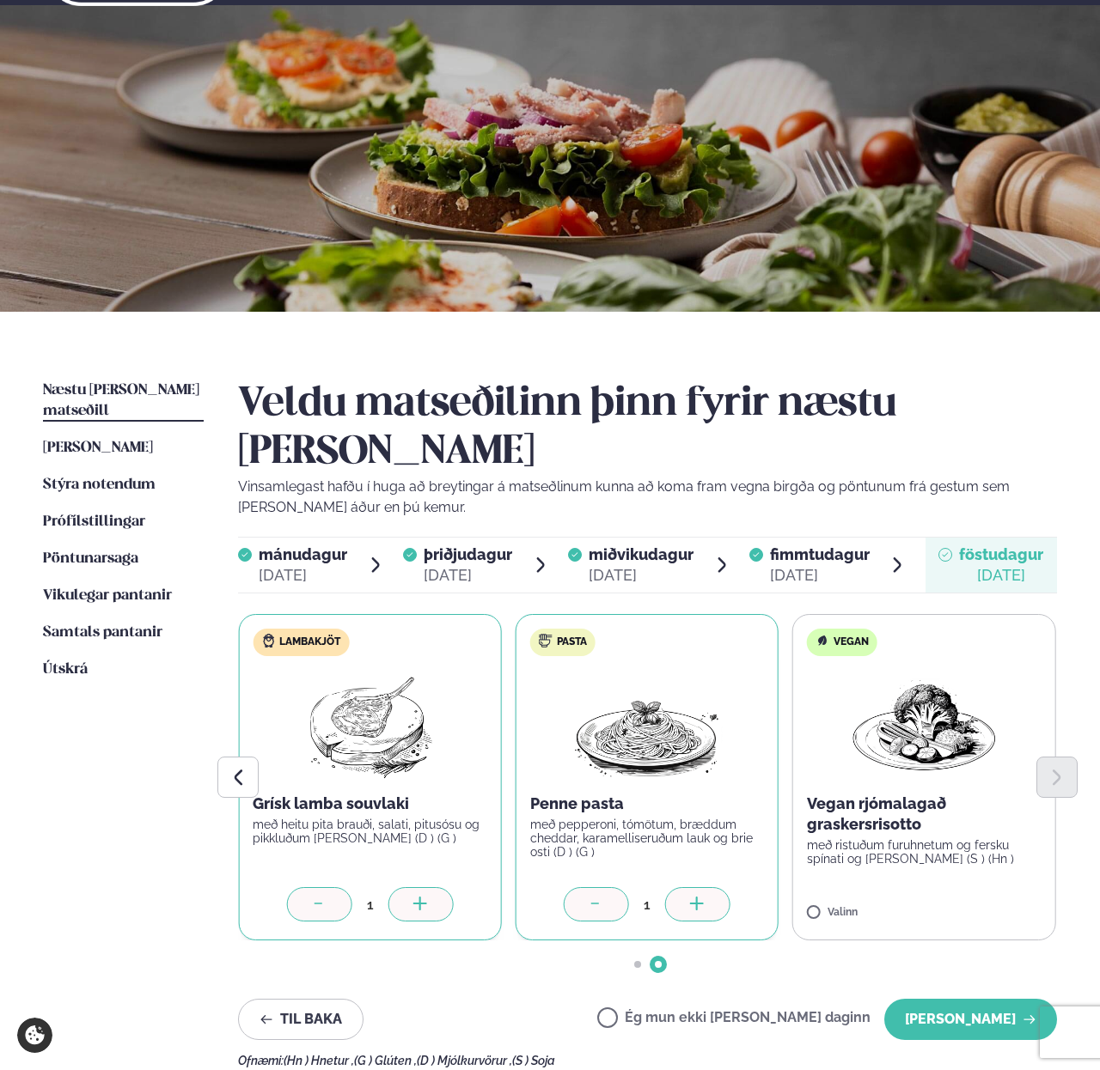
click at [819, 857] on label "Vegan Vegan rjómalagað graskersrisotto með ristuðum furuhnetum og fersku spínat…" at bounding box center [923, 777] width 263 height 326
click at [412, 897] on icon at bounding box center [420, 905] width 17 height 17
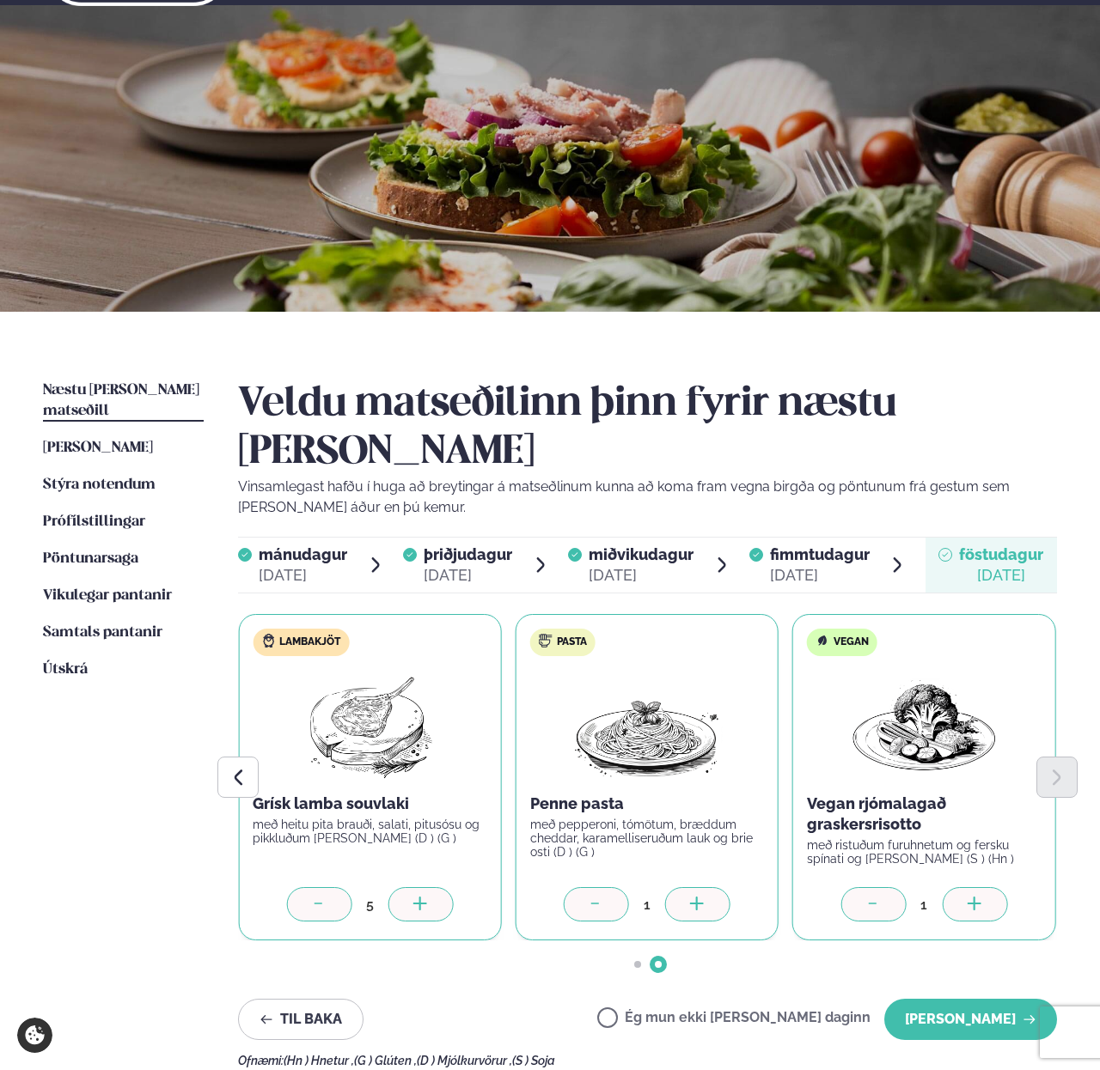
click at [412, 897] on icon at bounding box center [420, 905] width 17 height 17
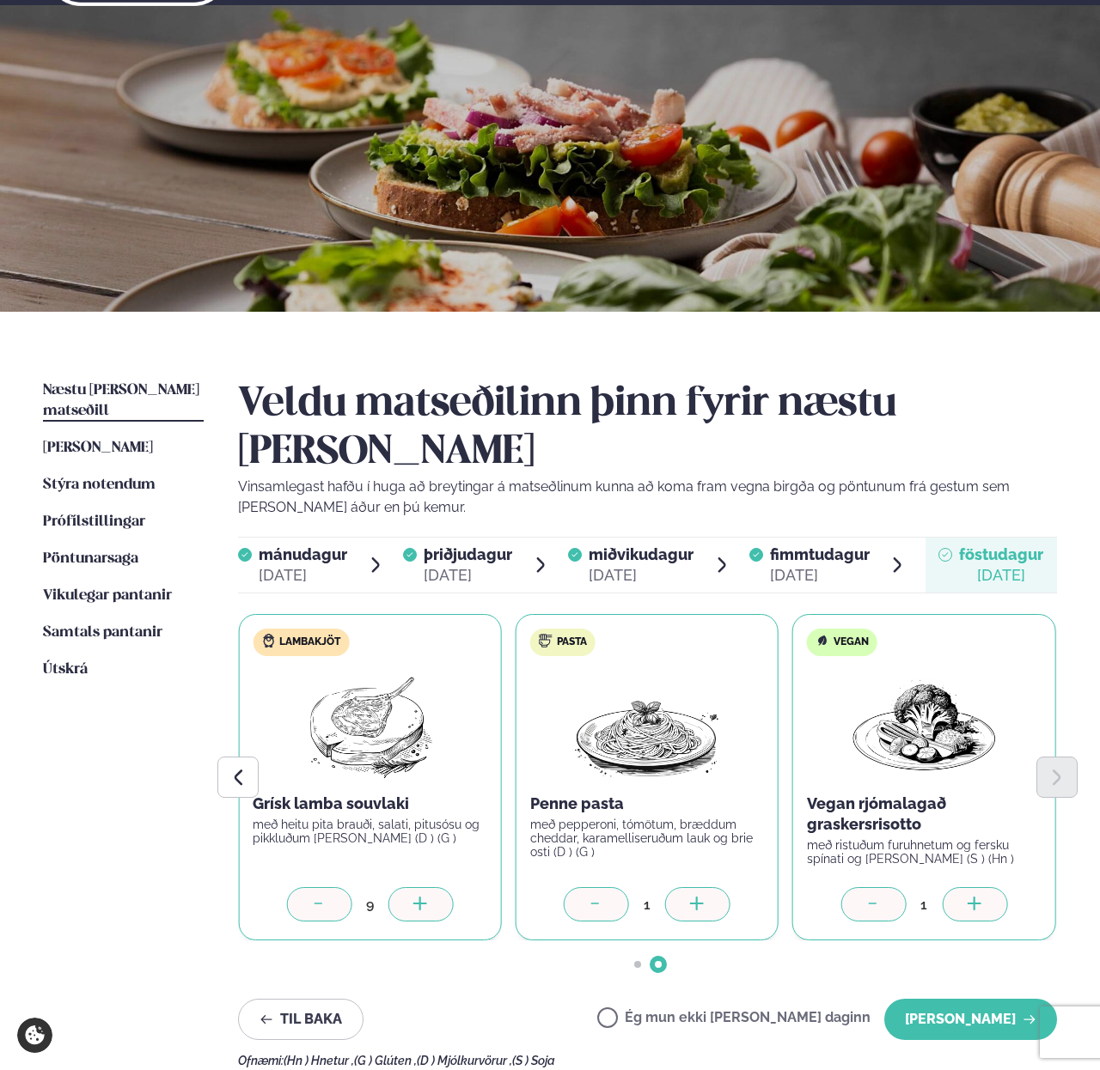
click at [412, 897] on icon at bounding box center [420, 905] width 17 height 17
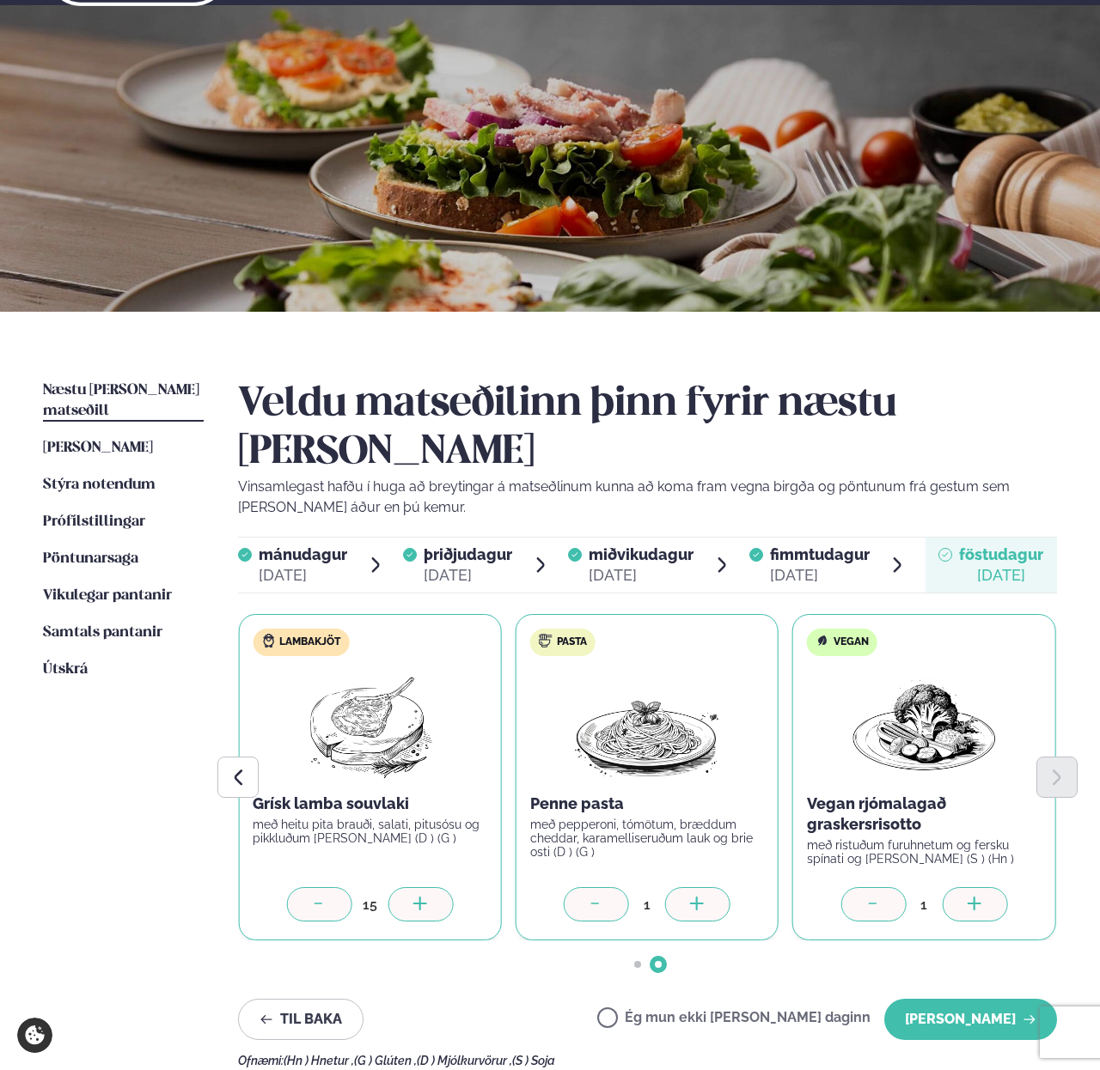
click at [412, 897] on icon at bounding box center [420, 905] width 17 height 17
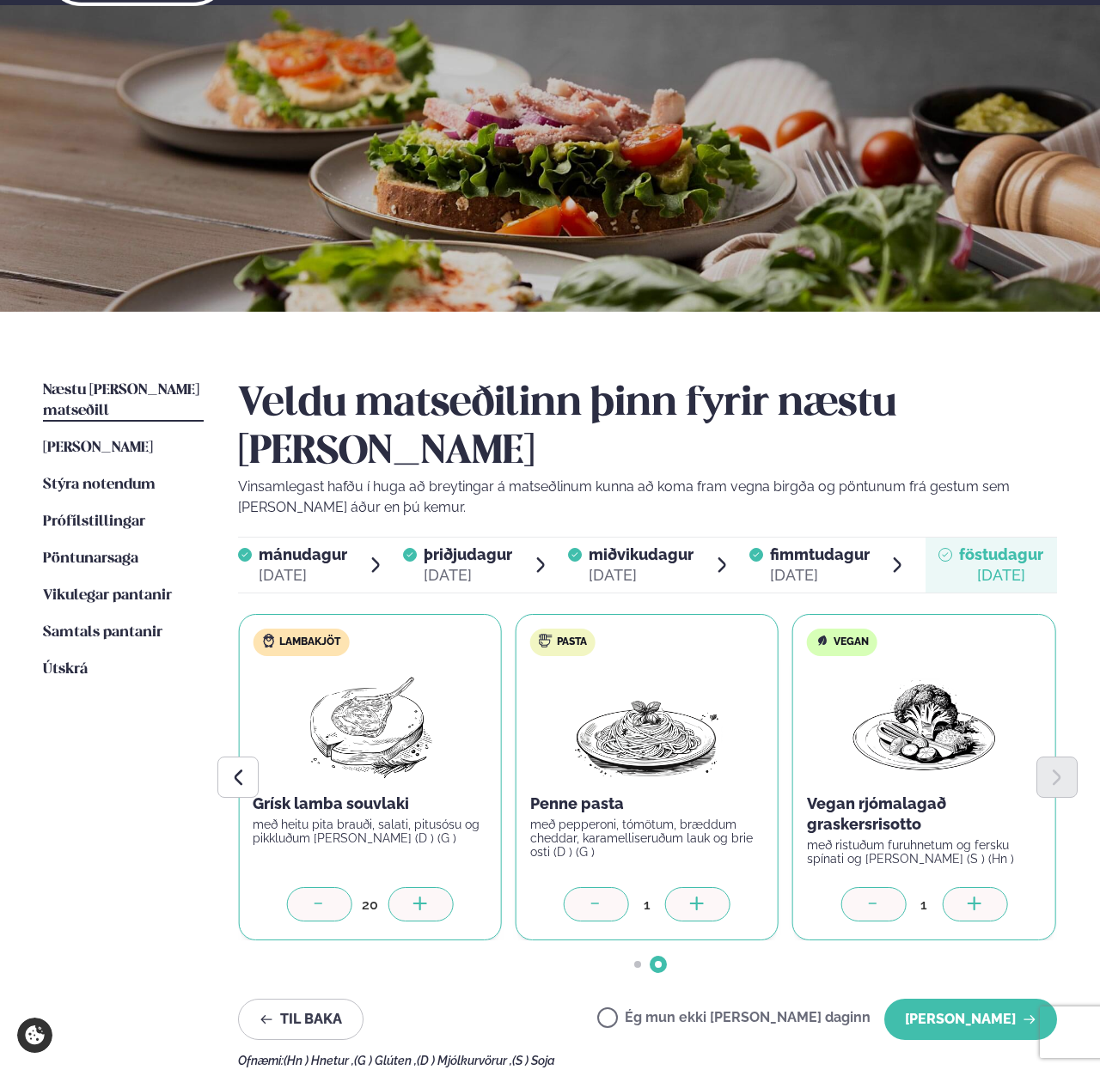
click at [412, 897] on icon at bounding box center [420, 905] width 17 height 17
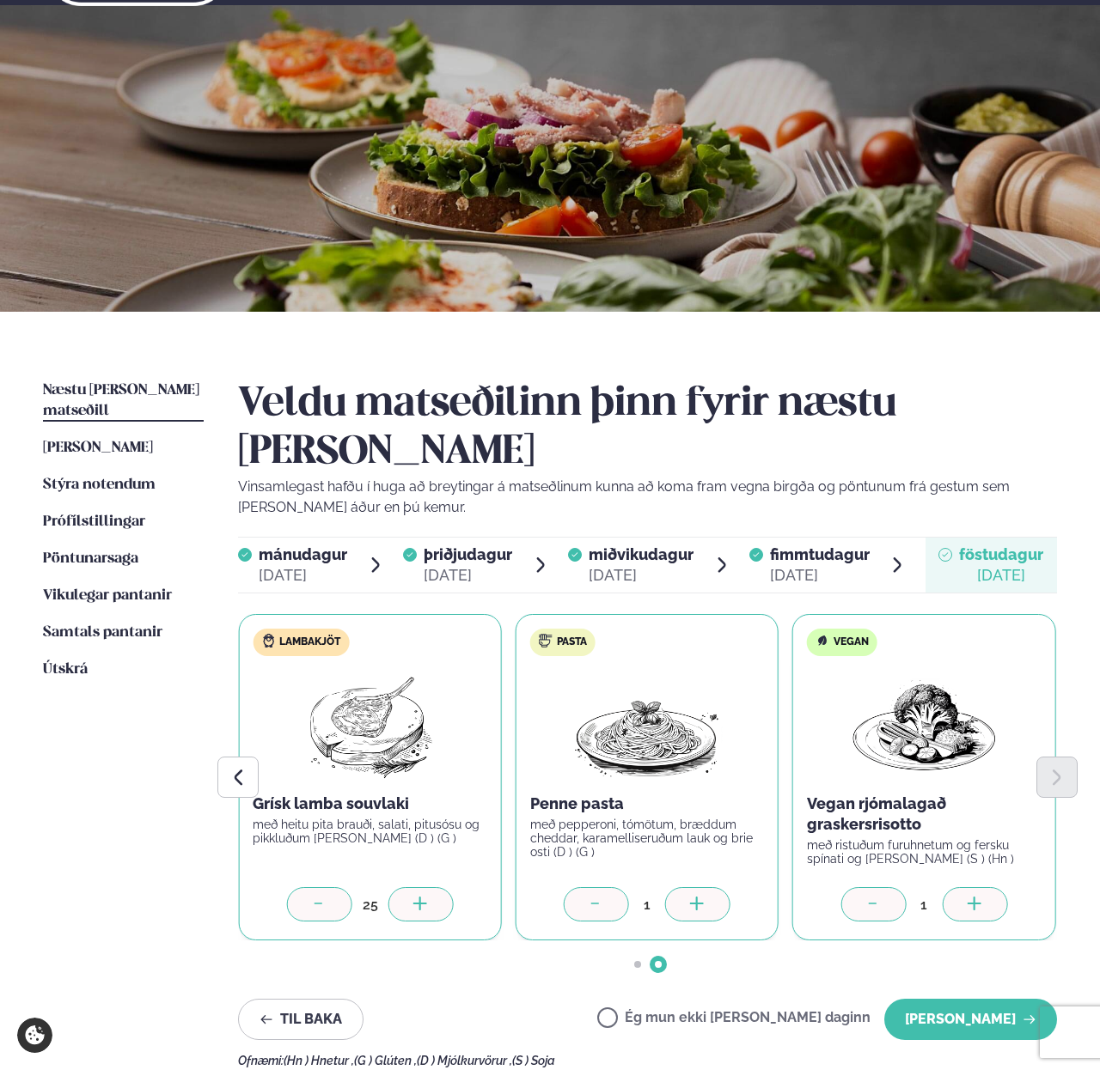
click at [412, 897] on icon at bounding box center [420, 905] width 17 height 17
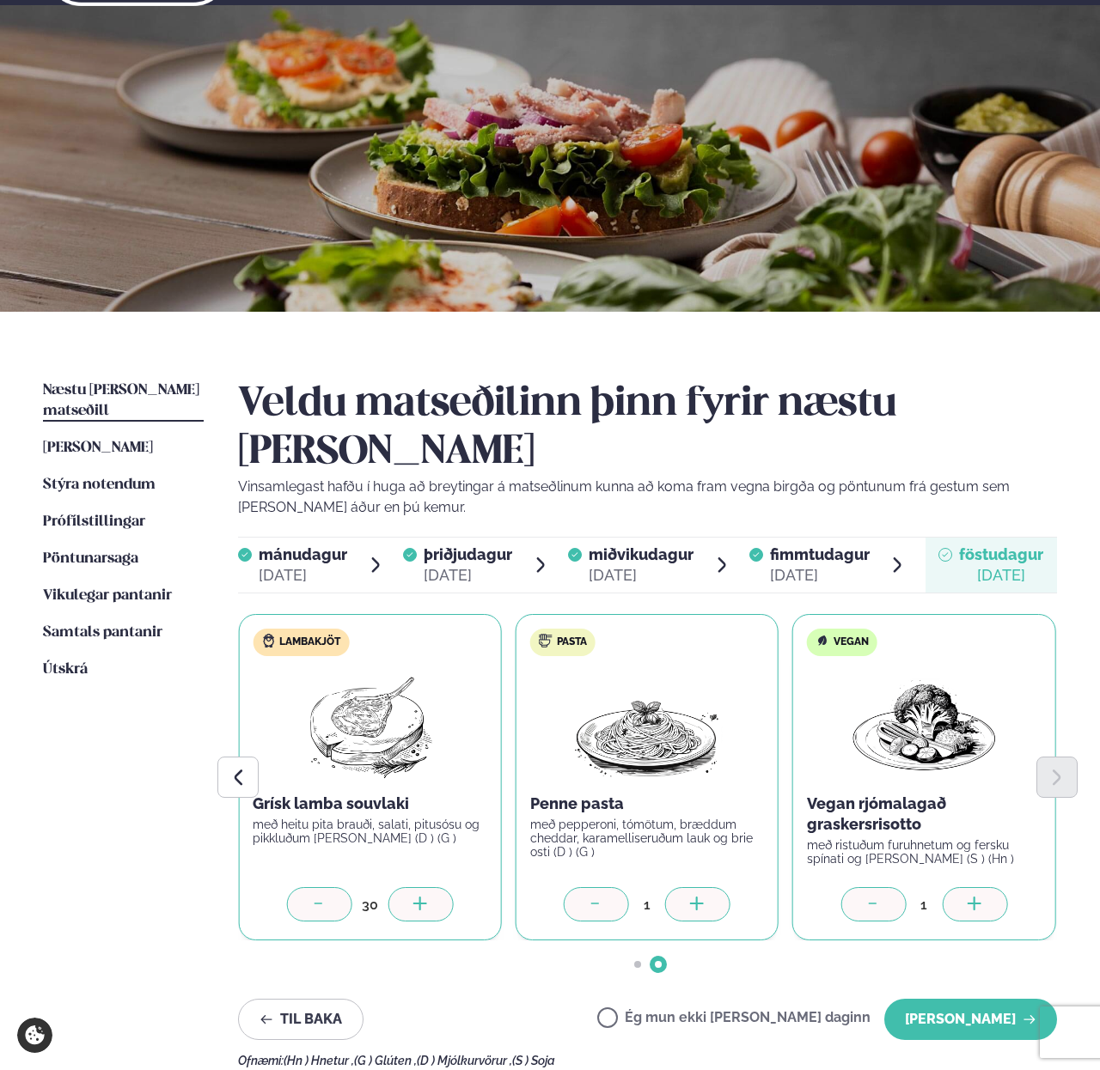
click at [412, 897] on icon at bounding box center [420, 905] width 17 height 17
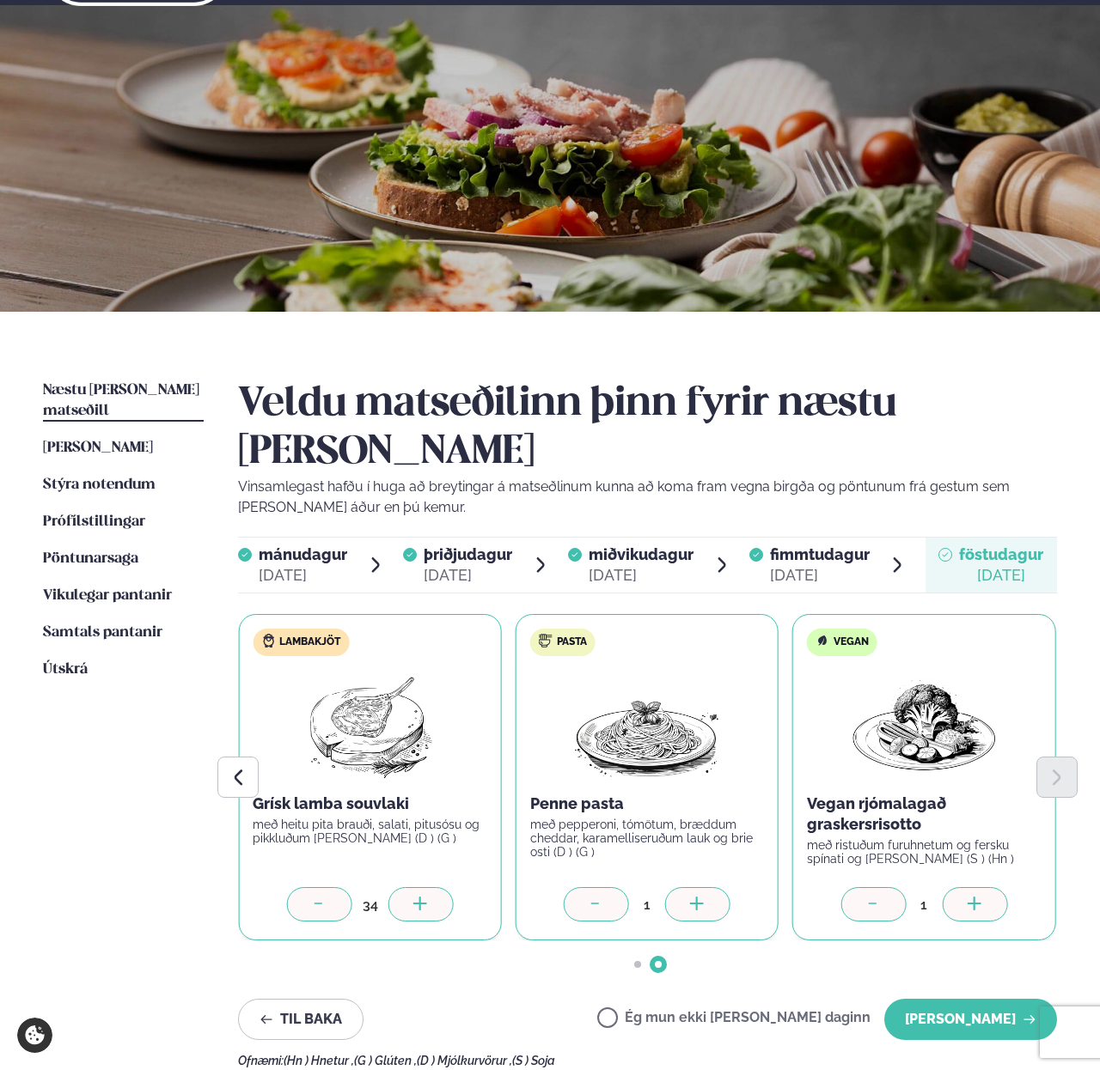
click at [412, 897] on icon at bounding box center [420, 905] width 17 height 17
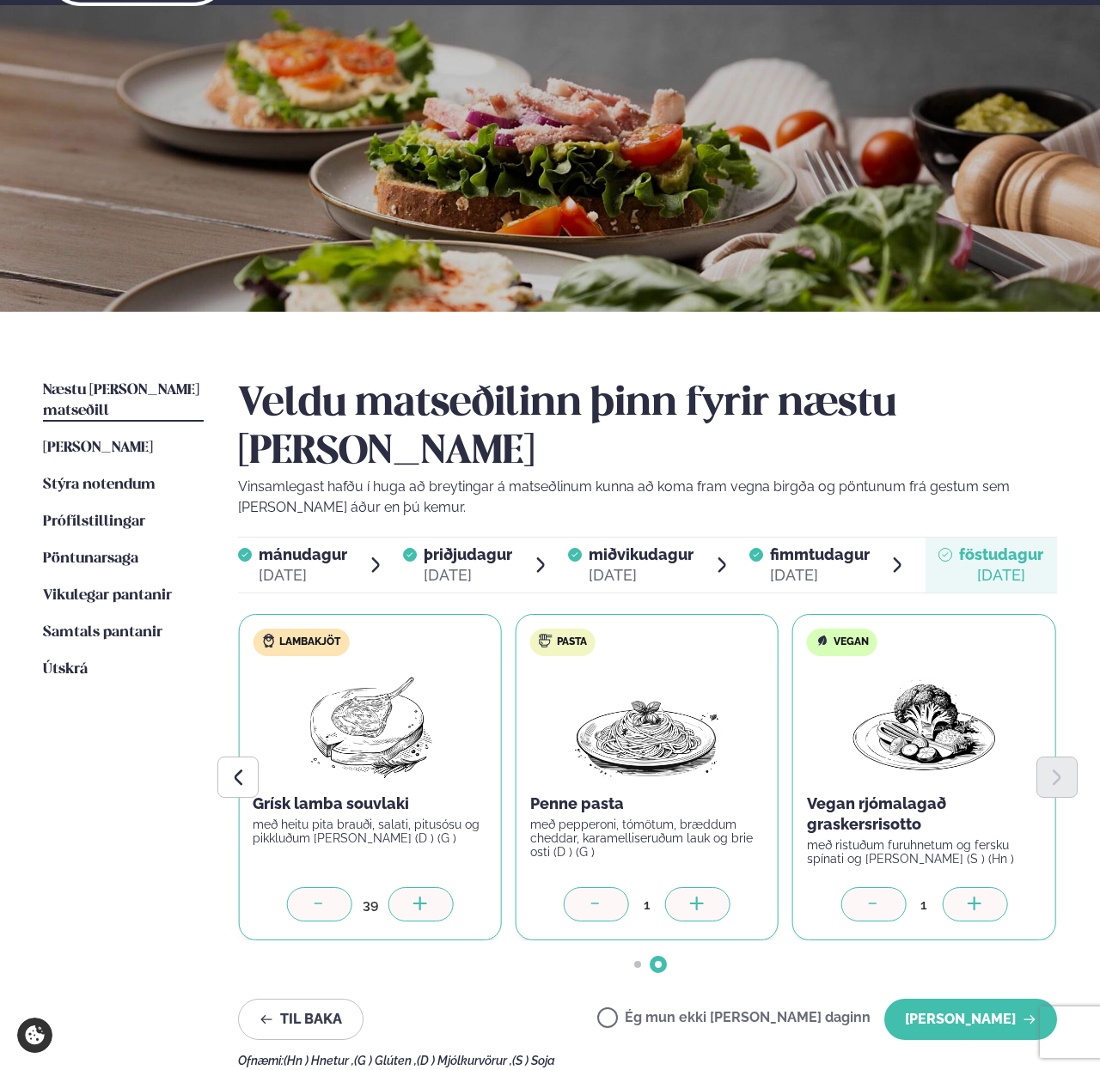
click at [412, 897] on icon at bounding box center [420, 905] width 17 height 17
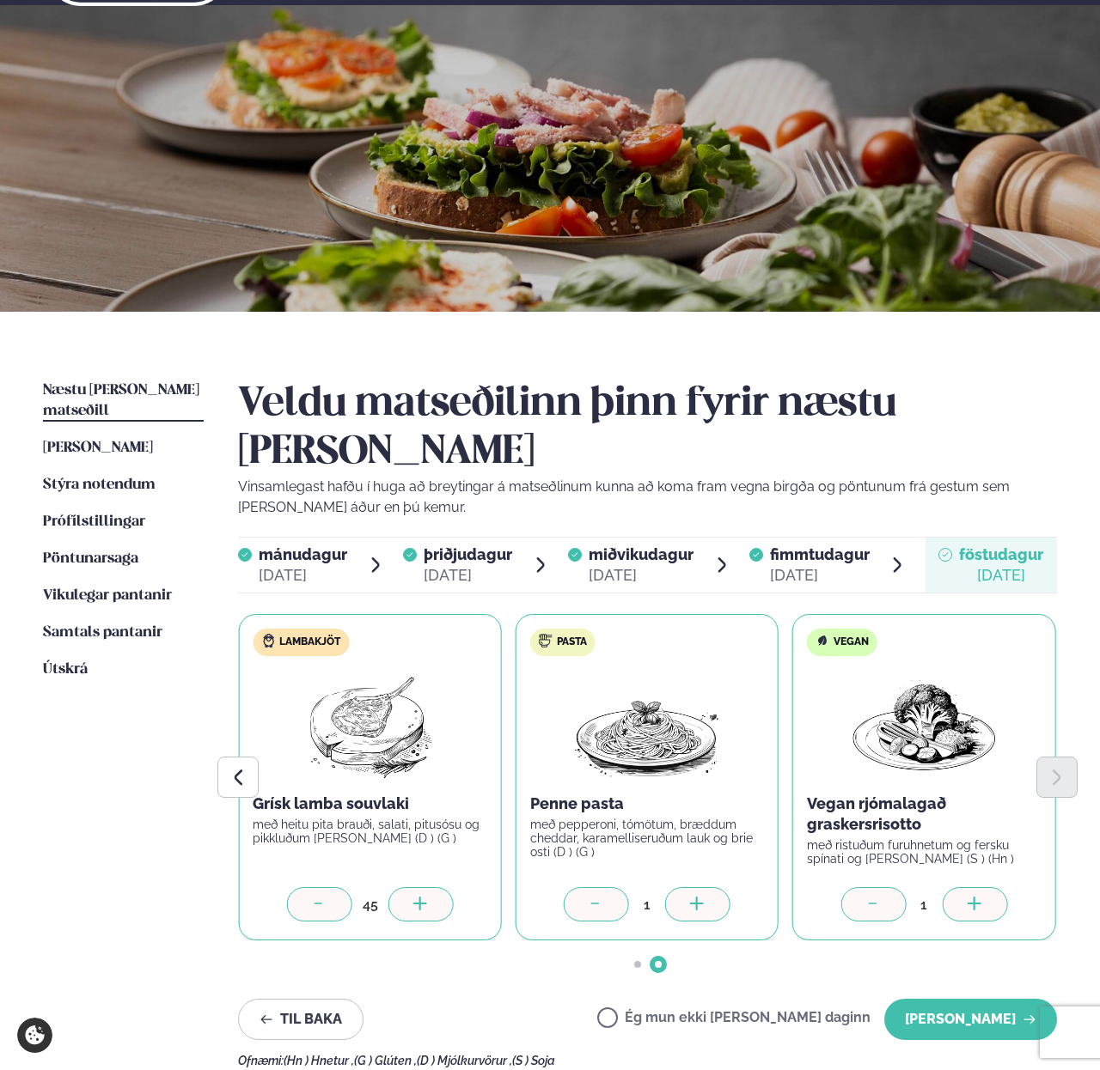
click at [412, 897] on icon at bounding box center [420, 905] width 17 height 17
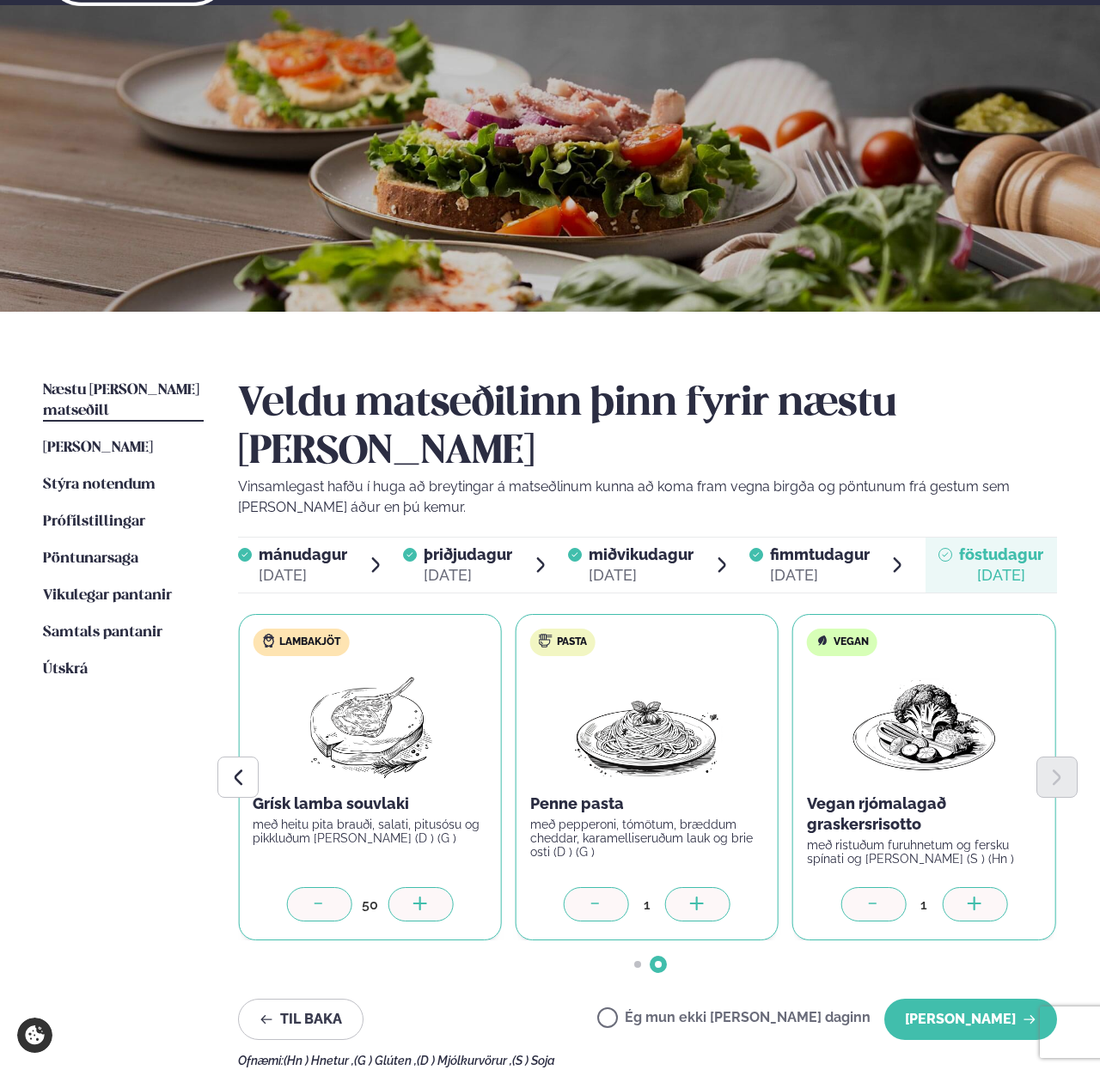
click at [412, 897] on icon at bounding box center [420, 905] width 17 height 17
click at [328, 887] on div at bounding box center [319, 904] width 65 height 34
click at [676, 887] on div at bounding box center [697, 904] width 65 height 34
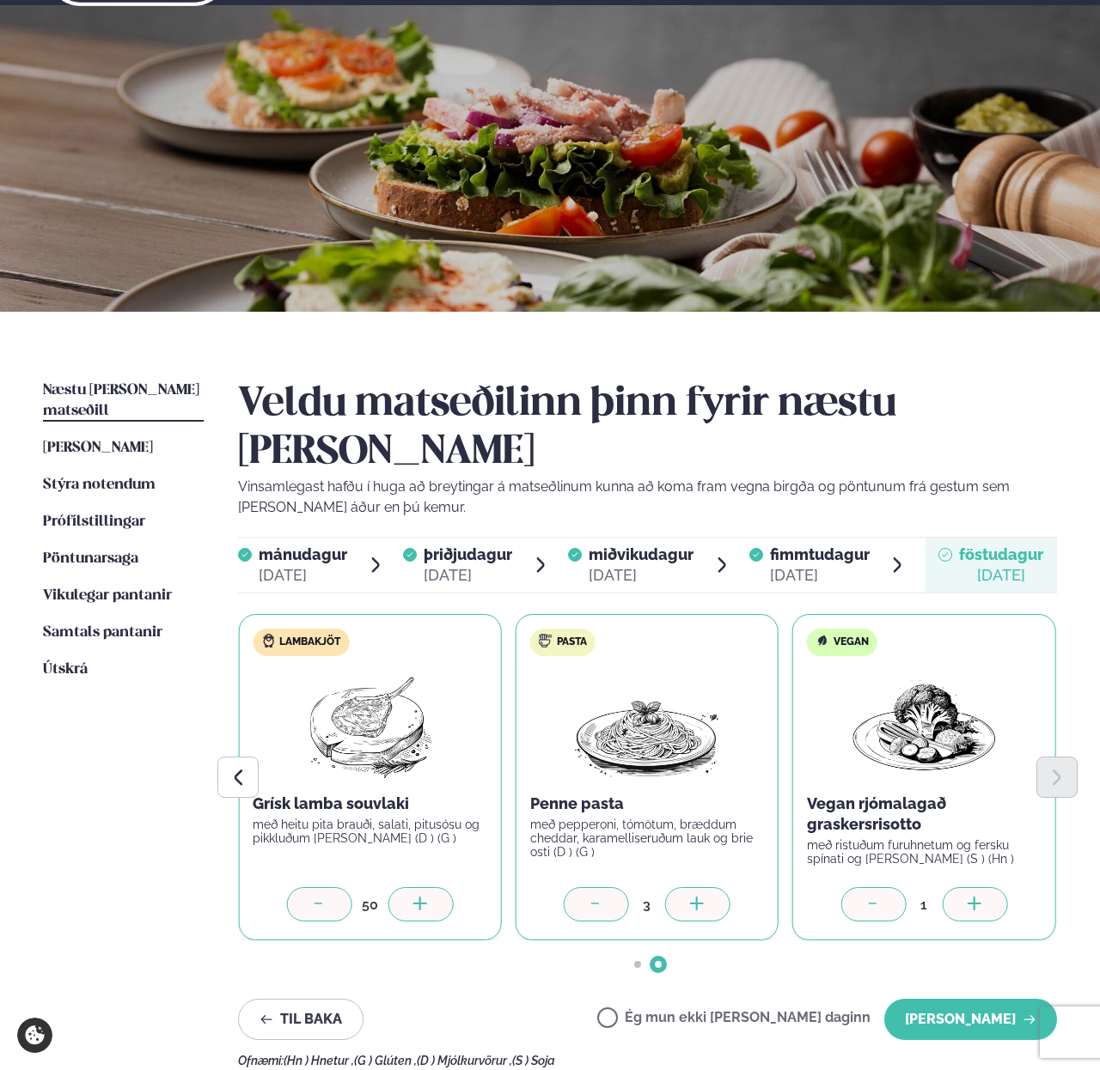
click at [676, 887] on div at bounding box center [697, 904] width 65 height 34
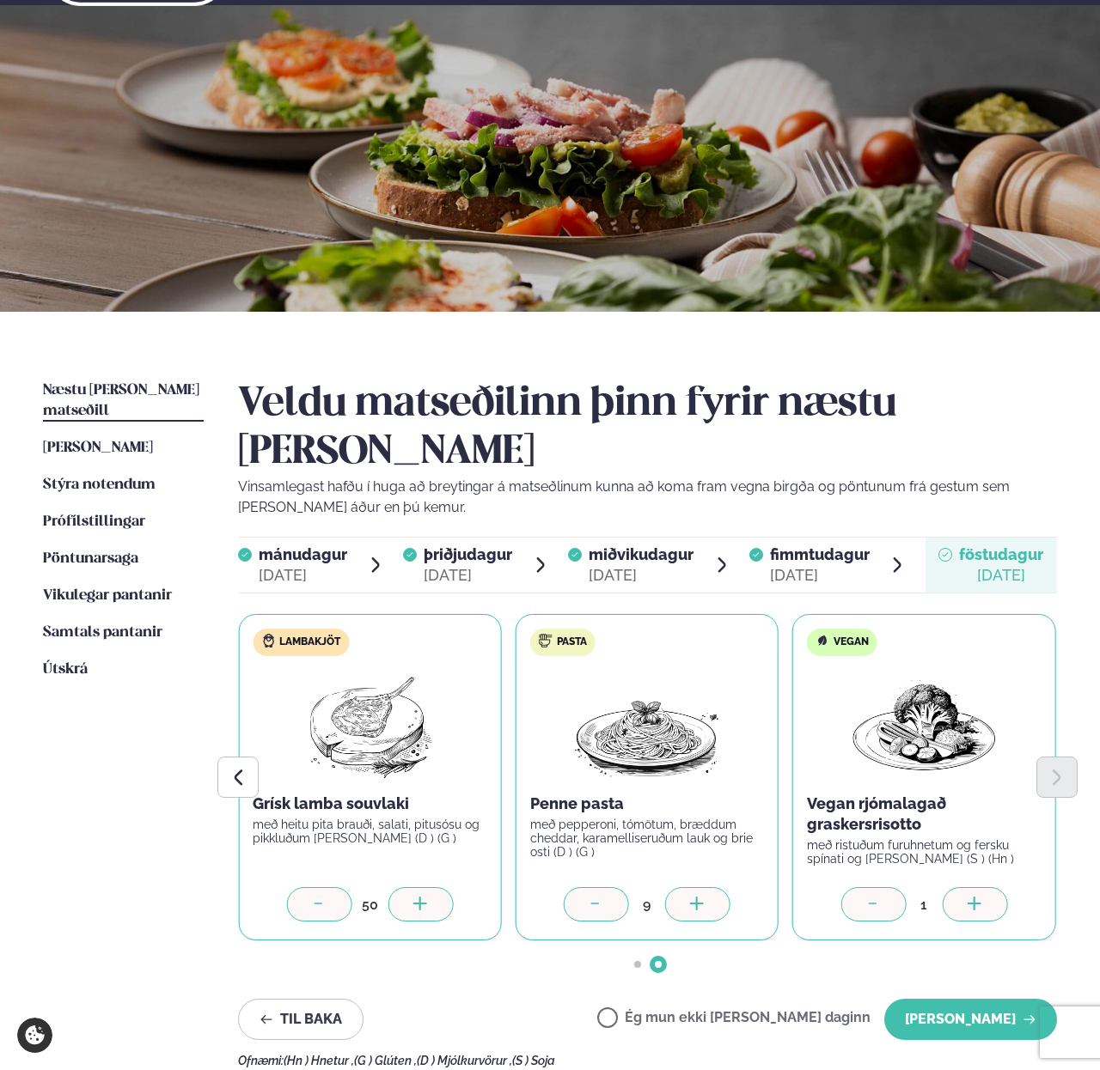
click at [676, 887] on div at bounding box center [697, 904] width 65 height 34
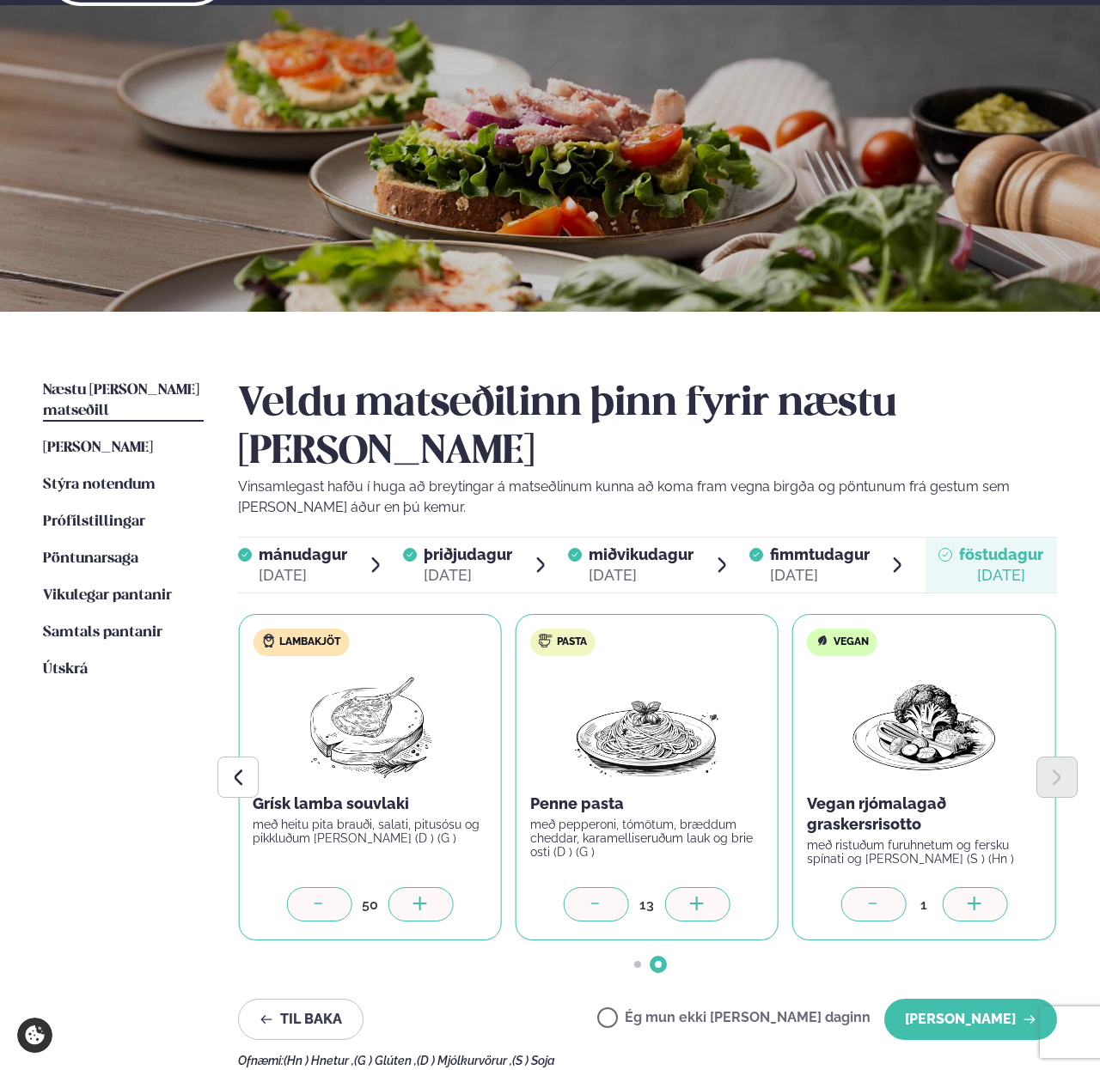
click at [676, 887] on div at bounding box center [697, 904] width 65 height 34
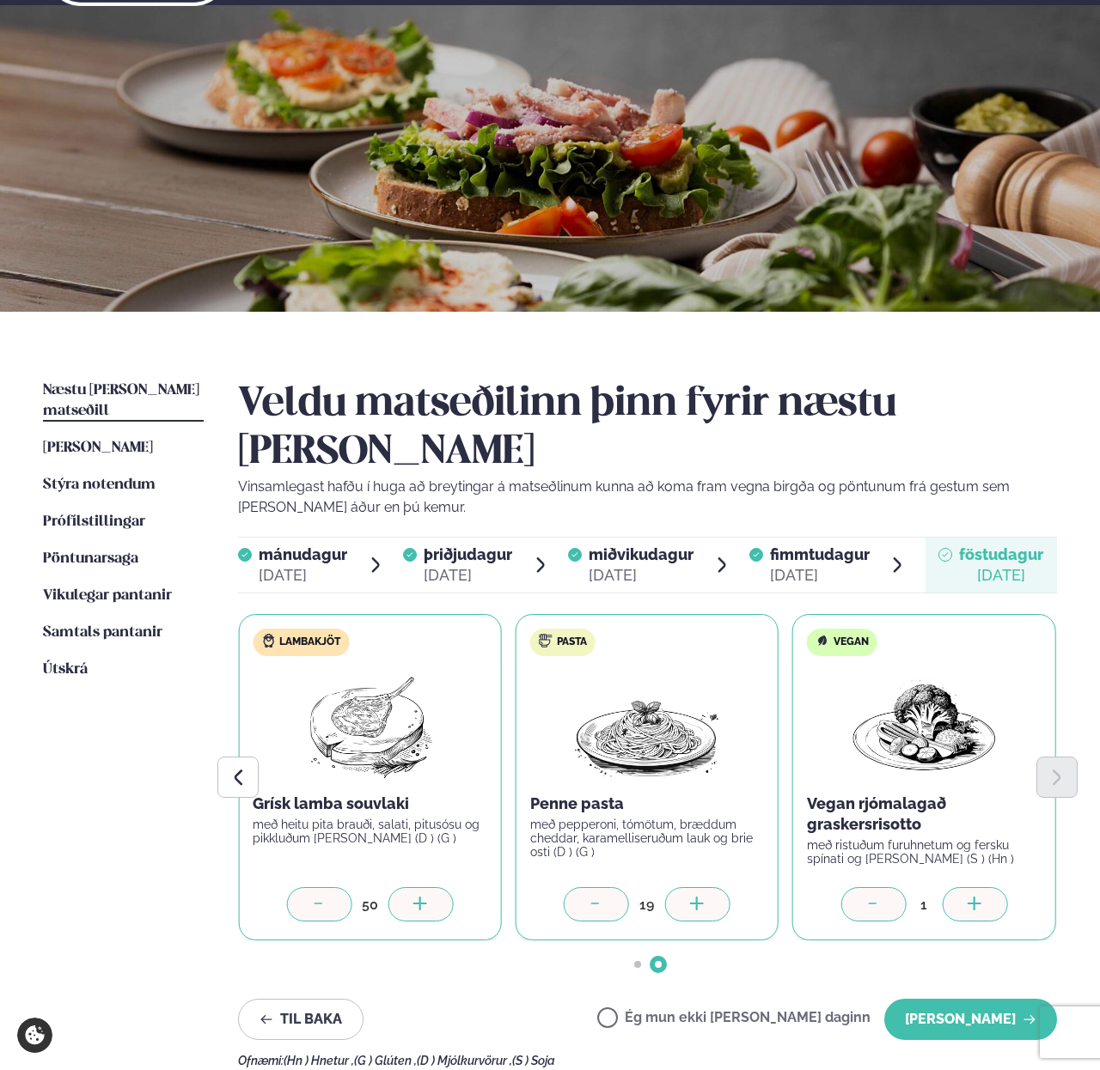
click at [676, 887] on div at bounding box center [697, 904] width 65 height 34
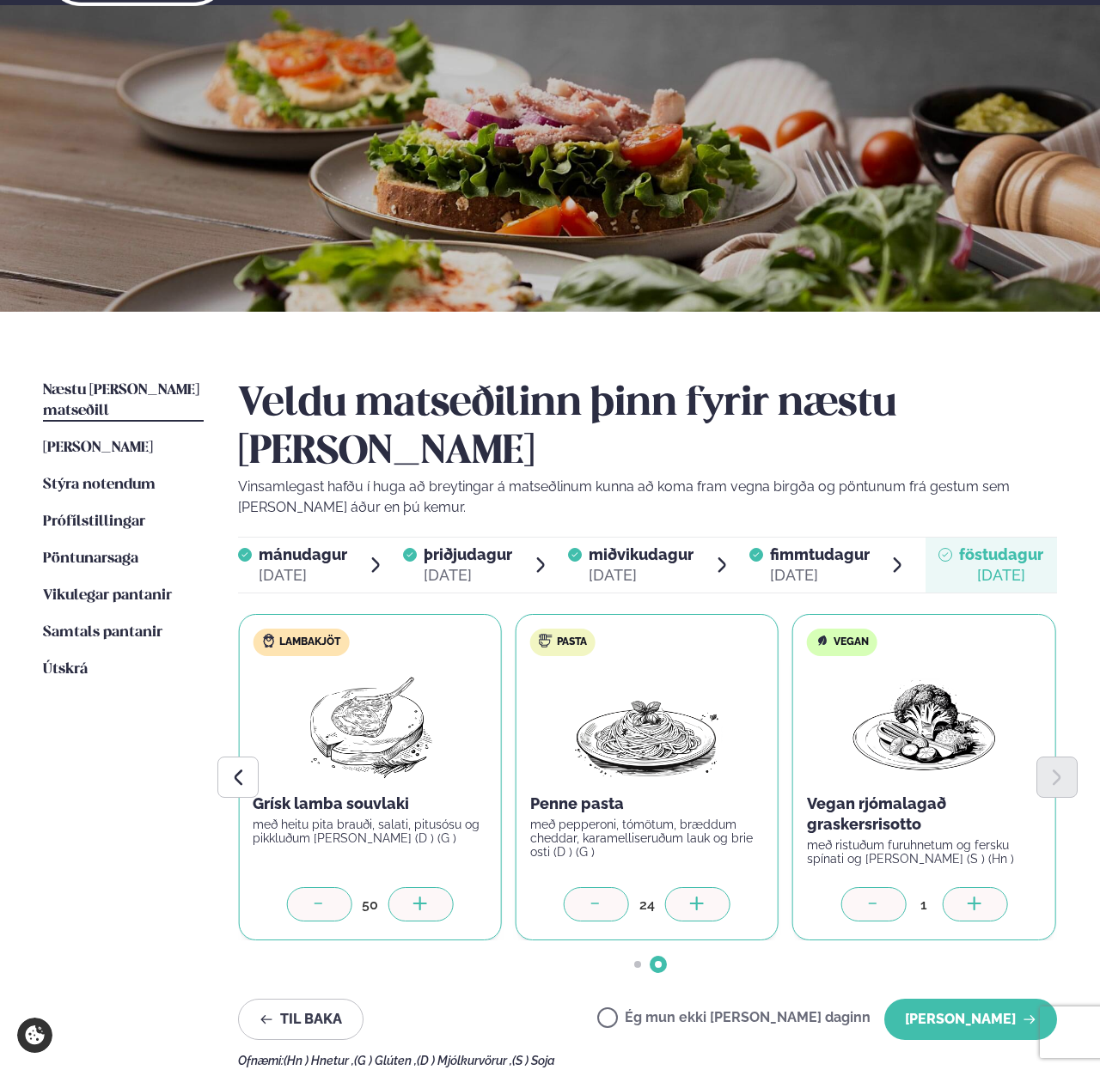
click at [676, 887] on div at bounding box center [697, 904] width 65 height 34
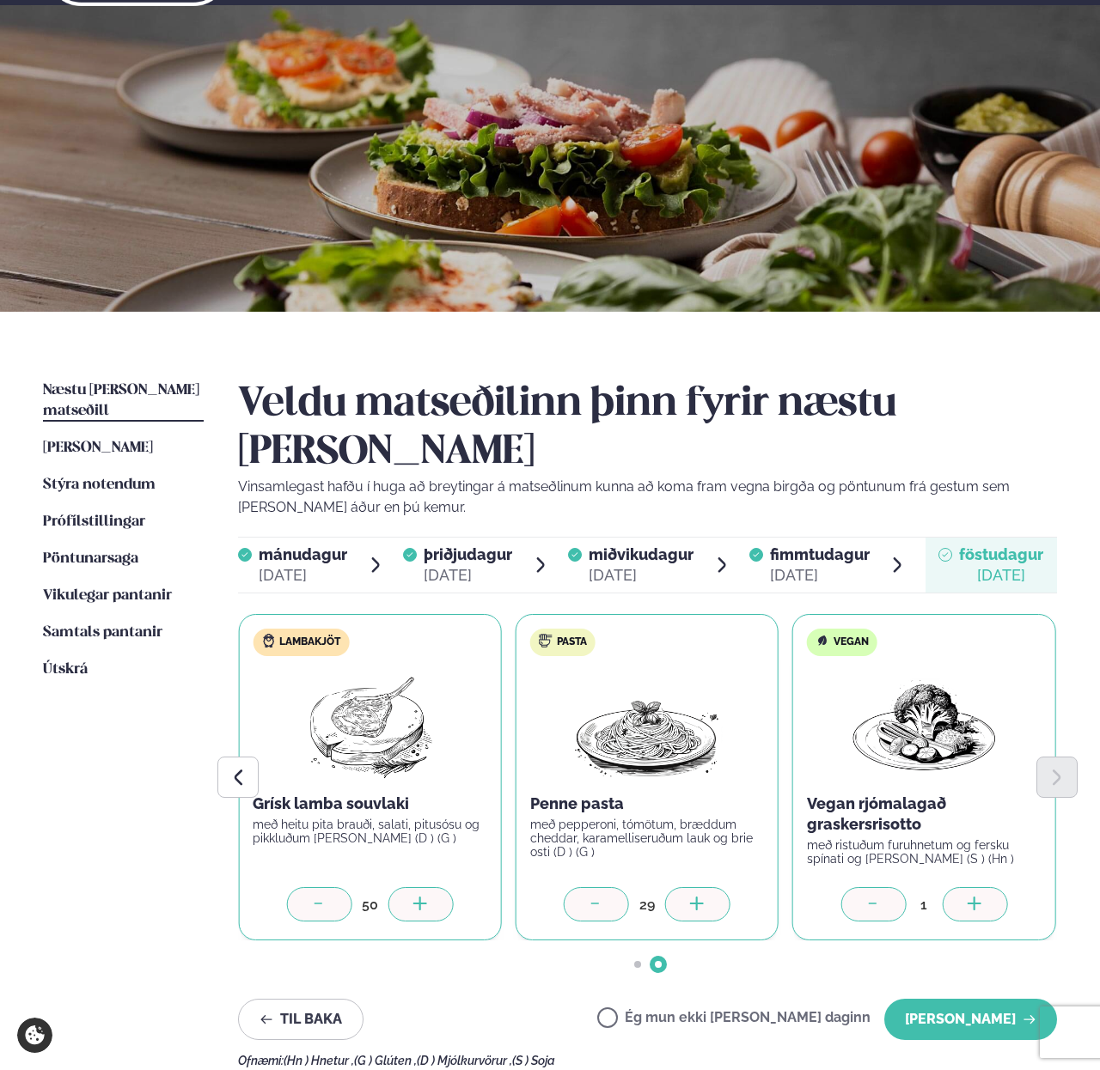
click at [676, 887] on div at bounding box center [697, 904] width 65 height 34
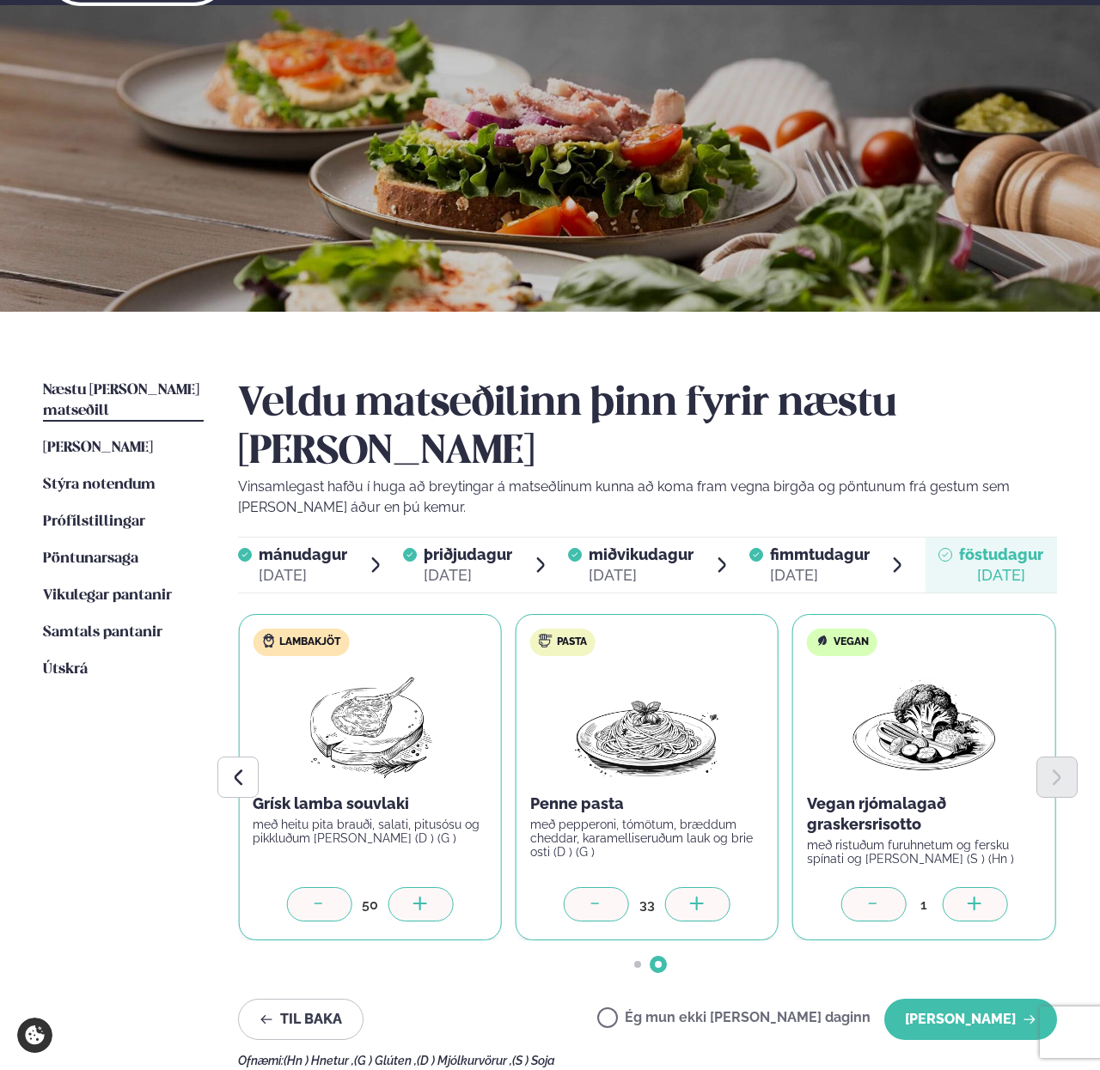
click at [676, 887] on div at bounding box center [697, 904] width 65 height 34
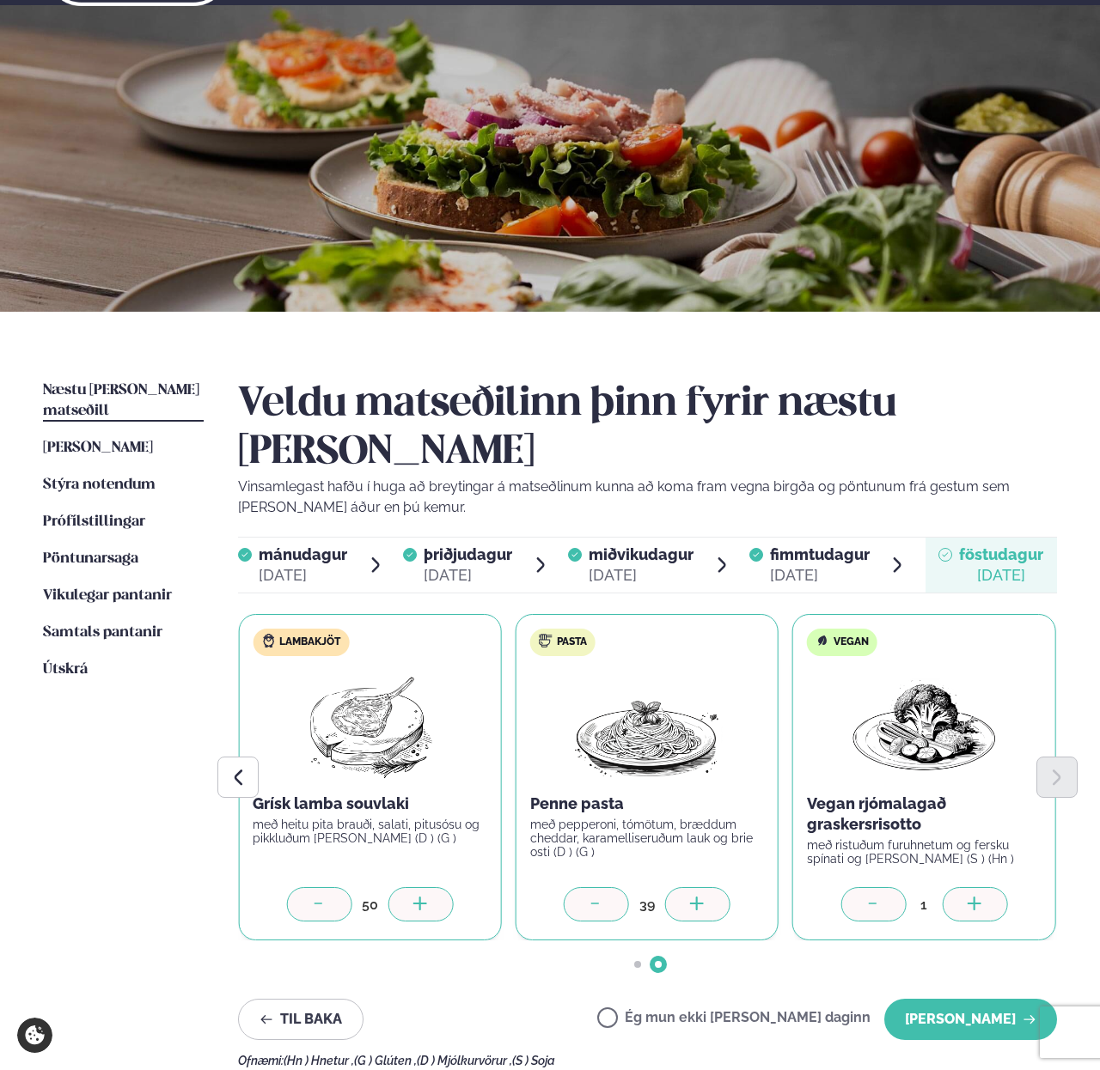
click at [676, 887] on div at bounding box center [697, 904] width 65 height 34
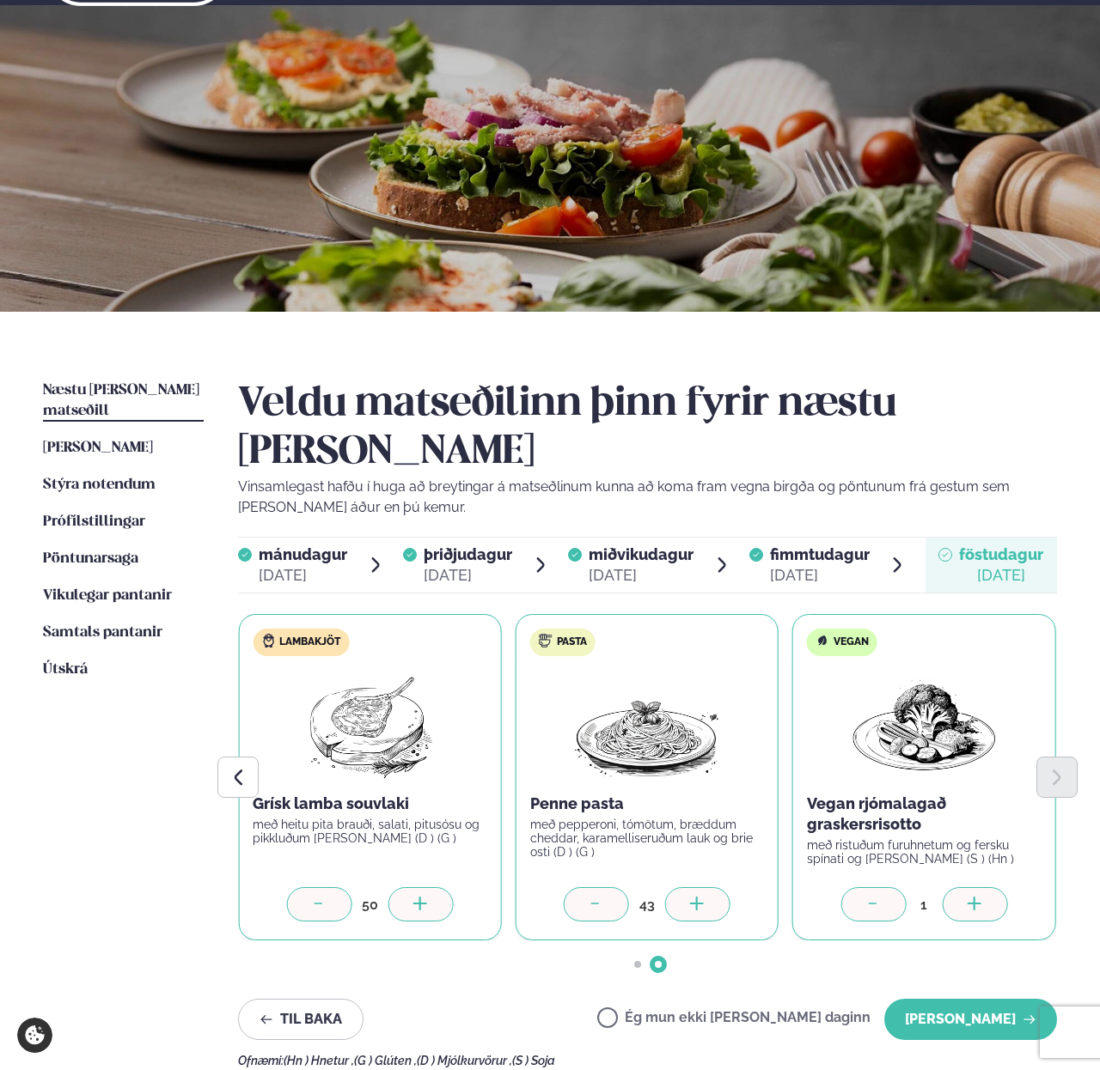
click at [676, 887] on div at bounding box center [697, 904] width 65 height 34
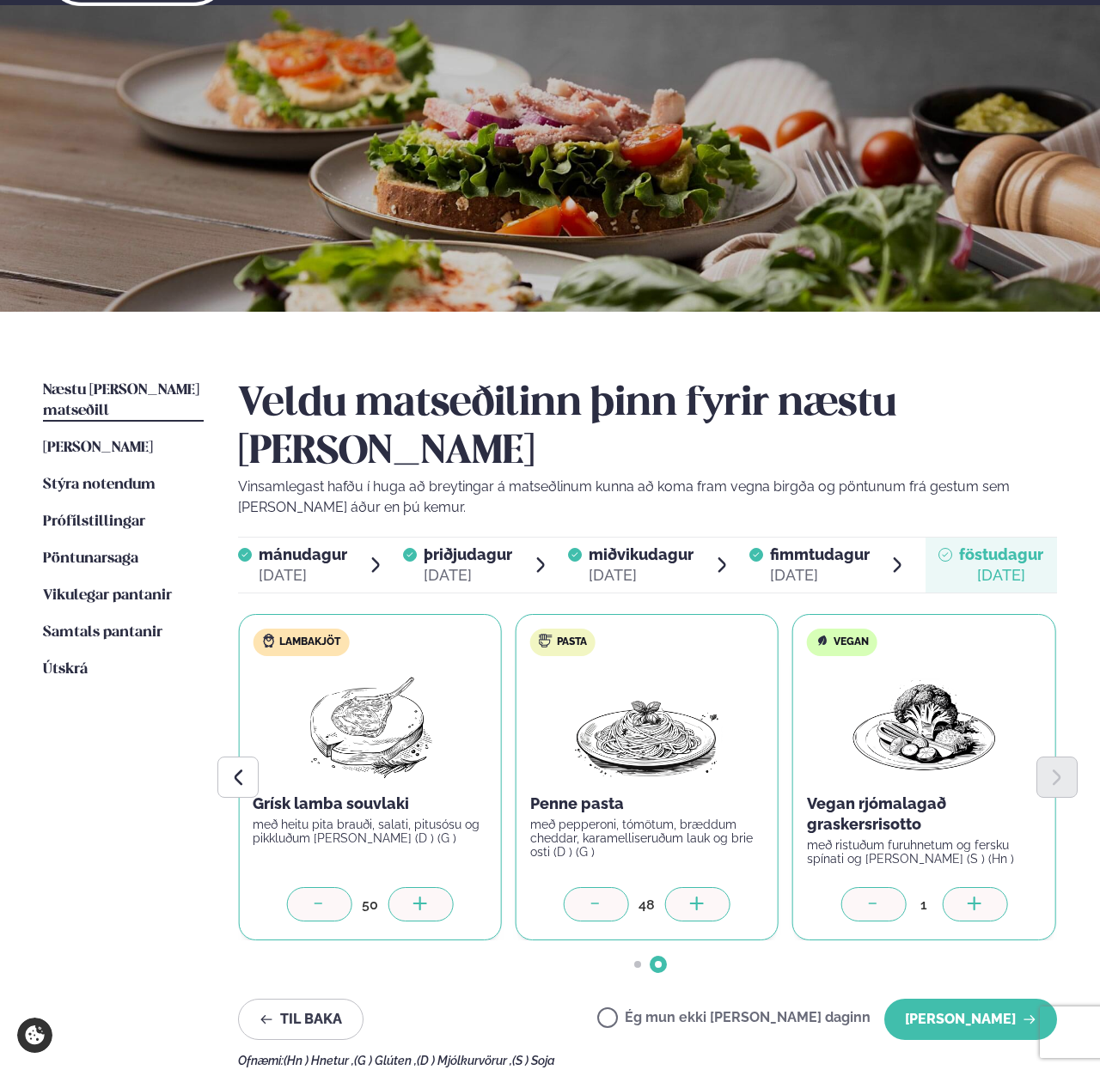
click at [676, 887] on div at bounding box center [697, 904] width 65 height 34
click at [990, 887] on div at bounding box center [973, 904] width 65 height 34
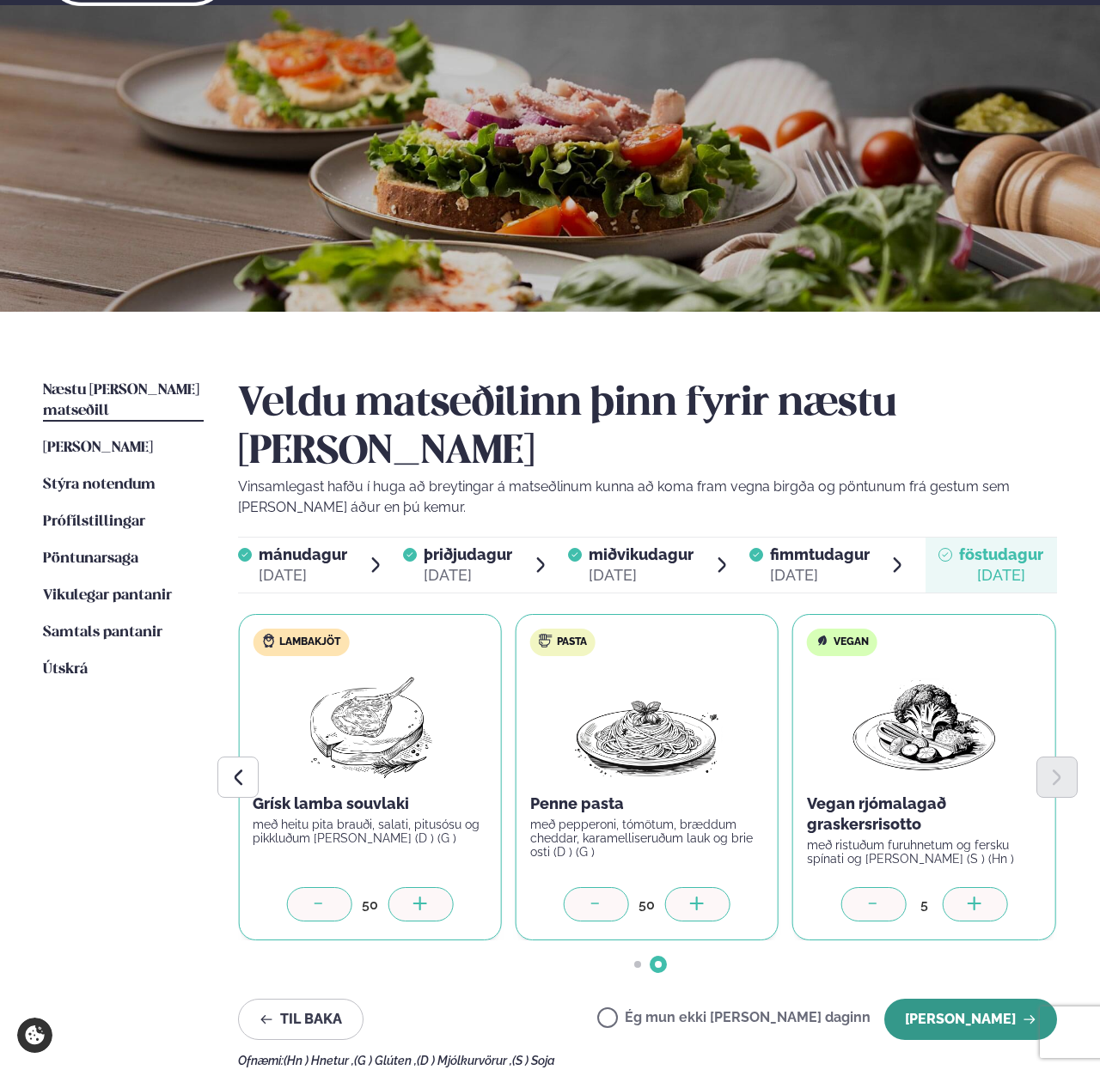
click at [962, 999] on button "[PERSON_NAME]" at bounding box center [970, 1019] width 173 height 41
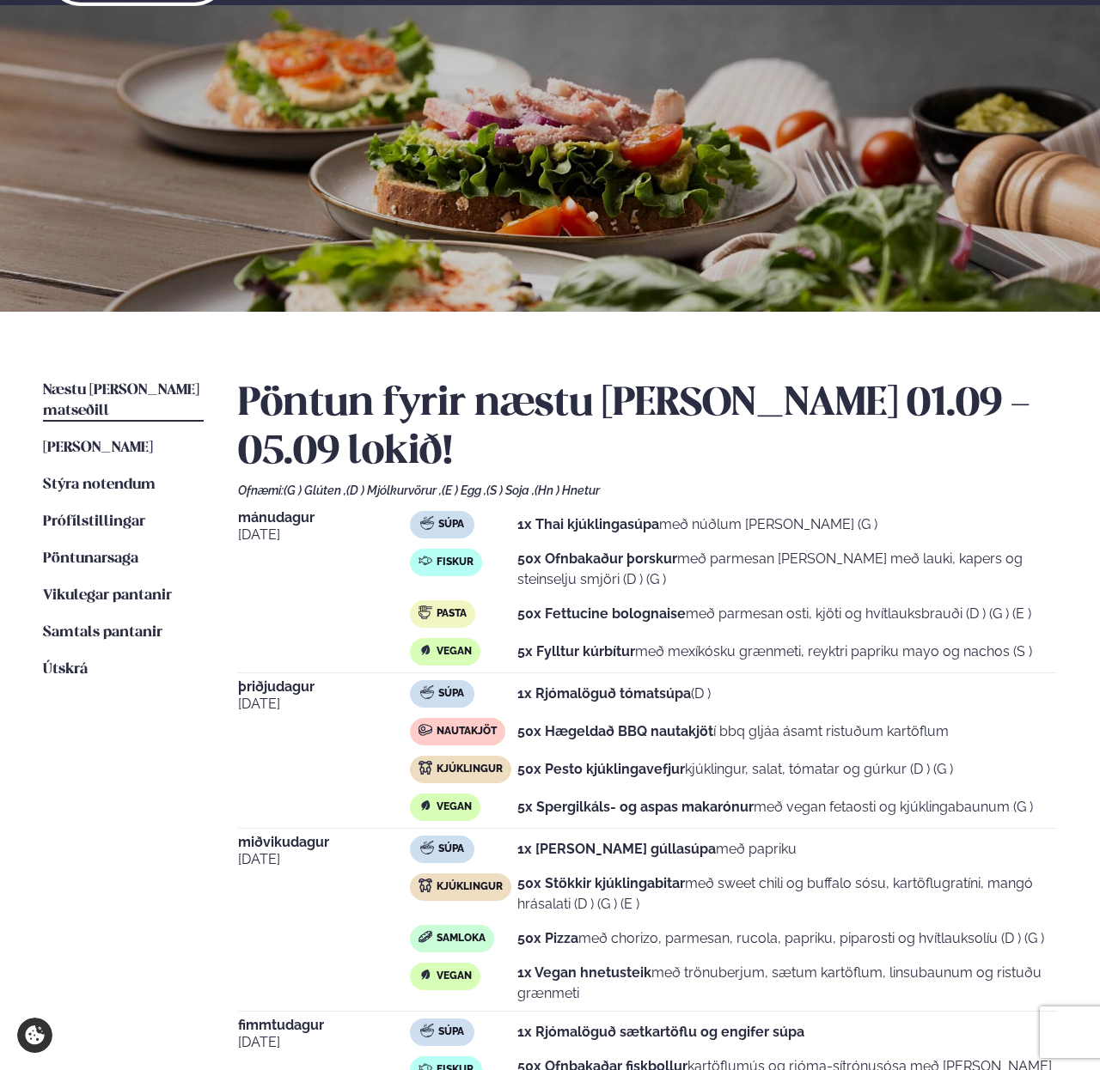
scroll to position [0, 0]
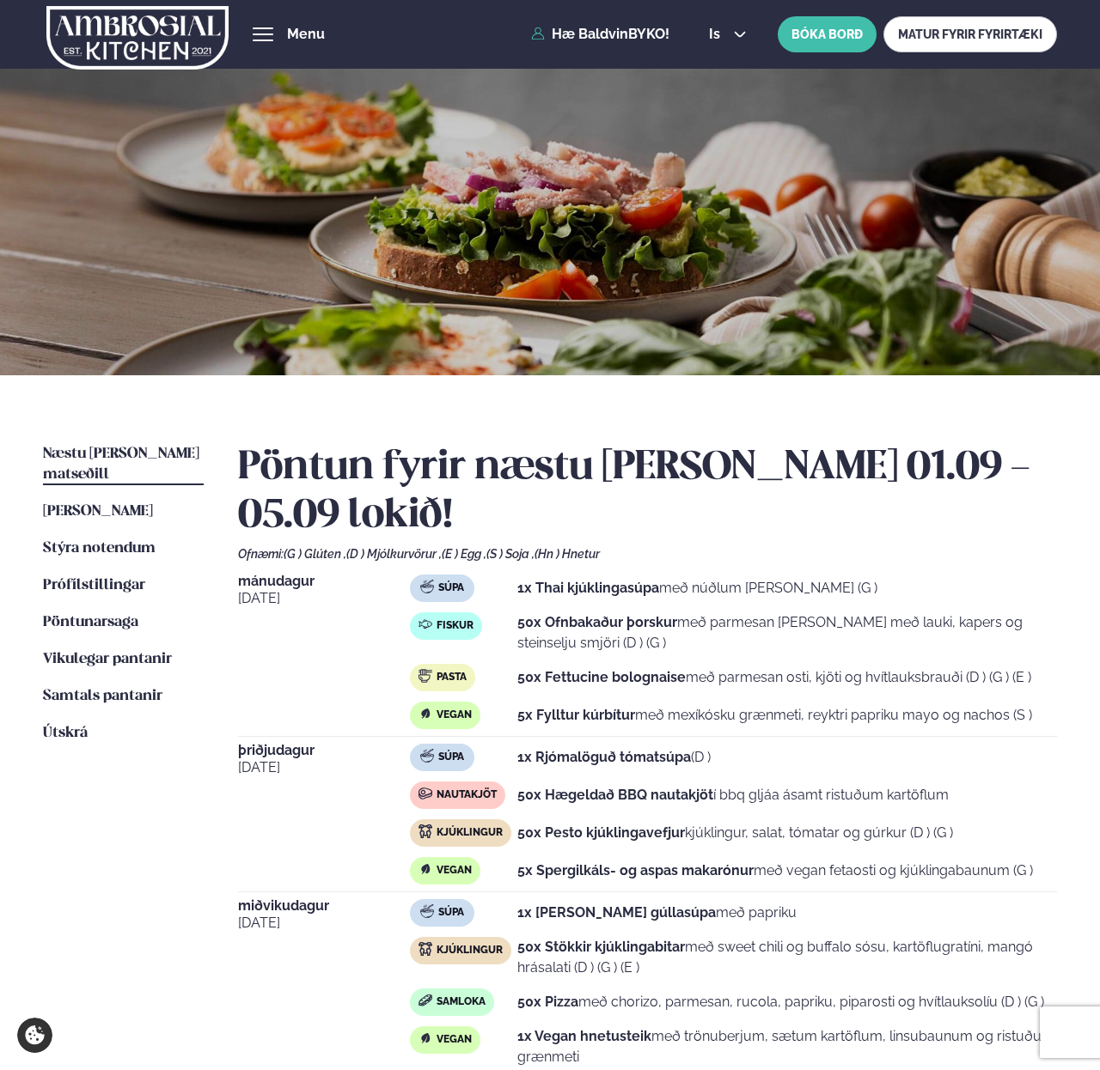
click at [59, 701] on ul "Næstu [PERSON_NAME] matseðill Næsta vika [PERSON_NAME] matseðill Þessa [PERSON_…" at bounding box center [123, 973] width 161 height 1058
click at [58, 726] on span "Útskrá" at bounding box center [65, 733] width 45 height 15
